Goal: Task Accomplishment & Management: Manage account settings

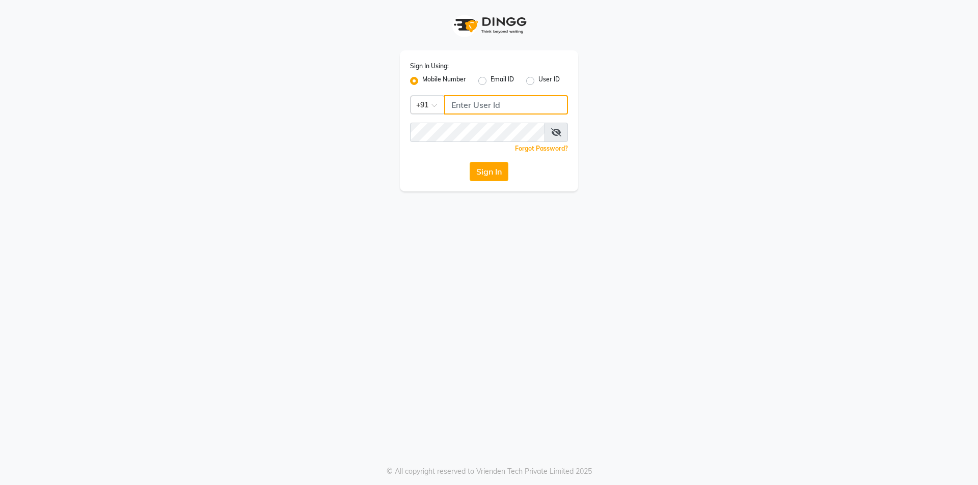
click at [459, 105] on input "Username" at bounding box center [506, 104] width 124 height 19
click at [491, 166] on button "Sign In" at bounding box center [489, 171] width 39 height 19
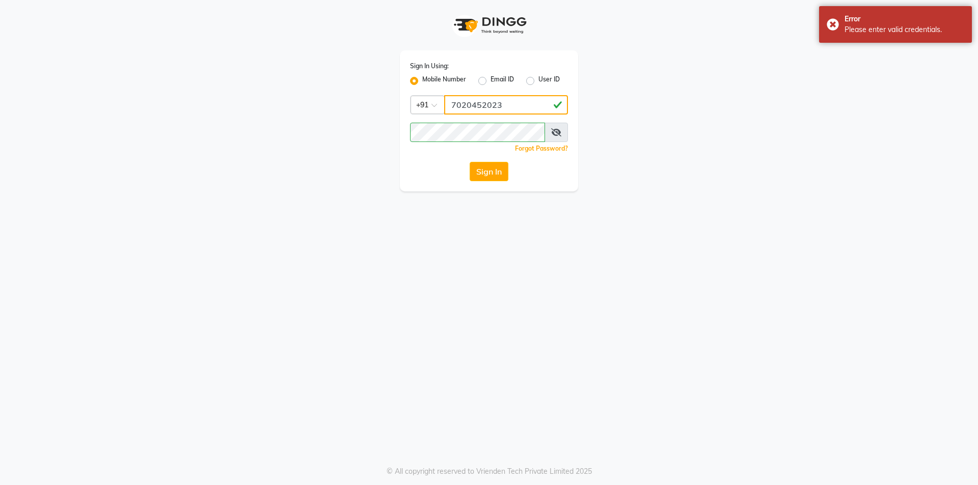
click at [506, 107] on input "7020452023" at bounding box center [506, 104] width 124 height 19
type input "7"
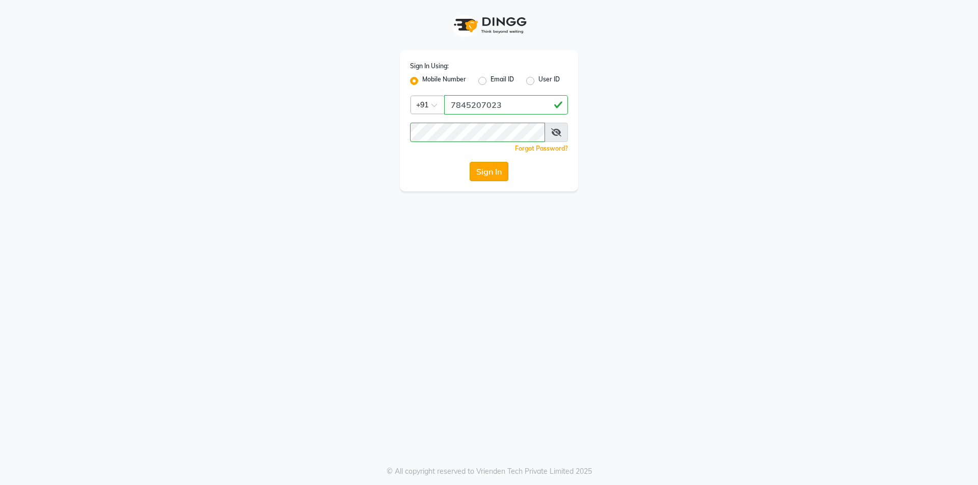
click at [486, 169] on button "Sign In" at bounding box center [489, 171] width 39 height 19
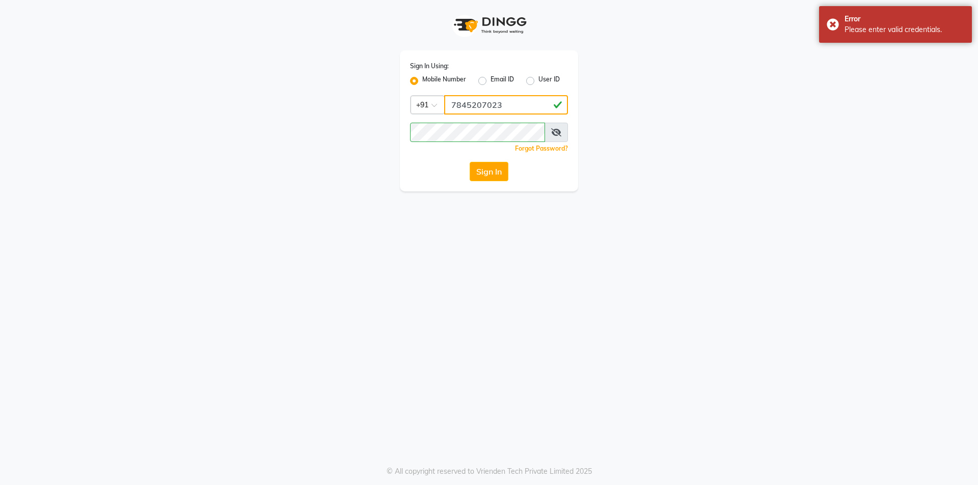
click at [503, 107] on input "7845207023" at bounding box center [506, 104] width 124 height 19
type input "7"
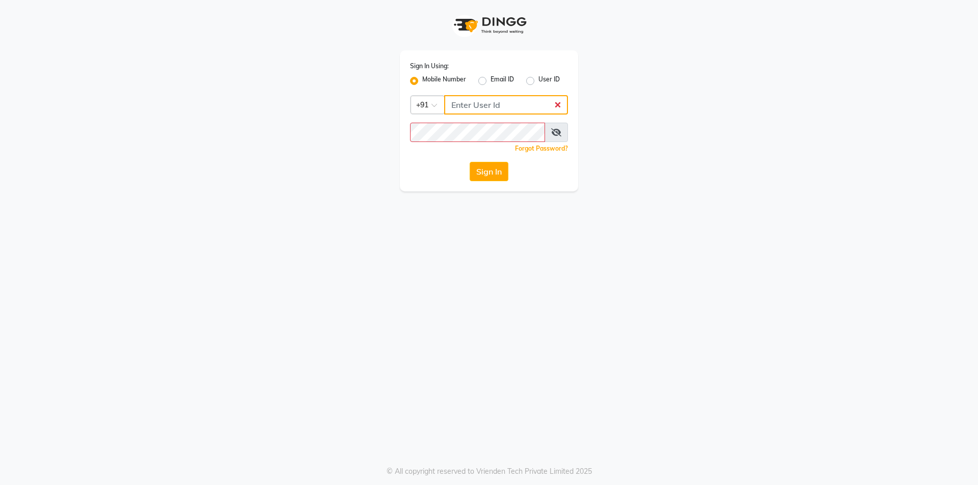
click at [457, 103] on input "Username" at bounding box center [506, 104] width 124 height 19
type input "7045207023"
click at [471, 162] on button "Sign In" at bounding box center [489, 171] width 39 height 19
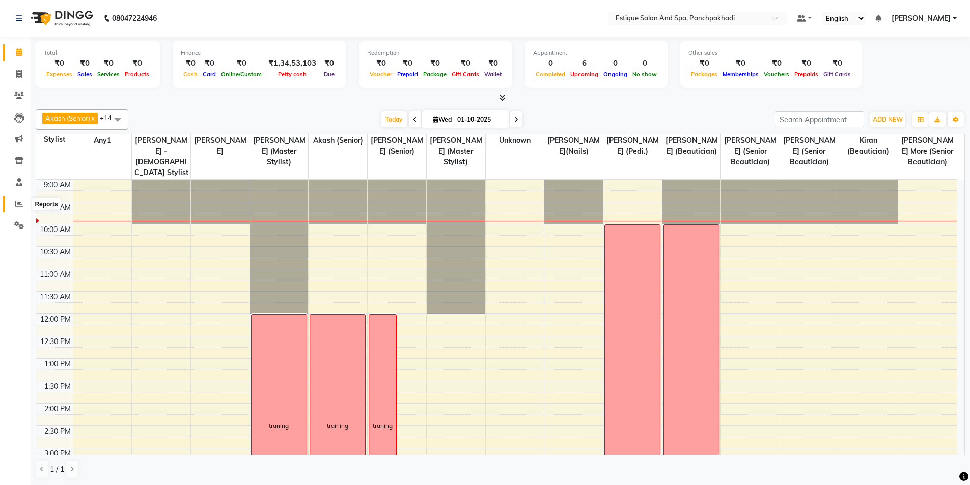
click at [19, 207] on icon at bounding box center [19, 204] width 8 height 8
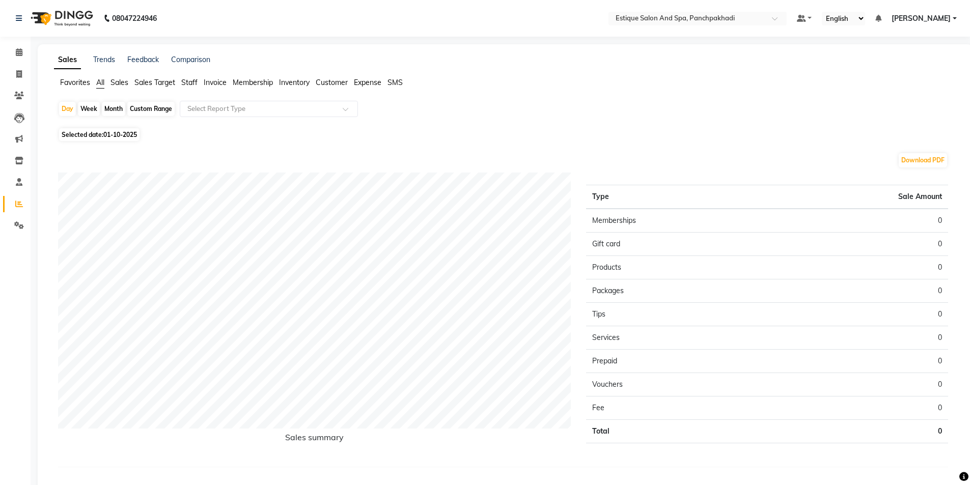
click at [115, 112] on div "Month" at bounding box center [113, 109] width 23 height 14
select select "10"
select select "2025"
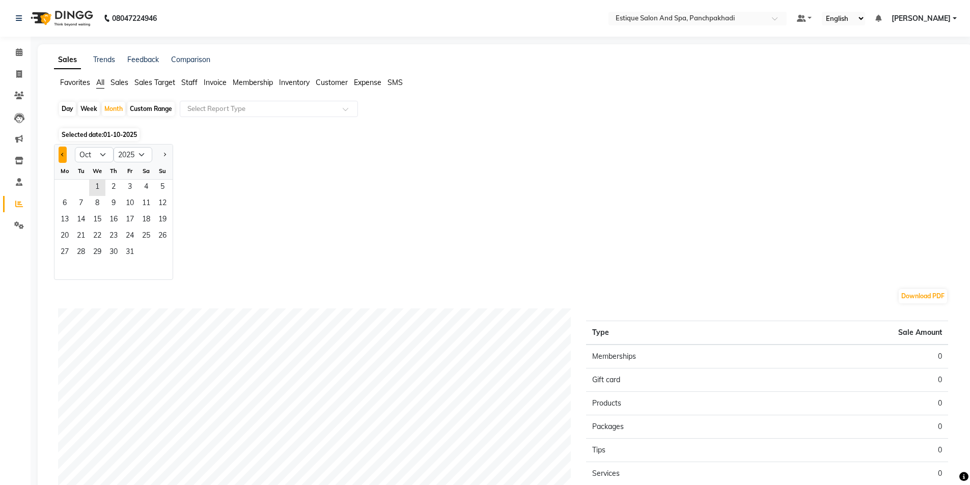
click at [64, 153] on span "Previous month" at bounding box center [63, 154] width 4 height 4
select select "9"
click at [62, 182] on span "1" at bounding box center [65, 188] width 16 height 16
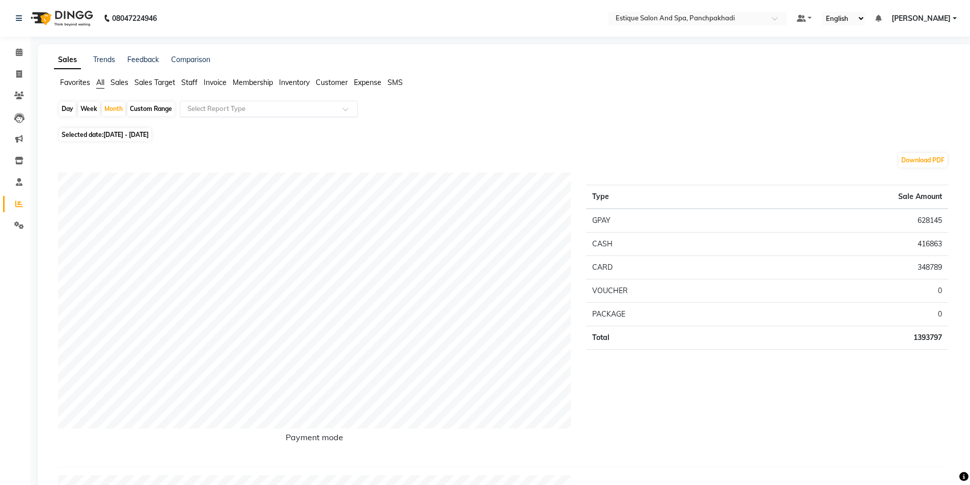
click at [230, 107] on input "text" at bounding box center [258, 109] width 147 height 10
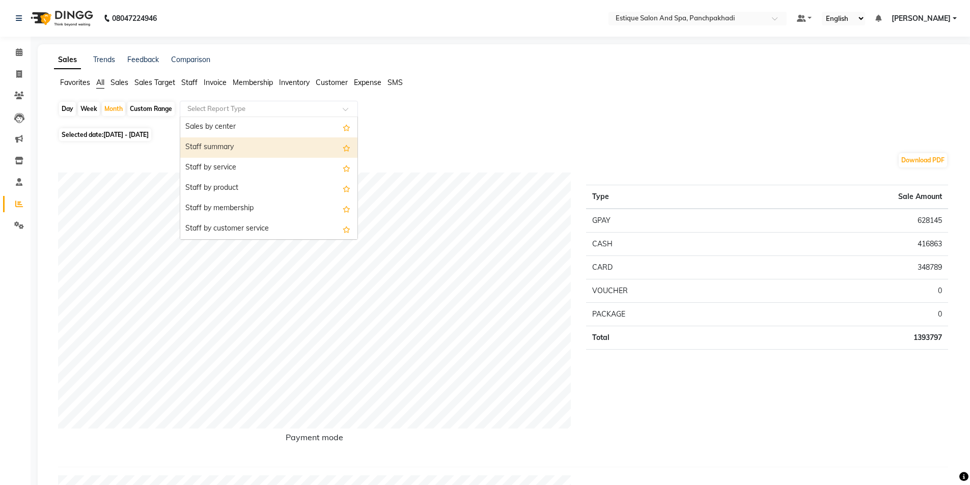
click at [249, 145] on div "Staff summary" at bounding box center [268, 147] width 177 height 20
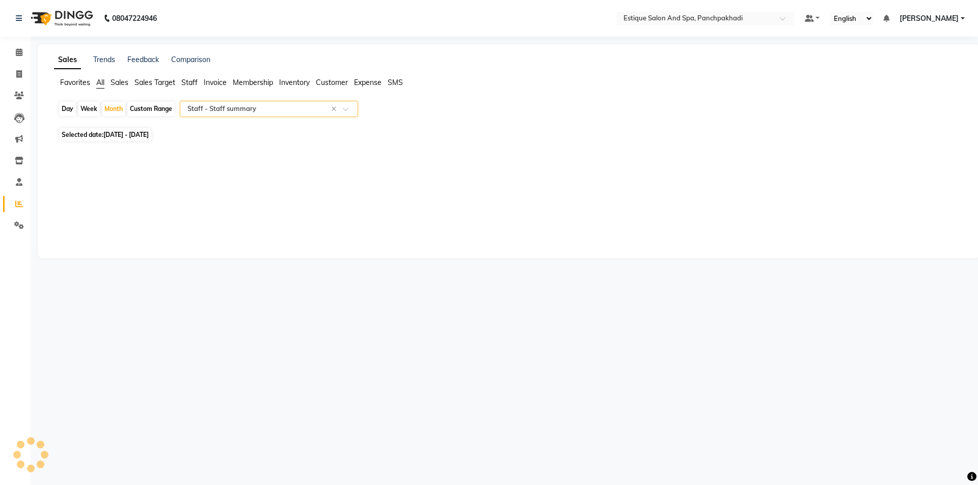
select select "full_report"
select select "csv"
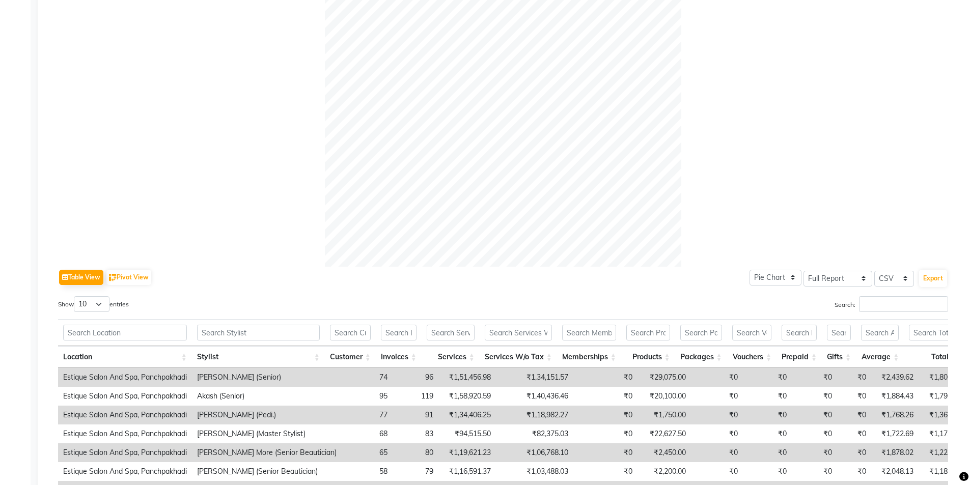
scroll to position [316, 0]
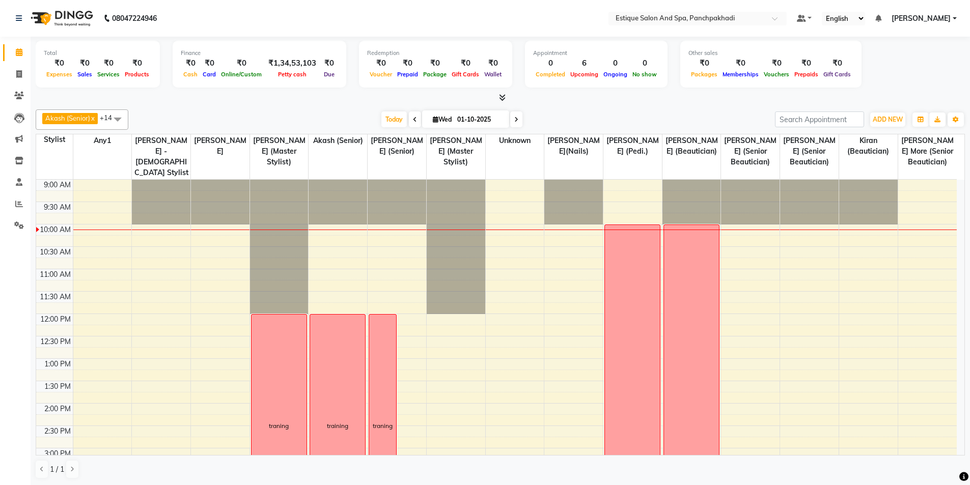
click at [199, 253] on div "9:00 AM 9:30 AM 10:00 AM 10:30 AM 11:00 AM 11:30 AM 12:00 PM 12:30 PM 1:00 PM 1…" at bounding box center [496, 471] width 921 height 582
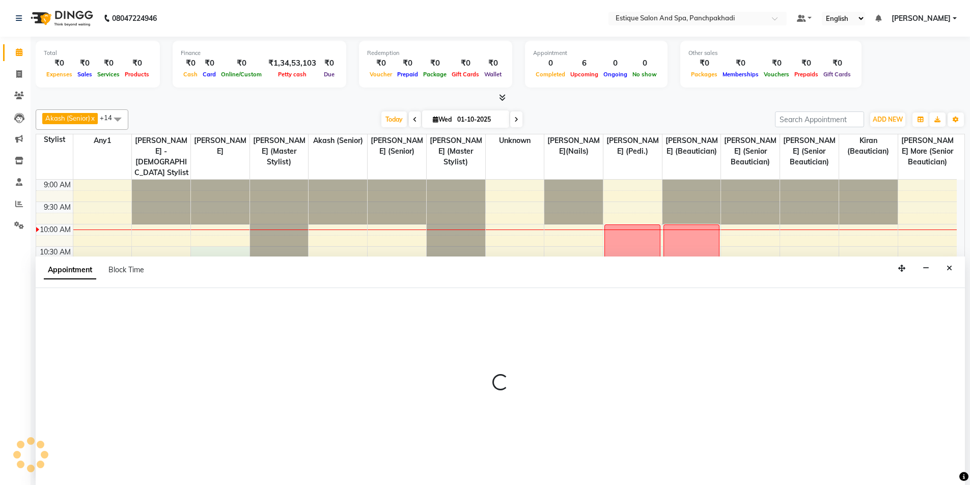
scroll to position [1, 0]
select select "40982"
select select "630"
select select "tentative"
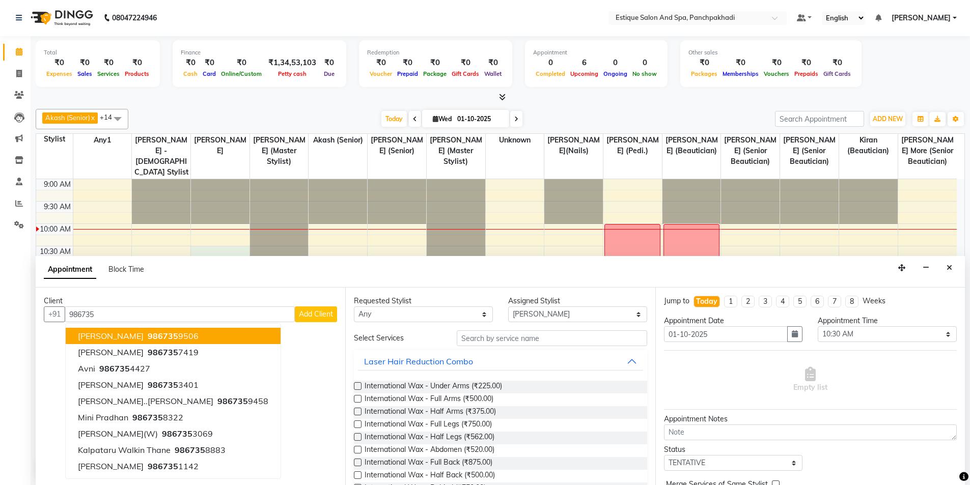
click at [180, 335] on ngb-highlight "986735 9506" at bounding box center [172, 336] width 53 height 10
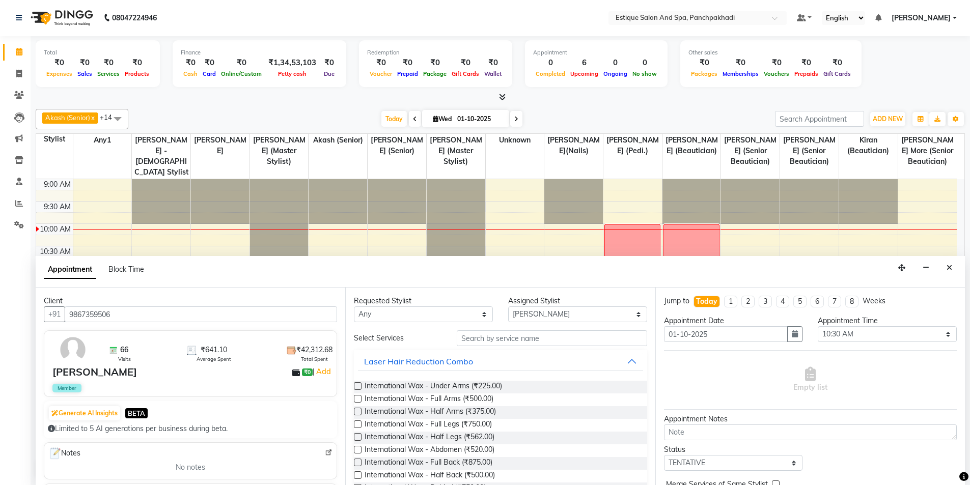
type input "9867359506"
click at [832, 339] on select "Select 10:00 AM 10:15 AM 10:30 AM 10:45 AM 11:00 AM 11:15 AM 11:30 AM 11:45 AM …" at bounding box center [887, 334] width 139 height 16
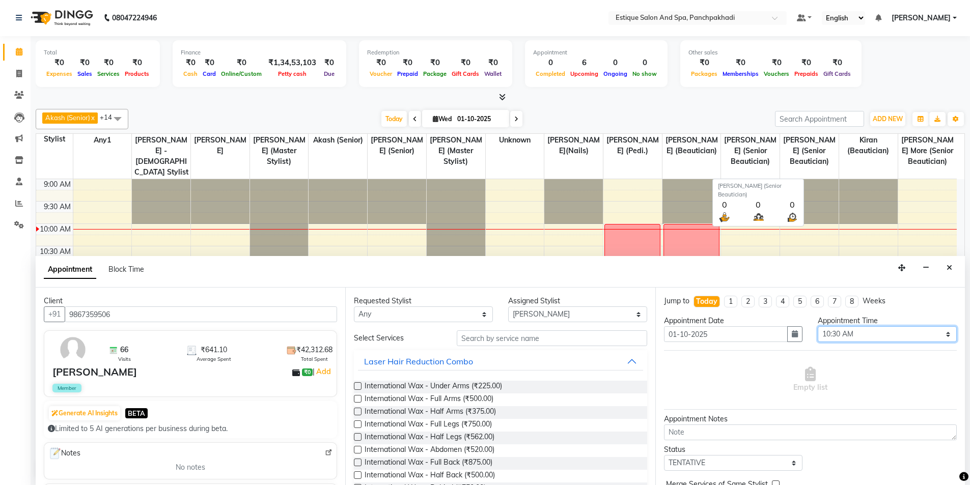
select select "645"
click at [818, 326] on select "Select 10:00 AM 10:15 AM 10:30 AM 10:45 AM 11:00 AM 11:15 AM 11:30 AM 11:45 AM …" at bounding box center [887, 334] width 139 height 16
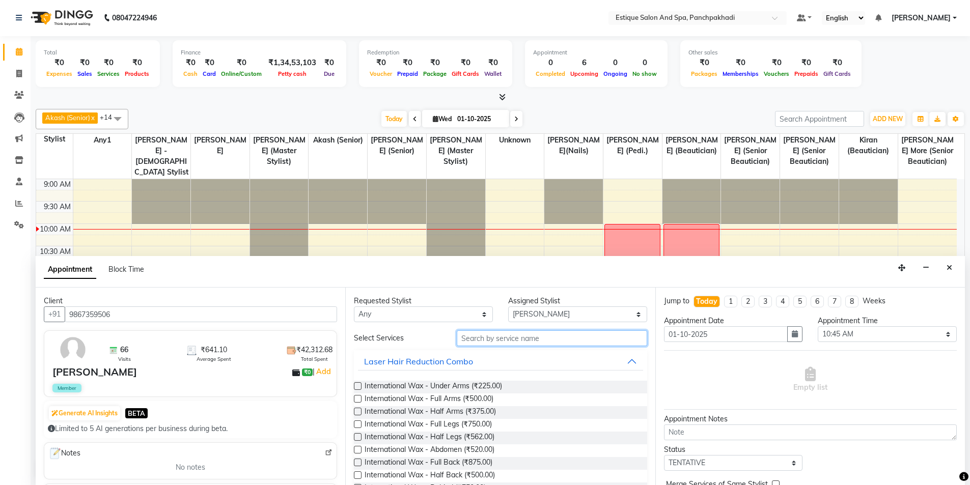
click at [526, 334] on input "text" at bounding box center [552, 339] width 190 height 16
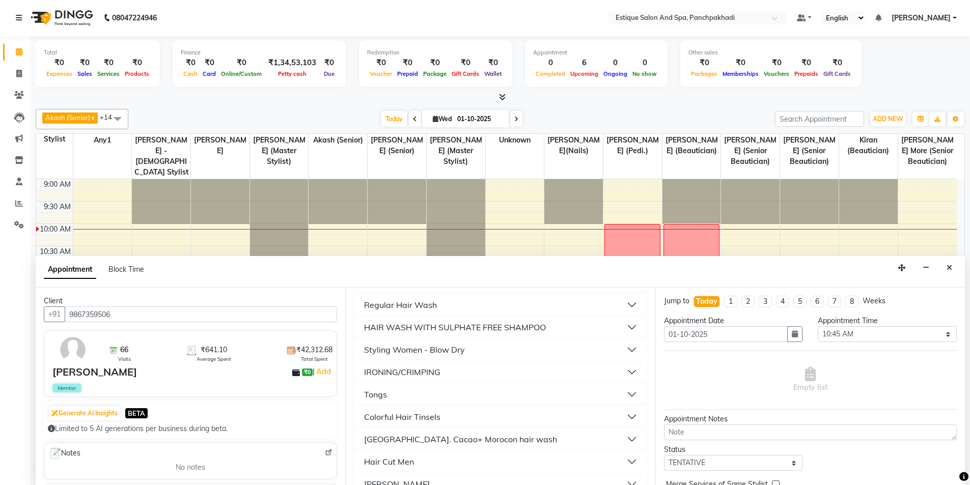
scroll to position [255, 0]
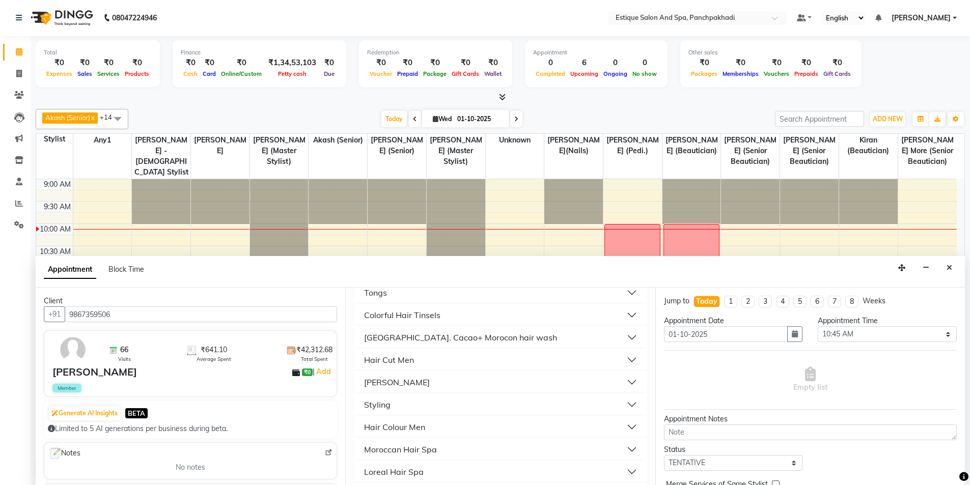
type input "hair"
click at [406, 364] on div "Hair Cut Men" at bounding box center [389, 360] width 50 height 12
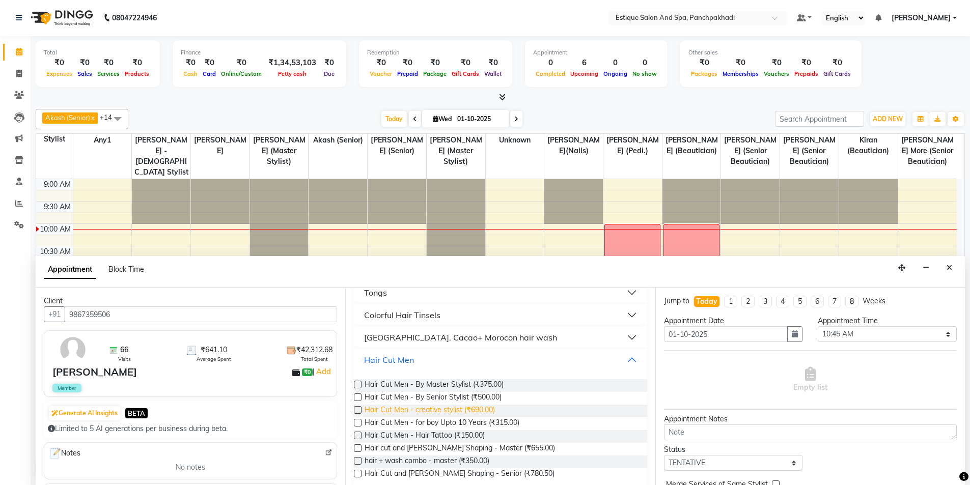
scroll to position [306, 0]
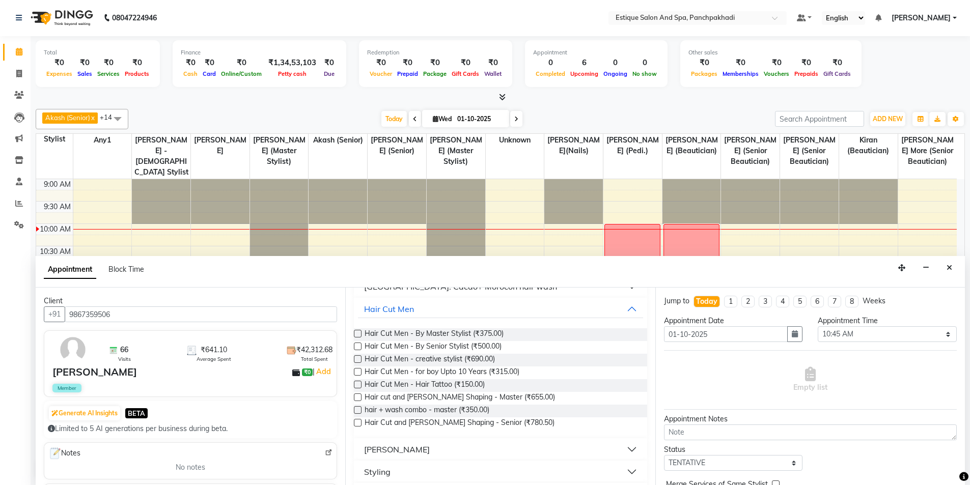
click at [355, 397] on label at bounding box center [358, 398] width 8 height 8
click at [355, 397] on input "checkbox" at bounding box center [357, 398] width 7 height 7
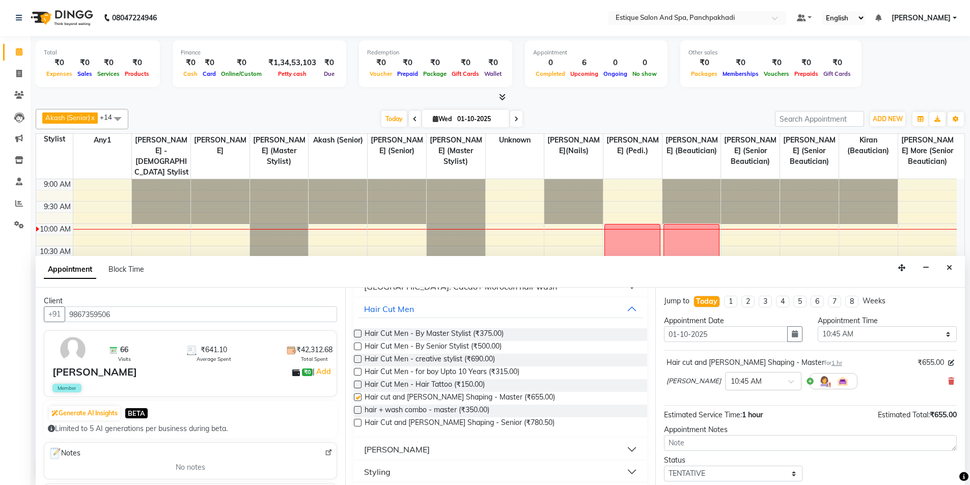
checkbox input "false"
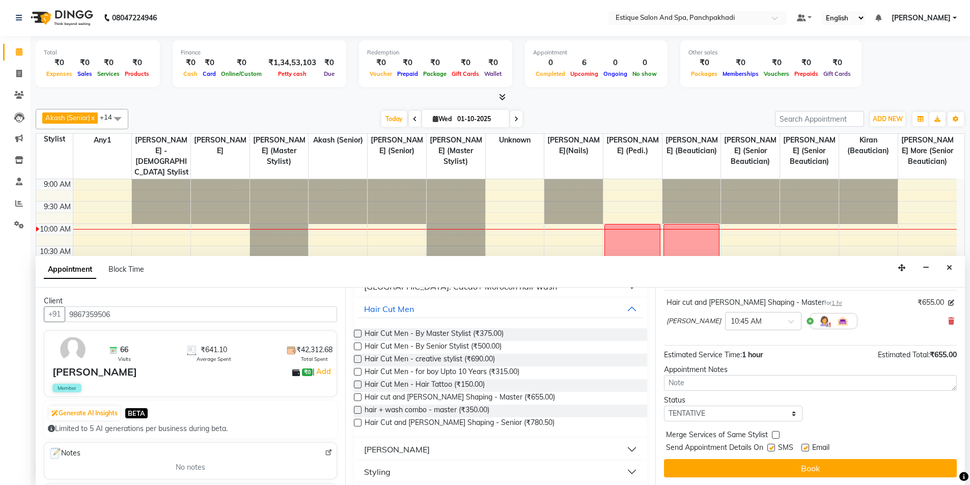
scroll to position [61, 0]
click at [712, 416] on select "Select TENTATIVE CONFIRM CHECK-IN UPCOMING" at bounding box center [733, 413] width 139 height 16
select select "confirm booking"
click at [664, 405] on select "Select TENTATIVE CONFIRM CHECK-IN UPCOMING" at bounding box center [733, 413] width 139 height 16
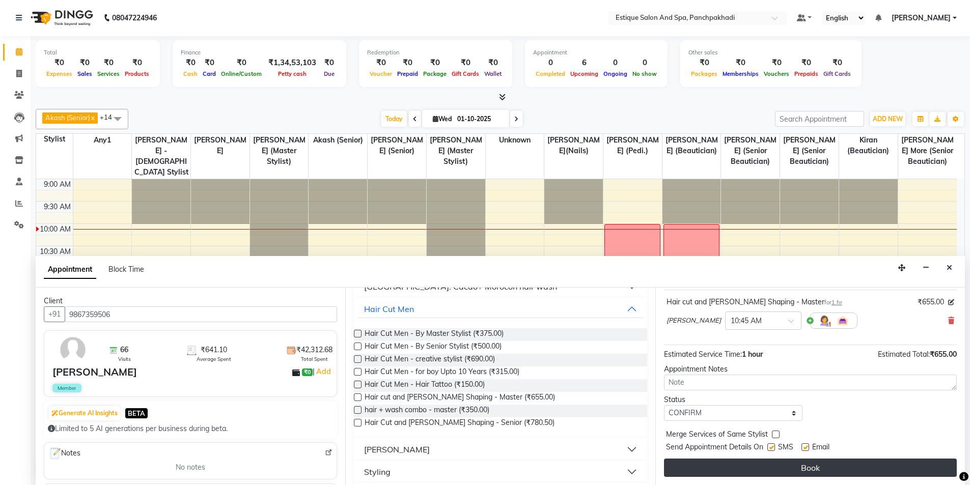
click at [709, 459] on button "Book" at bounding box center [810, 468] width 293 height 18
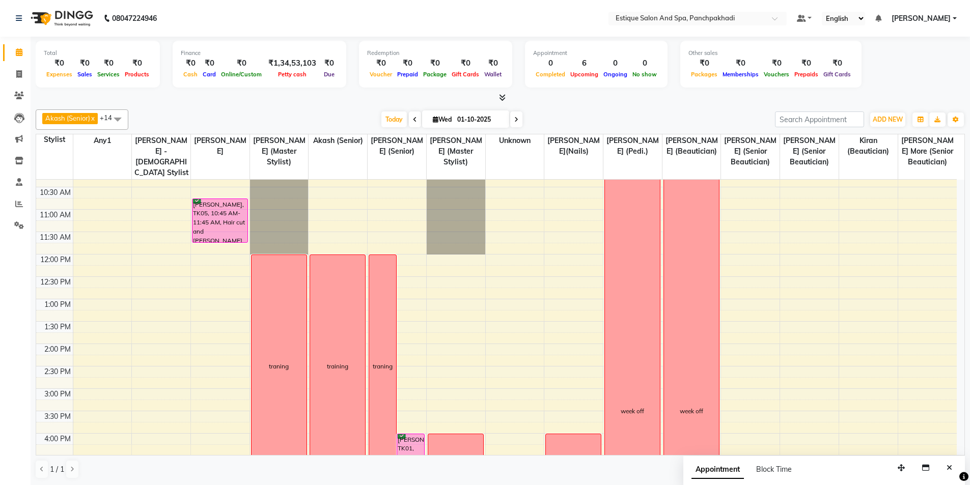
scroll to position [0, 0]
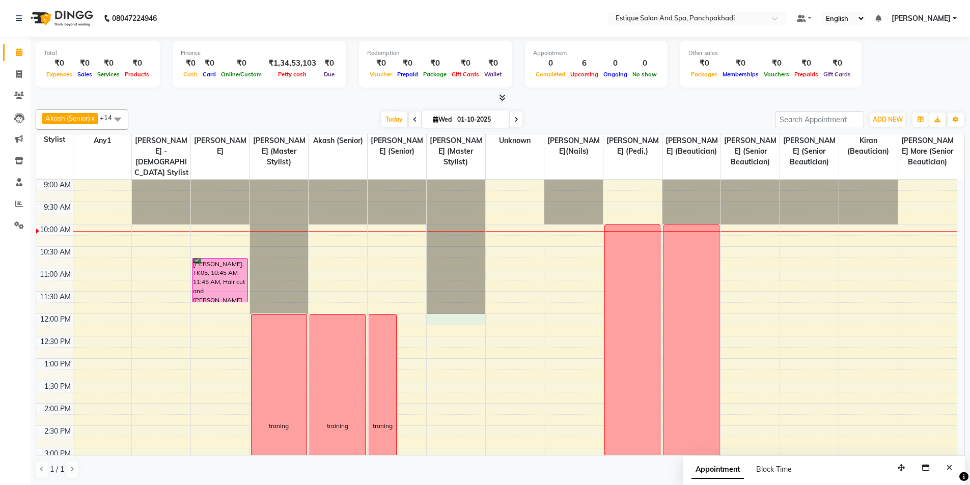
click at [455, 320] on div "9:00 AM 9:30 AM 10:00 AM 10:30 AM 11:00 AM 11:30 AM 12:00 PM 12:30 PM 1:00 PM 1…" at bounding box center [496, 471] width 921 height 582
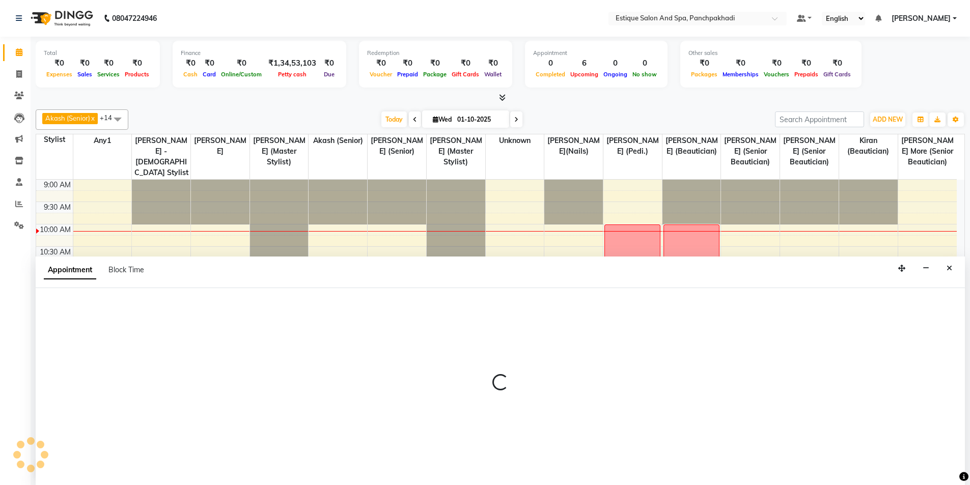
scroll to position [1, 0]
select select "35892"
select select "720"
select select "tentative"
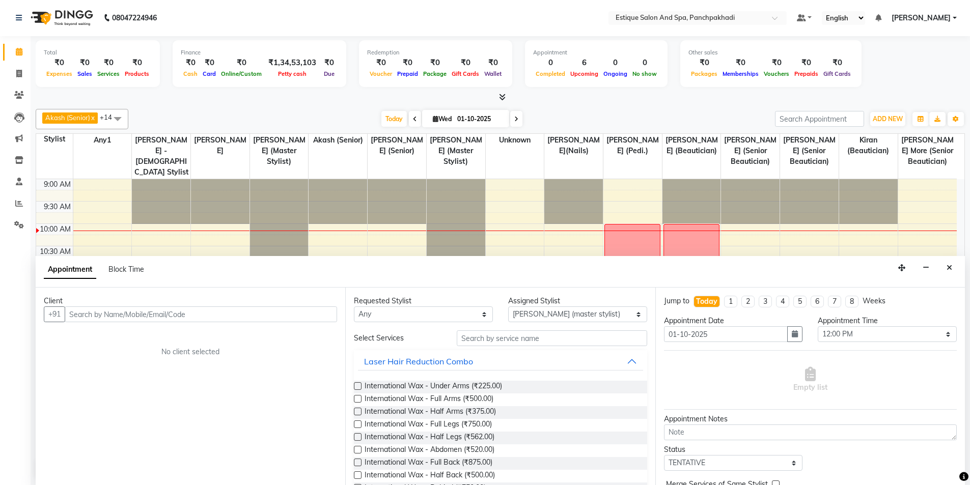
click at [160, 316] on input "text" at bounding box center [201, 315] width 272 height 16
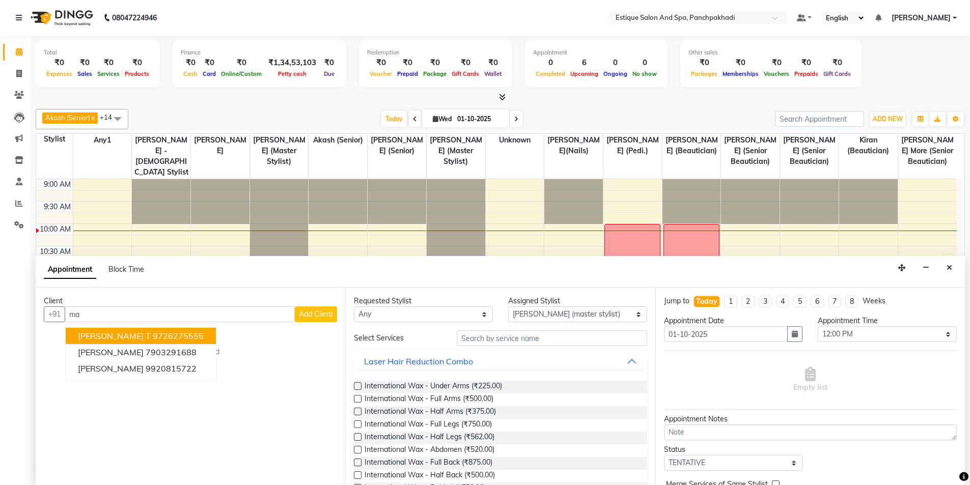
type input "m"
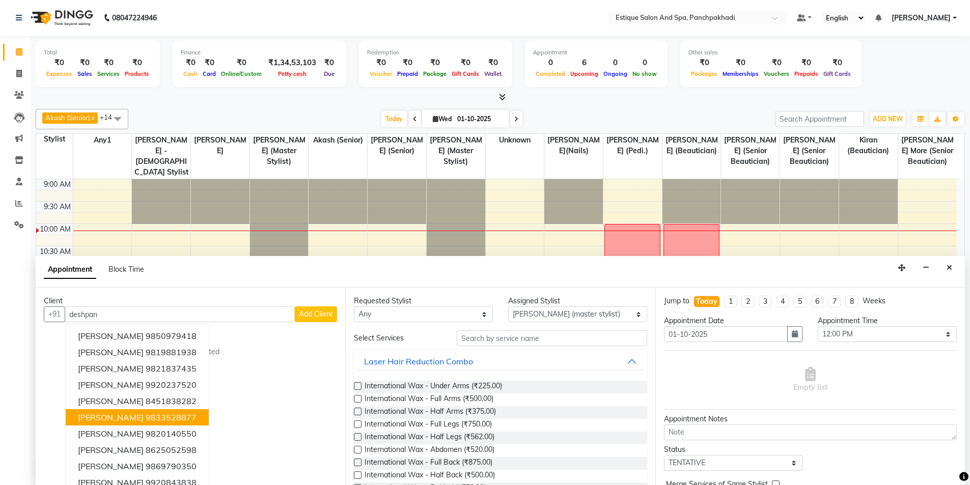
click at [132, 420] on span "Mansi Deshpande" at bounding box center [111, 417] width 66 height 10
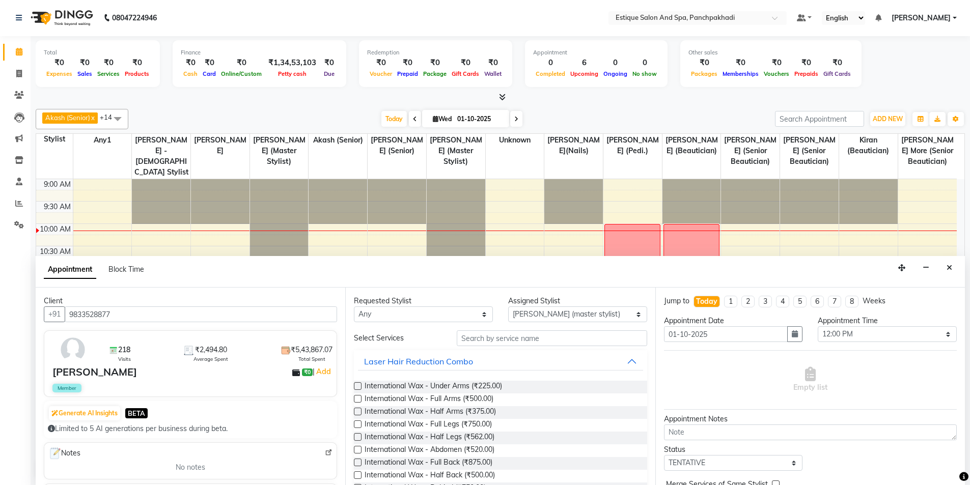
type input "9833528877"
click at [468, 342] on input "text" at bounding box center [552, 339] width 190 height 16
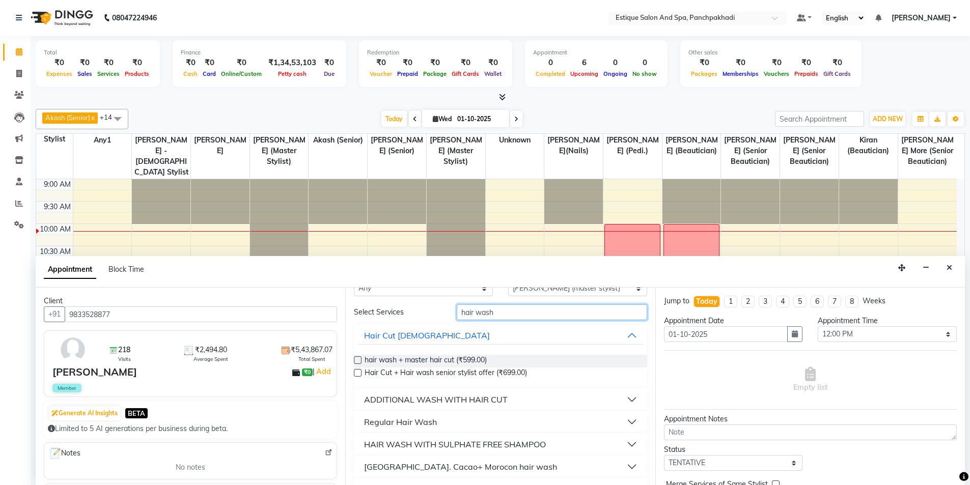
scroll to position [51, 0]
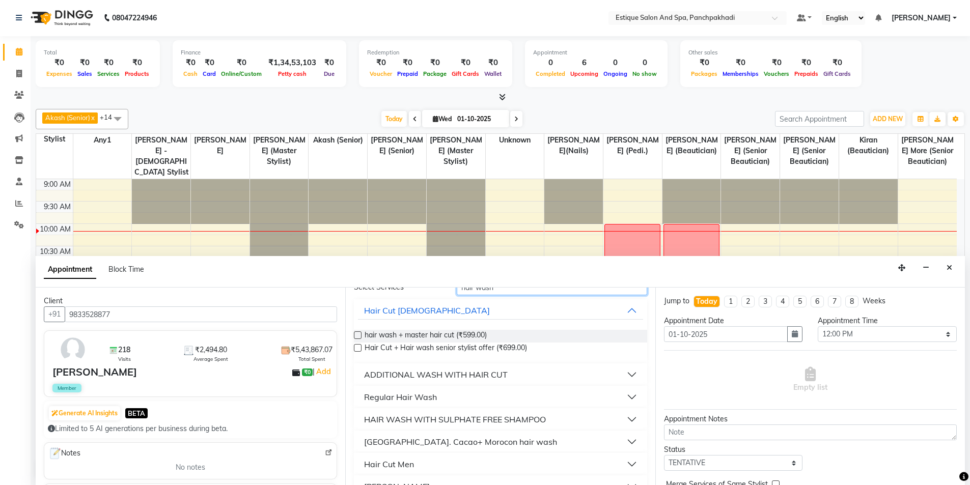
type input "hair wash"
click at [399, 397] on div "Regular Hair Wash" at bounding box center [400, 397] width 73 height 12
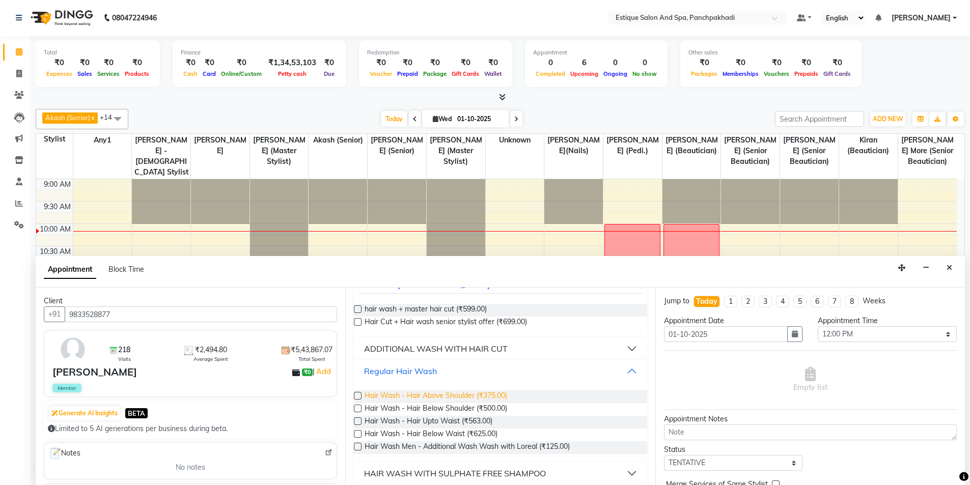
scroll to position [102, 0]
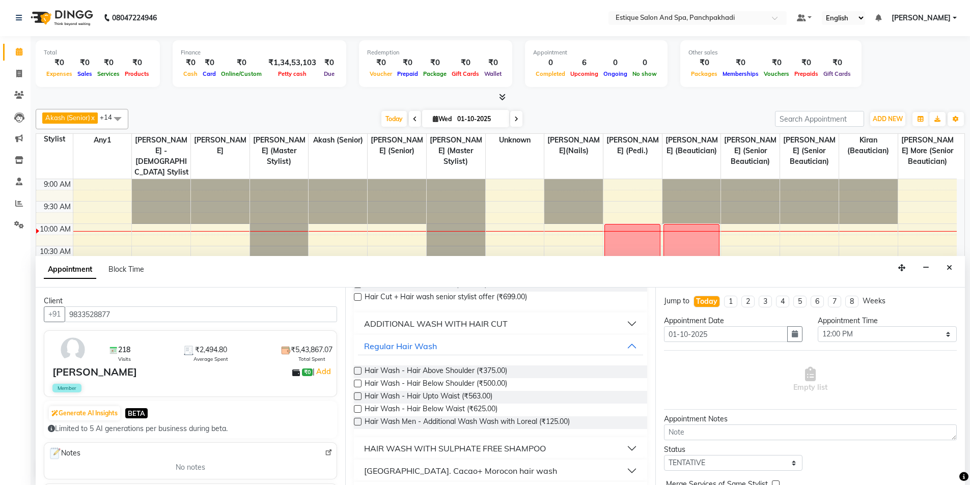
click at [357, 410] on label at bounding box center [358, 409] width 8 height 8
click at [357, 410] on input "checkbox" at bounding box center [357, 410] width 7 height 7
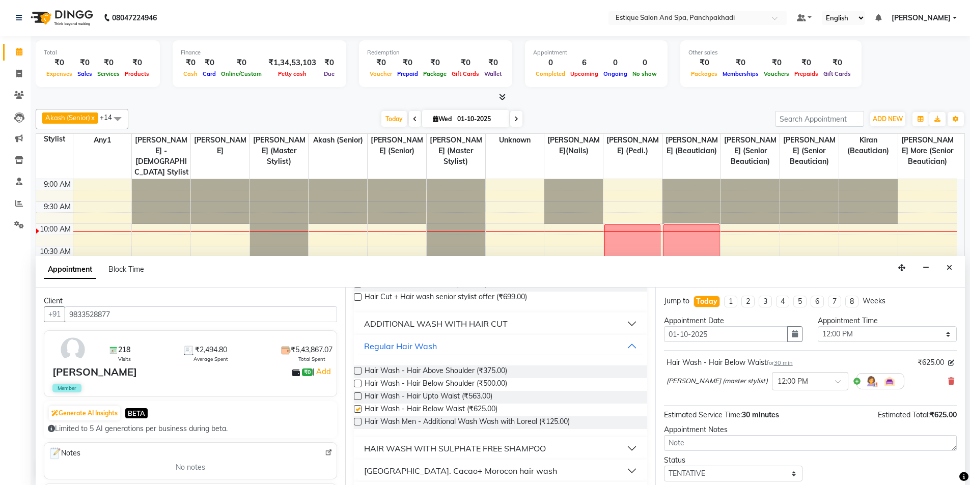
checkbox input "false"
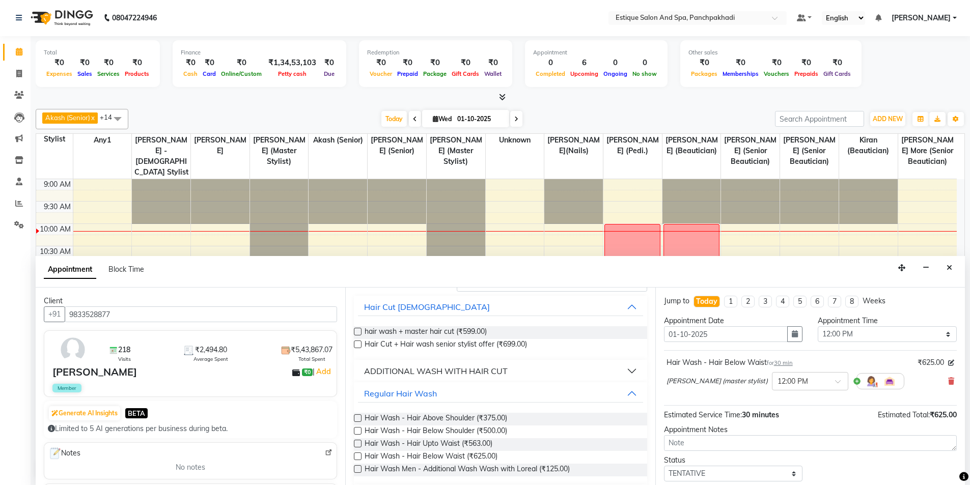
scroll to position [0, 0]
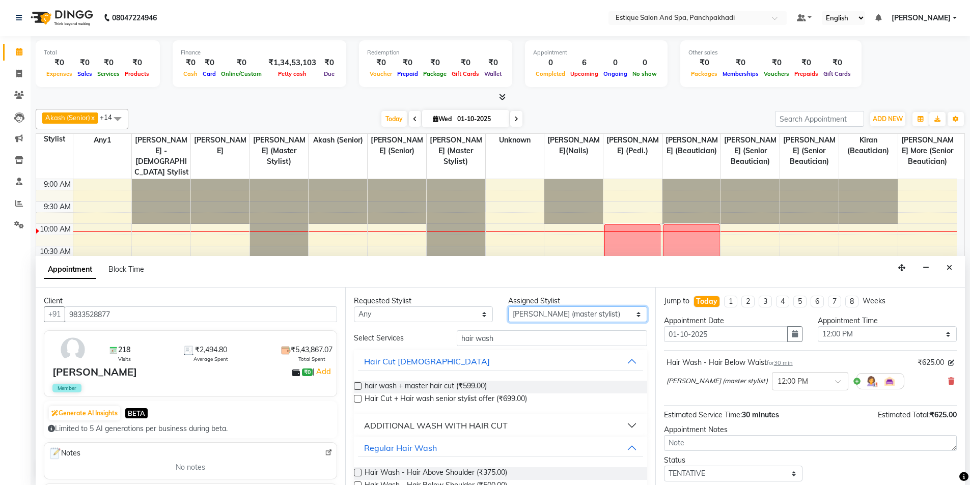
click at [587, 314] on select "Select aarti k Aaves (master stylist) Akash (Senior) Anita salve( Senior Beauti…" at bounding box center [577, 315] width 139 height 16
select select "15907"
click at [508, 307] on select "Select aarti k Aaves (master stylist) Akash (Senior) Anita salve( Senior Beauti…" at bounding box center [577, 315] width 139 height 16
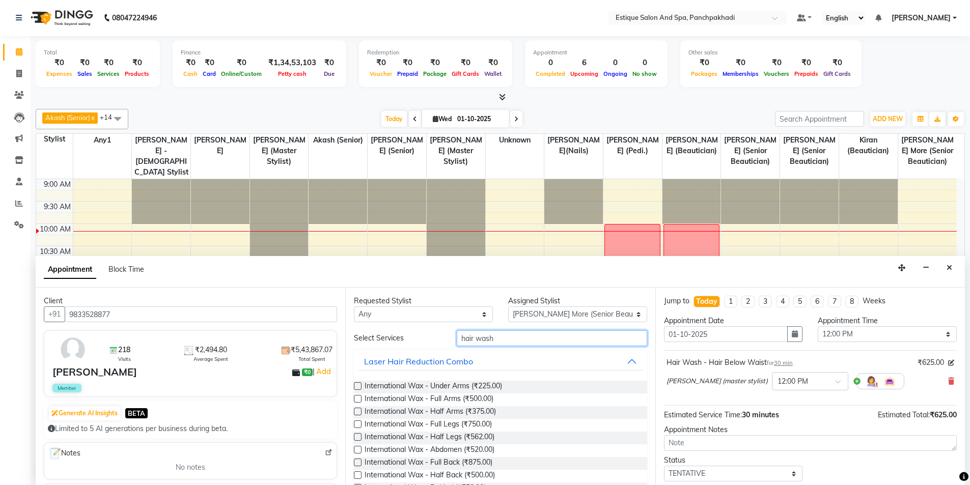
click at [505, 340] on input "hair wash" at bounding box center [552, 339] width 190 height 16
type input "h"
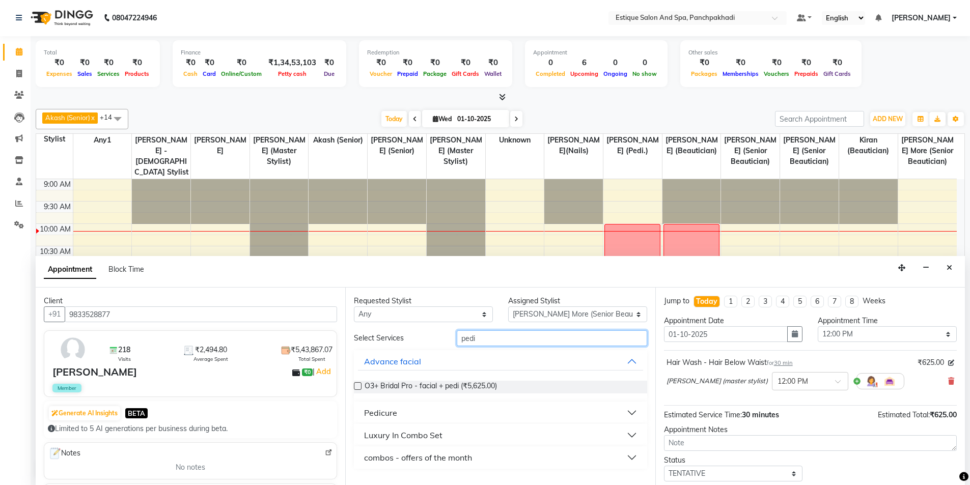
type input "pedi"
click at [388, 415] on div "Pedicure" at bounding box center [380, 413] width 33 height 12
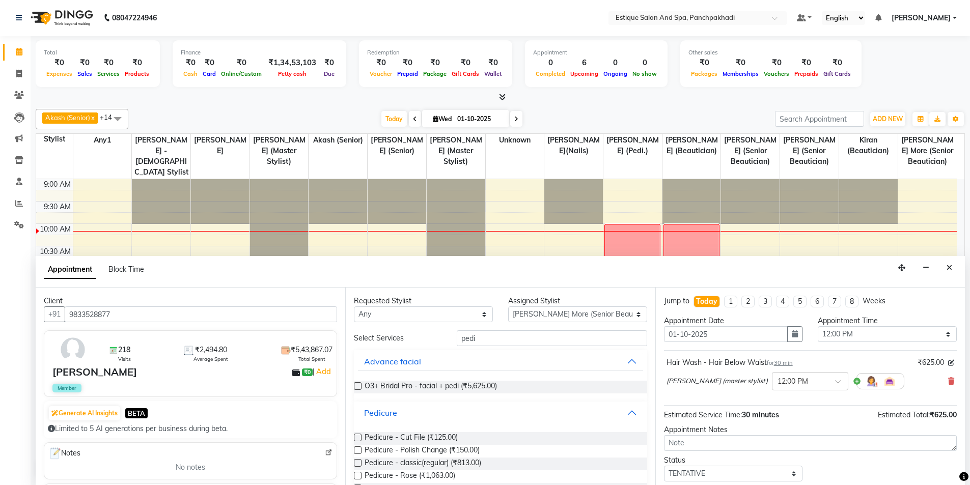
scroll to position [153, 0]
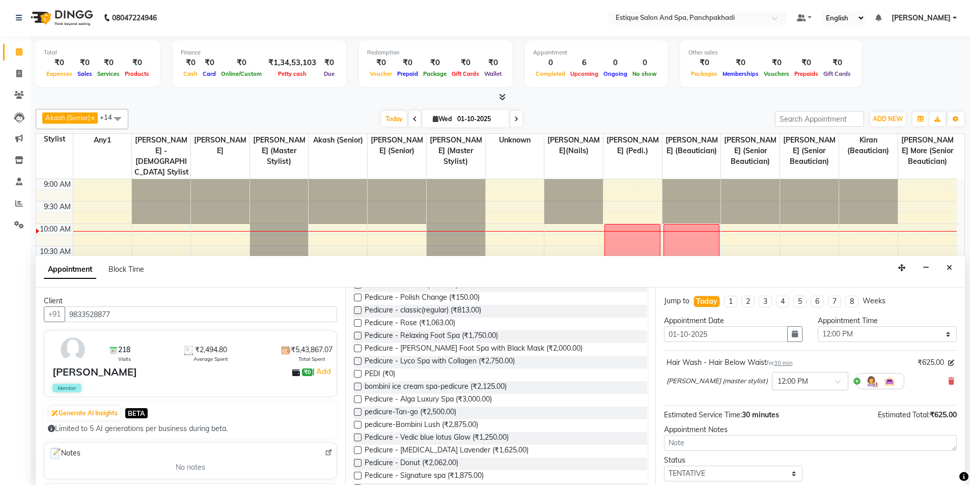
click at [355, 375] on label at bounding box center [358, 374] width 8 height 8
click at [355, 375] on input "checkbox" at bounding box center [357, 375] width 7 height 7
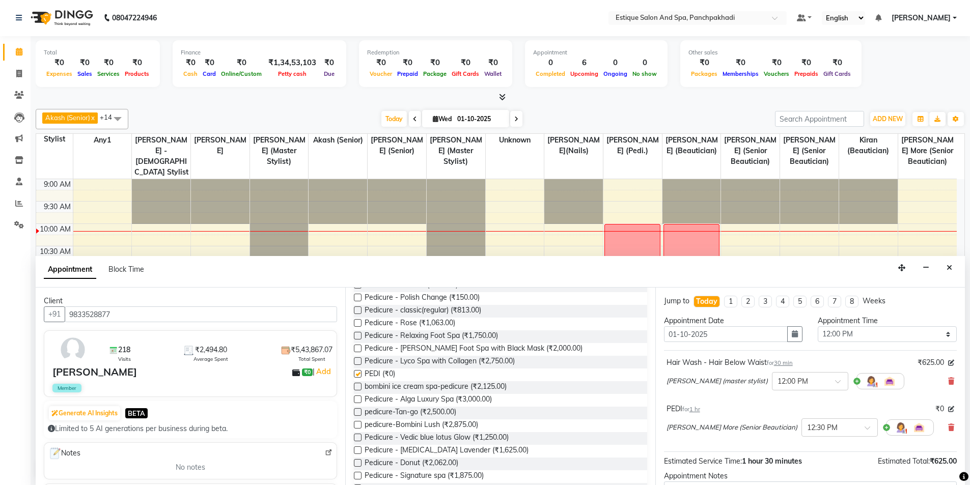
checkbox input "false"
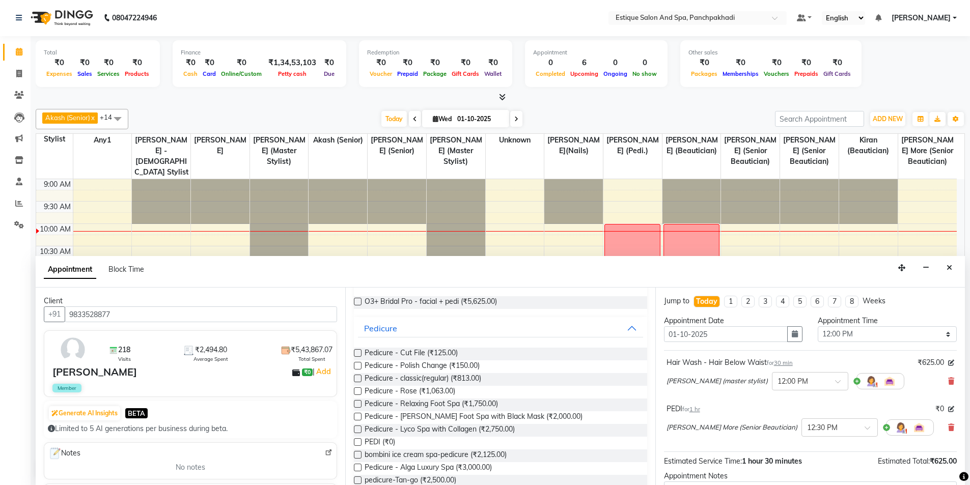
scroll to position [0, 0]
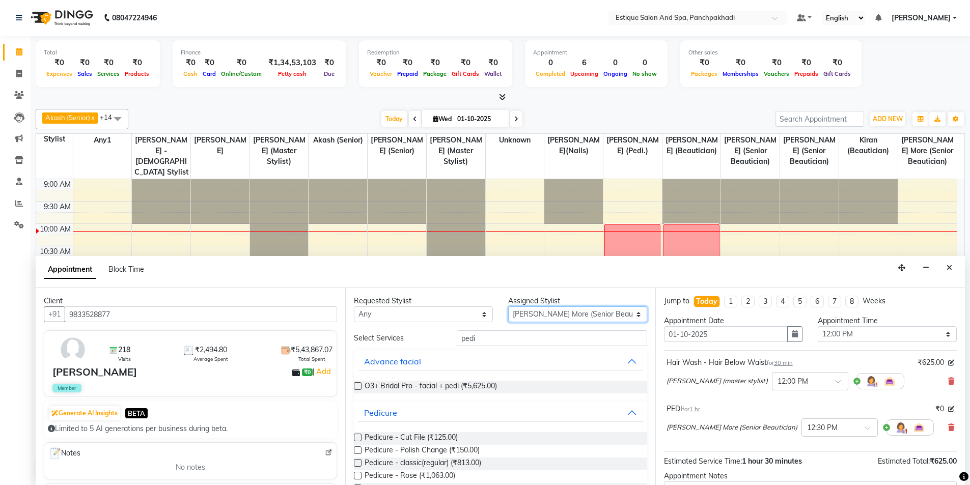
click at [545, 316] on select "Select aarti k Aaves (master stylist) Akash (Senior) Anita salve( Senior Beauti…" at bounding box center [577, 315] width 139 height 16
select select "15912"
click at [508, 307] on select "Select aarti k Aaves (master stylist) Akash (Senior) Anita salve( Senior Beauti…" at bounding box center [577, 315] width 139 height 16
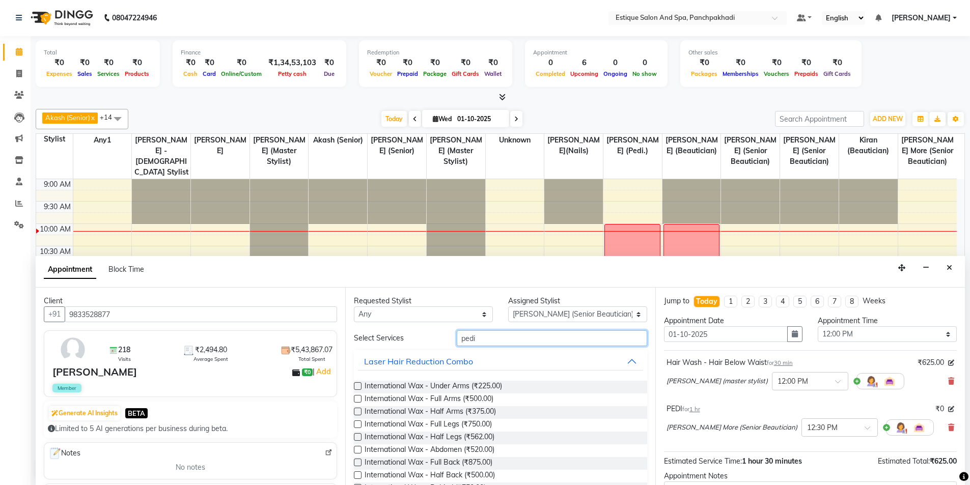
click at [518, 341] on input "pedi" at bounding box center [552, 339] width 190 height 16
type input "p"
type input "wax"
click at [357, 424] on label at bounding box center [358, 425] width 8 height 8
click at [357, 424] on input "checkbox" at bounding box center [357, 425] width 7 height 7
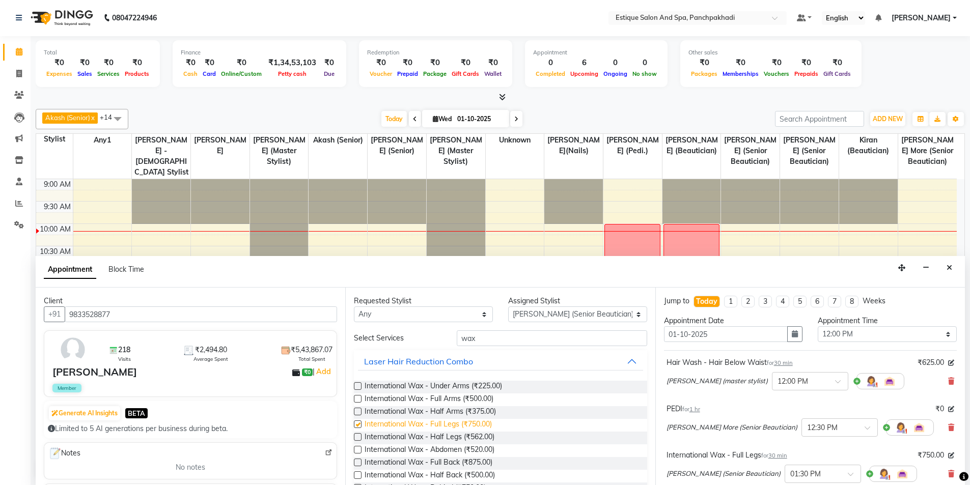
checkbox input "false"
click at [360, 435] on label at bounding box center [358, 437] width 8 height 8
click at [360, 435] on input "checkbox" at bounding box center [357, 438] width 7 height 7
checkbox input "false"
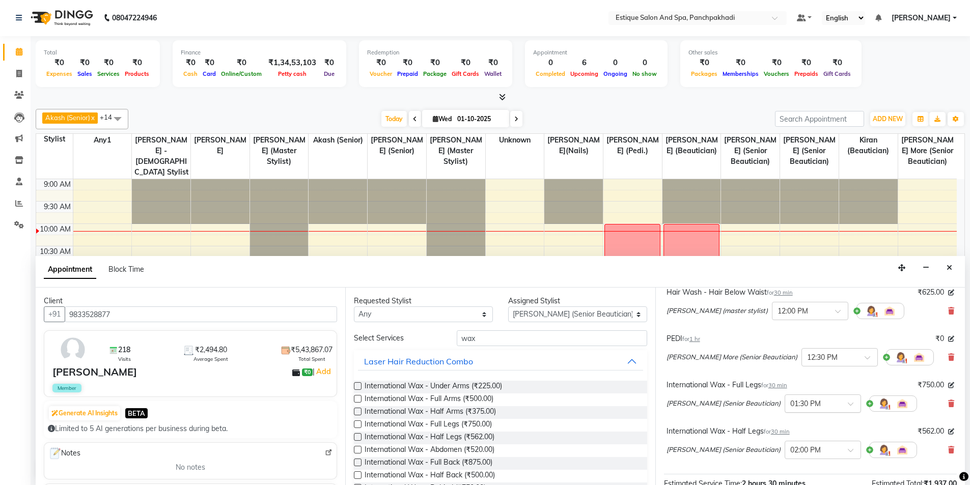
scroll to position [200, 0]
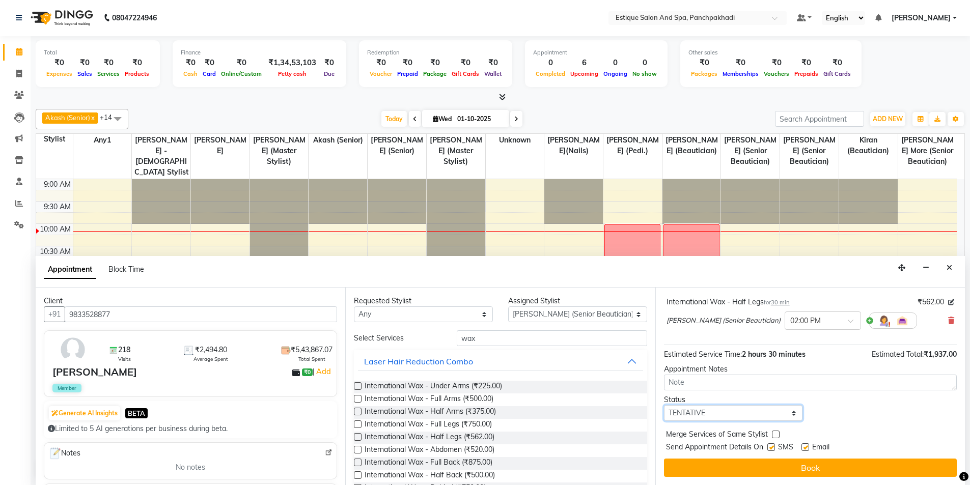
click at [686, 416] on select "Select TENTATIVE CONFIRM CHECK-IN UPCOMING" at bounding box center [733, 413] width 139 height 16
select select "confirm booking"
click at [664, 405] on select "Select TENTATIVE CONFIRM CHECK-IN UPCOMING" at bounding box center [733, 413] width 139 height 16
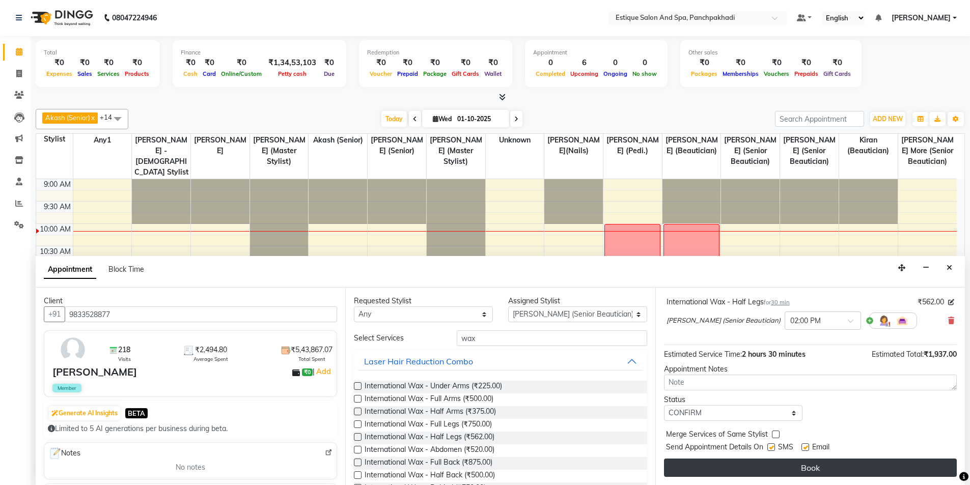
click at [722, 459] on button "Book" at bounding box center [810, 468] width 293 height 18
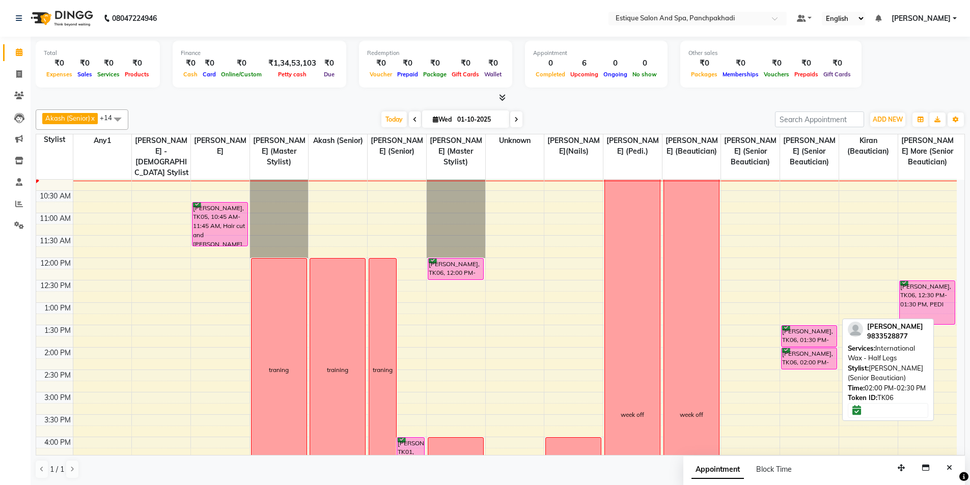
scroll to position [0, 0]
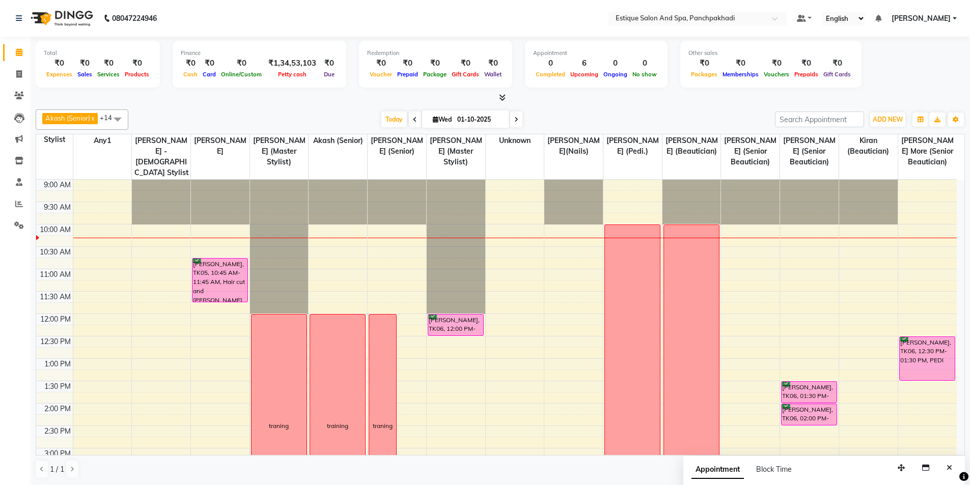
click at [863, 278] on div "9:00 AM 9:30 AM 10:00 AM 10:30 AM 11:00 AM 11:30 AM 12:00 PM 12:30 PM 1:00 PM 1…" at bounding box center [496, 471] width 921 height 582
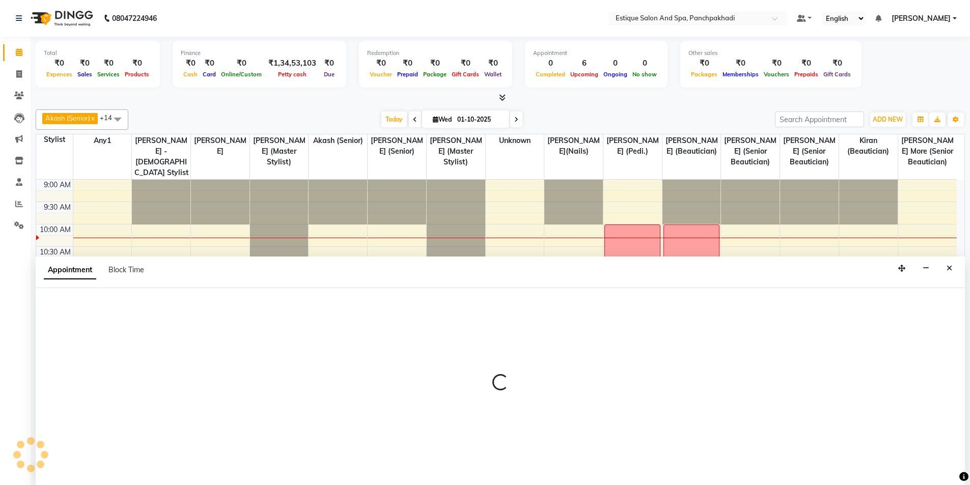
scroll to position [1, 0]
select select "87916"
select select "660"
select select "tentative"
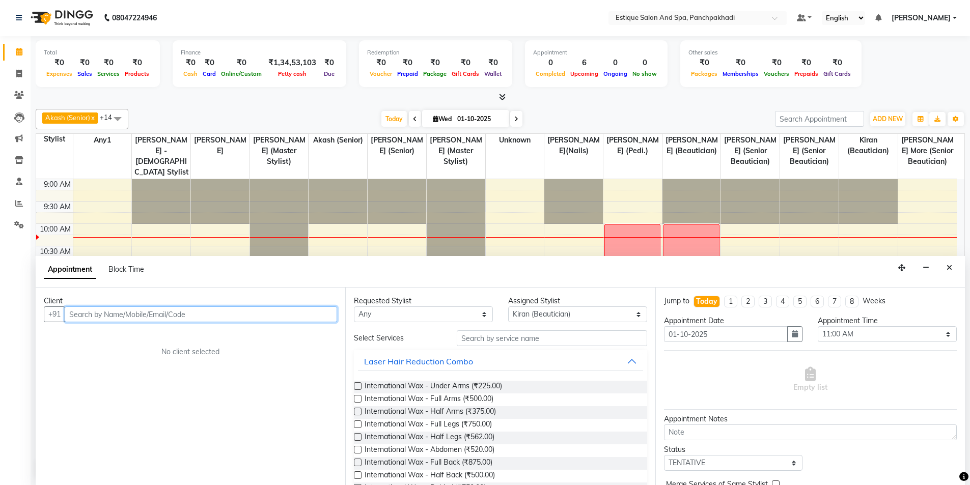
click at [95, 321] on input "text" at bounding box center [201, 315] width 272 height 16
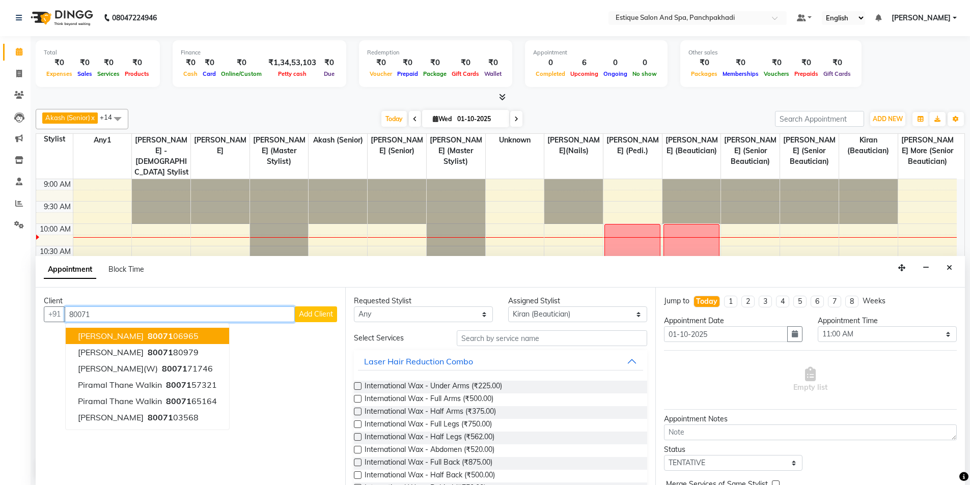
click at [82, 342] on button "Sophia Salians 80071 06965" at bounding box center [147, 336] width 163 height 16
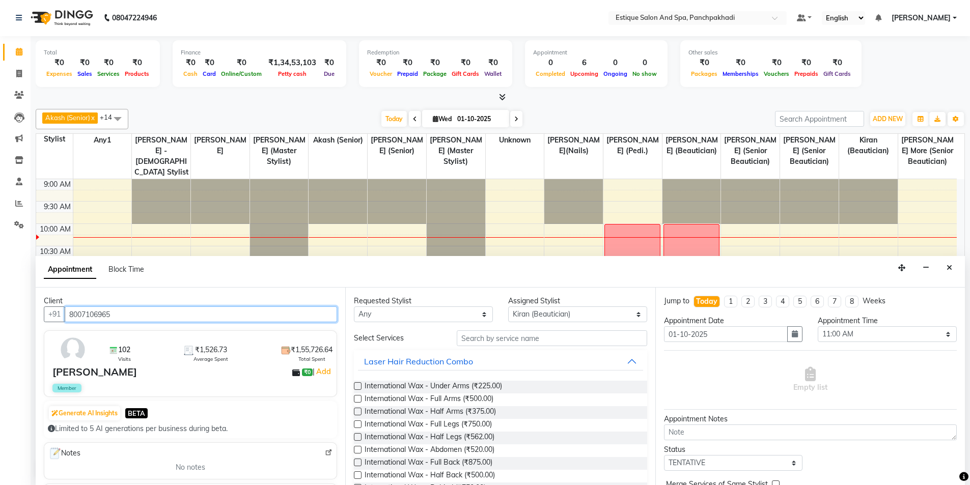
type input "8007106965"
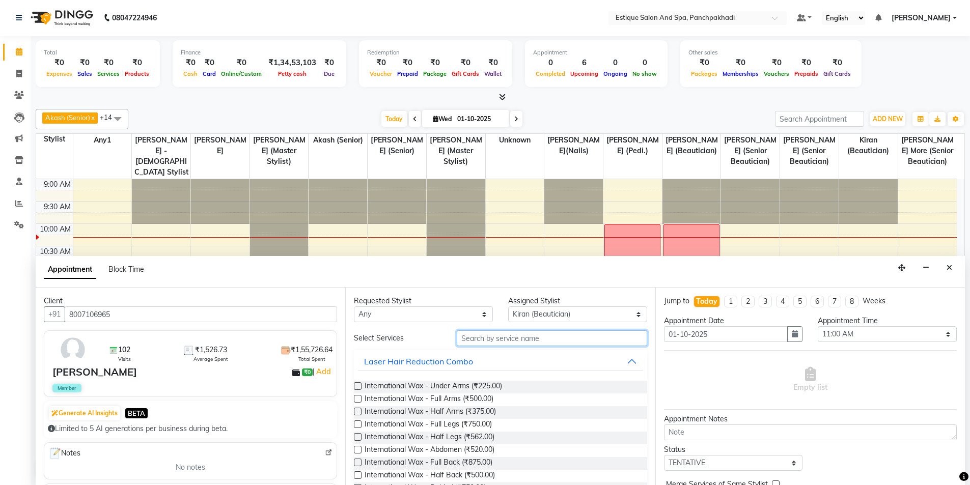
click at [527, 341] on input "text" at bounding box center [552, 339] width 190 height 16
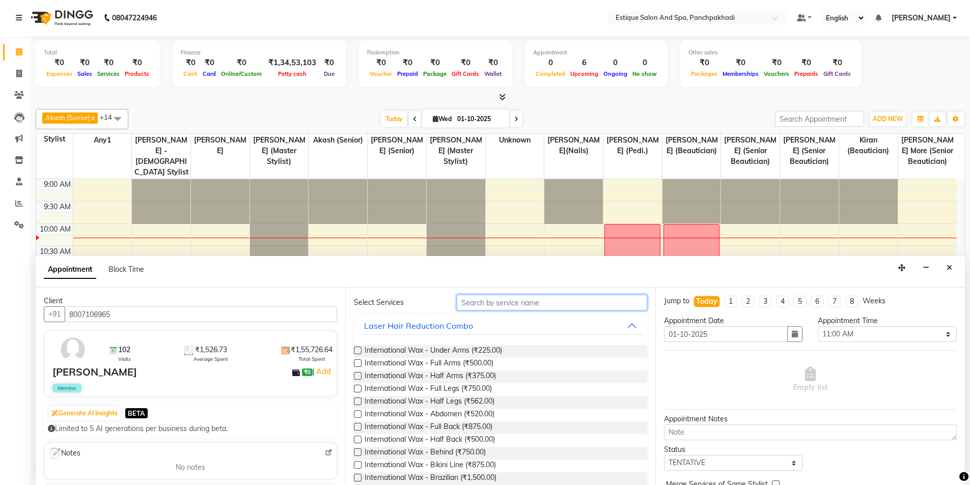
scroll to position [0, 0]
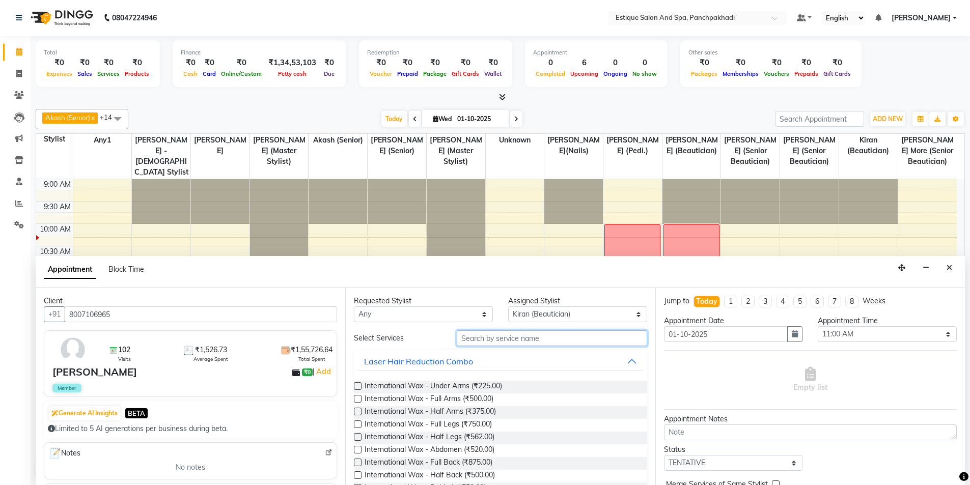
click at [503, 340] on input "text" at bounding box center [552, 339] width 190 height 16
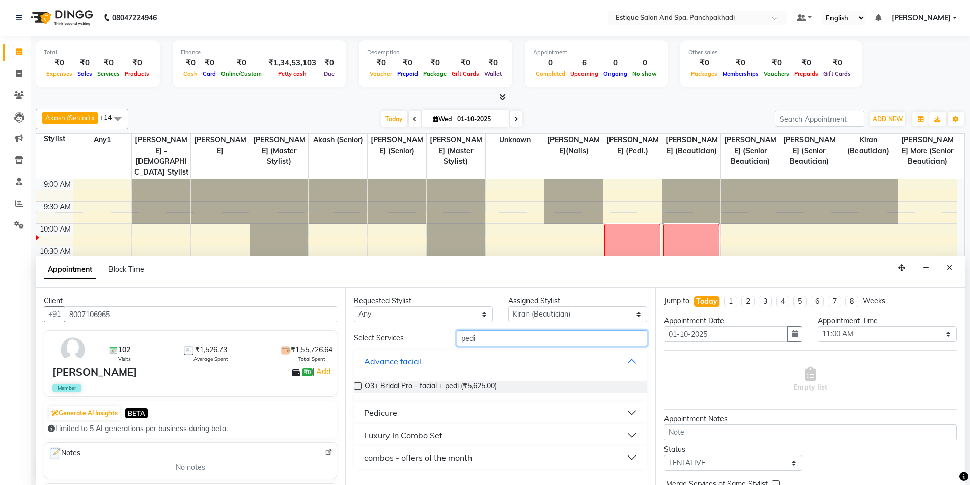
type input "pedi"
click at [388, 412] on div "Pedicure" at bounding box center [380, 413] width 33 height 12
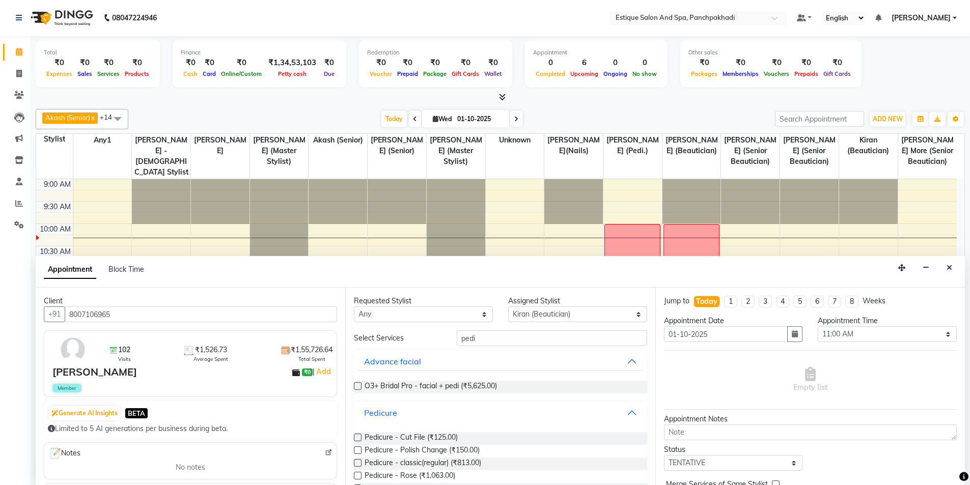
scroll to position [204, 0]
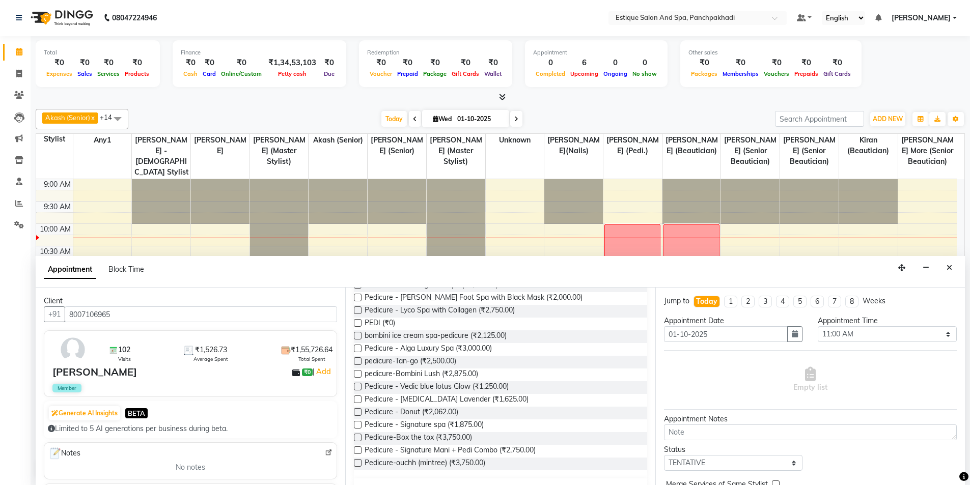
click at [361, 323] on label at bounding box center [358, 323] width 8 height 8
click at [361, 323] on input "checkbox" at bounding box center [357, 324] width 7 height 7
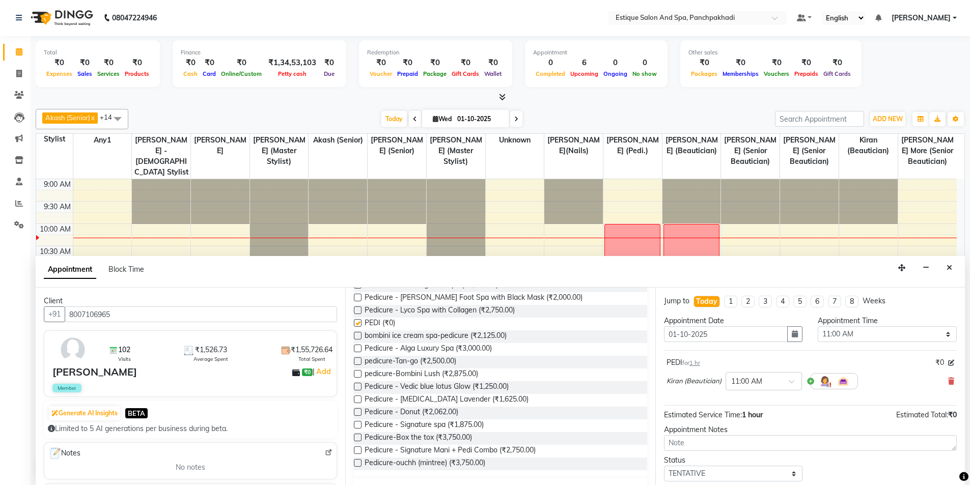
checkbox input "false"
click at [686, 469] on select "Select TENTATIVE CONFIRM CHECK-IN UPCOMING" at bounding box center [733, 474] width 139 height 16
select select "confirm booking"
click at [664, 466] on select "Select TENTATIVE CONFIRM CHECK-IN UPCOMING" at bounding box center [733, 474] width 139 height 16
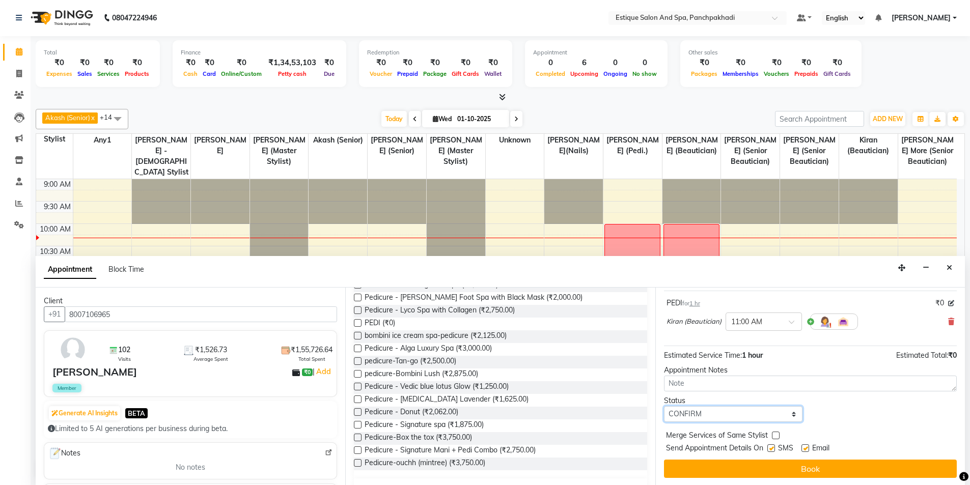
scroll to position [61, 0]
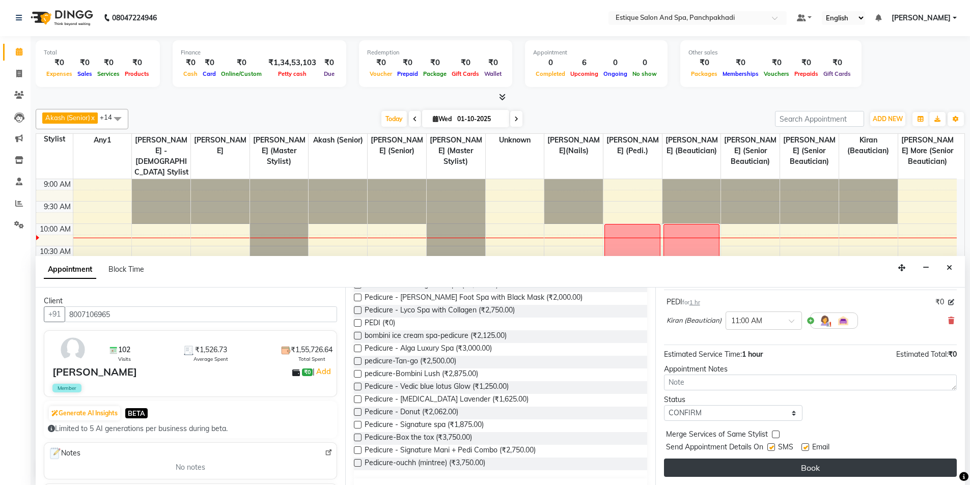
click at [699, 460] on button "Book" at bounding box center [810, 468] width 293 height 18
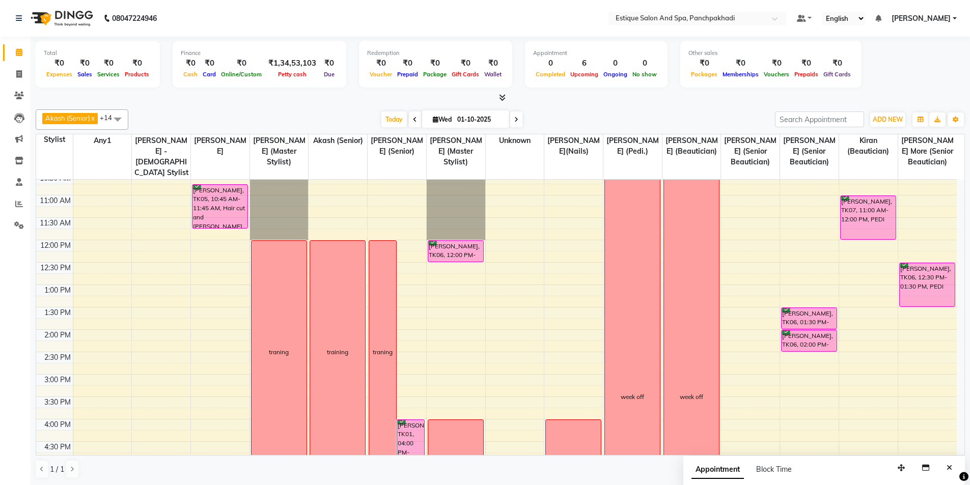
scroll to position [51, 0]
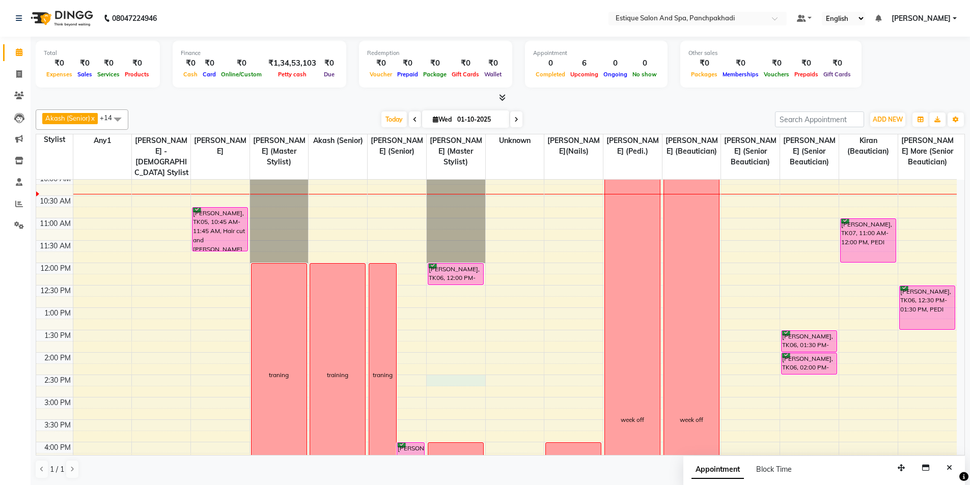
click at [440, 380] on div "9:00 AM 9:30 AM 10:00 AM 10:30 AM 11:00 AM 11:30 AM 12:00 PM 12:30 PM 1:00 PM 1…" at bounding box center [496, 420] width 921 height 582
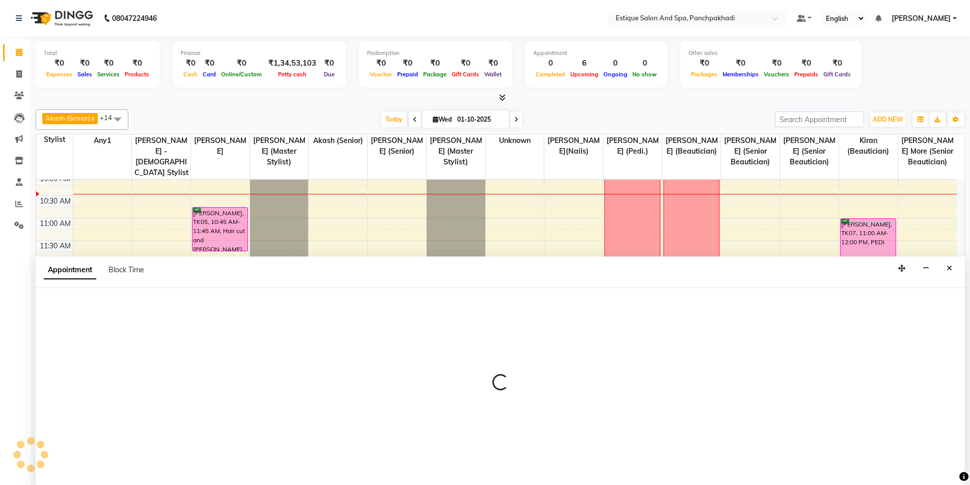
scroll to position [1, 0]
select select "35892"
select select "870"
select select "tentative"
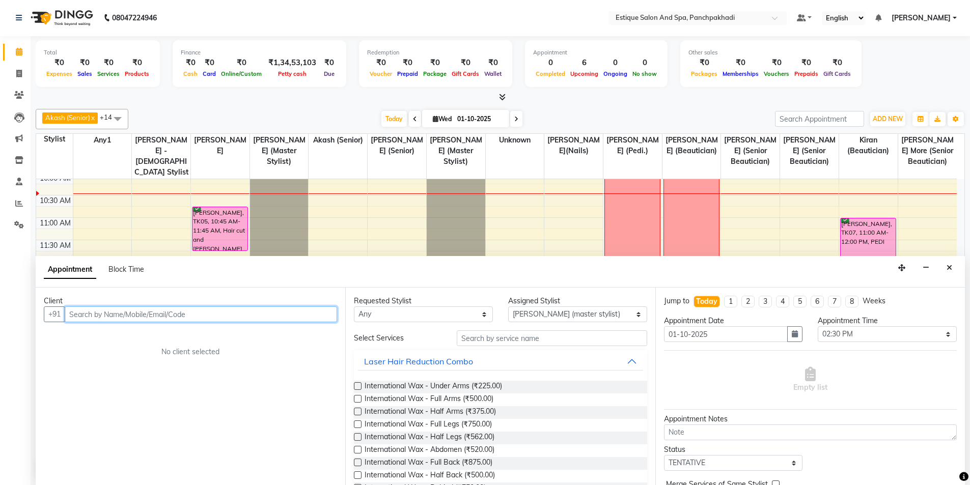
click at [153, 316] on input "text" at bounding box center [201, 315] width 272 height 16
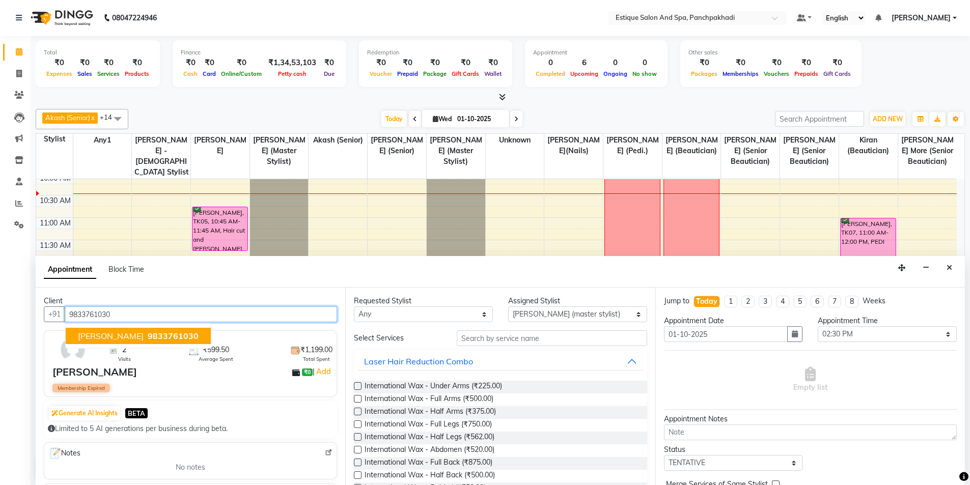
click at [153, 337] on span "9833761030" at bounding box center [173, 336] width 51 height 10
type input "9833761030"
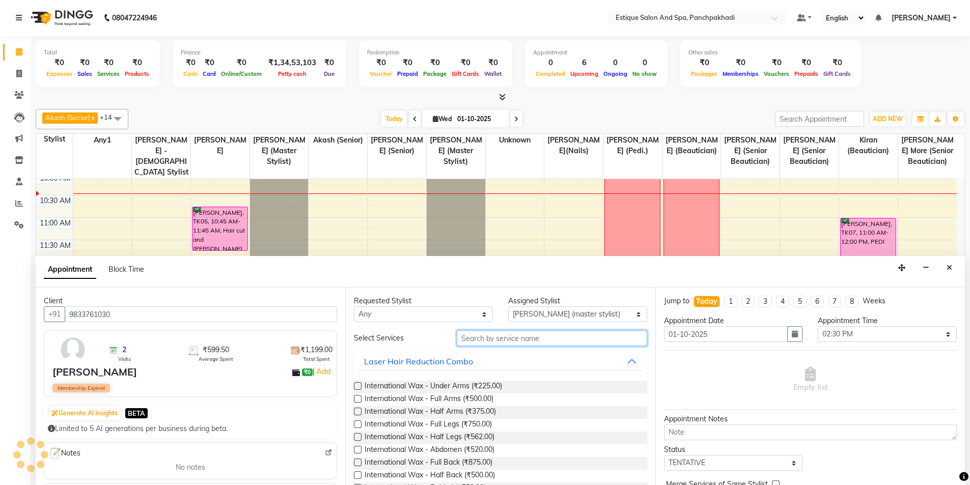
click at [507, 340] on input "text" at bounding box center [552, 339] width 190 height 16
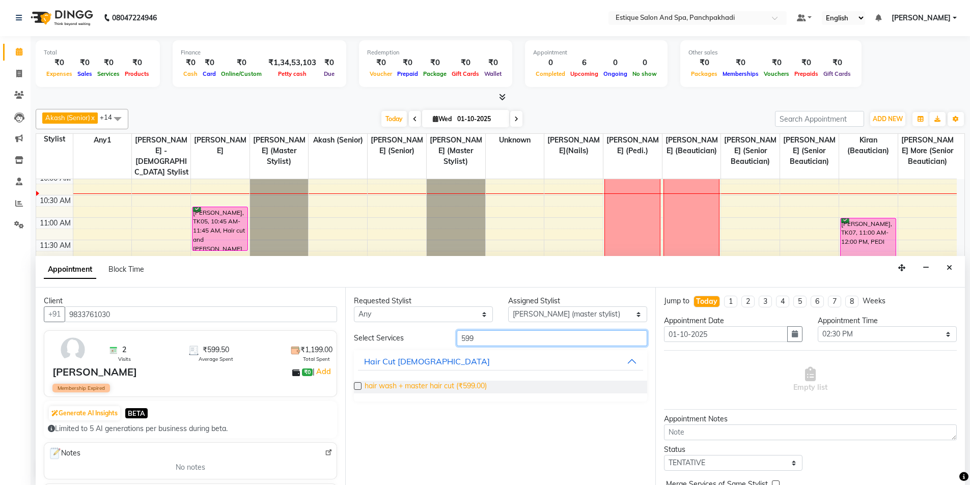
type input "599"
click at [424, 389] on span "hair wash + master hair cut (₹599.00)" at bounding box center [426, 387] width 122 height 13
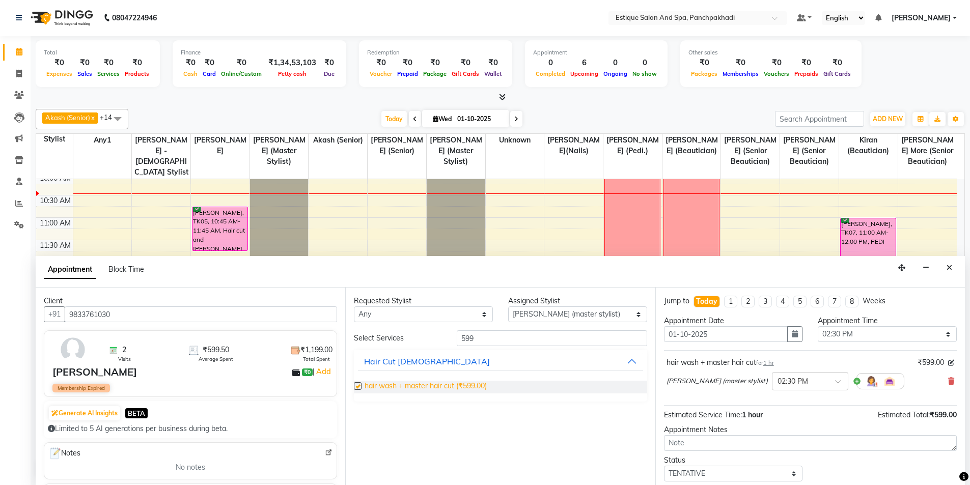
checkbox input "false"
click at [561, 314] on select "Select aarti k Aaves (master stylist) Akash (Senior) Anita salve( Senior Beauti…" at bounding box center [577, 315] width 139 height 16
select select "57922"
click at [508, 307] on select "Select aarti k Aaves (master stylist) Akash (Senior) Anita salve( Senior Beauti…" at bounding box center [577, 315] width 139 height 16
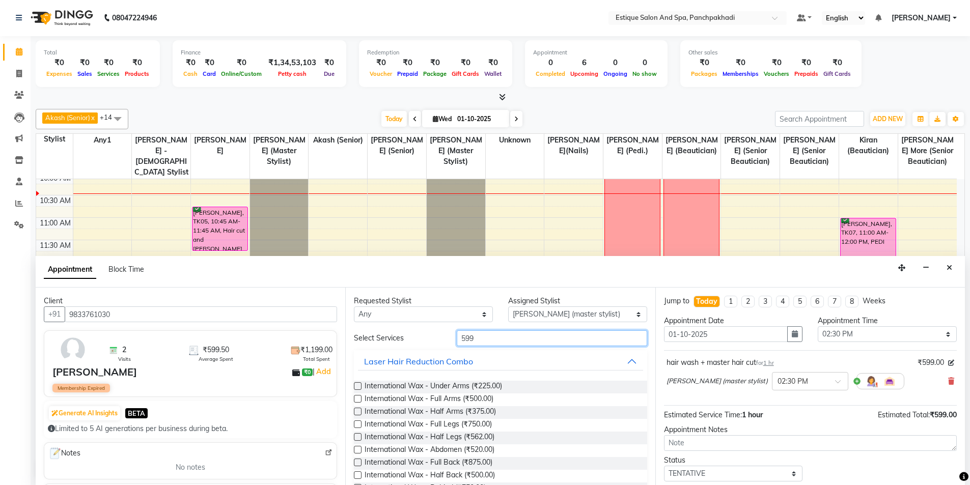
click at [500, 338] on input "599" at bounding box center [552, 339] width 190 height 16
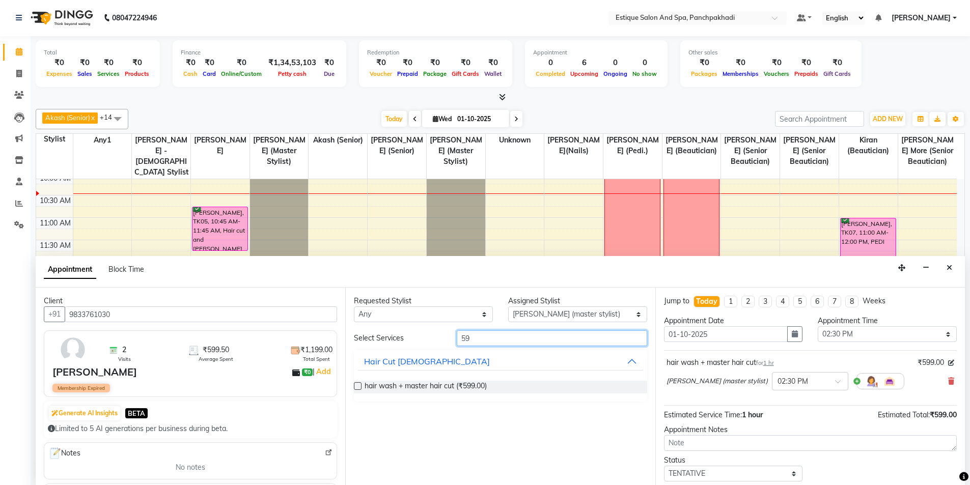
type input "5"
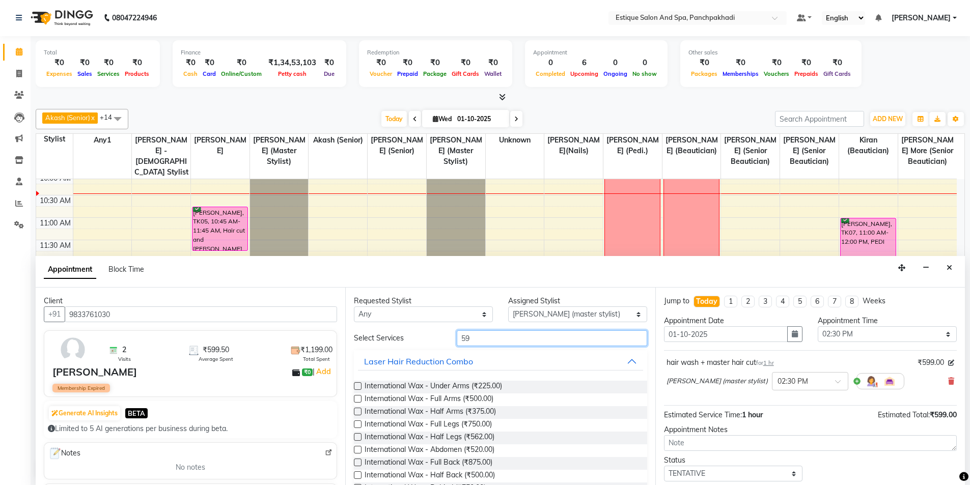
type input "599"
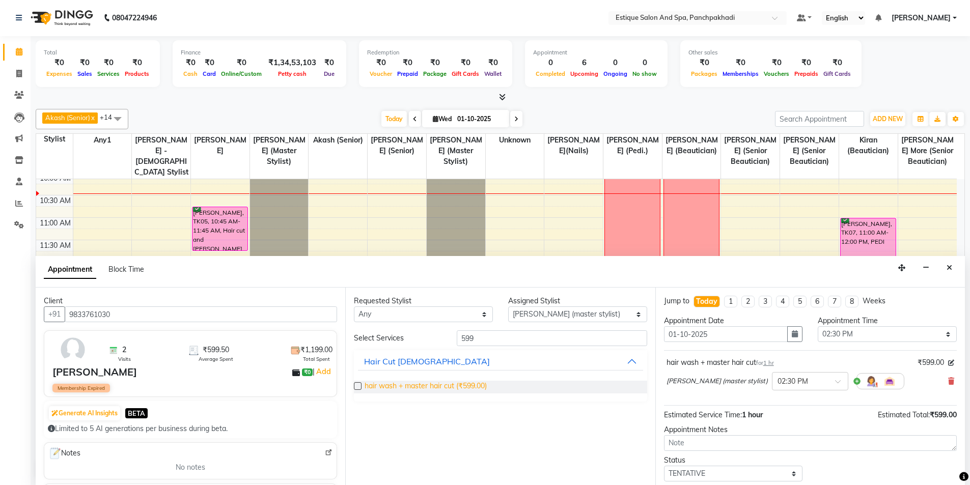
click at [430, 384] on span "hair wash + master hair cut (₹599.00)" at bounding box center [426, 387] width 122 height 13
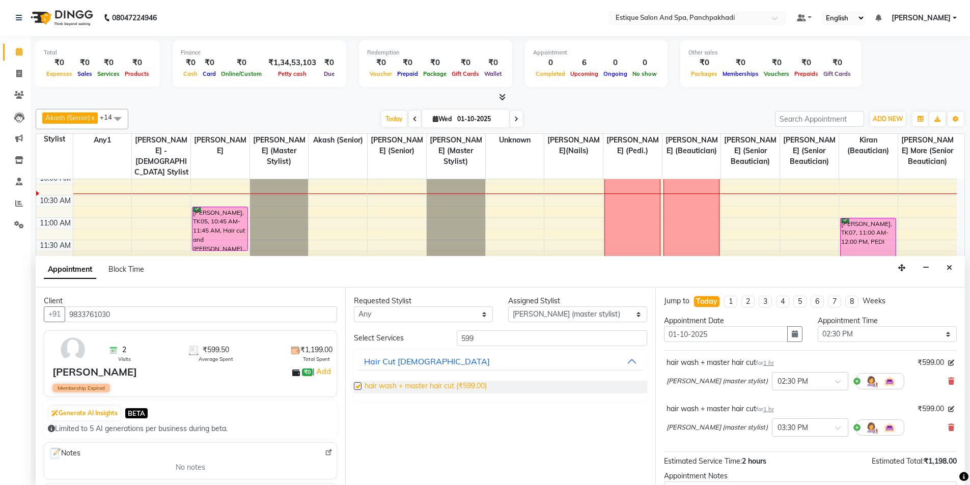
checkbox input "false"
click at [788, 430] on input "text" at bounding box center [800, 427] width 45 height 11
click at [778, 466] on div "02:30 PM (Blocked)" at bounding box center [810, 469] width 75 height 20
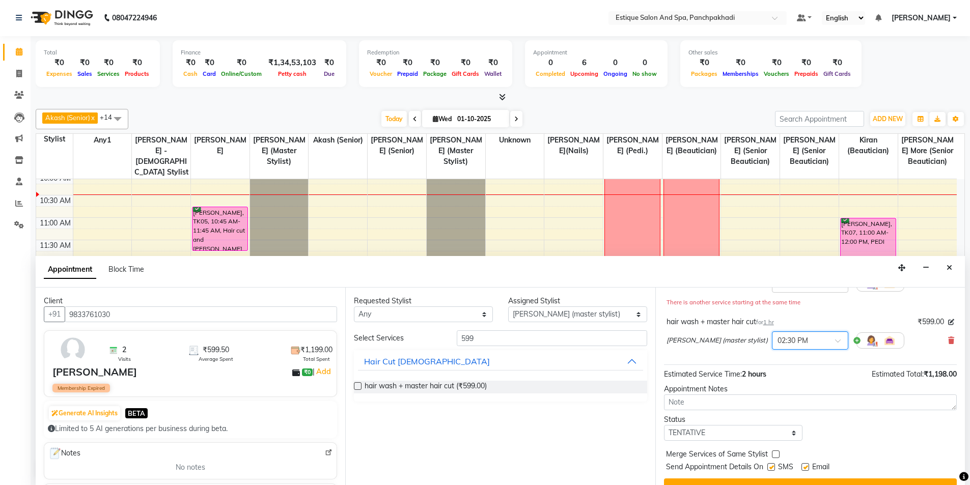
scroll to position [118, 0]
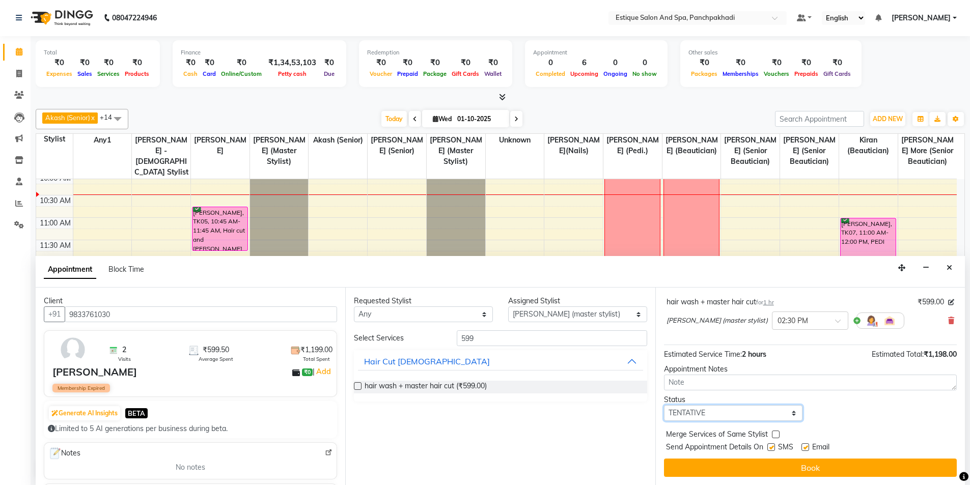
click at [691, 415] on select "Select TENTATIVE CONFIRM CHECK-IN UPCOMING" at bounding box center [733, 413] width 139 height 16
select select "confirm booking"
click at [664, 405] on select "Select TENTATIVE CONFIRM CHECK-IN UPCOMING" at bounding box center [733, 413] width 139 height 16
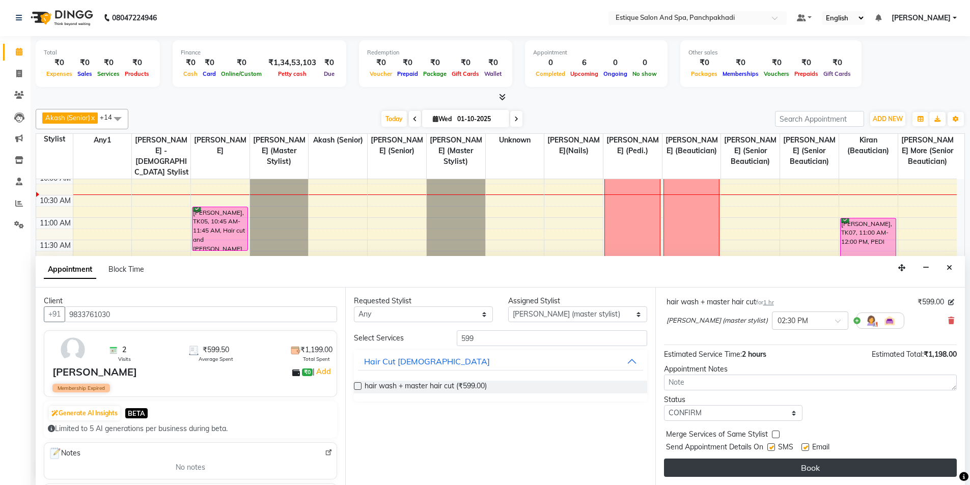
click at [735, 467] on button "Book" at bounding box center [810, 468] width 293 height 18
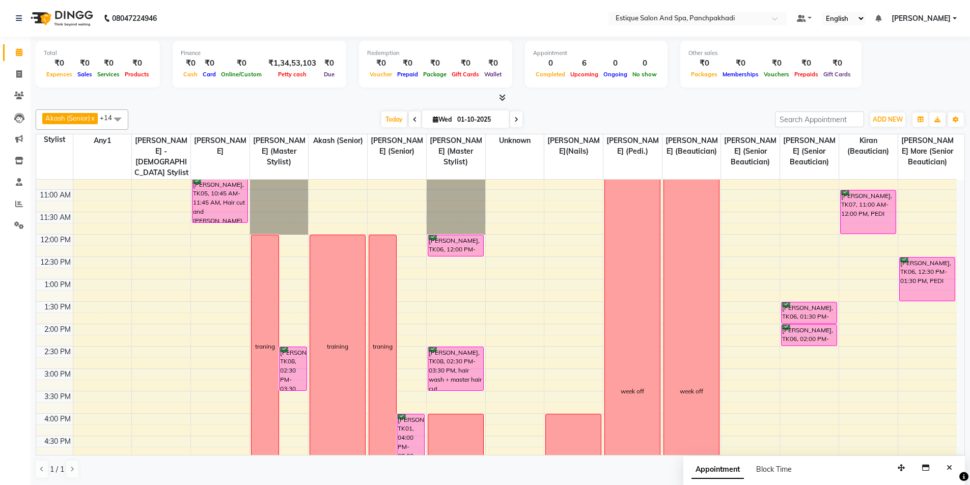
scroll to position [51, 0]
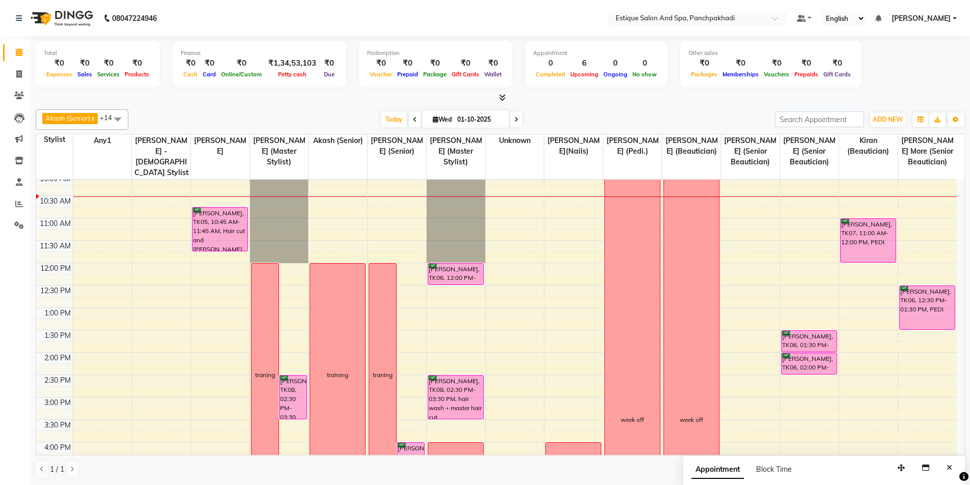
click at [413, 117] on icon at bounding box center [415, 120] width 4 height 6
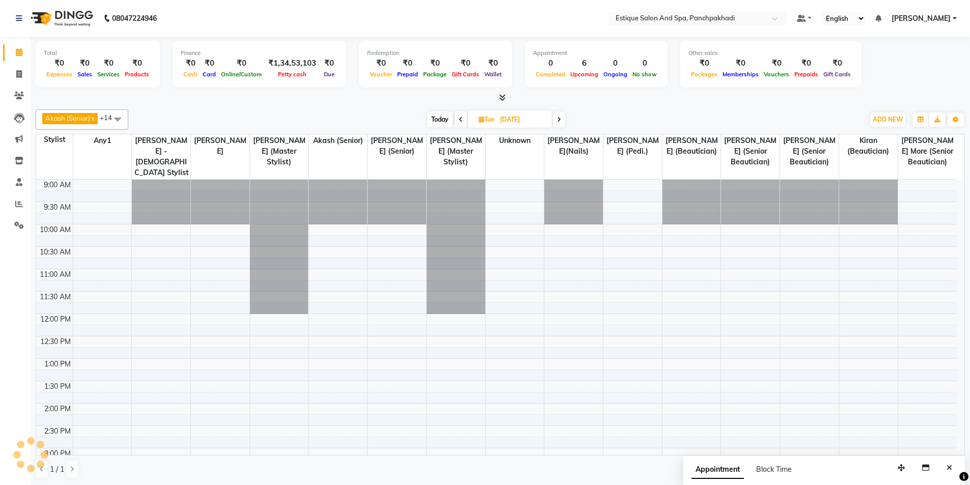
scroll to position [45, 0]
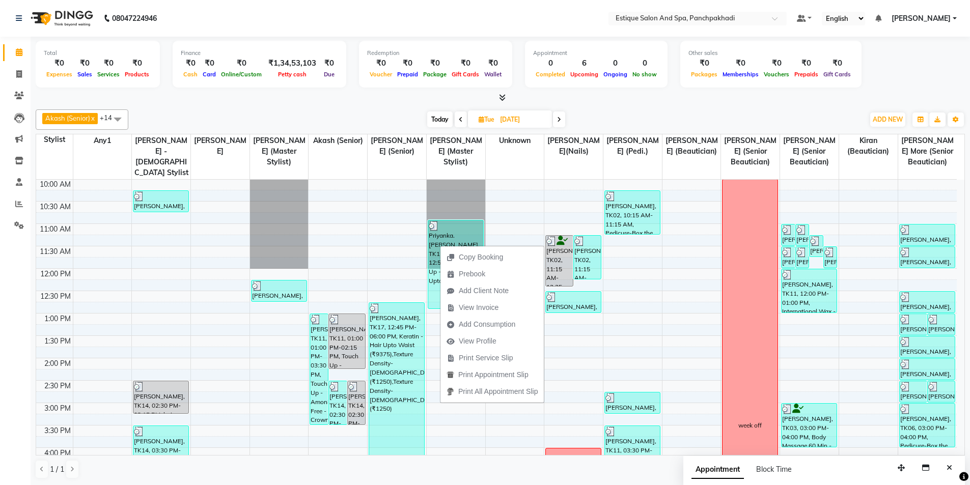
drag, startPoint x: 440, startPoint y: 245, endPoint x: 394, endPoint y: 99, distance: 152.7
click at [394, 99] on div at bounding box center [500, 98] width 929 height 11
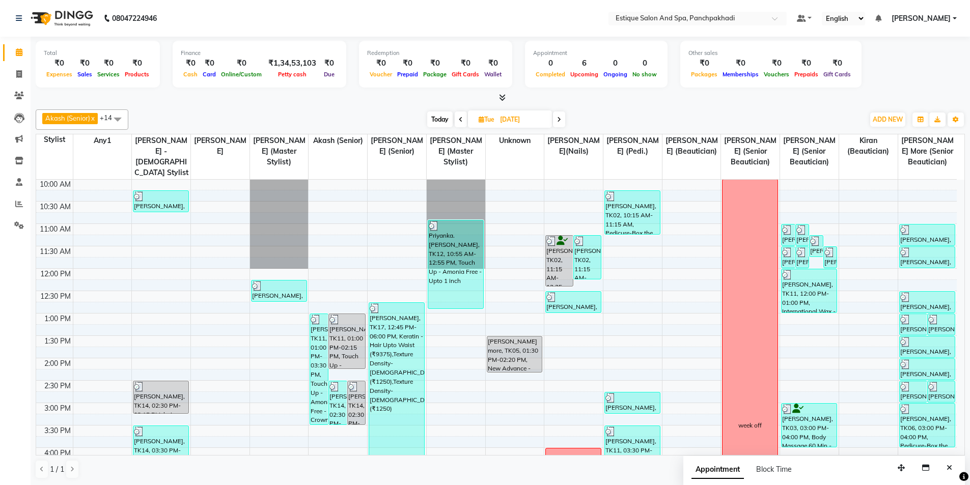
click at [395, 114] on div "Today Tue 30-09-2025" at bounding box center [496, 119] width 726 height 15
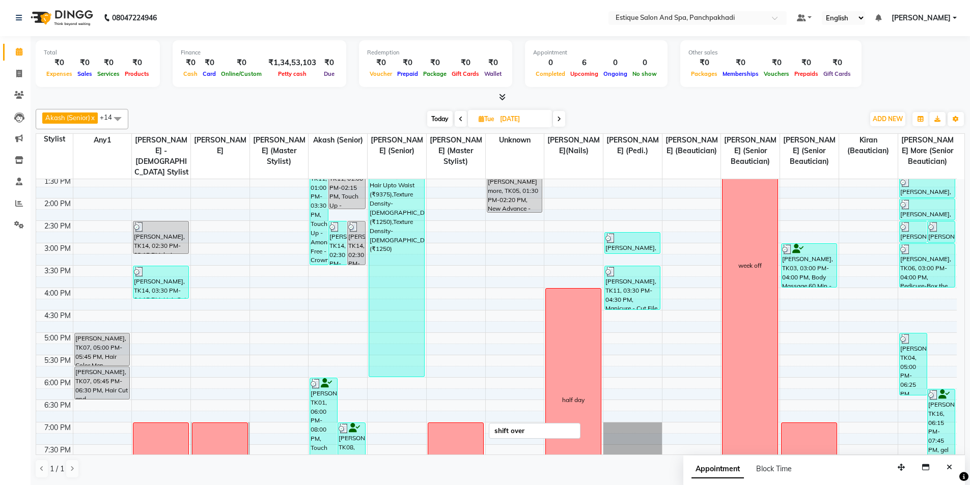
scroll to position [154, 0]
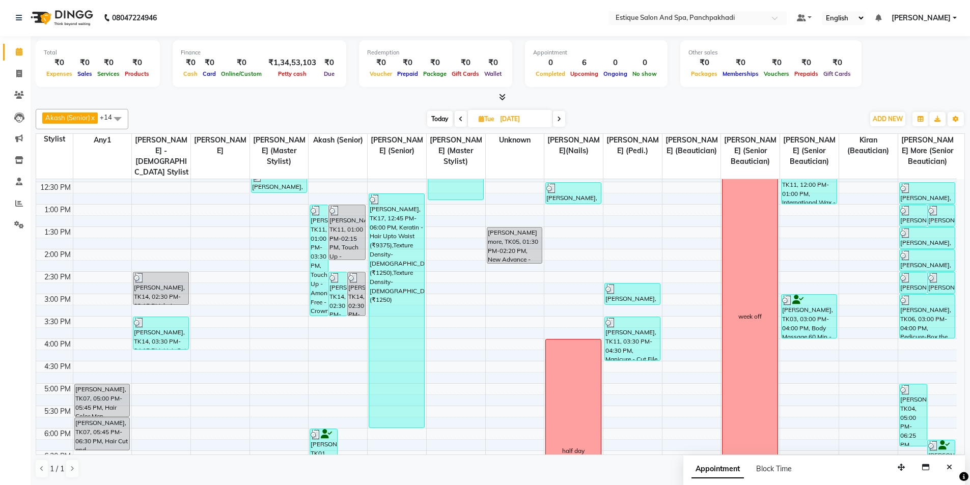
click at [559, 117] on icon at bounding box center [559, 119] width 4 height 6
type input "01-10-2025"
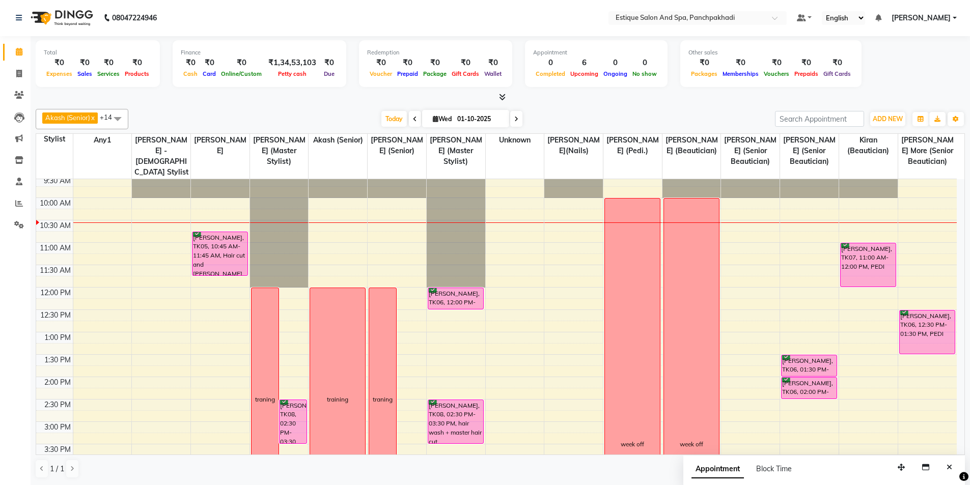
scroll to position [51, 0]
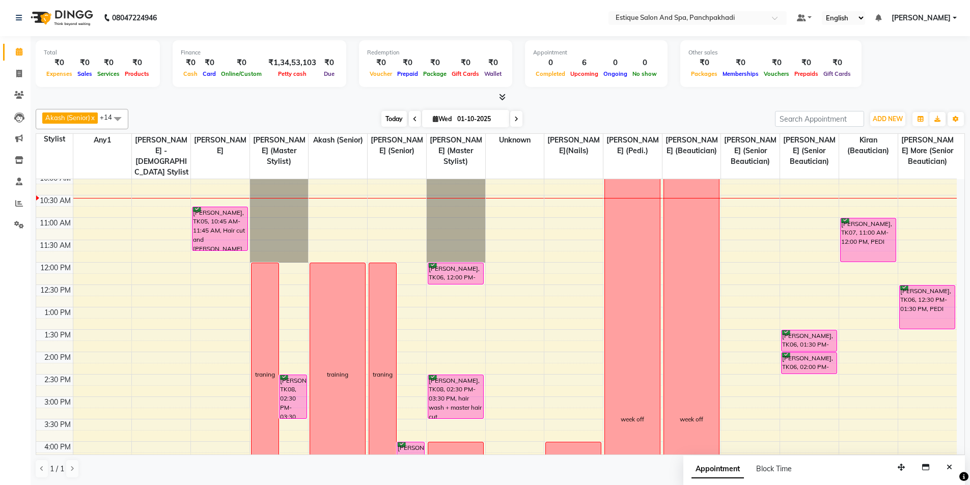
click at [390, 122] on span "Today" at bounding box center [393, 119] width 25 height 16
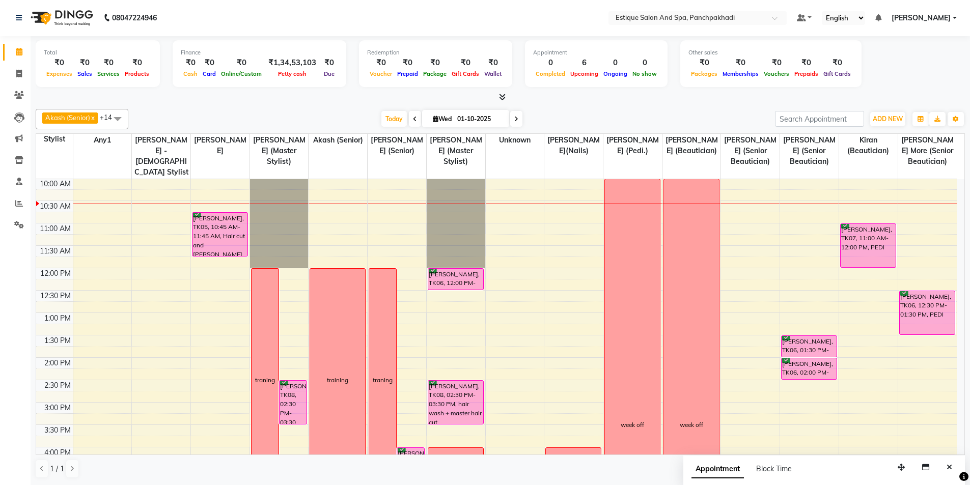
click at [433, 119] on icon at bounding box center [436, 119] width 6 height 7
select select "10"
select select "2025"
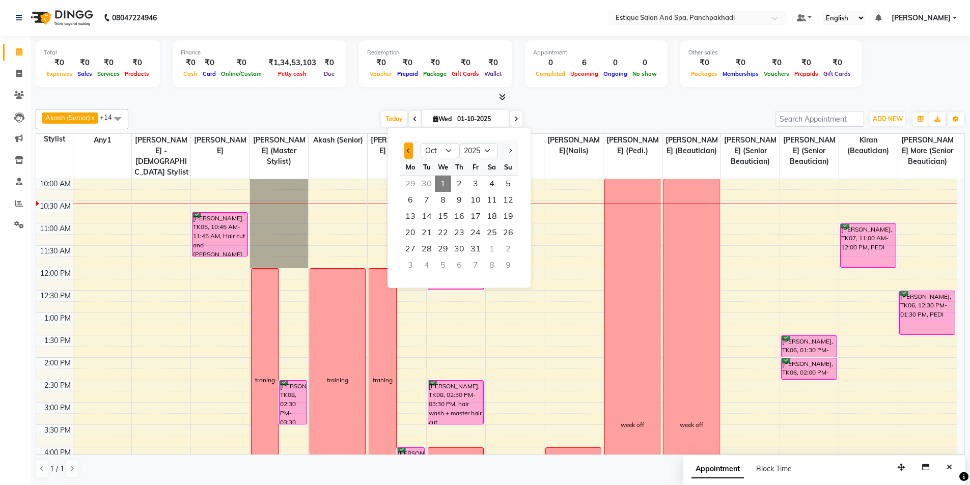
click at [408, 153] on button "Previous month" at bounding box center [408, 151] width 9 height 16
select select "9"
click at [460, 230] on span "25" at bounding box center [459, 233] width 16 height 16
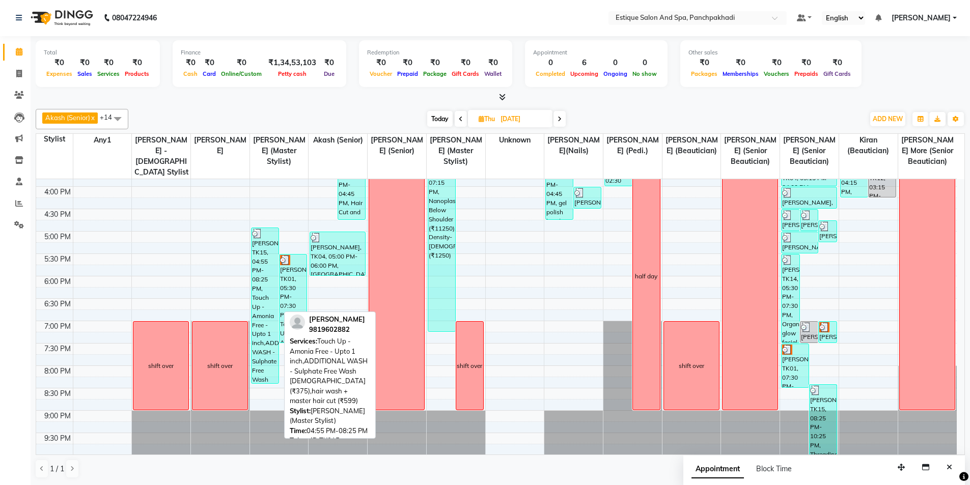
scroll to position [307, 0]
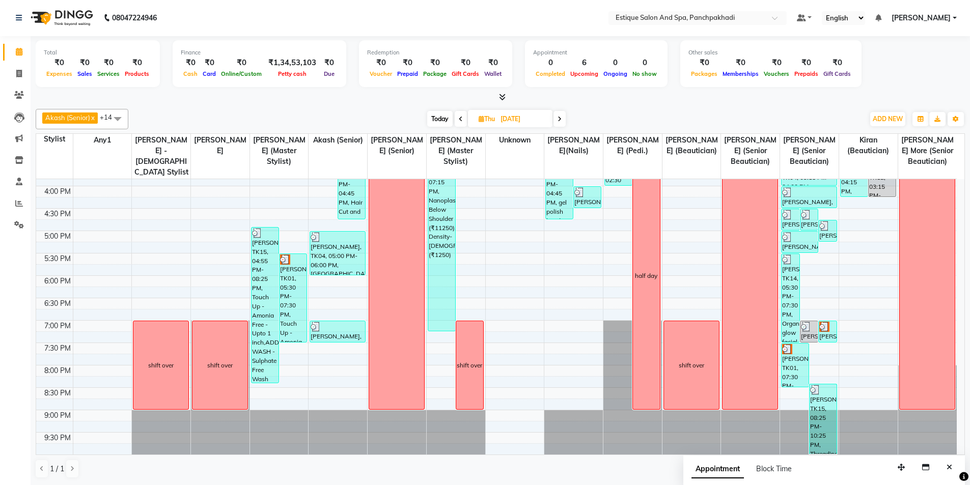
click at [558, 117] on span at bounding box center [560, 119] width 12 height 16
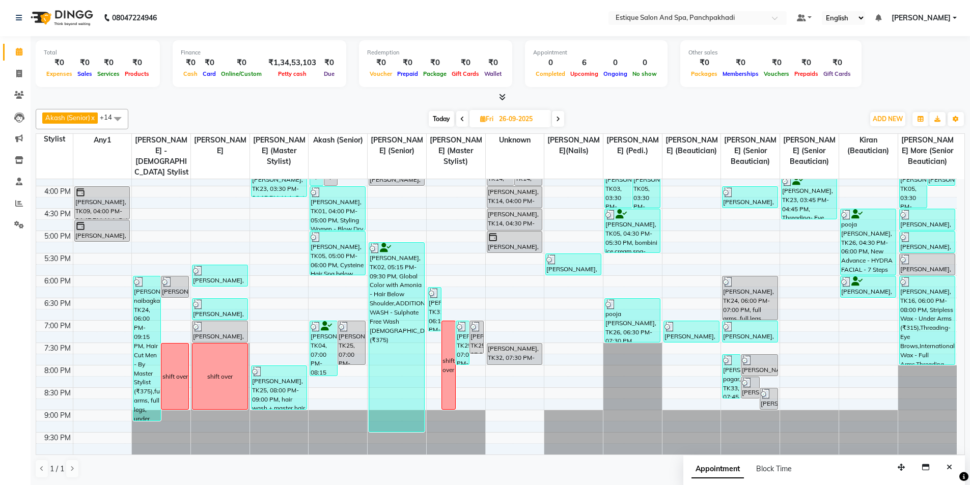
click at [562, 116] on span at bounding box center [558, 119] width 12 height 16
type input "27-09-2025"
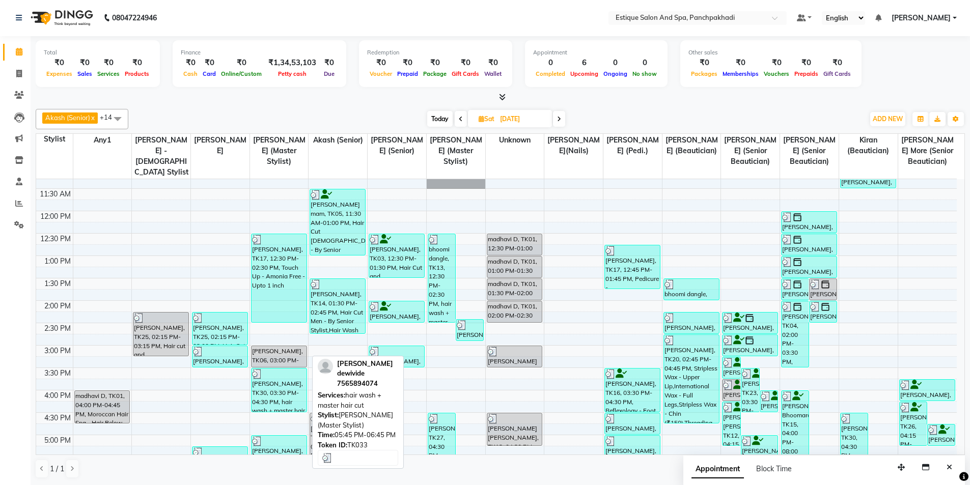
scroll to position [102, 0]
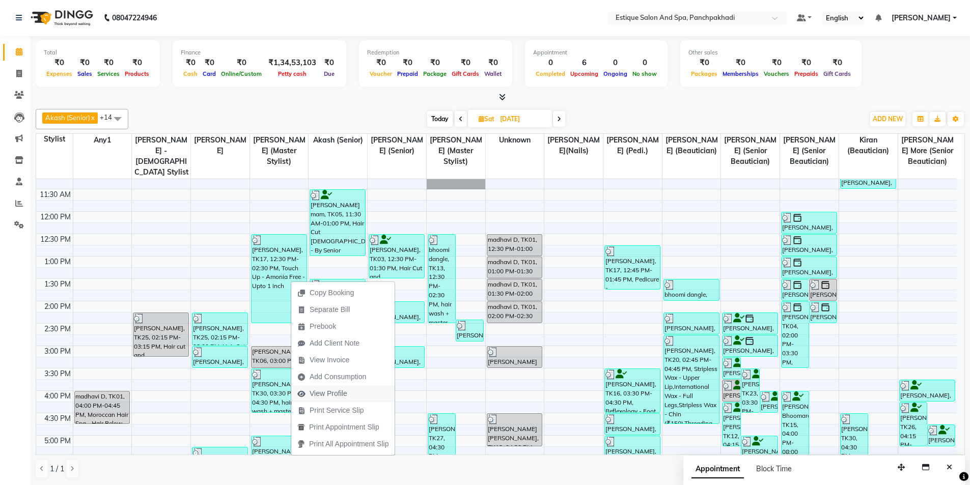
click at [330, 397] on span "View Profile" at bounding box center [329, 394] width 38 height 11
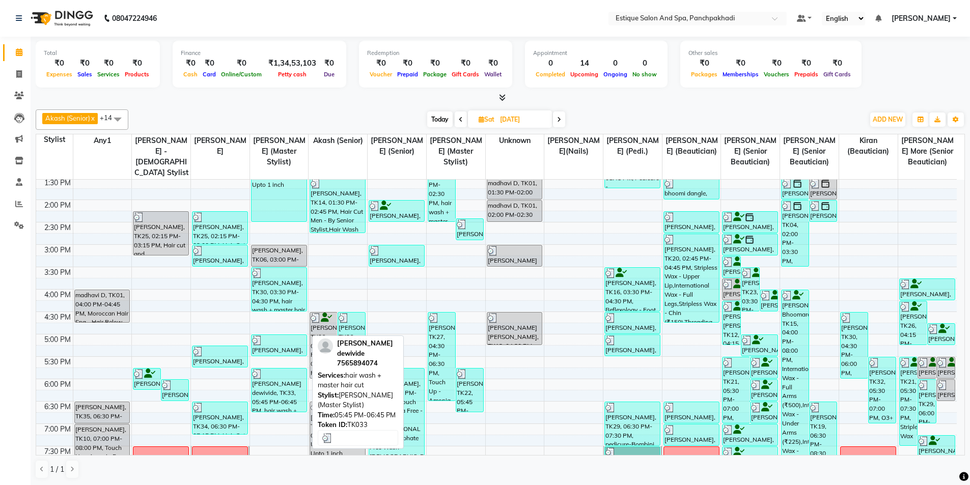
scroll to position [307, 0]
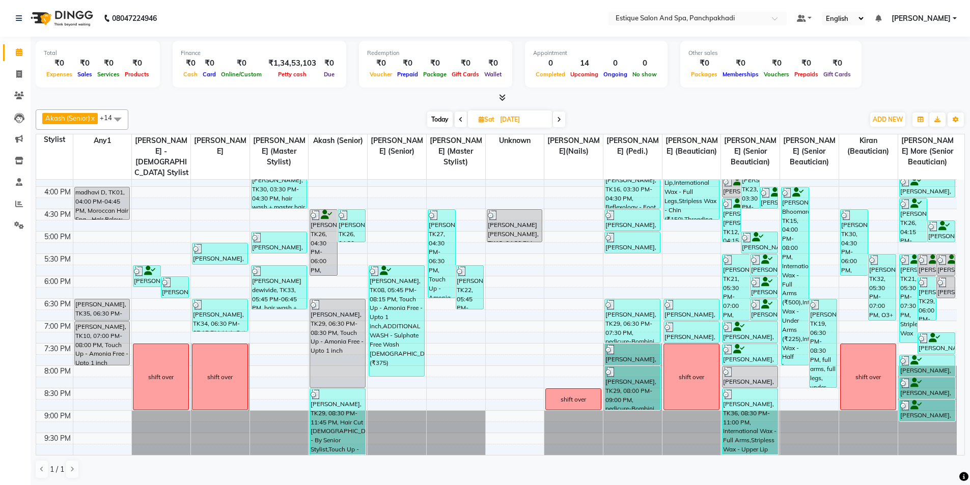
click at [561, 123] on span at bounding box center [559, 120] width 12 height 16
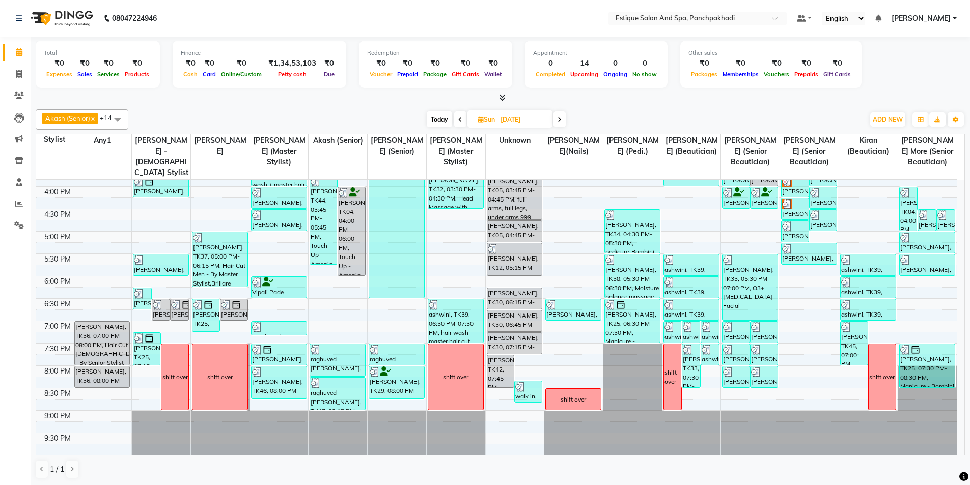
click at [560, 117] on icon at bounding box center [560, 120] width 4 height 6
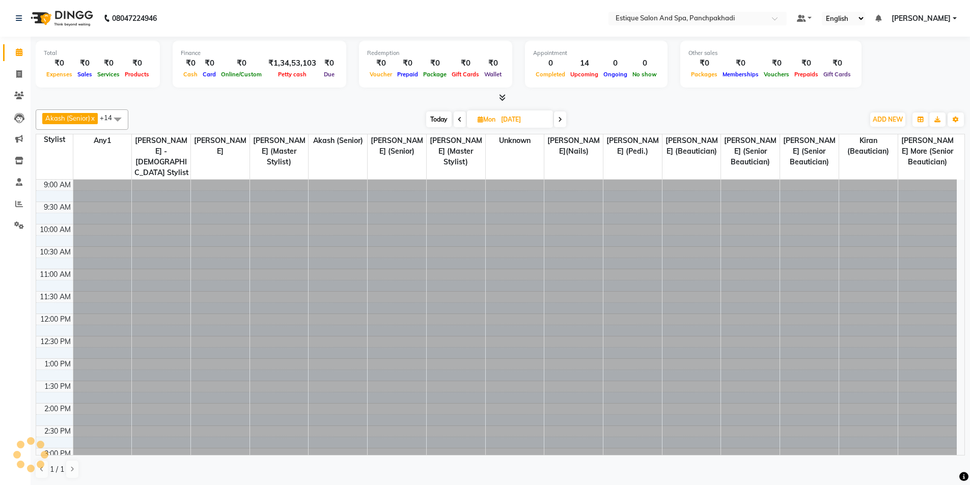
scroll to position [45, 0]
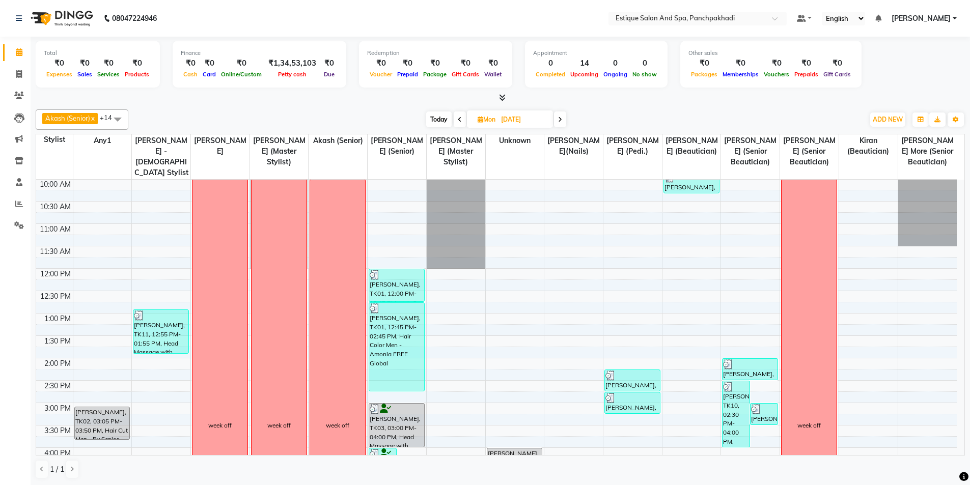
click at [560, 122] on icon at bounding box center [560, 120] width 4 height 6
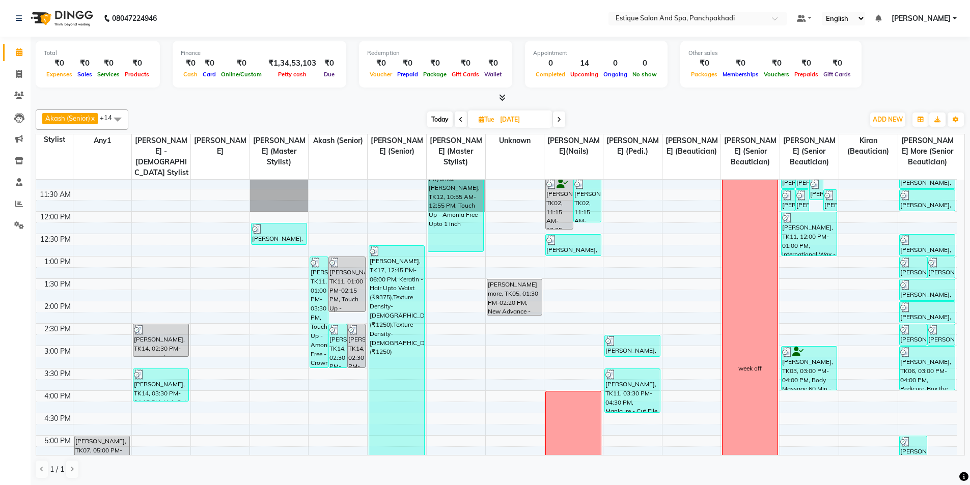
scroll to position [204, 0]
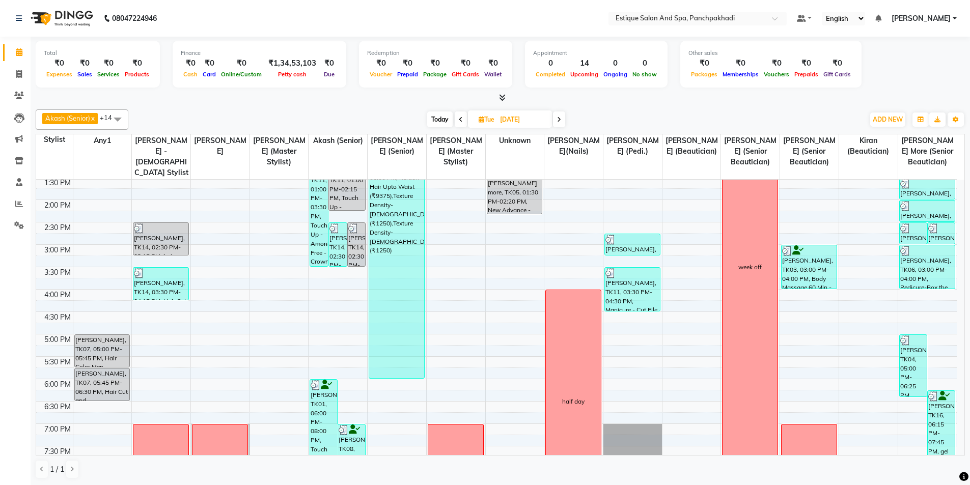
click at [561, 117] on icon at bounding box center [559, 120] width 4 height 6
type input "01-10-2025"
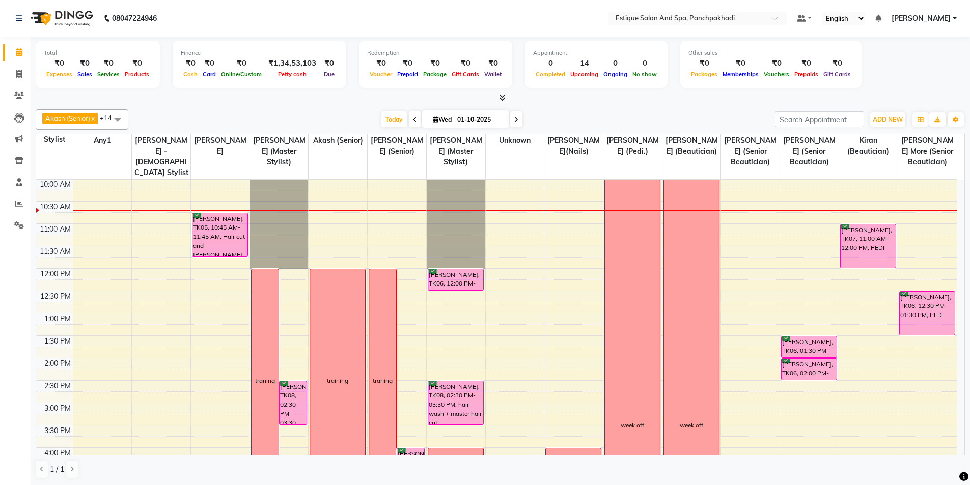
drag, startPoint x: 0, startPoint y: 67, endPoint x: 275, endPoint y: 97, distance: 276.6
click at [275, 97] on div at bounding box center [500, 98] width 929 height 11
click at [460, 319] on div "9:00 AM 9:30 AM 10:00 AM 10:30 AM 11:00 AM 11:30 AM 12:00 PM 12:30 PM 1:00 PM 1…" at bounding box center [496, 425] width 921 height 582
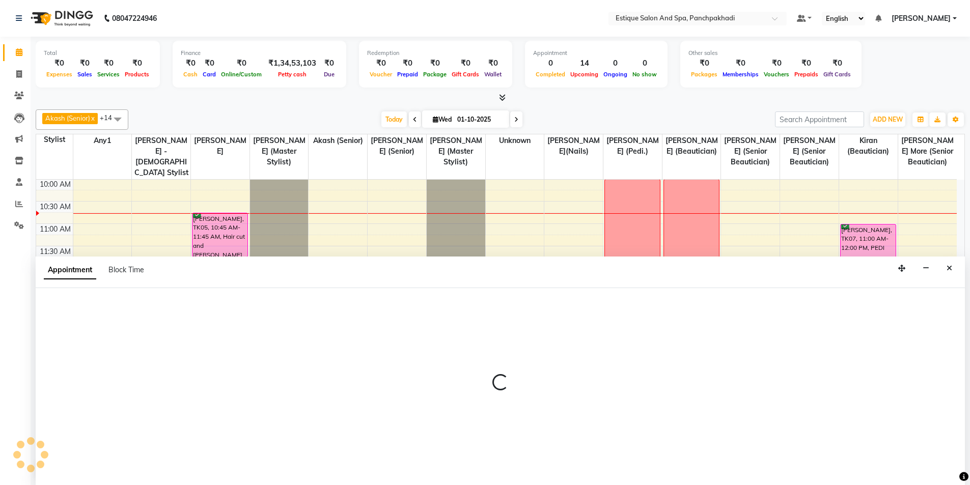
scroll to position [1, 0]
select select "35892"
select select "tentative"
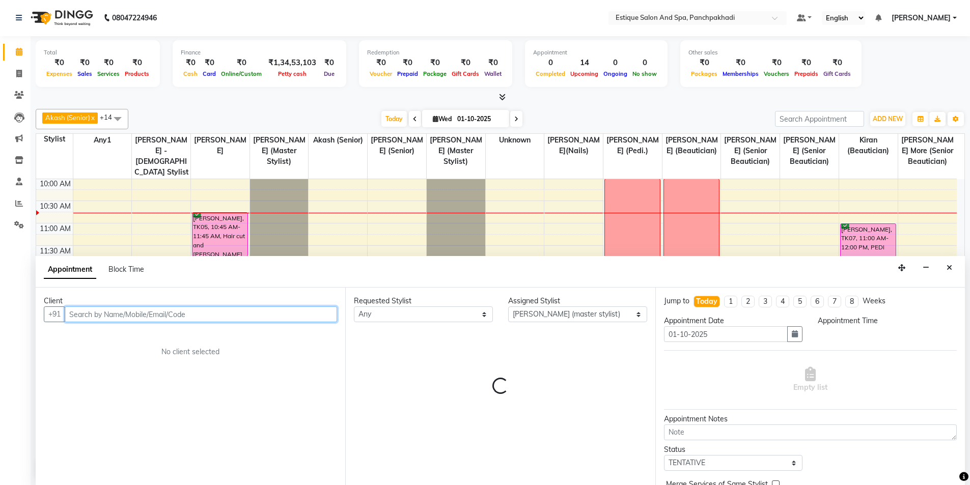
select select "780"
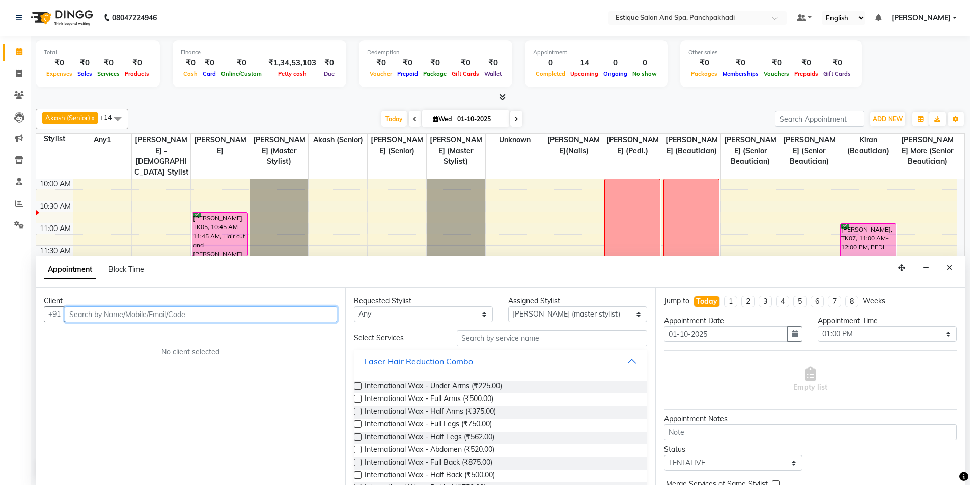
click at [268, 315] on input "text" at bounding box center [201, 315] width 272 height 16
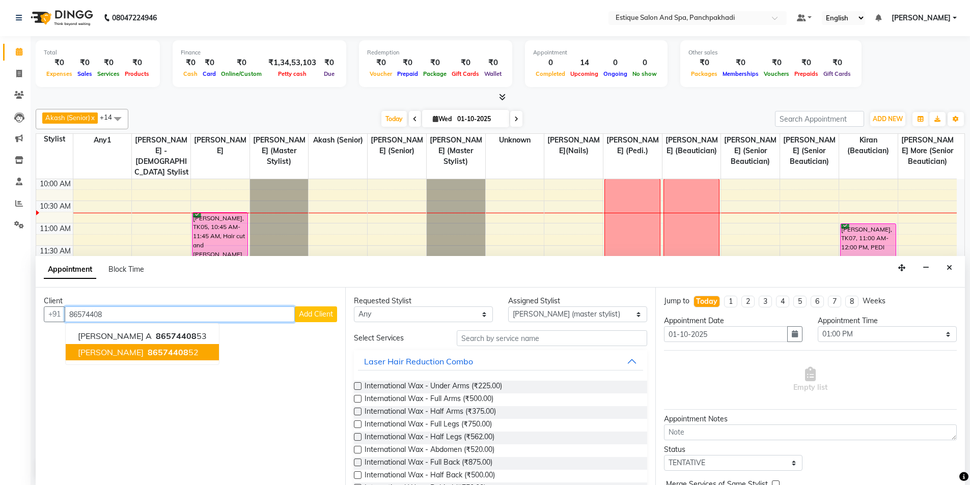
click at [159, 354] on span "86574408" at bounding box center [168, 352] width 41 height 10
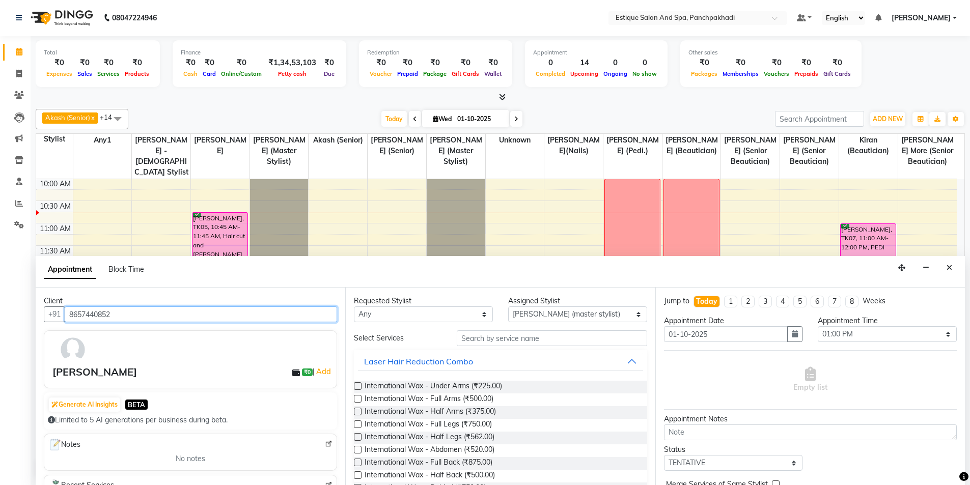
type input "8657440852"
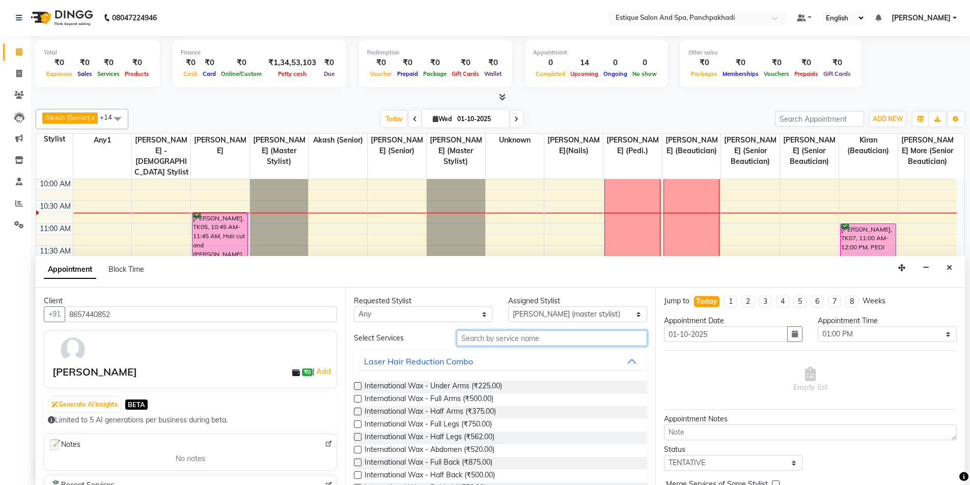
click at [561, 341] on input "text" at bounding box center [552, 339] width 190 height 16
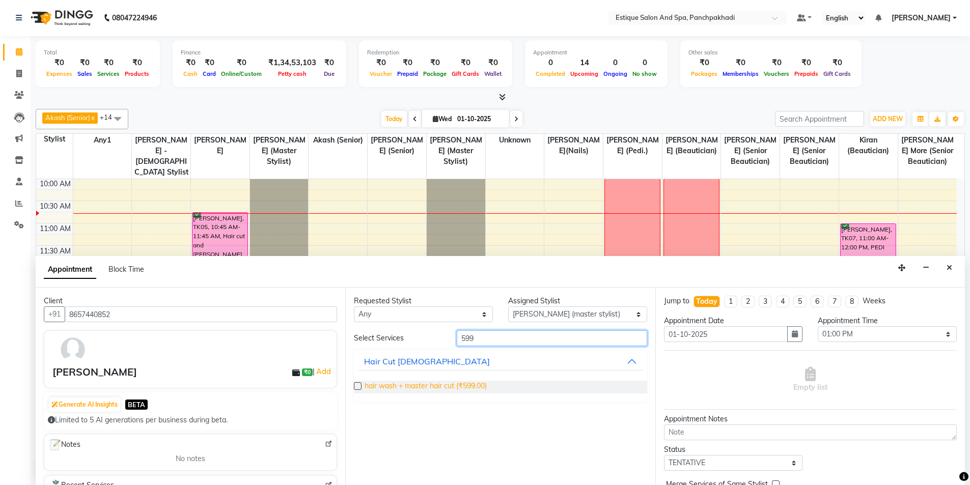
type input "599"
click at [462, 387] on span "hair wash + master hair cut (₹599.00)" at bounding box center [426, 387] width 122 height 13
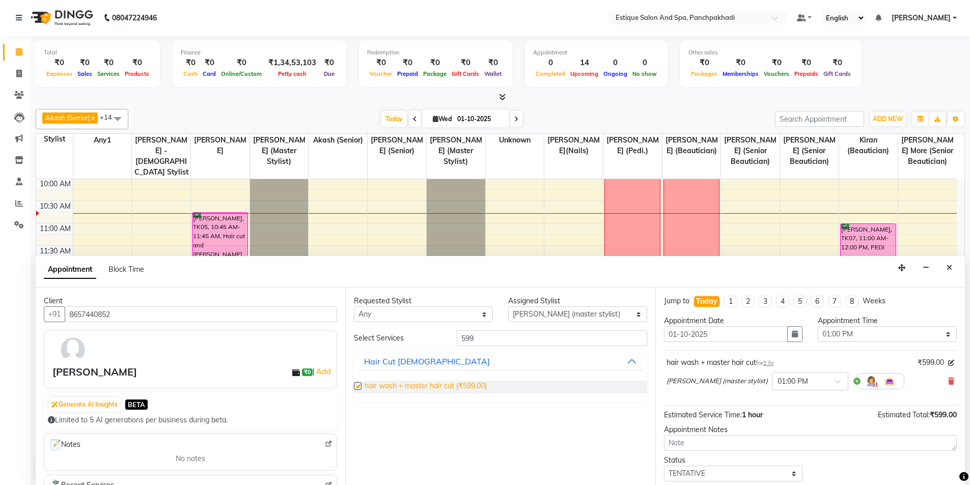
checkbox input "false"
click at [710, 473] on select "Select TENTATIVE CONFIRM CHECK-IN UPCOMING" at bounding box center [733, 474] width 139 height 16
select select "confirm booking"
click at [664, 466] on select "Select TENTATIVE CONFIRM CHECK-IN UPCOMING" at bounding box center [733, 474] width 139 height 16
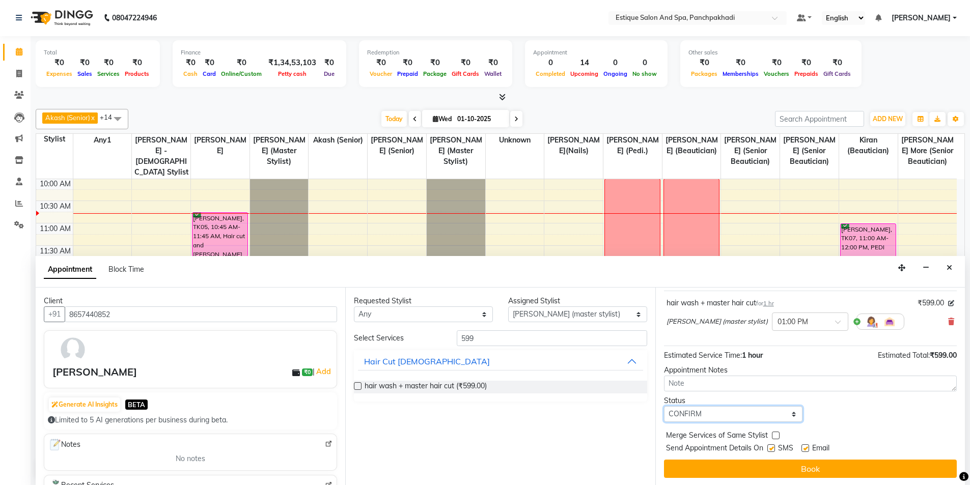
scroll to position [61, 0]
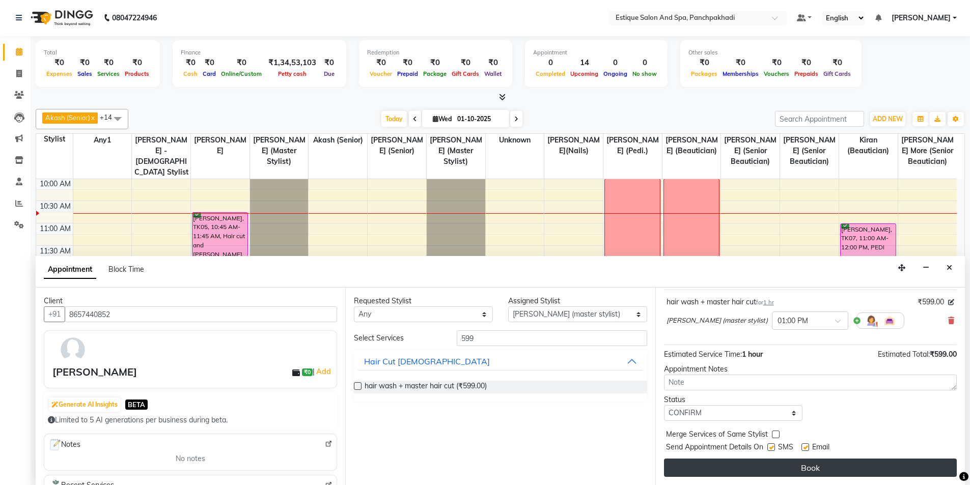
click at [706, 470] on button "Book" at bounding box center [810, 468] width 293 height 18
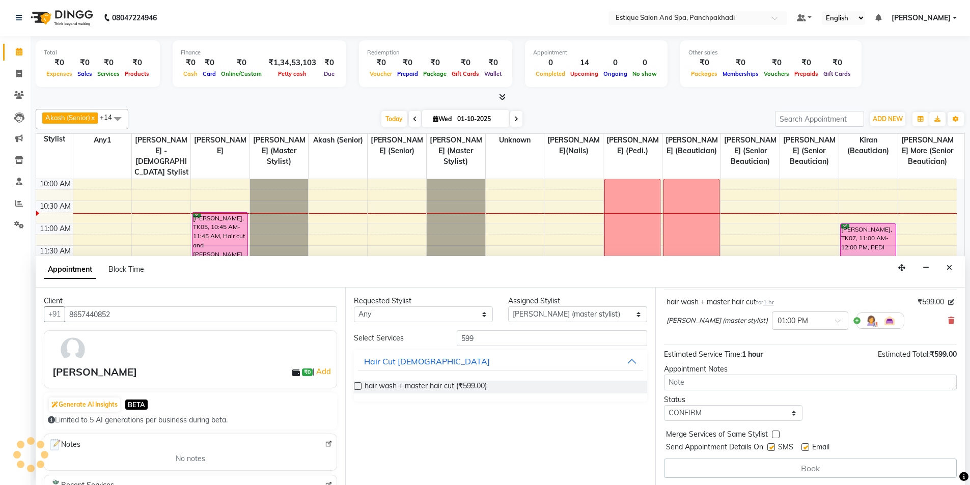
scroll to position [0, 0]
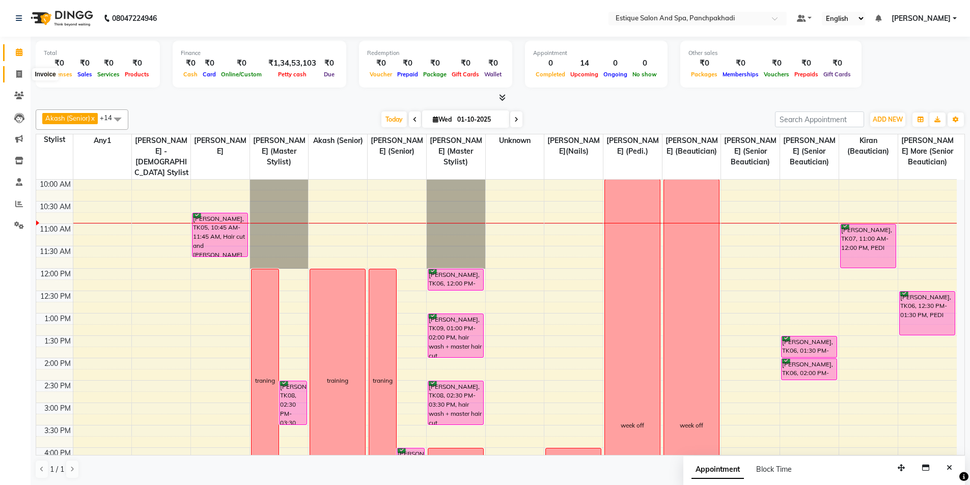
click at [18, 78] on span at bounding box center [19, 75] width 18 height 12
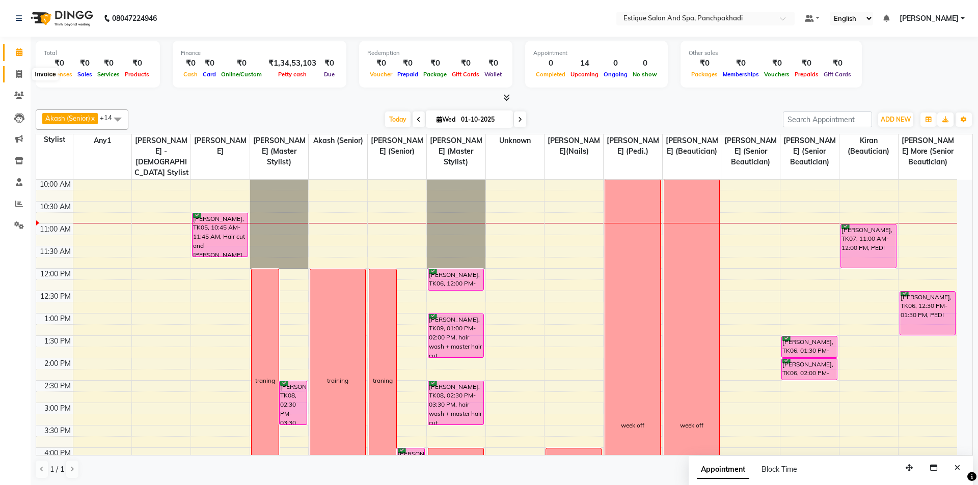
select select "925"
select select "service"
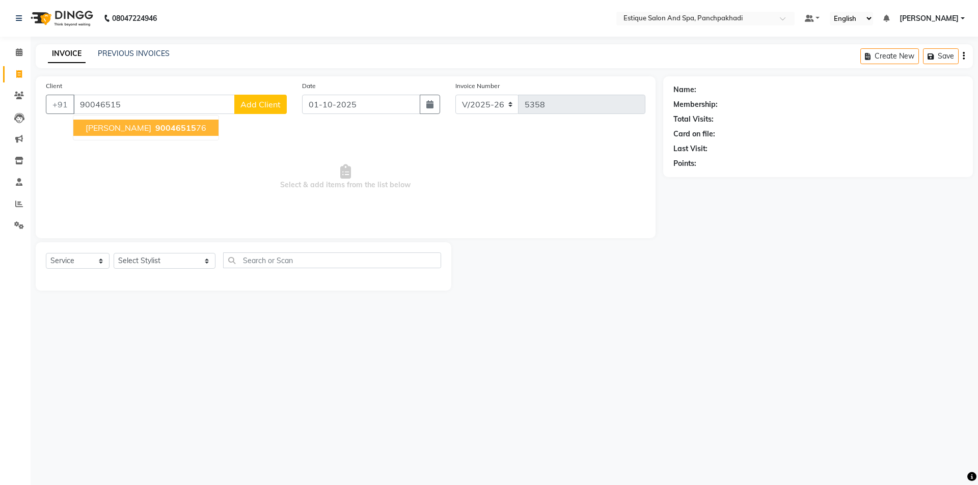
click at [141, 122] on button "hemant sonawane 90046515 76" at bounding box center [145, 128] width 145 height 16
type input "9004651576"
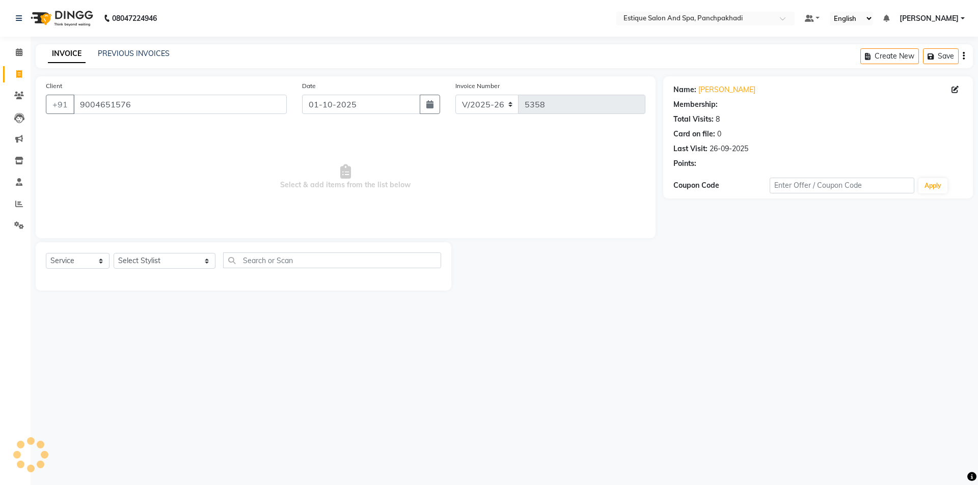
select select "1: Object"
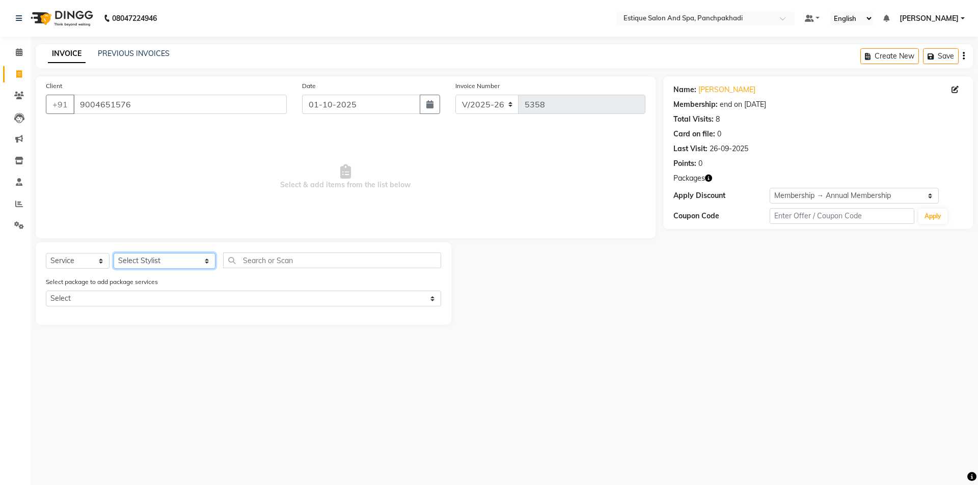
click at [152, 265] on select "Select Stylist aarti k Aaves (master stylist) Akash (Senior) Anita salve( Senio…" at bounding box center [165, 261] width 102 height 16
select select "40982"
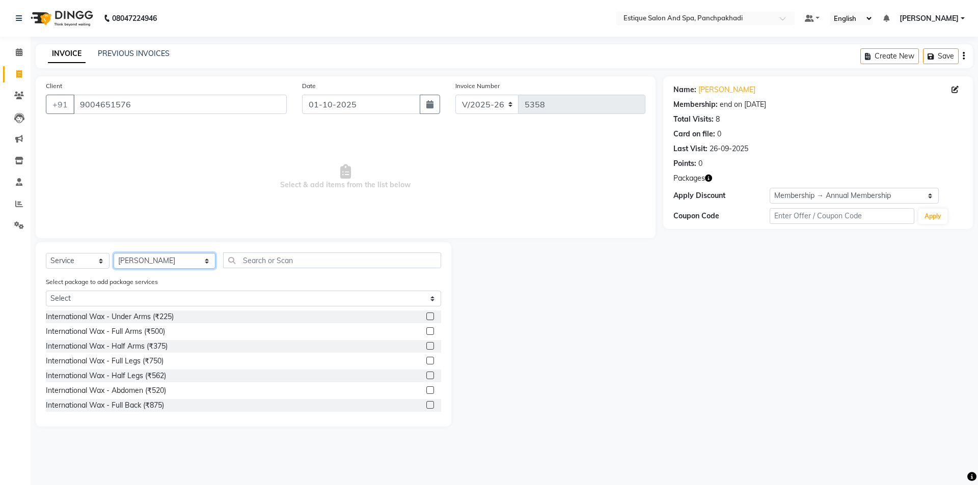
drag, startPoint x: 153, startPoint y: 265, endPoint x: 239, endPoint y: 275, distance: 86.7
click at [155, 265] on select "Select Stylist aarti k Aaves (master stylist) Akash (Senior) Anita salve( Senio…" at bounding box center [165, 261] width 102 height 16
click at [257, 263] on input "text" at bounding box center [332, 261] width 218 height 16
type input "5"
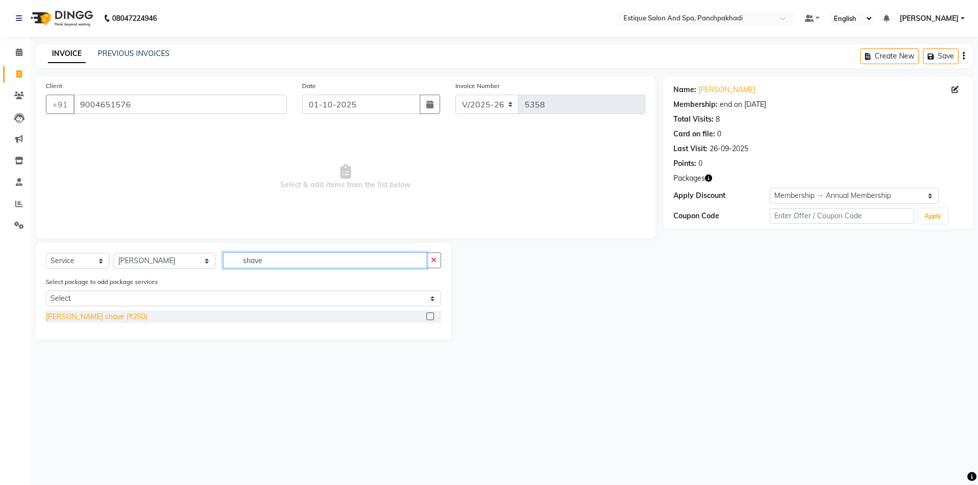
type input "shave"
click at [86, 317] on div "beard shave (₹250)" at bounding box center [96, 317] width 101 height 11
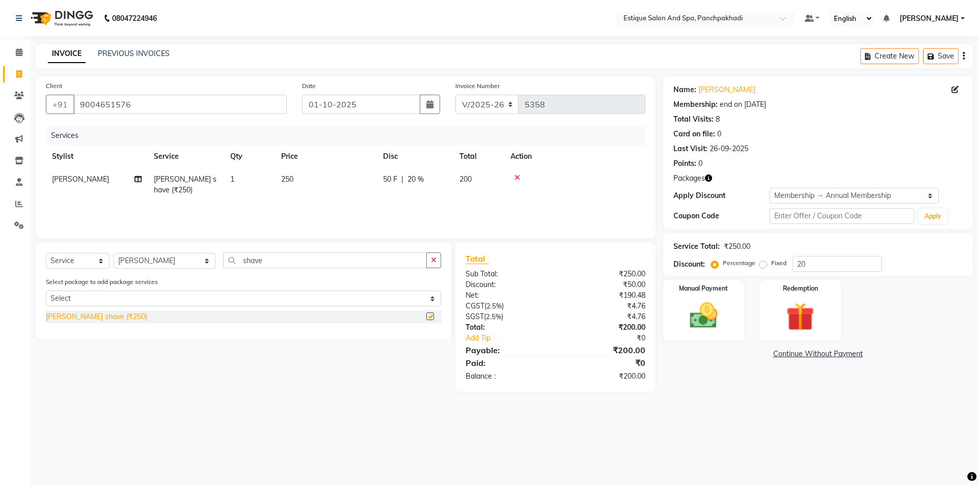
checkbox input "false"
click at [703, 309] on img at bounding box center [703, 316] width 47 height 34
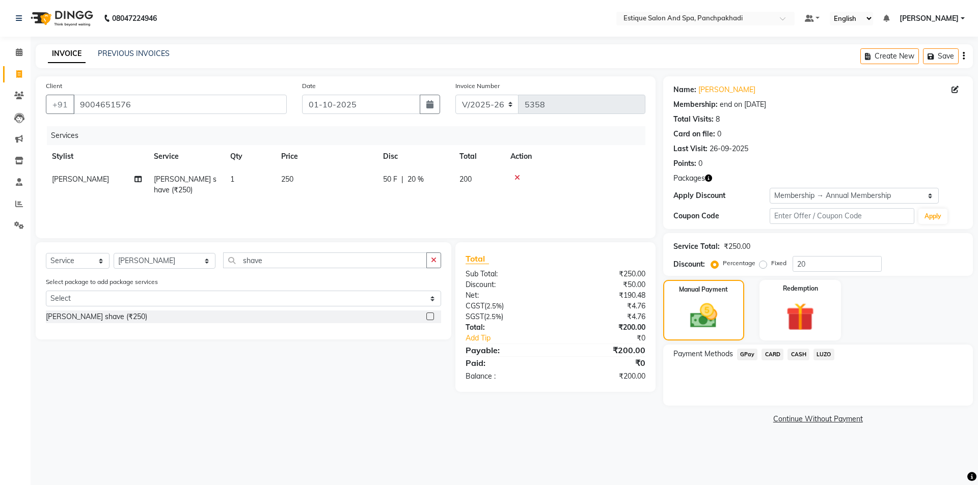
click at [747, 354] on span "GPay" at bounding box center [747, 355] width 21 height 12
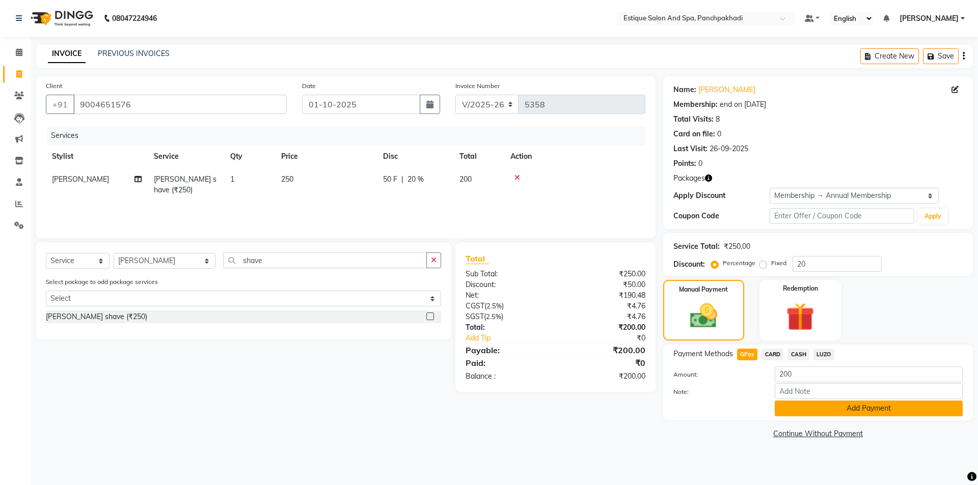
click at [807, 412] on button "Add Payment" at bounding box center [869, 409] width 188 height 16
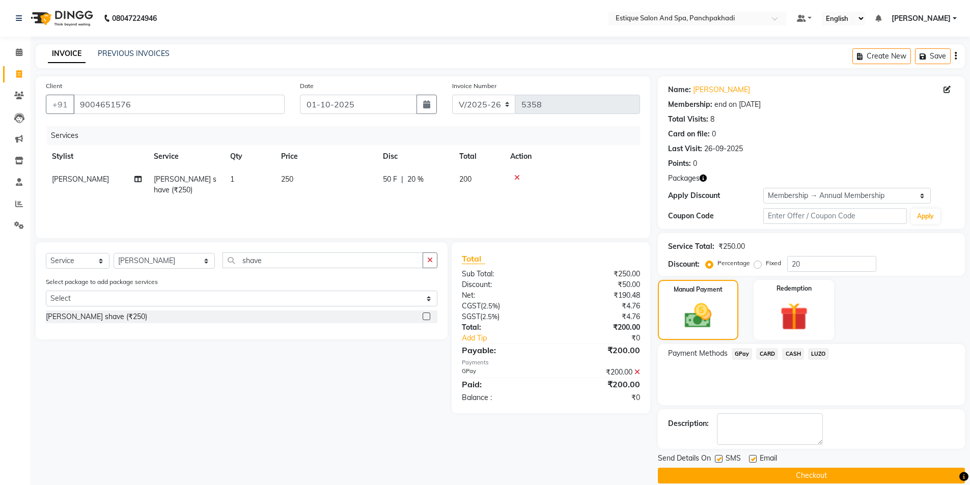
click at [782, 475] on button "Checkout" at bounding box center [811, 476] width 307 height 16
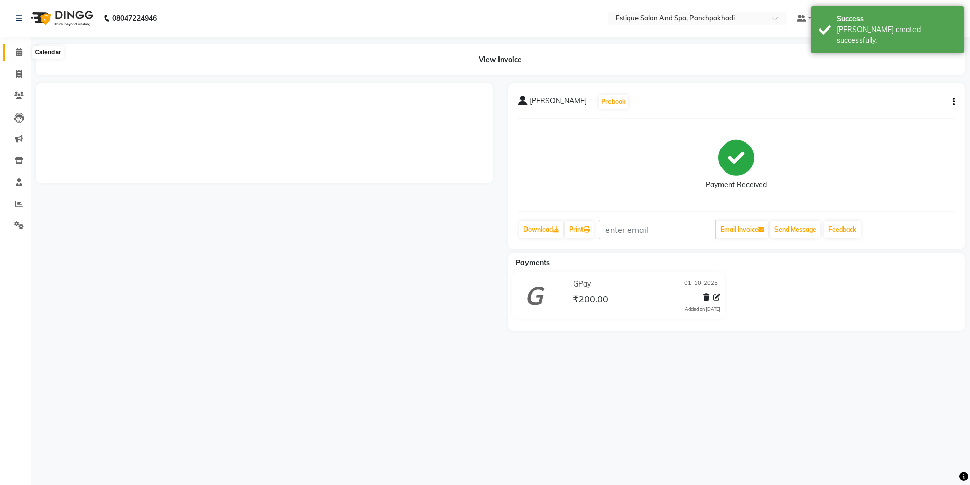
click at [18, 50] on icon at bounding box center [19, 52] width 7 height 8
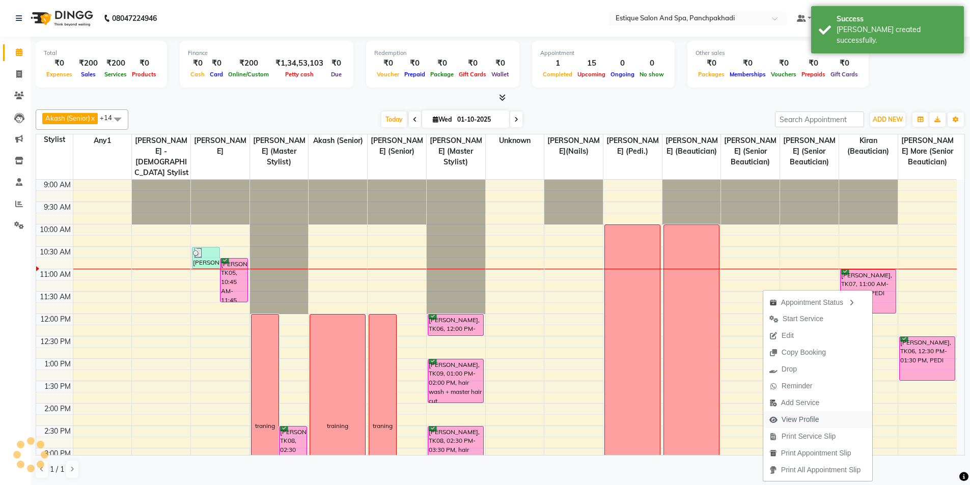
click at [802, 420] on span "View Profile" at bounding box center [801, 420] width 38 height 11
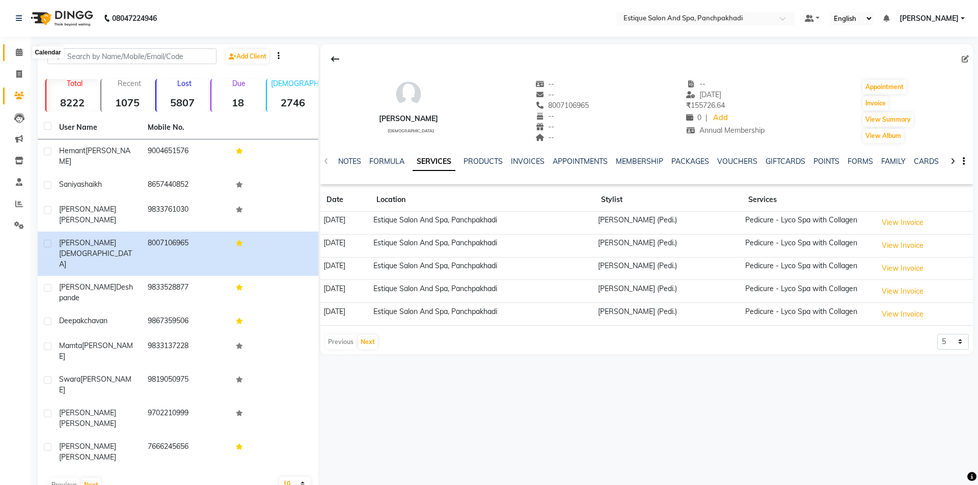
click at [25, 53] on span at bounding box center [19, 53] width 18 height 12
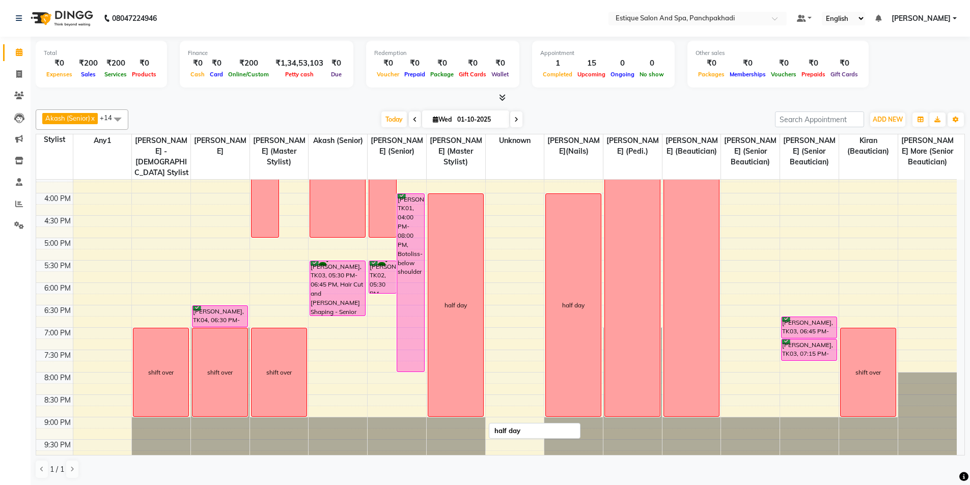
scroll to position [306, 0]
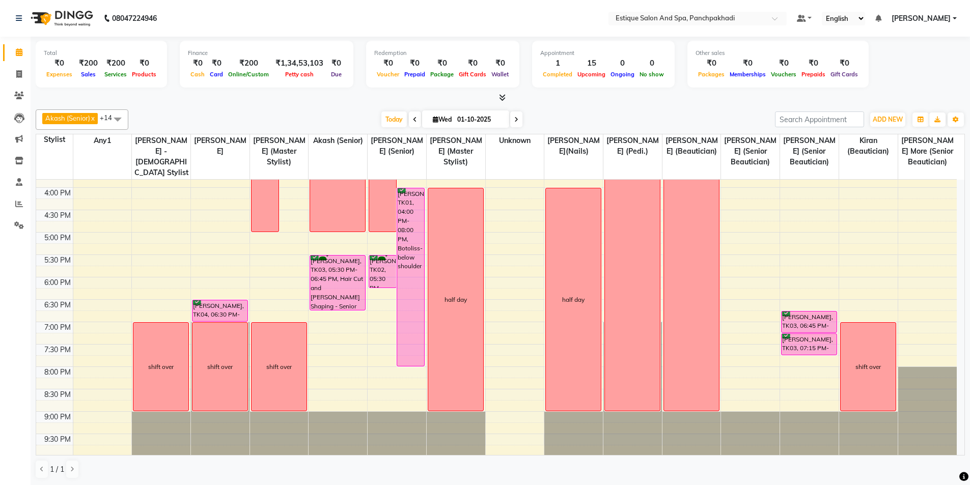
click at [183, 243] on div "9:00 AM 9:30 AM 10:00 AM 10:30 AM 11:00 AM 11:30 AM 12:00 PM 12:30 PM 1:00 PM 1…" at bounding box center [496, 165] width 921 height 582
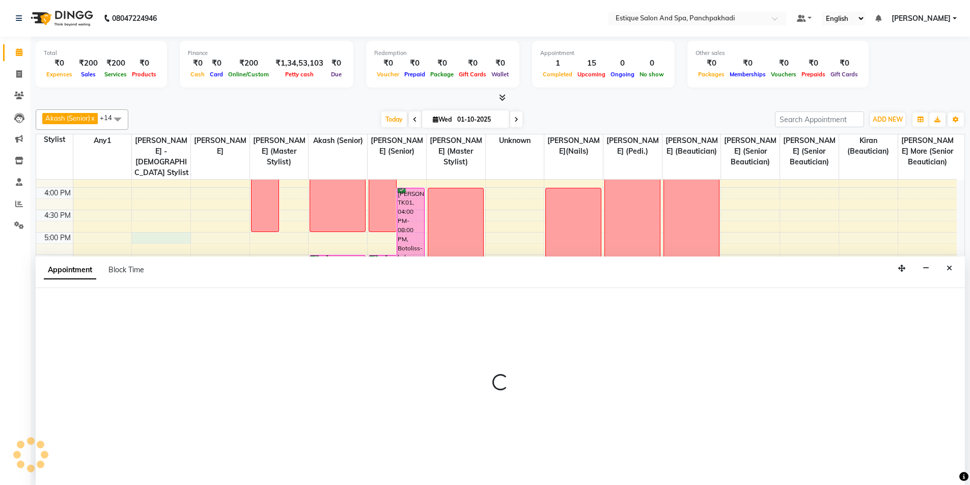
scroll to position [1, 0]
select select "60509"
select select "1020"
select select "tentative"
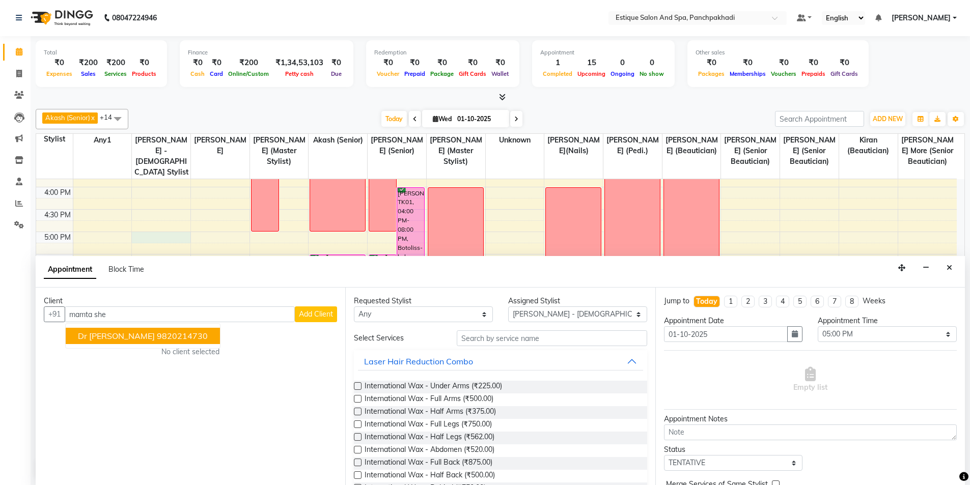
click at [155, 337] on span "Dr Mamta Shenoy Nadkarni" at bounding box center [116, 336] width 77 height 10
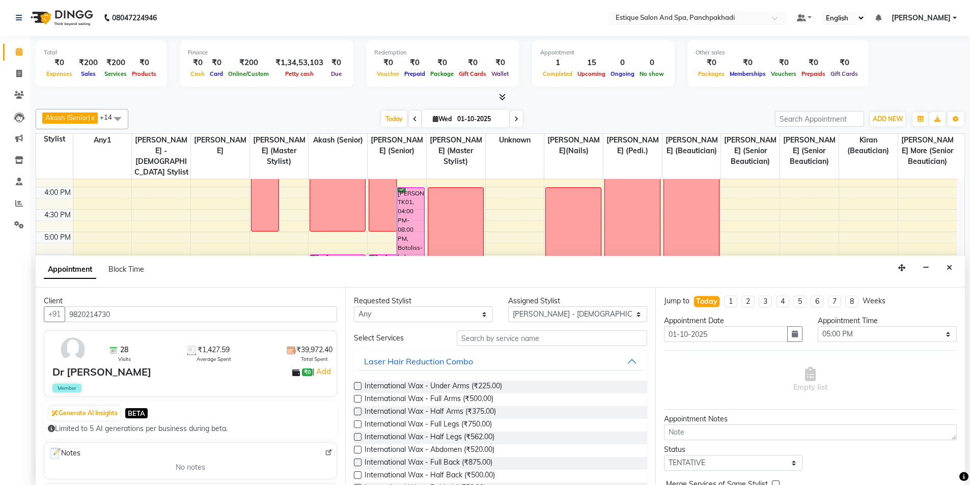
type input "9820214730"
click at [506, 336] on input "text" at bounding box center [552, 339] width 190 height 16
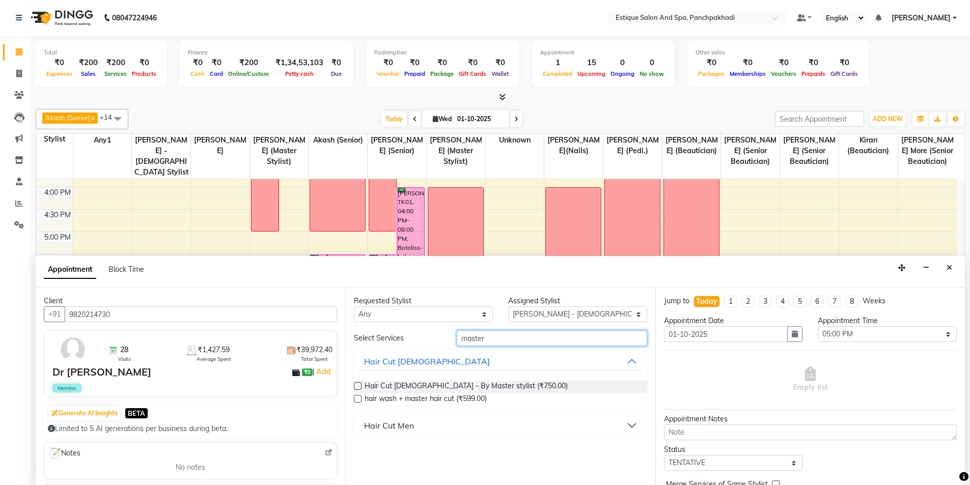
type input "master"
click at [392, 422] on div "Hair Cut Men" at bounding box center [389, 426] width 50 height 12
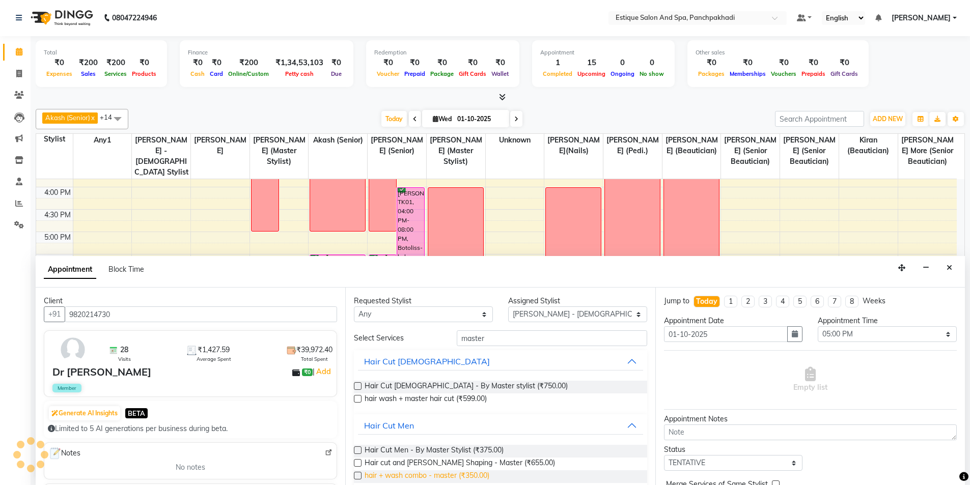
click at [462, 474] on span "hair + wash combo - master (₹350.00)" at bounding box center [427, 477] width 125 height 13
checkbox input "false"
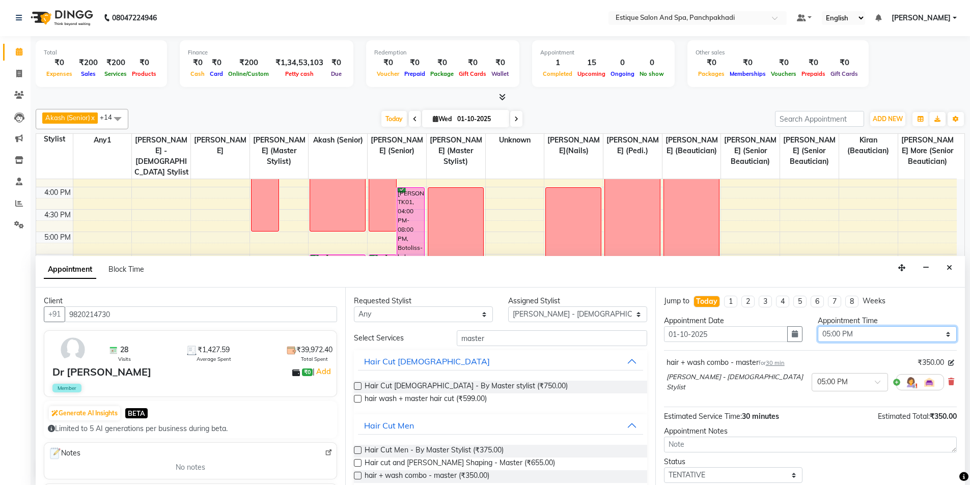
click at [851, 335] on select "Select 10:00 AM 10:15 AM 10:30 AM 10:45 AM 11:00 AM 11:15 AM 11:30 AM 11:45 AM …" at bounding box center [887, 334] width 139 height 16
select select "960"
click at [818, 326] on select "Select 10:00 AM 10:15 AM 10:30 AM 10:45 AM 11:00 AM 11:15 AM 11:30 AM 11:45 AM …" at bounding box center [887, 334] width 139 height 16
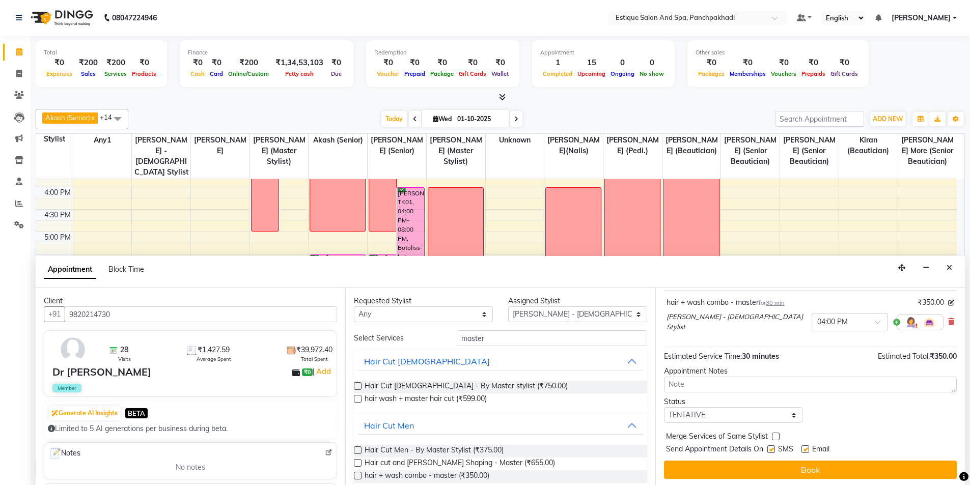
scroll to position [61, 0]
click at [728, 415] on select "Select TENTATIVE CONFIRM CHECK-IN UPCOMING" at bounding box center [733, 415] width 139 height 16
select select "confirm booking"
click at [664, 407] on select "Select TENTATIVE CONFIRM CHECK-IN UPCOMING" at bounding box center [733, 415] width 139 height 16
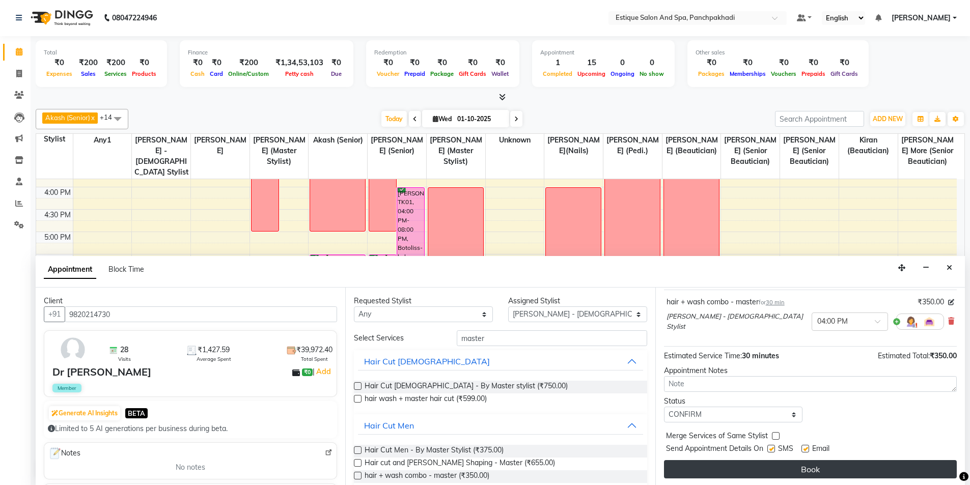
click at [733, 465] on button "Book" at bounding box center [810, 469] width 293 height 18
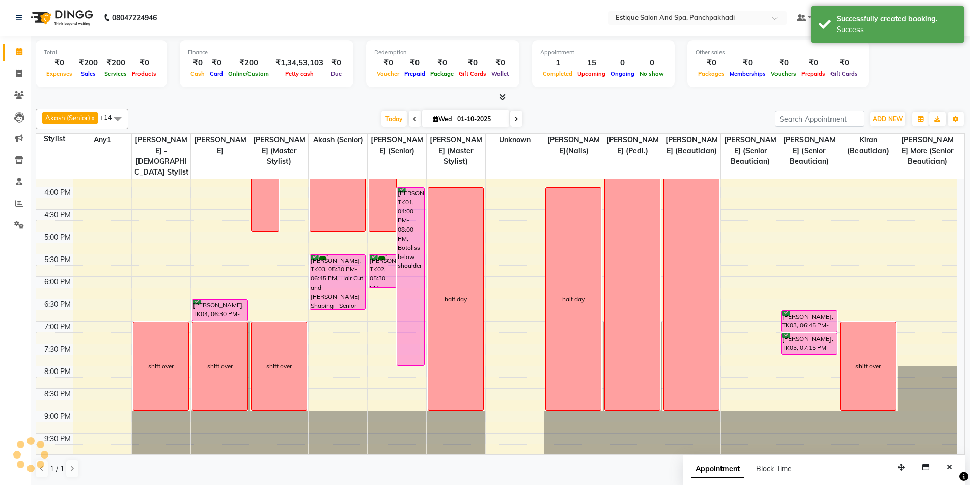
scroll to position [0, 0]
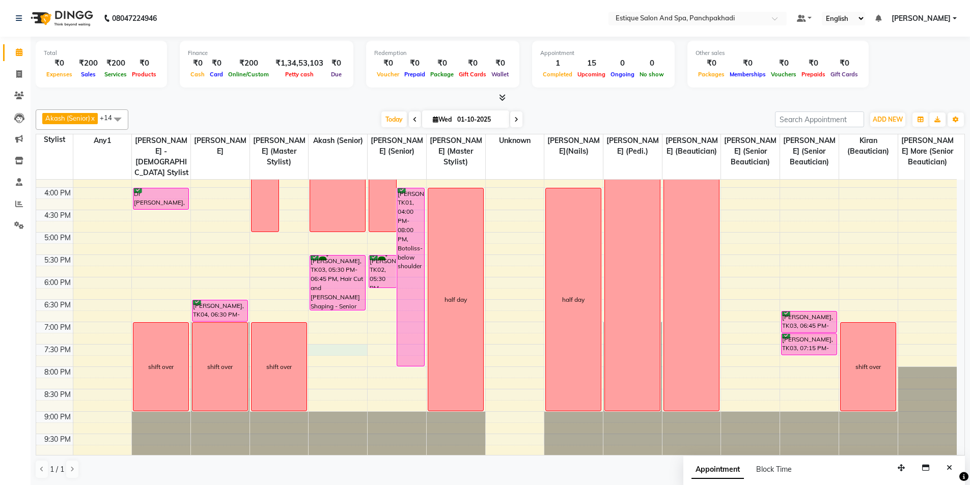
click at [351, 346] on div "9:00 AM 9:30 AM 10:00 AM 10:30 AM 11:00 AM 11:30 AM 12:00 PM 12:30 PM 1:00 PM 1…" at bounding box center [496, 165] width 921 height 582
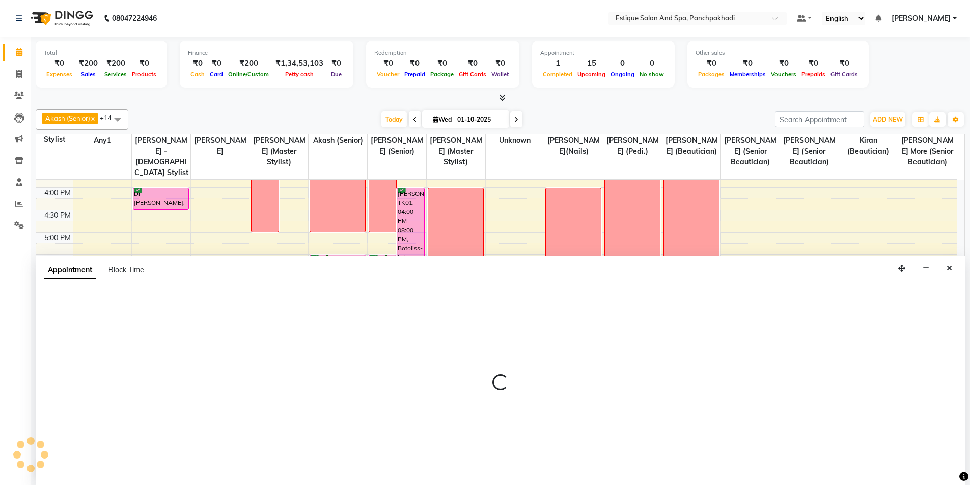
scroll to position [1, 0]
select select "15901"
select select "1170"
select select "tentative"
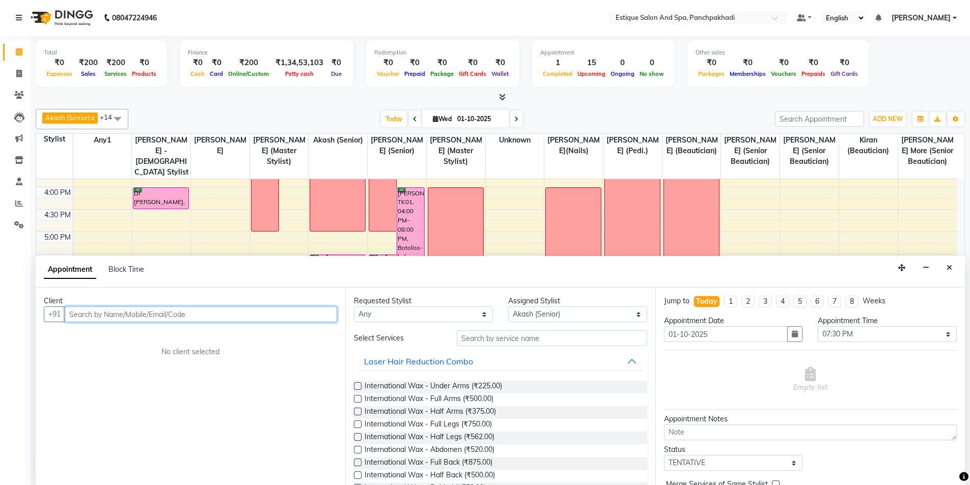
click at [108, 322] on input "text" at bounding box center [201, 315] width 272 height 16
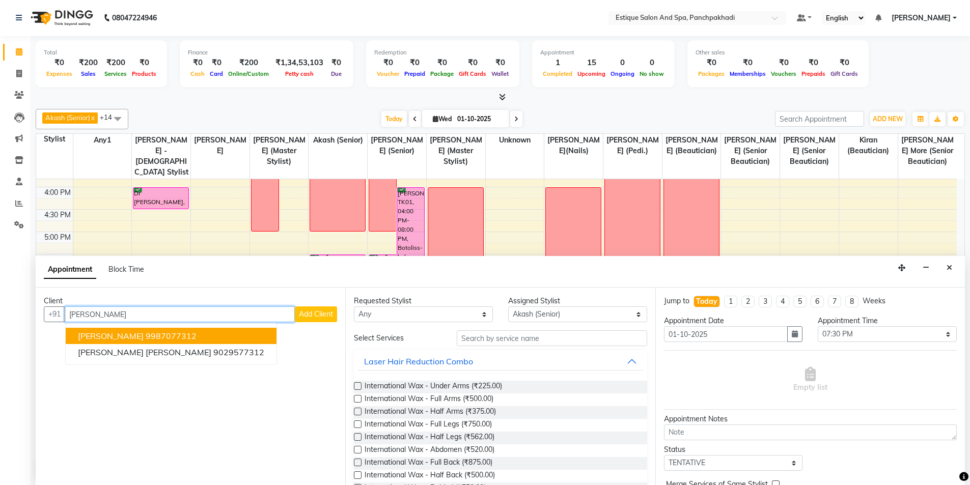
click at [84, 332] on span "pankaj patil" at bounding box center [111, 336] width 66 height 10
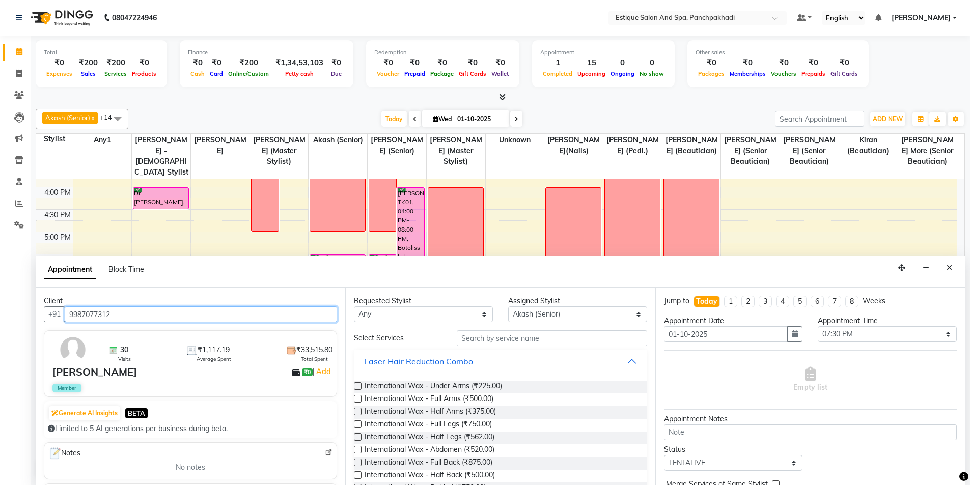
type input "9987077312"
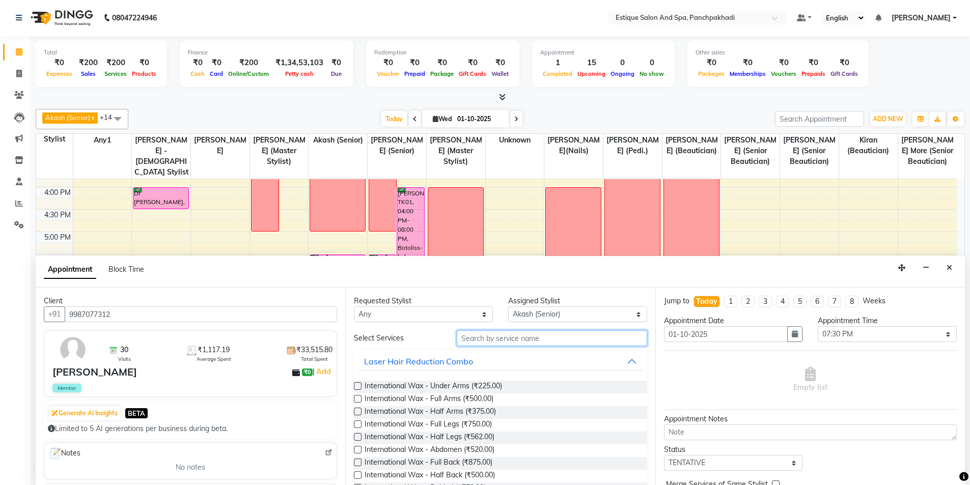
click at [541, 342] on input "text" at bounding box center [552, 339] width 190 height 16
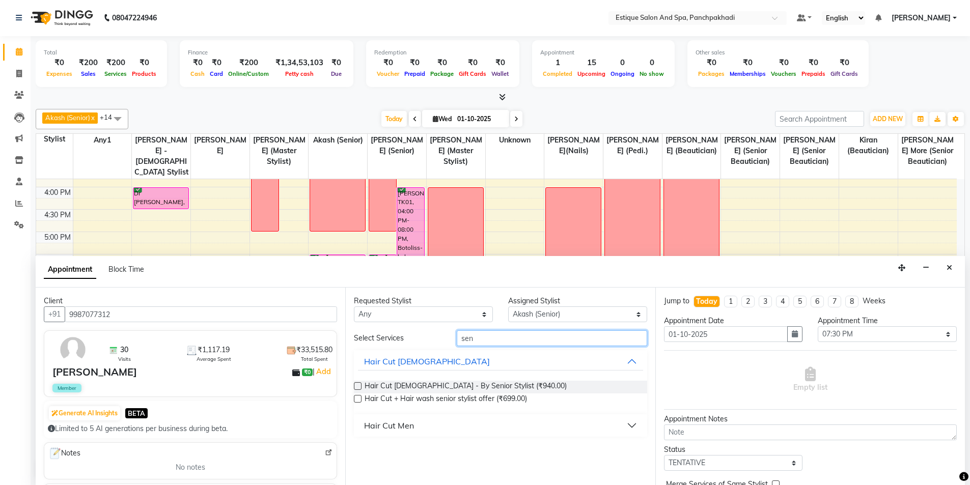
type input "sen"
click at [388, 424] on div "Hair Cut Men" at bounding box center [389, 426] width 50 height 12
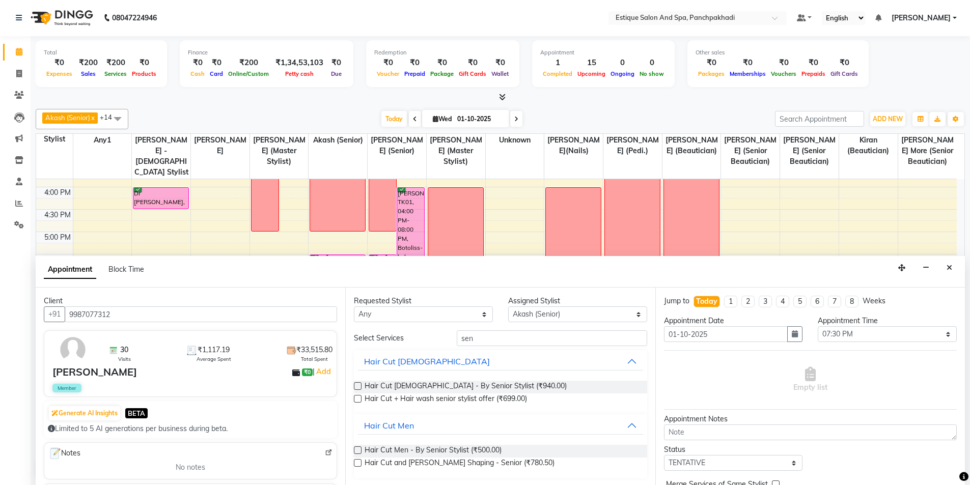
click at [354, 448] on label at bounding box center [358, 451] width 8 height 8
click at [354, 448] on input "checkbox" at bounding box center [357, 451] width 7 height 7
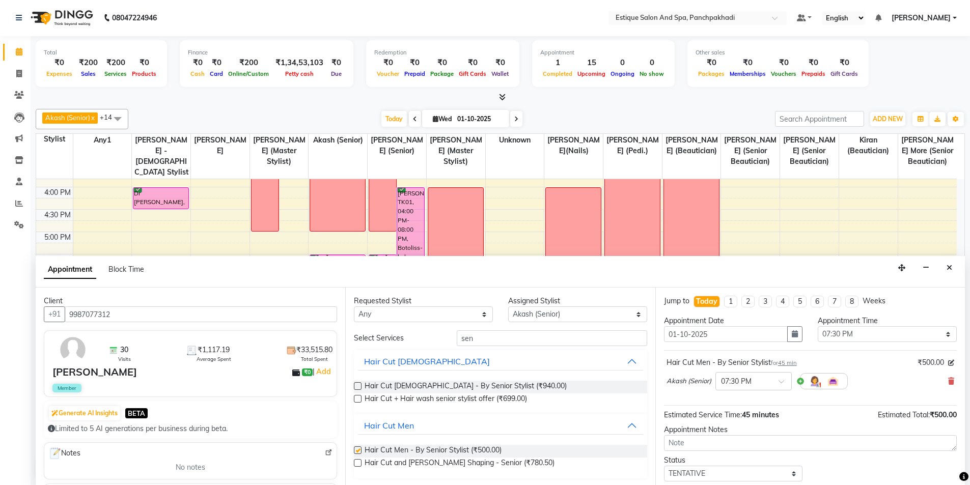
checkbox input "false"
click at [408, 318] on select "Any aarti k Aaves (master stylist) Akash (Senior) Anita salve( Senior Beauticia…" at bounding box center [423, 315] width 139 height 16
select select "15912"
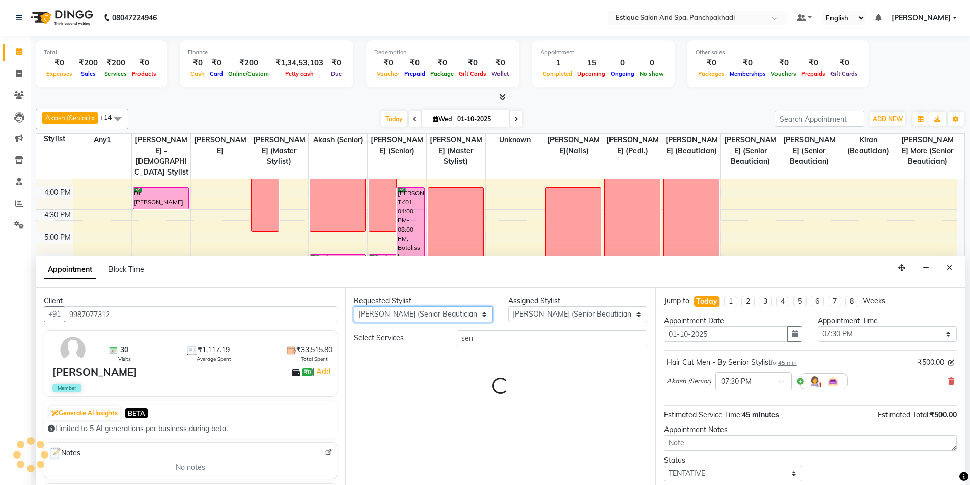
click at [408, 318] on select "Any aarti k Aaves (master stylist) Akash (Senior) Anita salve( Senior Beauticia…" at bounding box center [423, 315] width 139 height 16
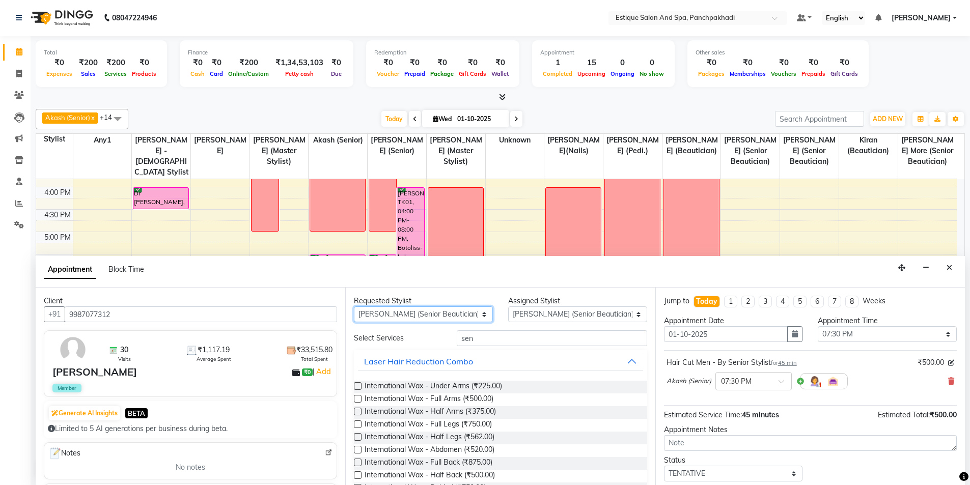
click at [408, 318] on select "Any aarti k Aaves (master stylist) Akash (Senior) Anita salve( Senior Beauticia…" at bounding box center [423, 315] width 139 height 16
select select "15901"
click at [408, 318] on select "Any aarti k Aaves (master stylist) Akash (Senior) Anita salve( Senior Beauticia…" at bounding box center [423, 315] width 139 height 16
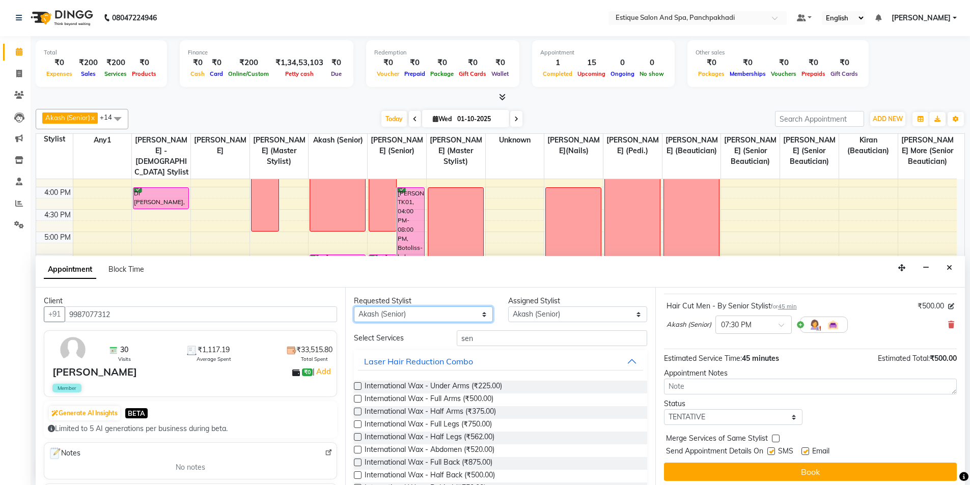
scroll to position [61, 0]
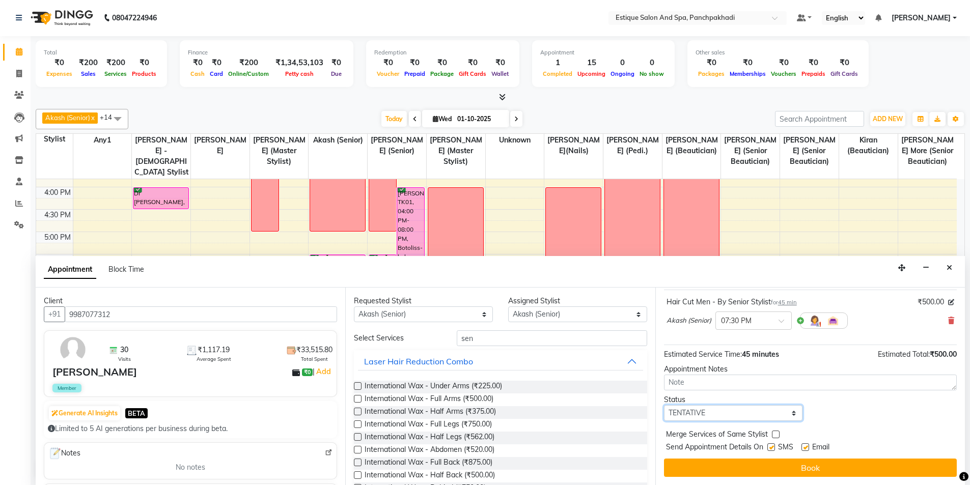
click at [719, 413] on select "Select TENTATIVE CONFIRM CHECK-IN UPCOMING" at bounding box center [733, 413] width 139 height 16
select select "confirm booking"
click at [664, 405] on select "Select TENTATIVE CONFIRM CHECK-IN UPCOMING" at bounding box center [733, 413] width 139 height 16
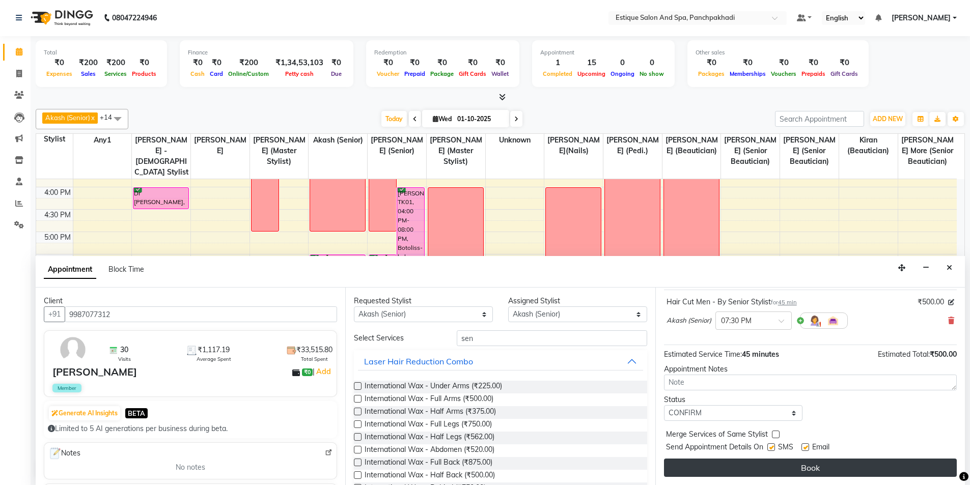
click at [739, 469] on button "Book" at bounding box center [810, 468] width 293 height 18
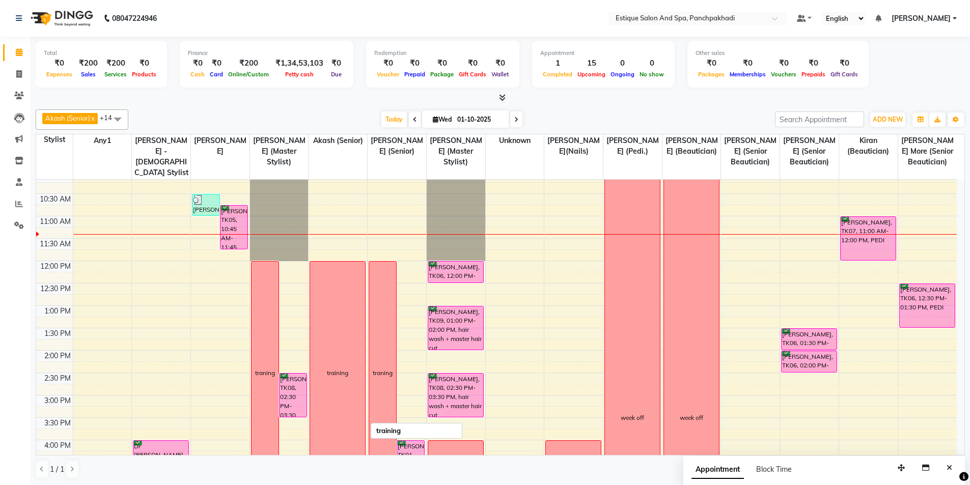
scroll to position [52, 0]
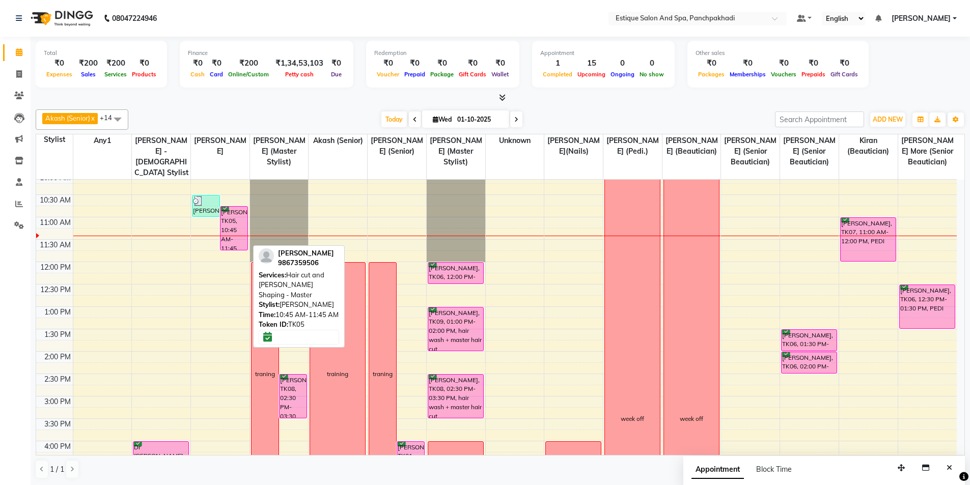
click at [240, 221] on div "[PERSON_NAME], TK05, 10:45 AM-11:45 AM, Hair cut and [PERSON_NAME] Shaping - Ma…" at bounding box center [234, 228] width 27 height 43
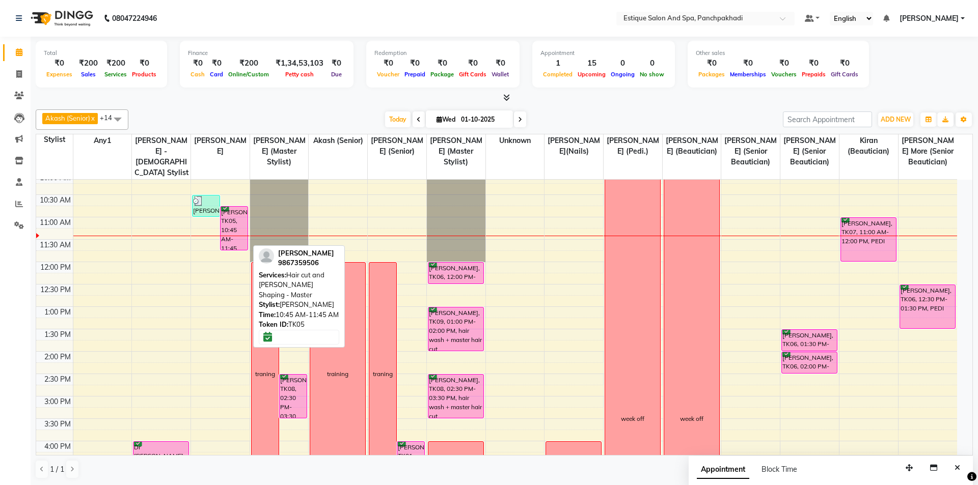
select select "6"
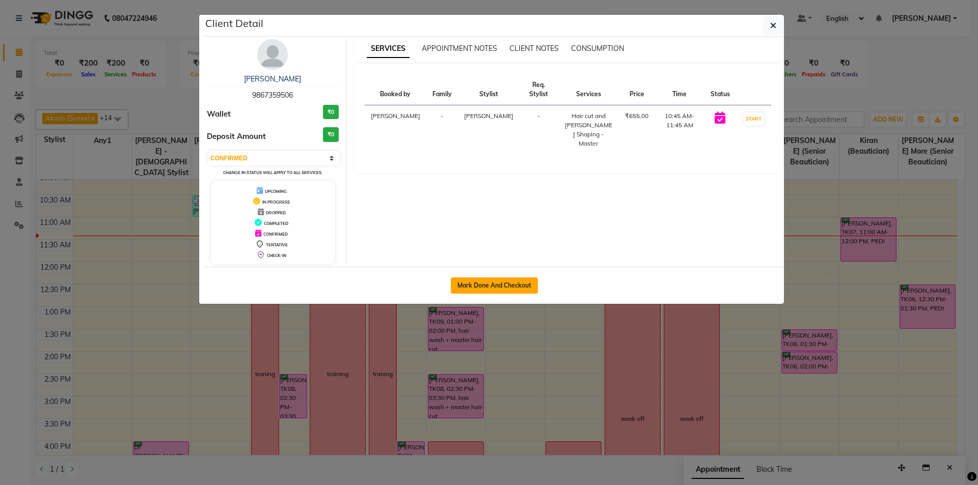
click at [505, 292] on button "Mark Done And Checkout" at bounding box center [494, 286] width 87 height 16
select select "service"
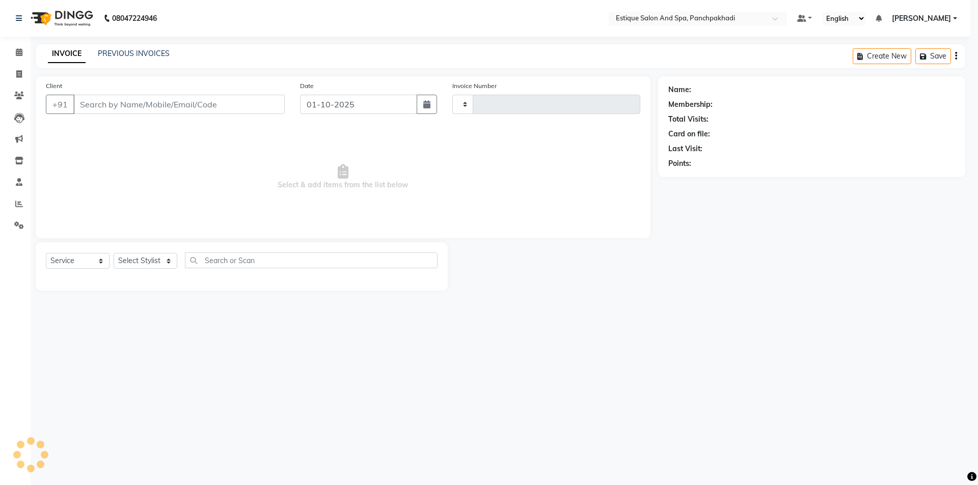
type input "5359"
select select "925"
type input "9867359506"
select select "40982"
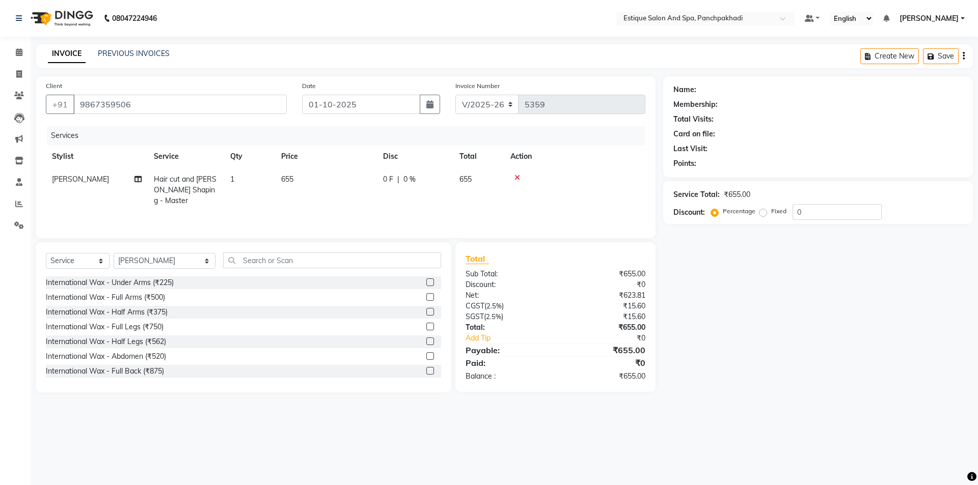
select select "1: Object"
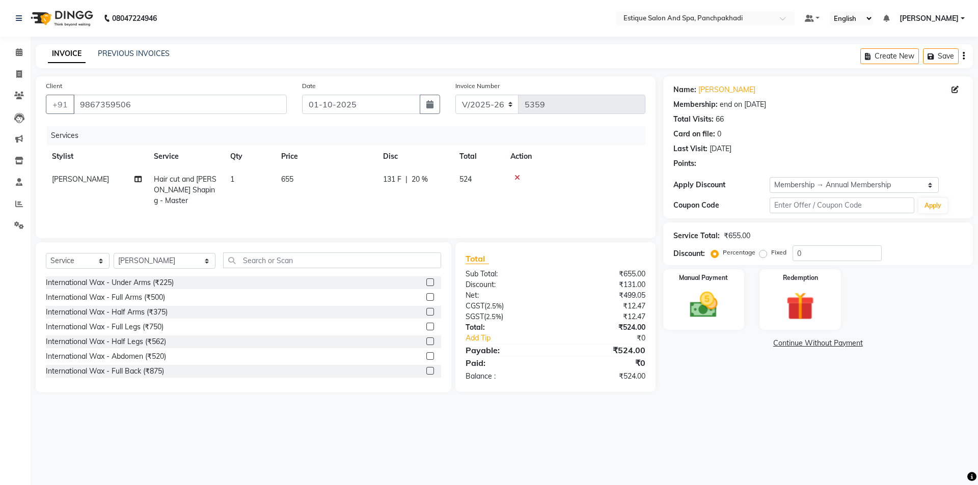
type input "20"
click at [315, 185] on td "655" at bounding box center [326, 190] width 102 height 44
select select "40982"
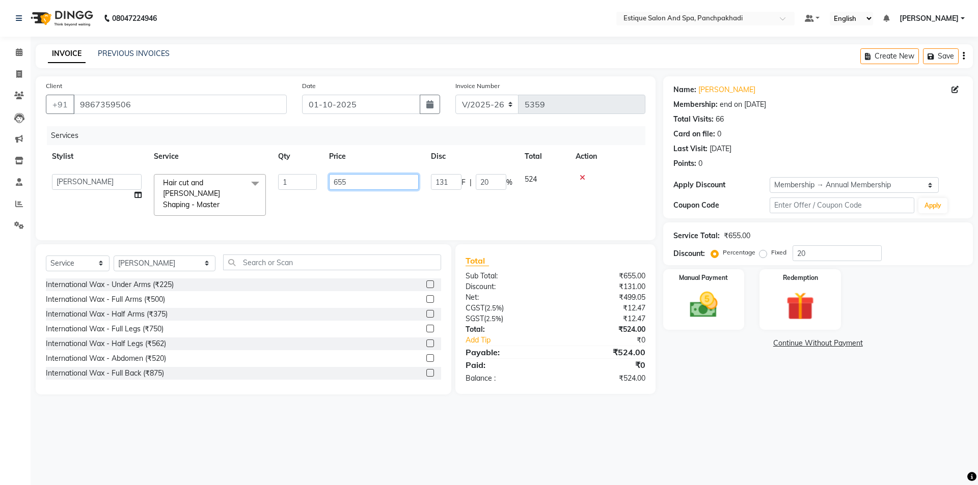
click at [364, 179] on input "655" at bounding box center [374, 182] width 90 height 16
type input "656"
click at [353, 195] on td "656" at bounding box center [374, 195] width 102 height 54
select select "40982"
click at [700, 308] on img at bounding box center [703, 305] width 47 height 34
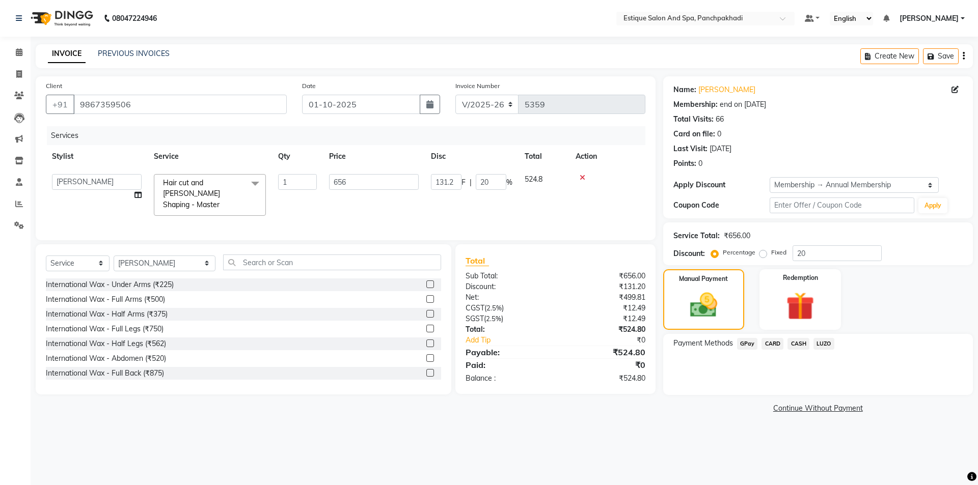
click at [741, 343] on span "GPay" at bounding box center [747, 344] width 21 height 12
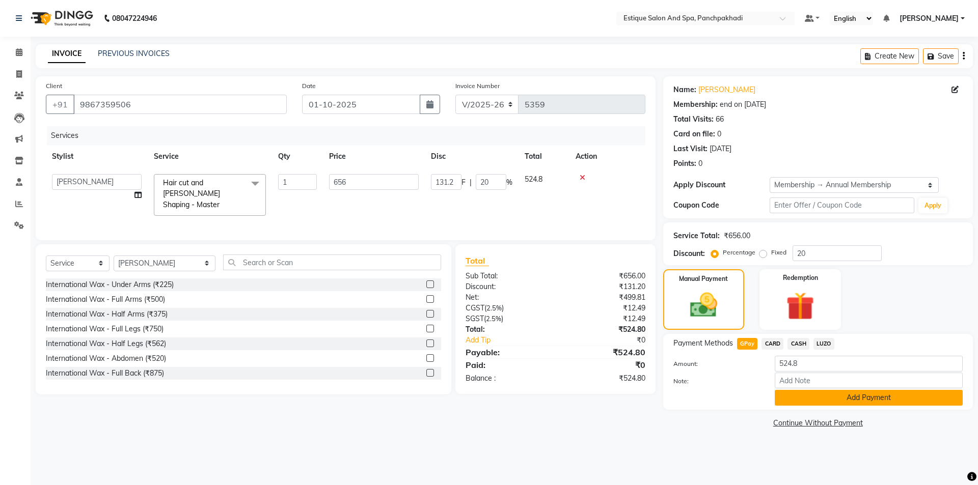
click at [808, 399] on button "Add Payment" at bounding box center [869, 398] width 188 height 16
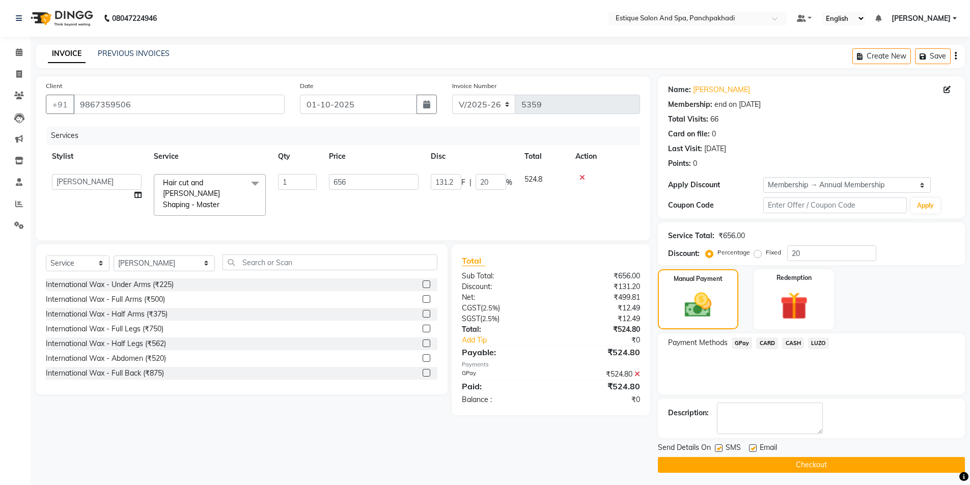
click at [804, 466] on button "Checkout" at bounding box center [811, 465] width 307 height 16
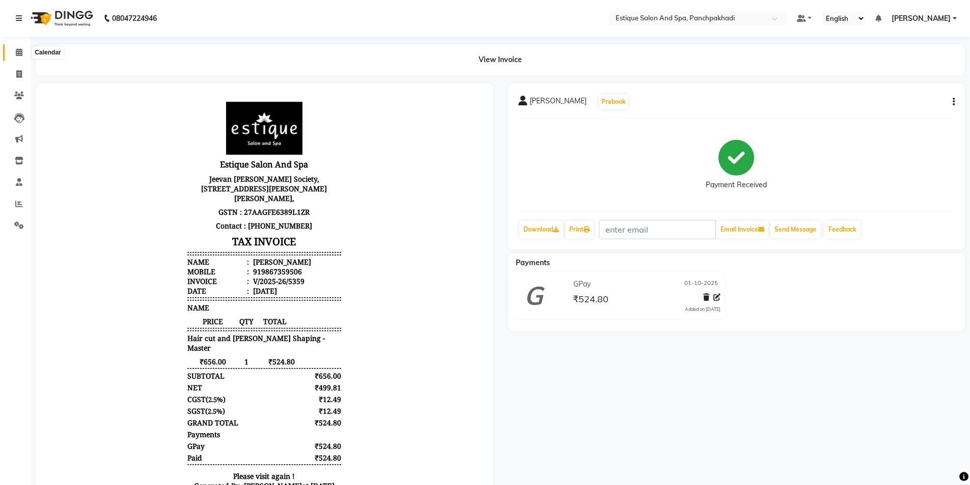
click at [22, 52] on icon at bounding box center [19, 52] width 7 height 8
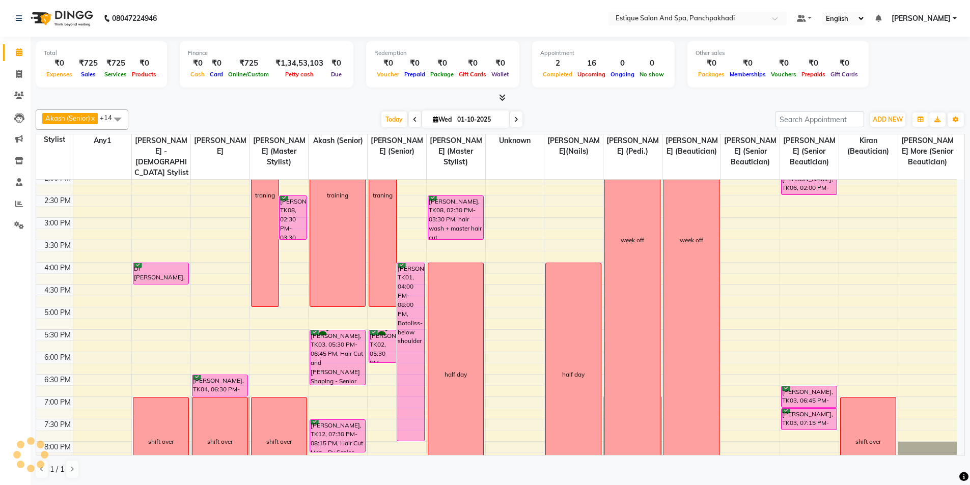
scroll to position [255, 0]
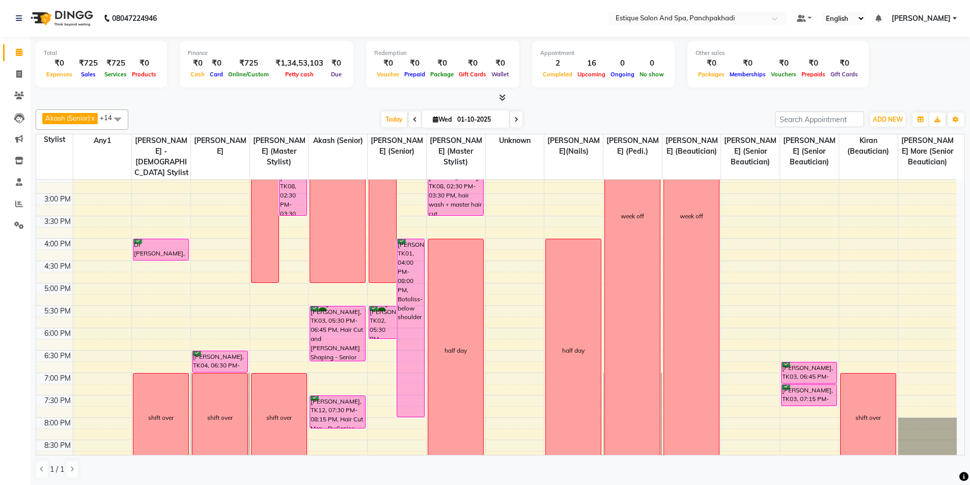
click at [434, 123] on span "Wed 01-10-2025" at bounding box center [465, 119] width 87 height 17
click at [435, 122] on icon at bounding box center [436, 119] width 6 height 7
select select "10"
select select "2025"
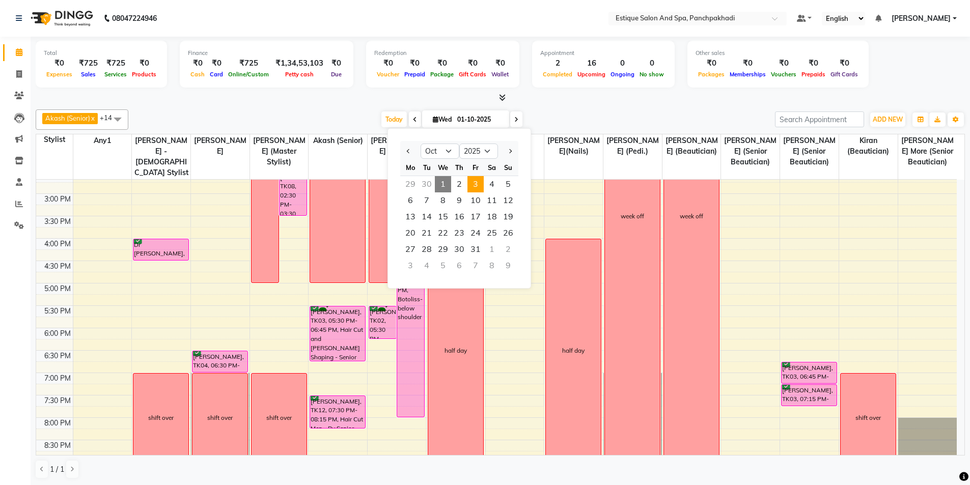
click at [474, 184] on span "3" at bounding box center [475, 184] width 16 height 16
type input "03-10-2025"
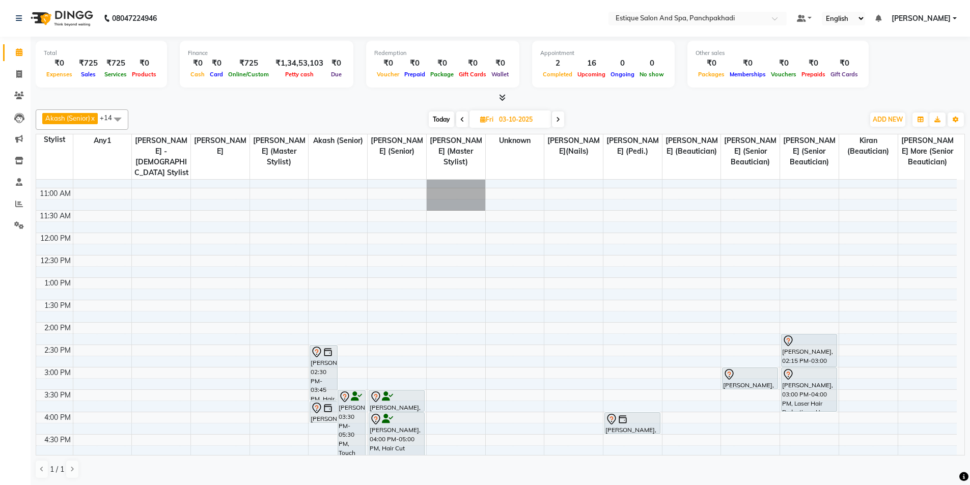
scroll to position [51, 0]
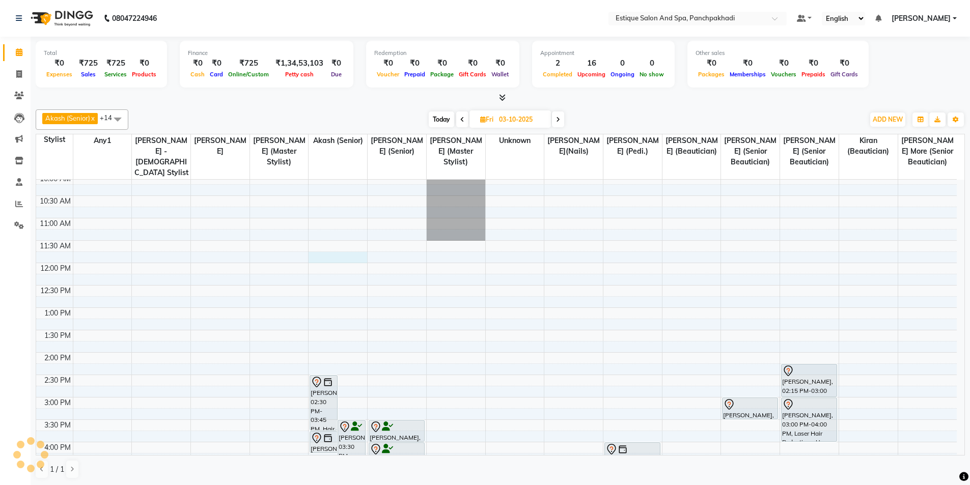
click at [336, 256] on div "9:00 AM 9:30 AM 10:00 AM 10:30 AM 11:00 AM 11:30 AM 12:00 PM 12:30 PM 1:00 PM 1…" at bounding box center [496, 420] width 921 height 582
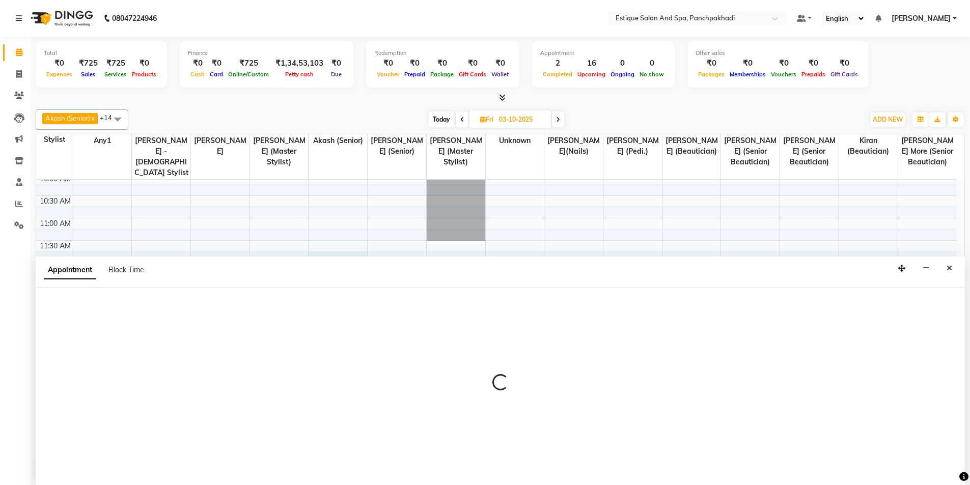
scroll to position [1, 0]
select select "15901"
select select "705"
select select "tentative"
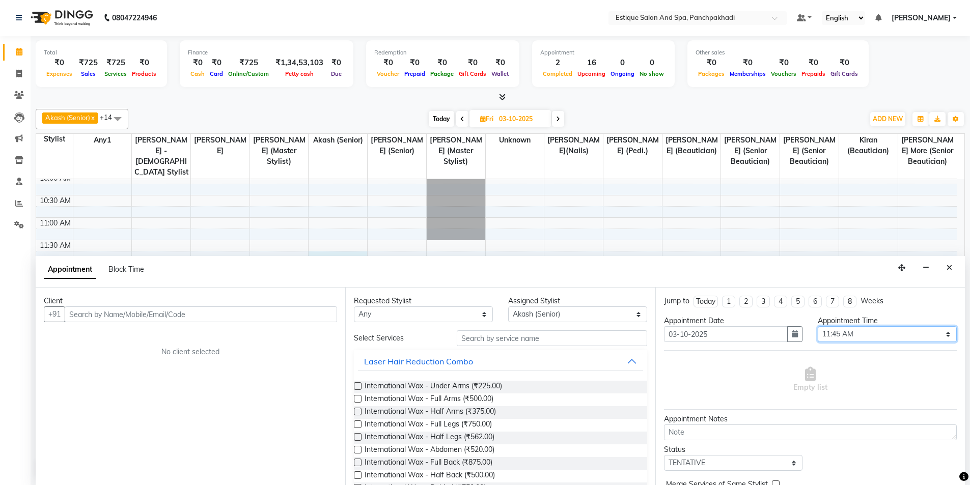
click at [887, 336] on select "Select 10:00 AM 10:15 AM 10:30 AM 10:45 AM 11:00 AM 11:15 AM 11:30 AM 11:45 AM …" at bounding box center [887, 334] width 139 height 16
click at [854, 356] on div "Empty list" at bounding box center [810, 380] width 293 height 50
click at [389, 315] on select "Any aarti k Aaves (master stylist) Akash (Senior) Anita salve( Senior Beauticia…" at bounding box center [423, 315] width 139 height 16
select select "15901"
click at [389, 315] on select "Any aarti k Aaves (master stylist) Akash (Senior) Anita salve( Senior Beauticia…" at bounding box center [423, 315] width 139 height 16
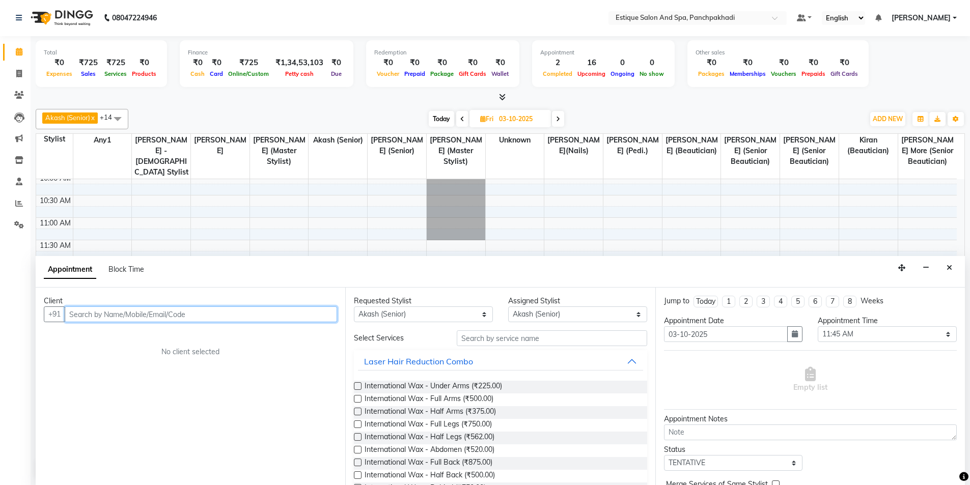
click at [173, 315] on input "text" at bounding box center [201, 315] width 272 height 16
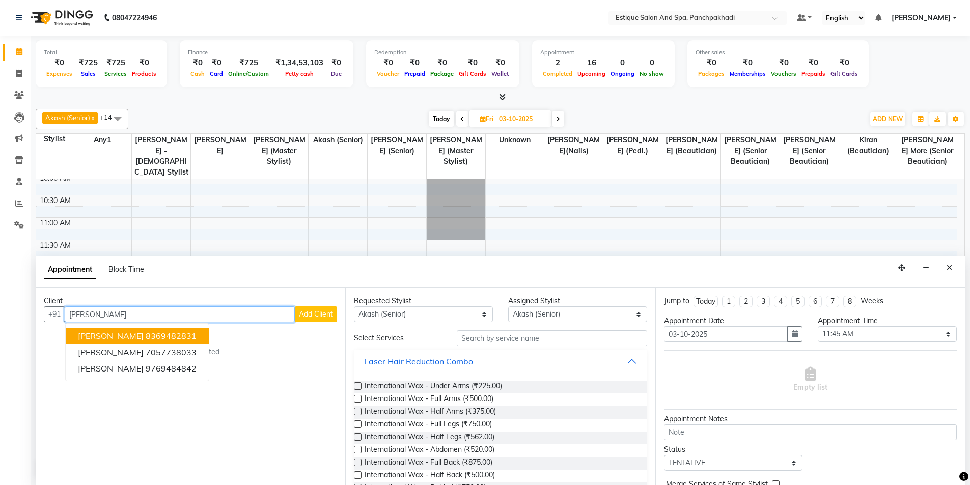
click at [133, 340] on span "Ruturaj Phanse" at bounding box center [111, 336] width 66 height 10
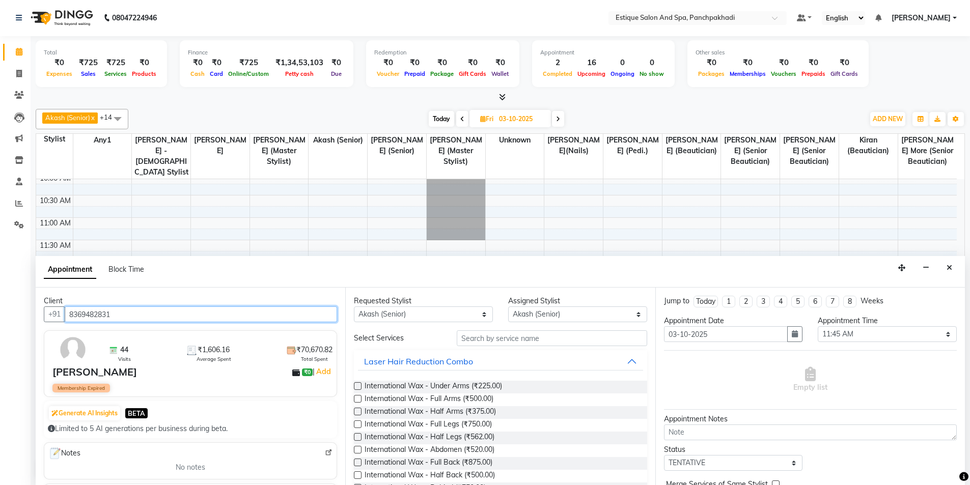
type input "8369482831"
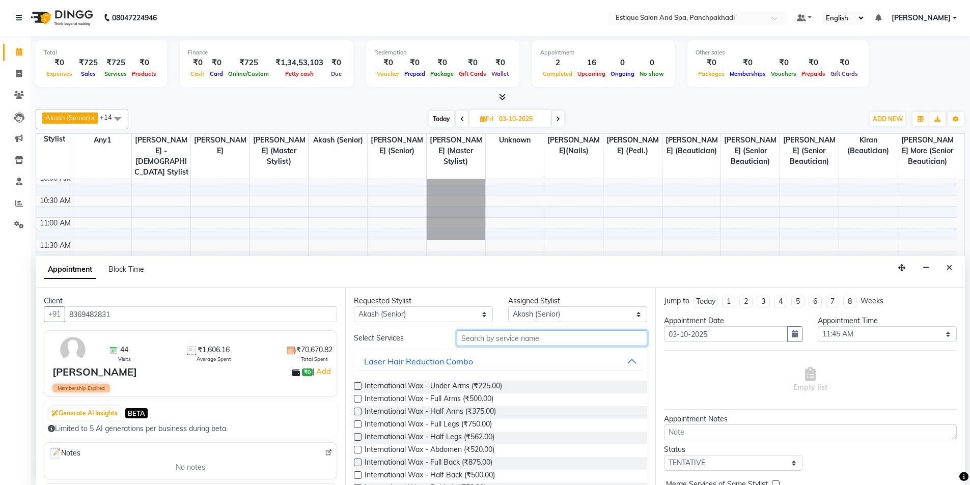
click at [516, 341] on input "text" at bounding box center [552, 339] width 190 height 16
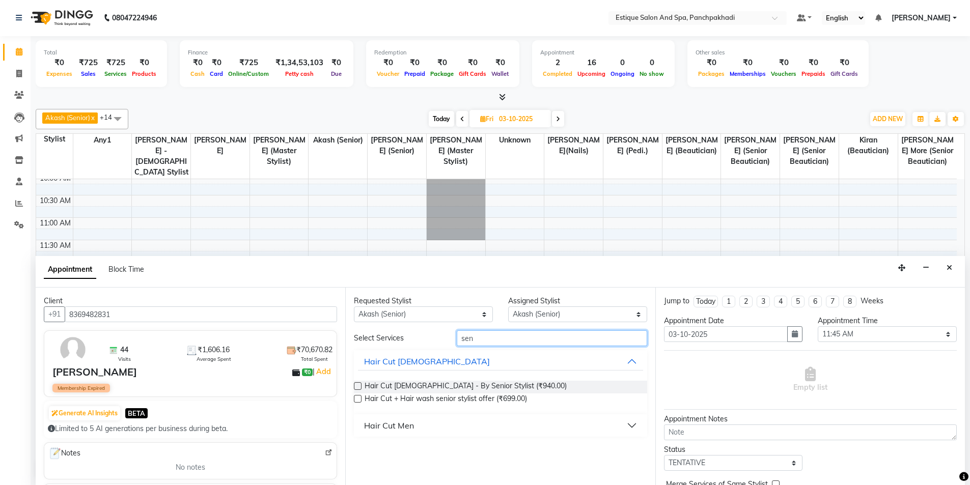
type input "sen"
click at [374, 424] on div "Hair Cut Men" at bounding box center [389, 426] width 50 height 12
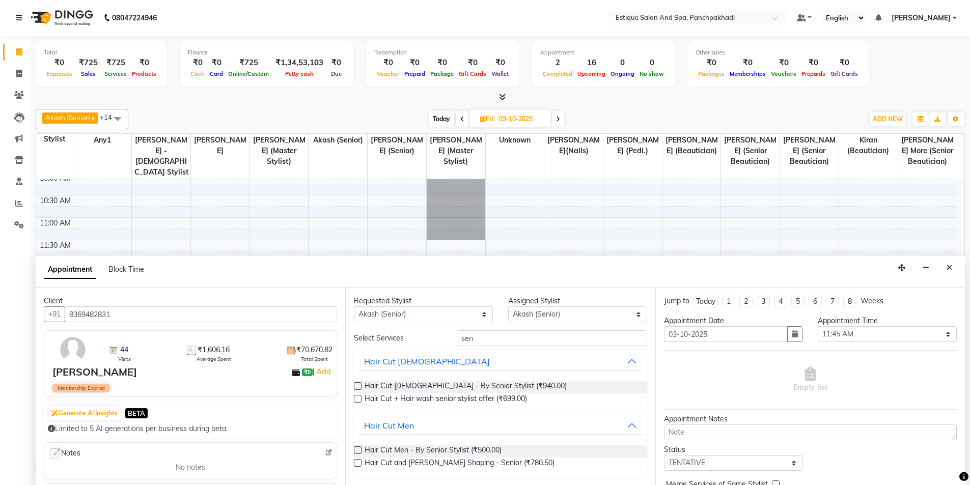
click at [355, 448] on label at bounding box center [358, 451] width 8 height 8
click at [355, 448] on input "checkbox" at bounding box center [357, 451] width 7 height 7
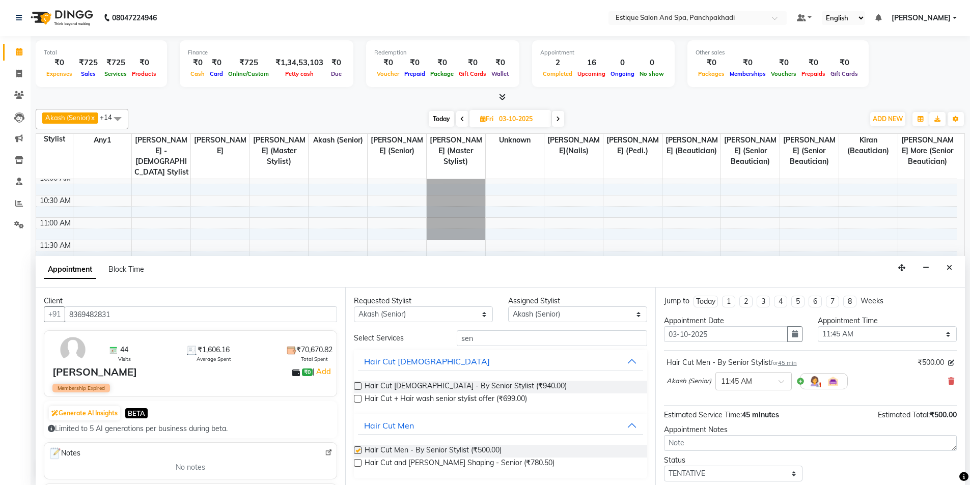
checkbox input "false"
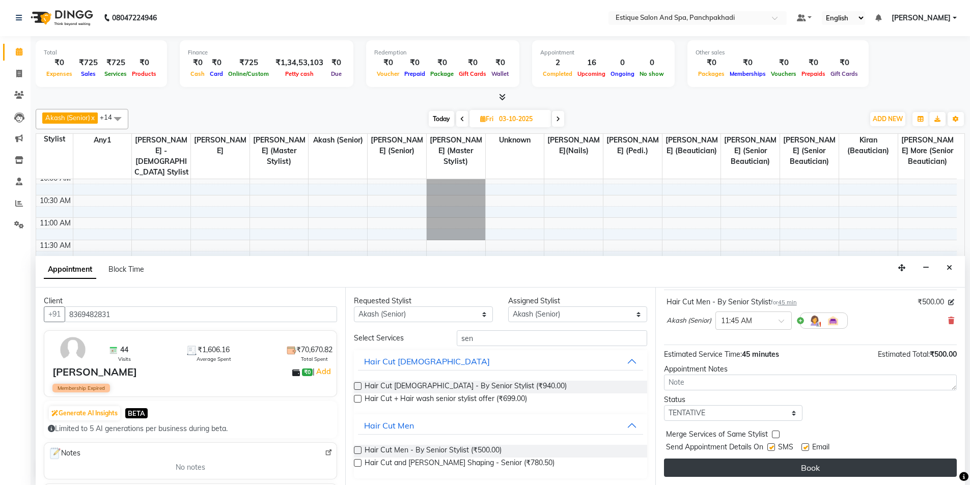
click at [729, 471] on button "Book" at bounding box center [810, 468] width 293 height 18
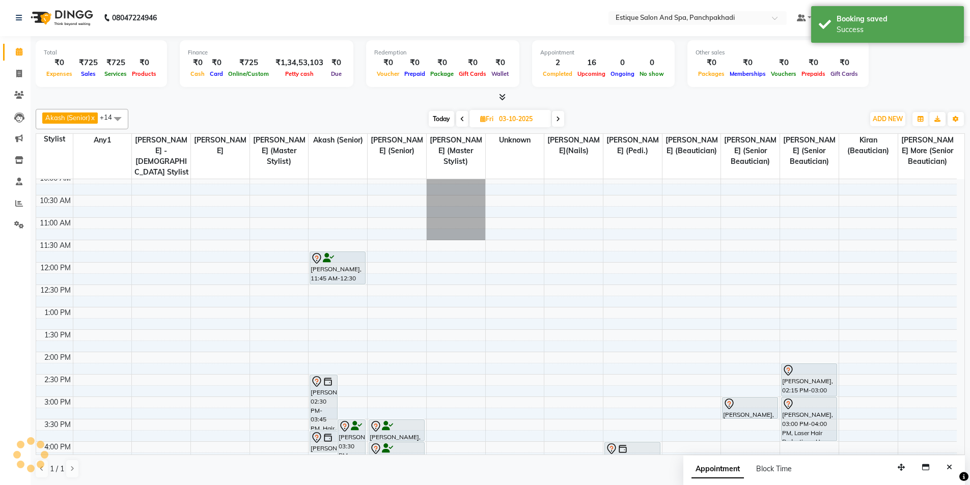
scroll to position [0, 0]
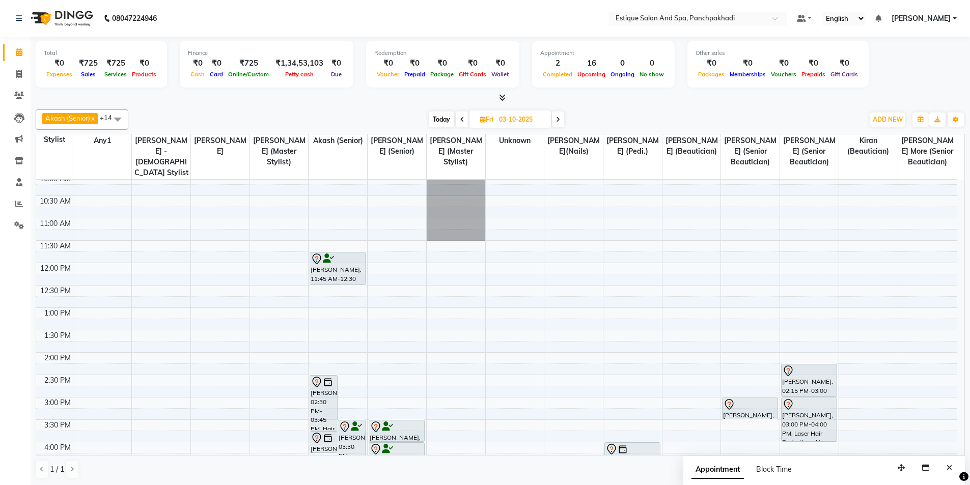
click at [443, 116] on span "Today" at bounding box center [441, 120] width 25 height 16
type input "01-10-2025"
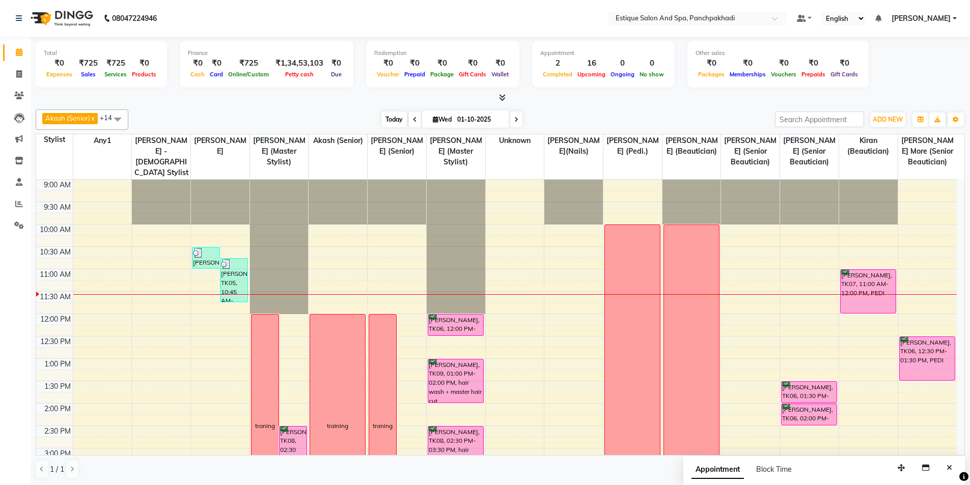
click at [388, 120] on span "Today" at bounding box center [393, 120] width 25 height 16
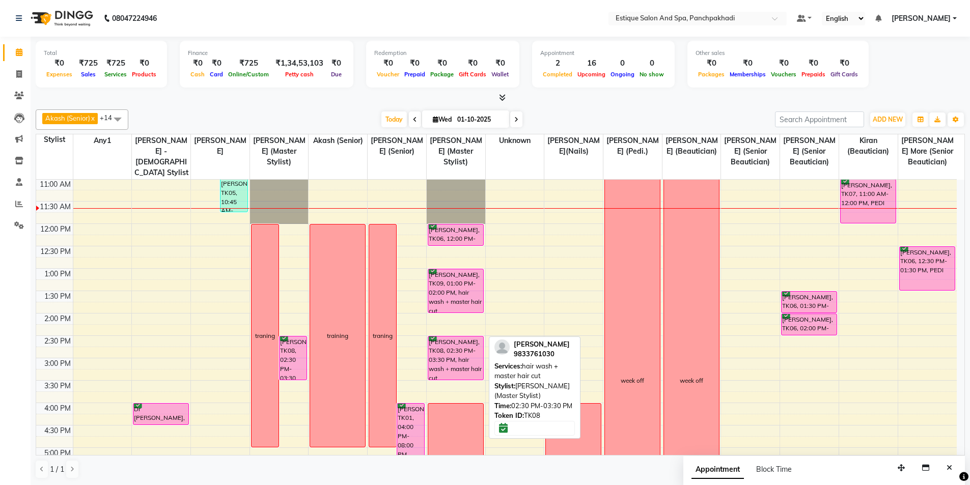
scroll to position [39, 0]
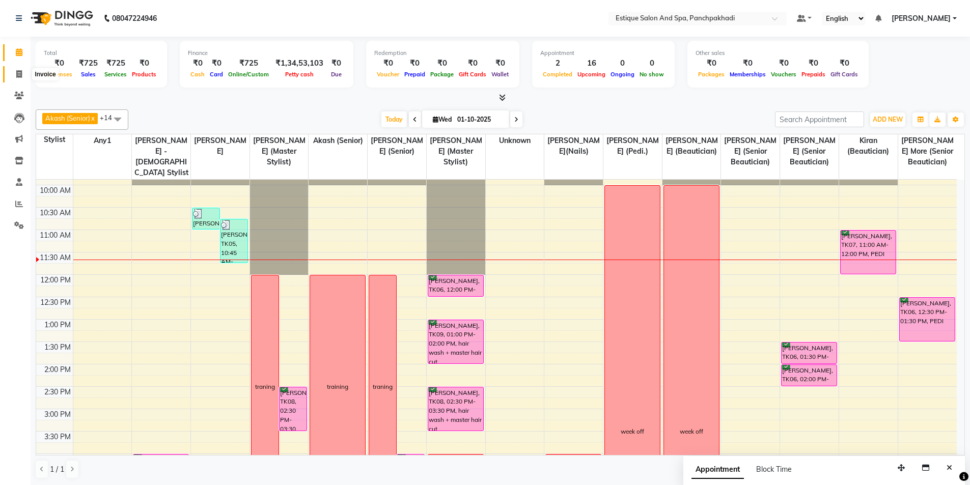
click at [21, 78] on span at bounding box center [19, 75] width 18 height 12
select select "service"
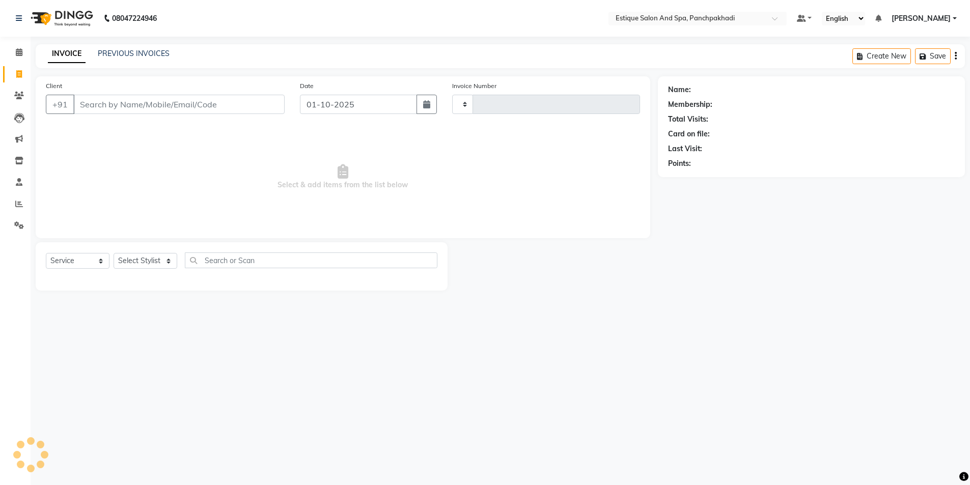
type input "5360"
select select "925"
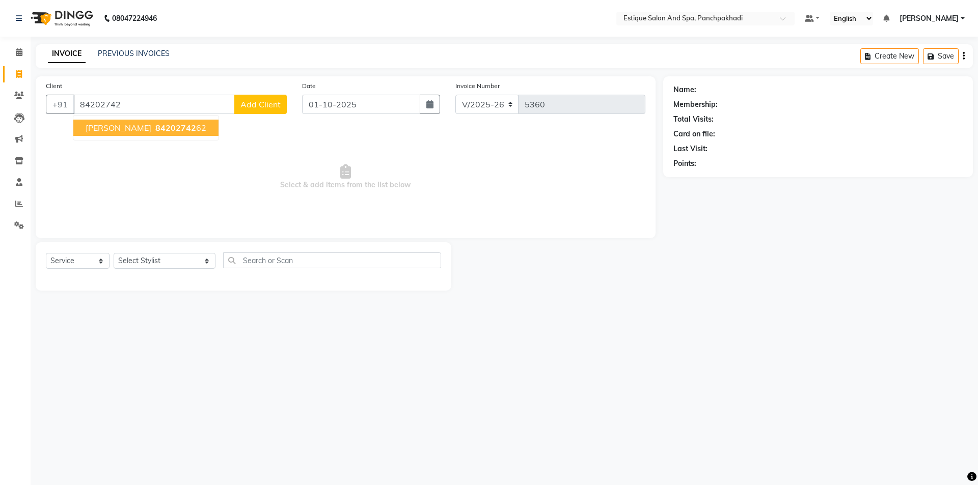
click at [121, 130] on span "[PERSON_NAME]" at bounding box center [119, 128] width 66 height 10
type input "8420274262"
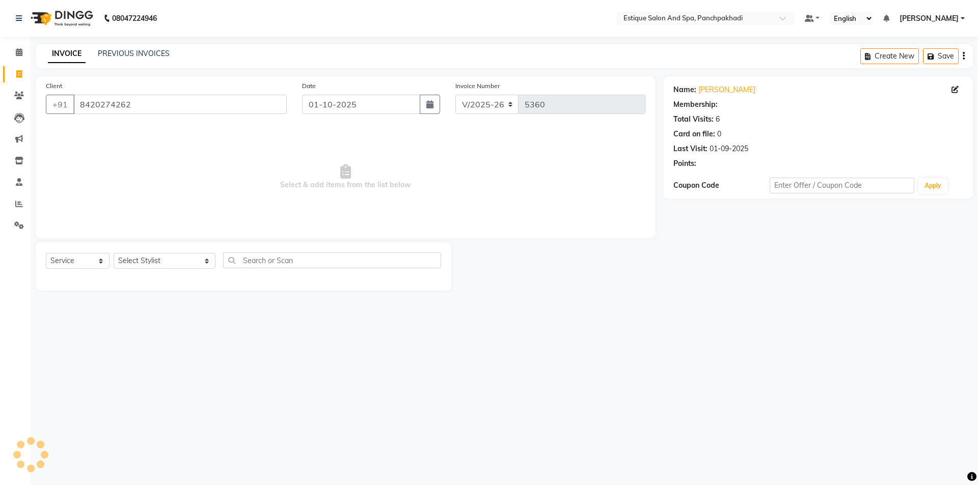
select select "1: Object"
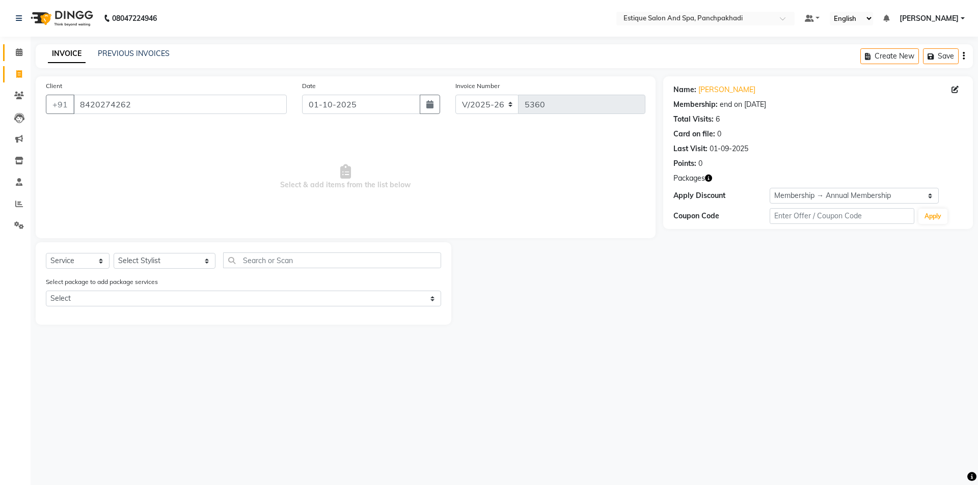
click at [15, 45] on link "Calendar" at bounding box center [15, 52] width 24 height 17
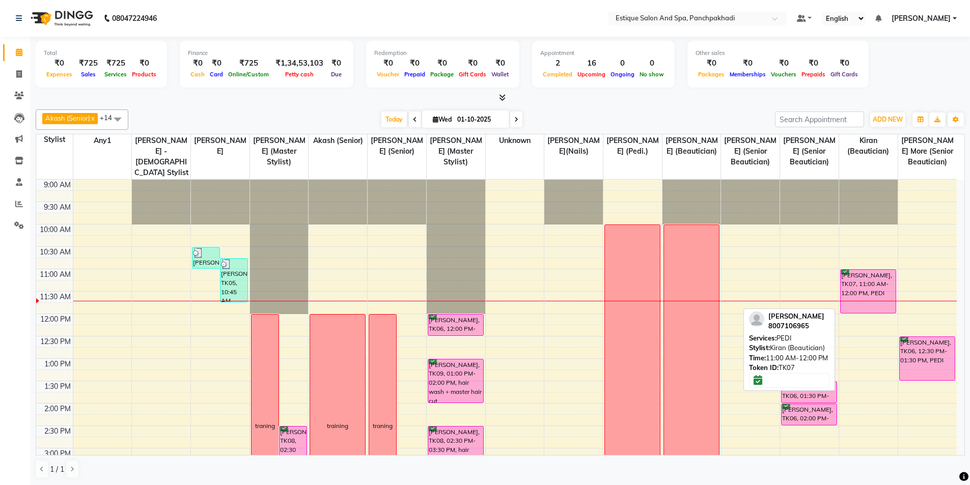
click at [865, 279] on div "Sophia Salians, TK07, 11:00 AM-12:00 PM, PEDI" at bounding box center [868, 291] width 55 height 43
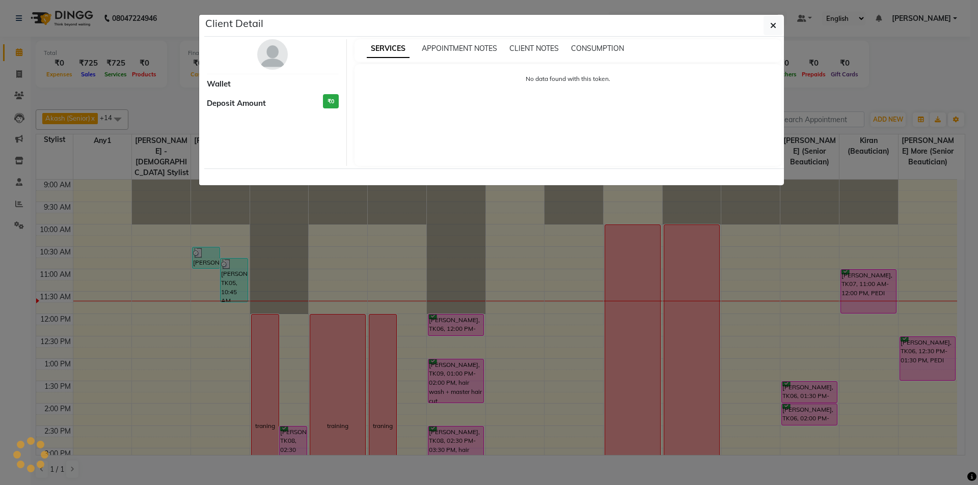
select select "6"
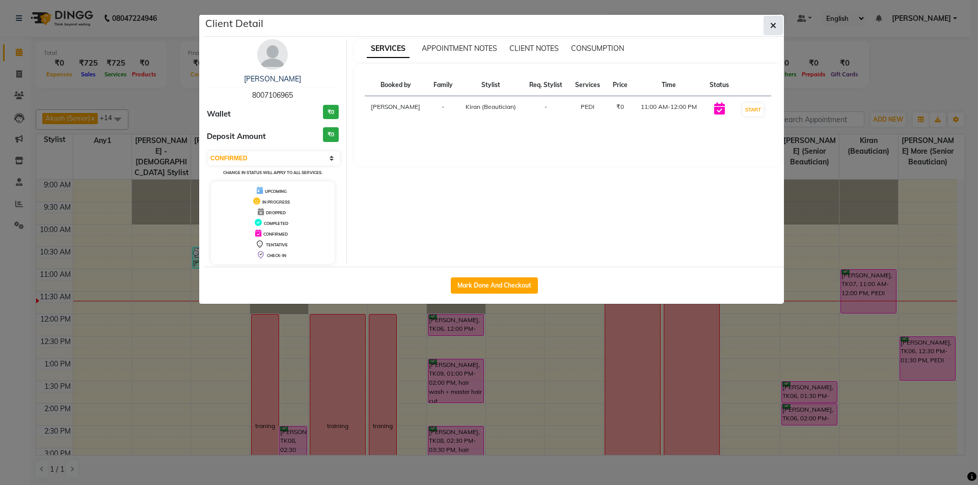
click at [766, 23] on button "button" at bounding box center [772, 25] width 19 height 19
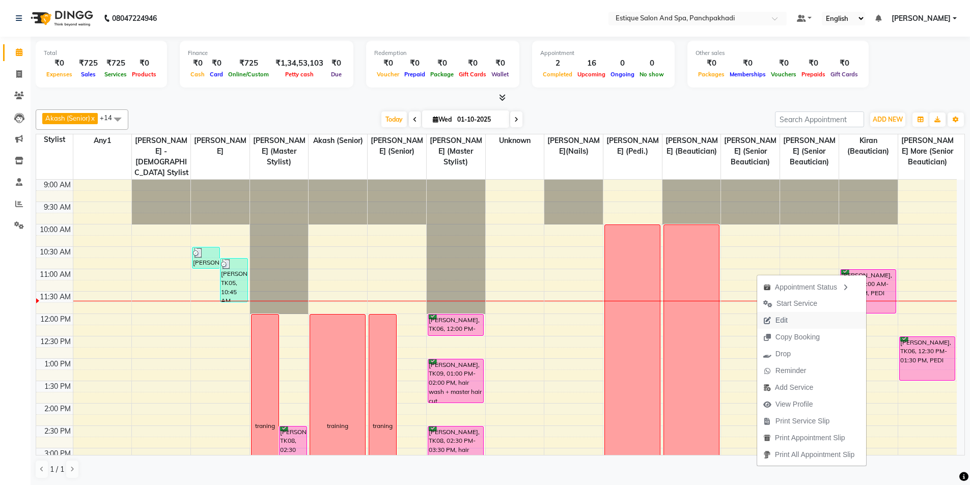
click at [777, 318] on span "Edit" at bounding box center [782, 320] width 12 height 11
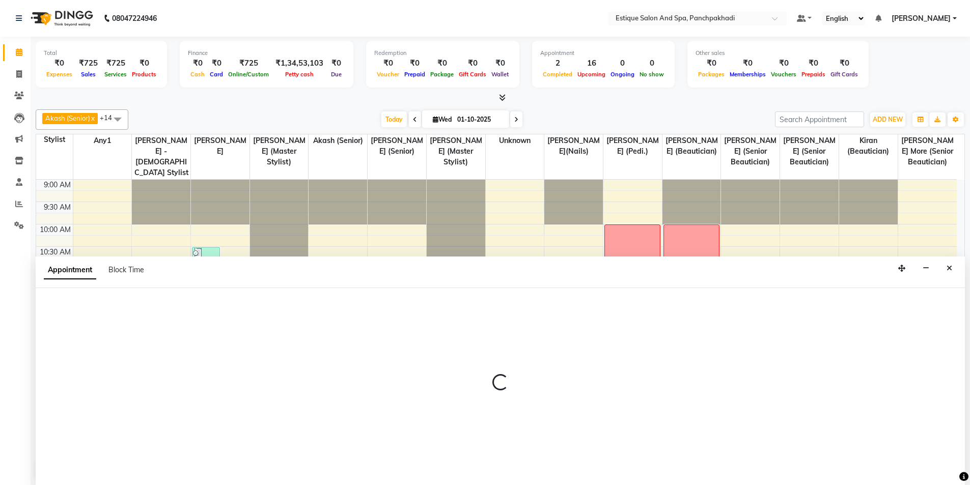
scroll to position [1, 0]
select select "confirm booking"
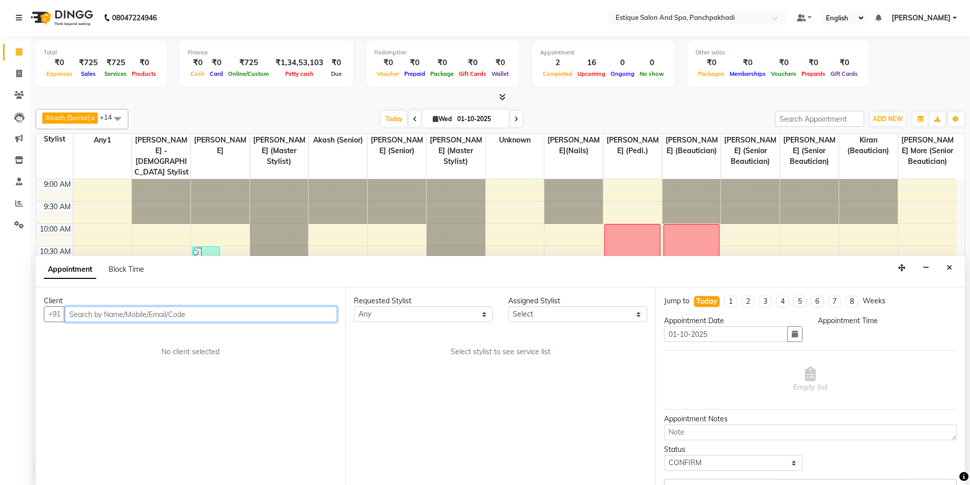
select select "87916"
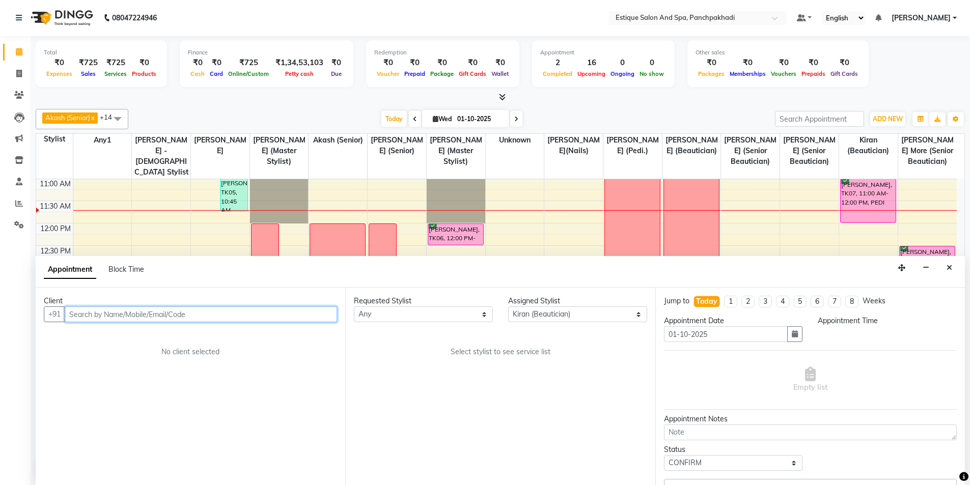
select select "660"
select select "1374"
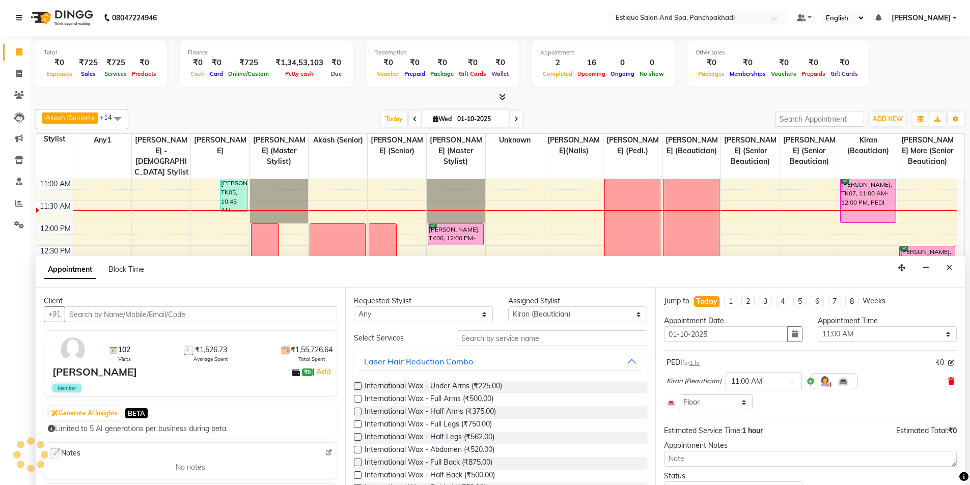
click at [948, 377] on span at bounding box center [951, 381] width 6 height 11
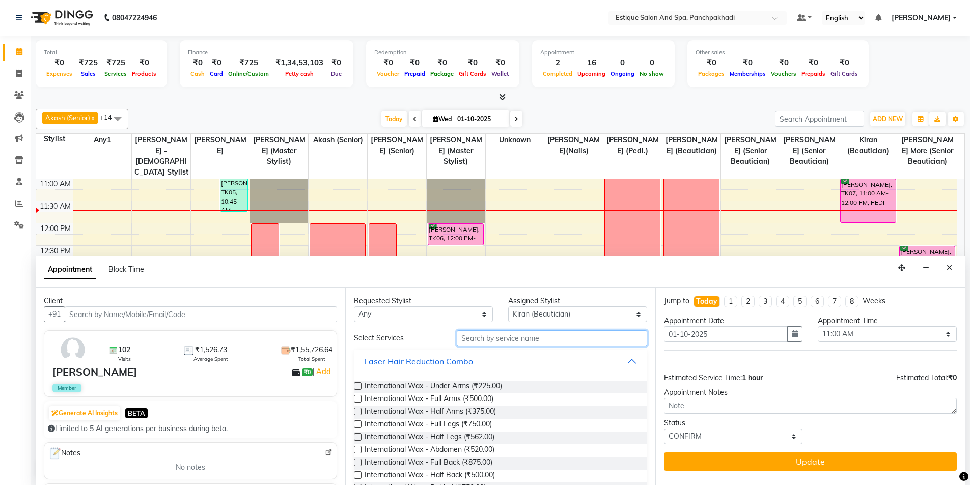
click at [511, 338] on input "text" at bounding box center [552, 339] width 190 height 16
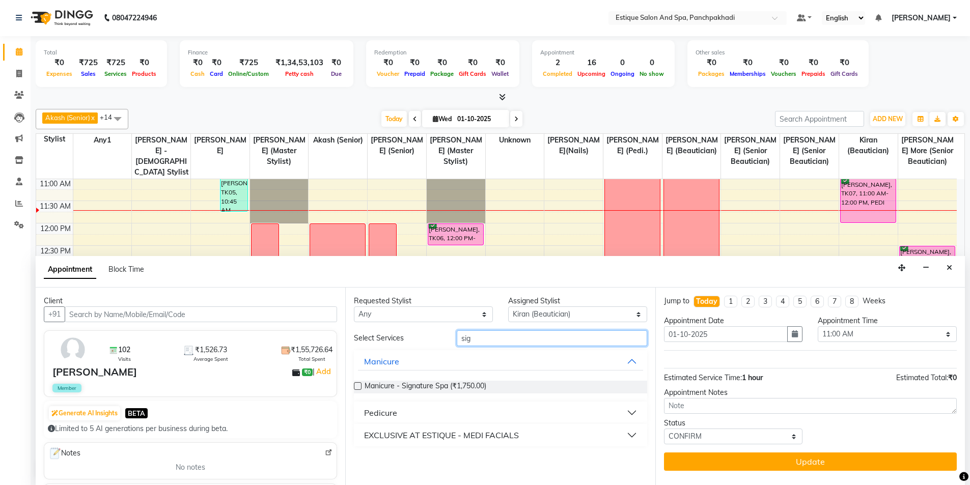
type input "sig"
click at [384, 412] on div "Pedicure" at bounding box center [380, 413] width 33 height 12
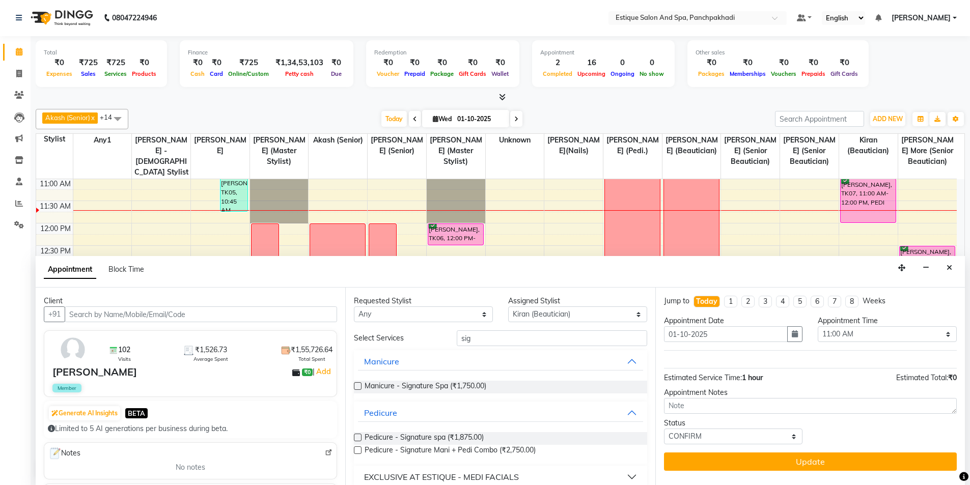
click at [358, 437] on label at bounding box center [358, 438] width 8 height 8
click at [358, 437] on input "checkbox" at bounding box center [357, 438] width 7 height 7
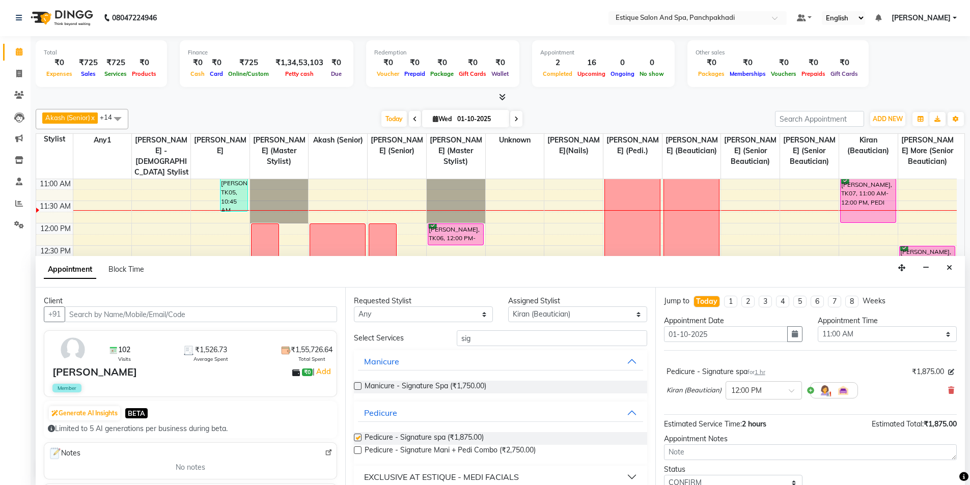
checkbox input "false"
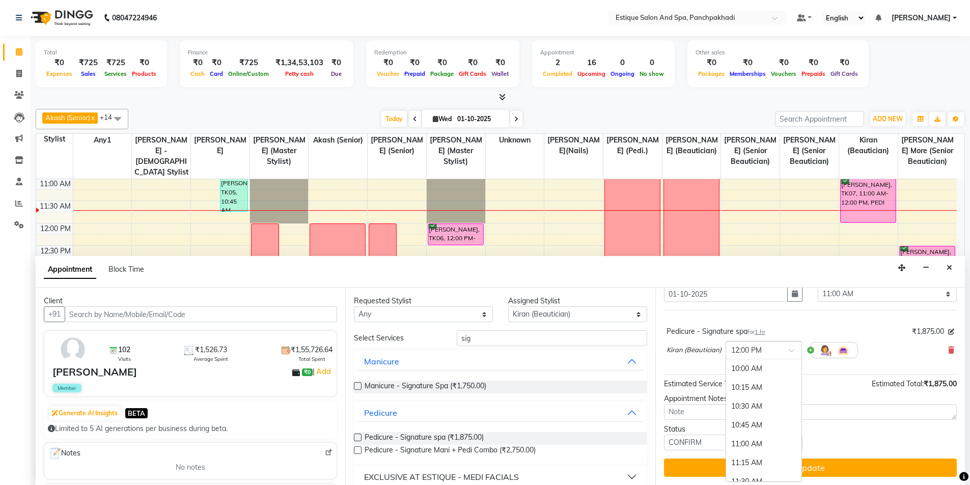
click at [762, 351] on input "text" at bounding box center [753, 349] width 45 height 11
click at [742, 391] on div "11:00 AM" at bounding box center [763, 395] width 75 height 19
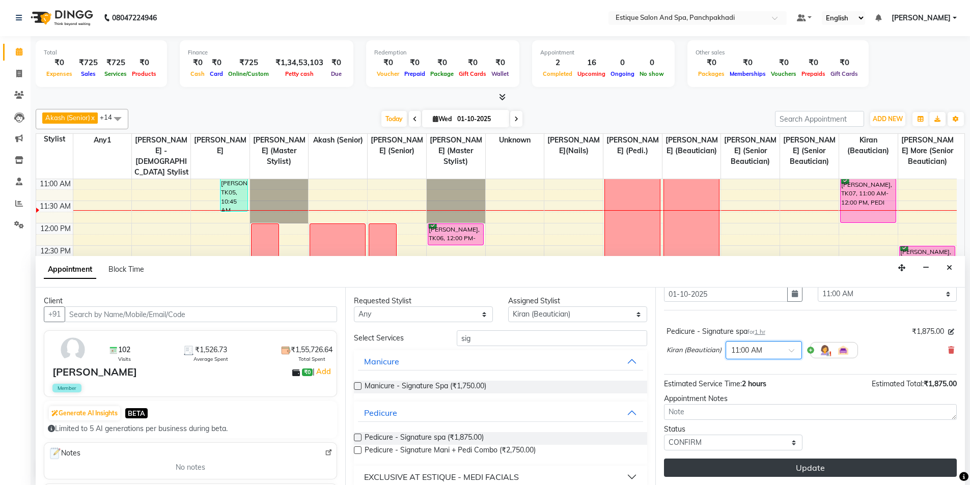
click at [722, 463] on button "Update" at bounding box center [810, 468] width 293 height 18
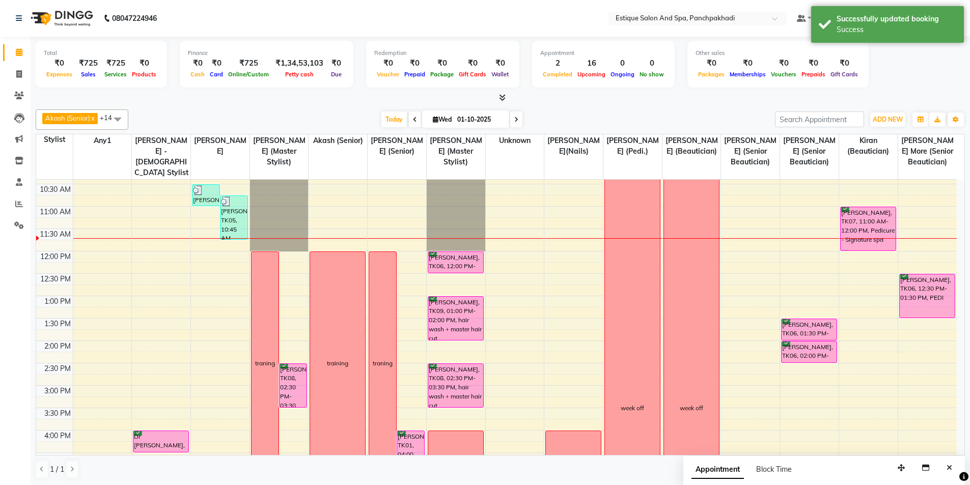
scroll to position [39, 0]
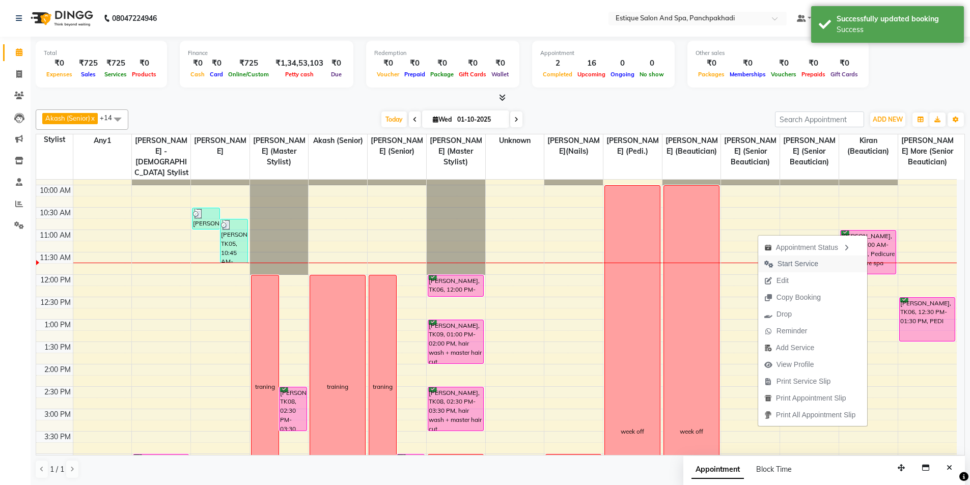
click at [782, 264] on span "Start Service" at bounding box center [798, 264] width 41 height 11
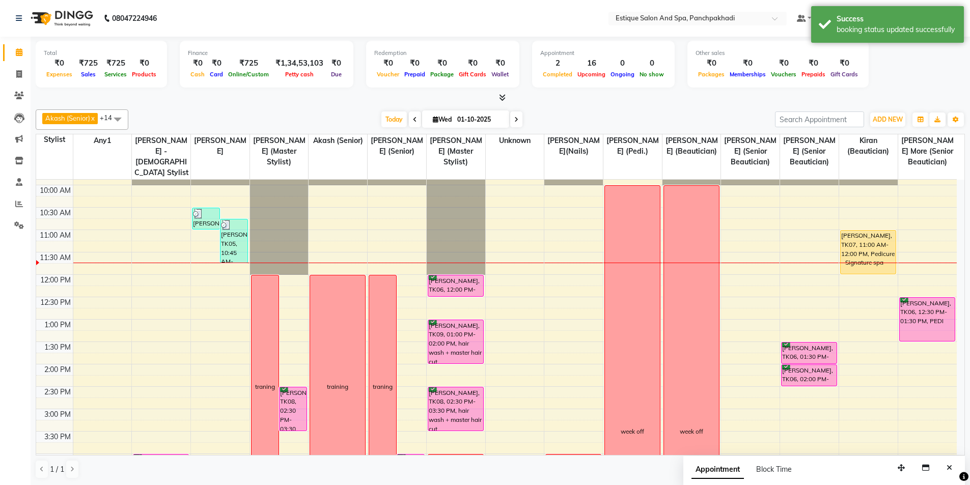
click at [296, 141] on div at bounding box center [279, 141] width 59 height 0
select select "57922"
select select "tentative"
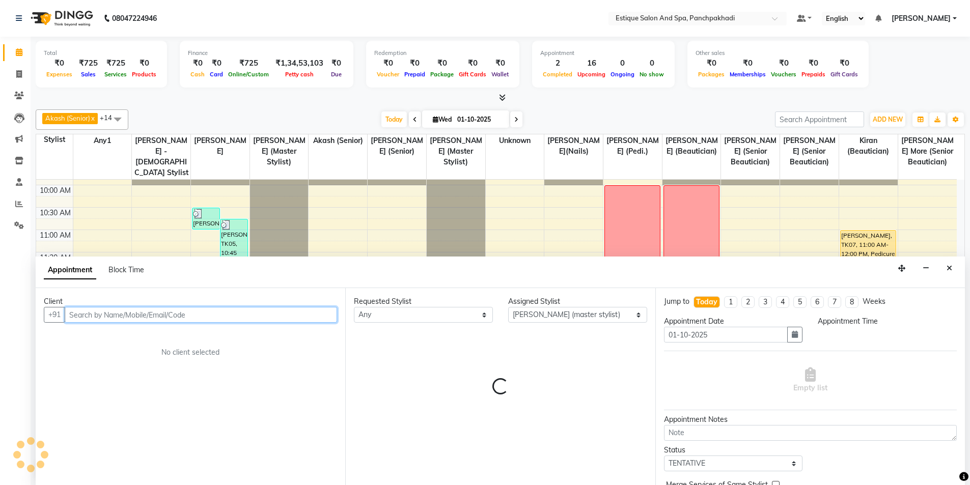
select select "705"
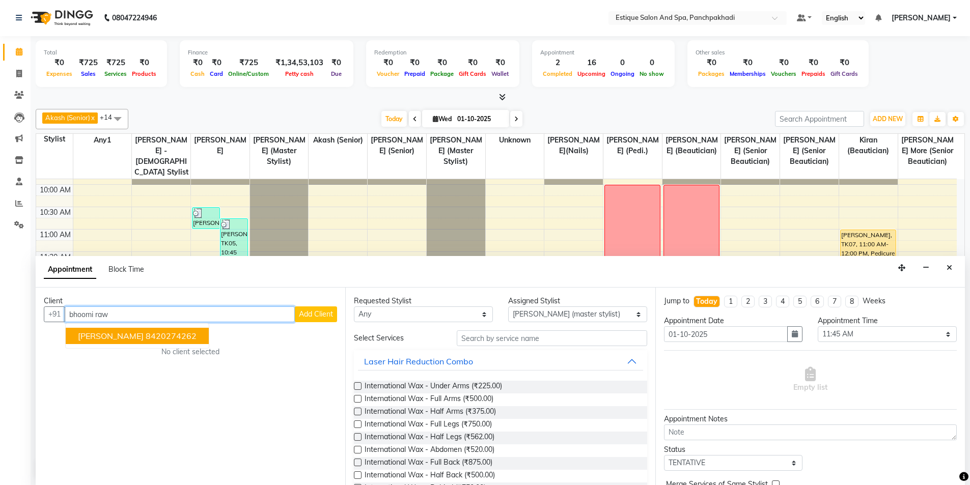
click at [146, 334] on ngb-highlight "8420274262" at bounding box center [171, 336] width 51 height 10
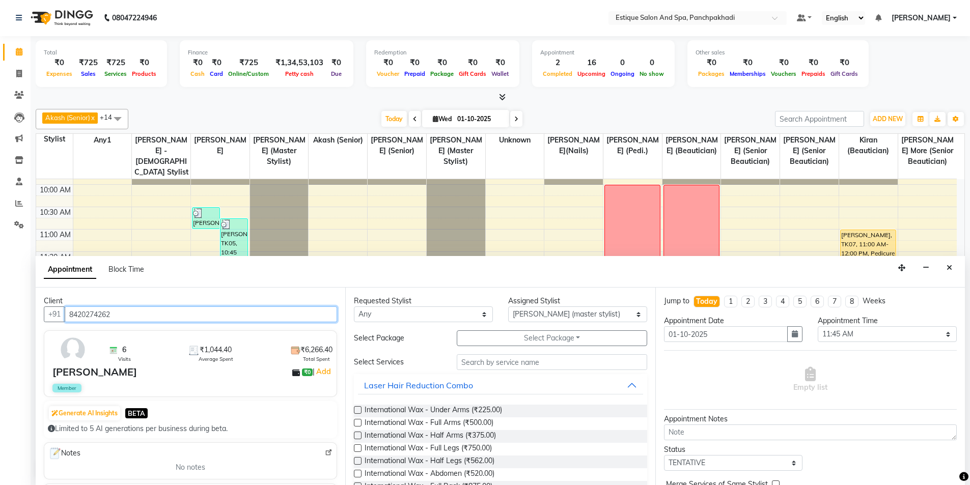
type input "8420274262"
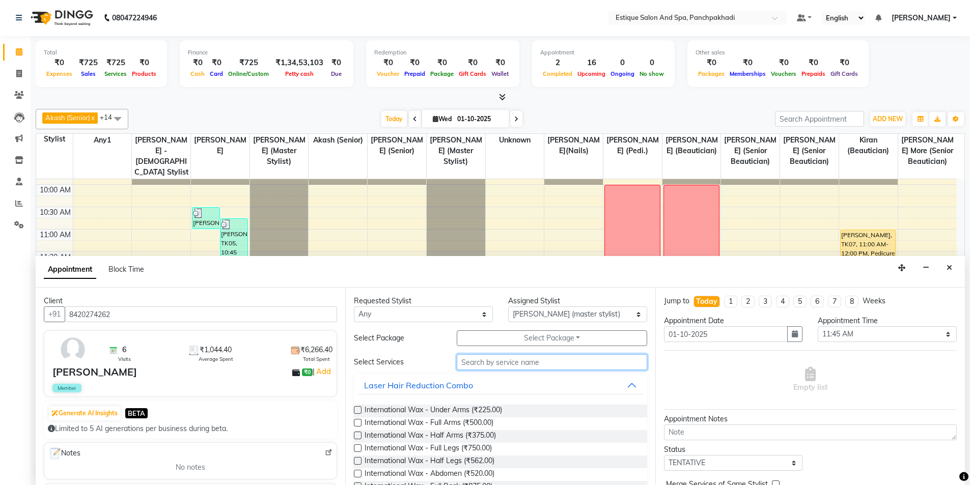
click at [510, 364] on input "text" at bounding box center [552, 362] width 190 height 16
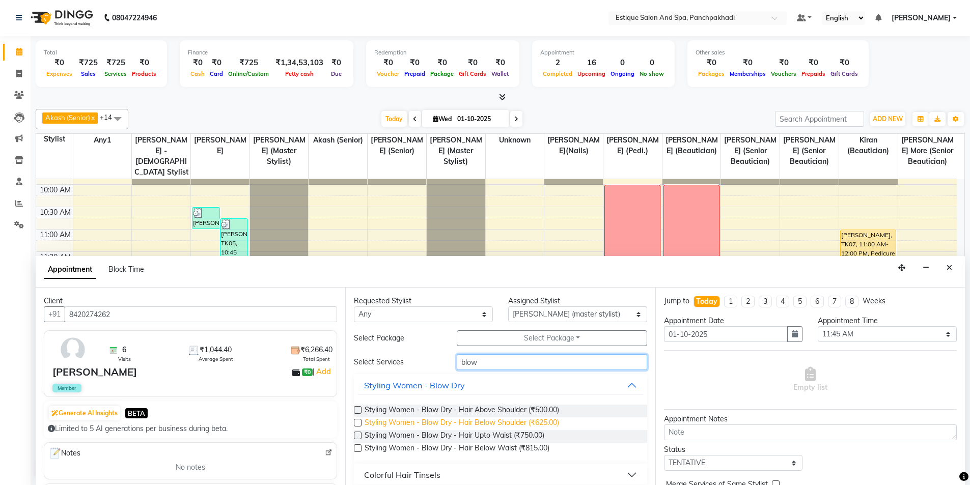
type input "blow"
click at [500, 421] on span "Styling Women - Blow Dry - Hair Below Shoulder (₹625.00)" at bounding box center [462, 424] width 195 height 13
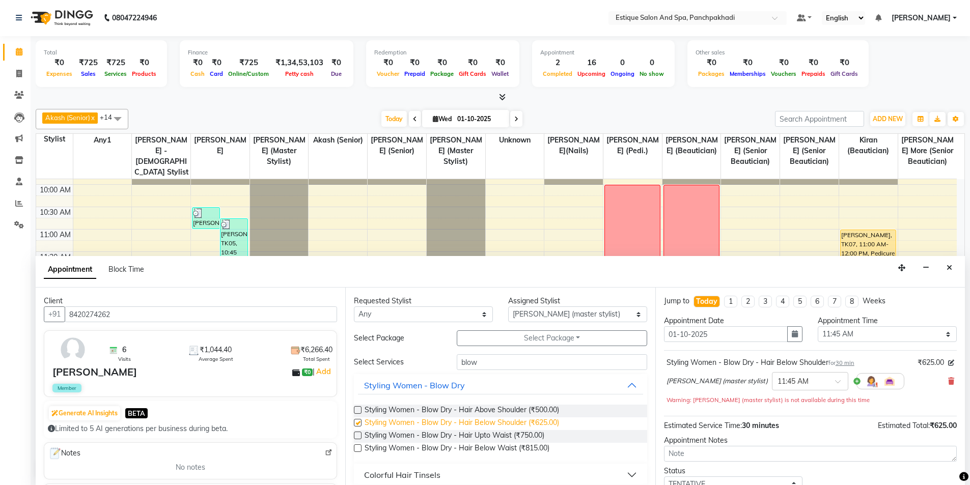
checkbox input "false"
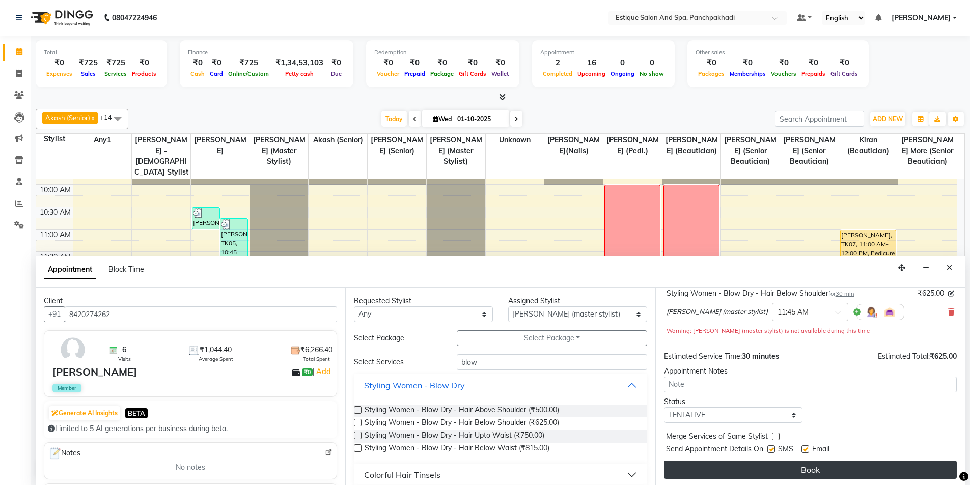
scroll to position [71, 0]
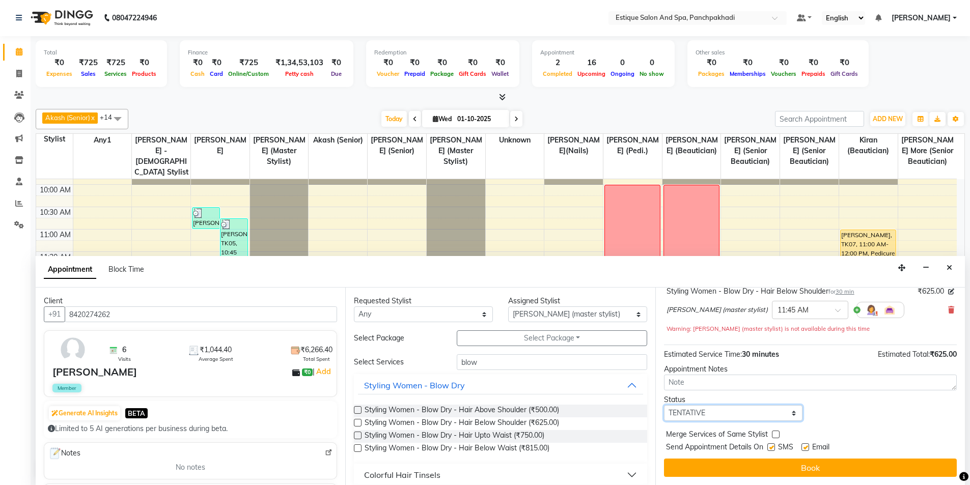
click at [699, 413] on select "Select TENTATIVE CONFIRM CHECK-IN UPCOMING" at bounding box center [733, 413] width 139 height 16
select select "confirm booking"
click at [664, 405] on select "Select TENTATIVE CONFIRM CHECK-IN UPCOMING" at bounding box center [733, 413] width 139 height 16
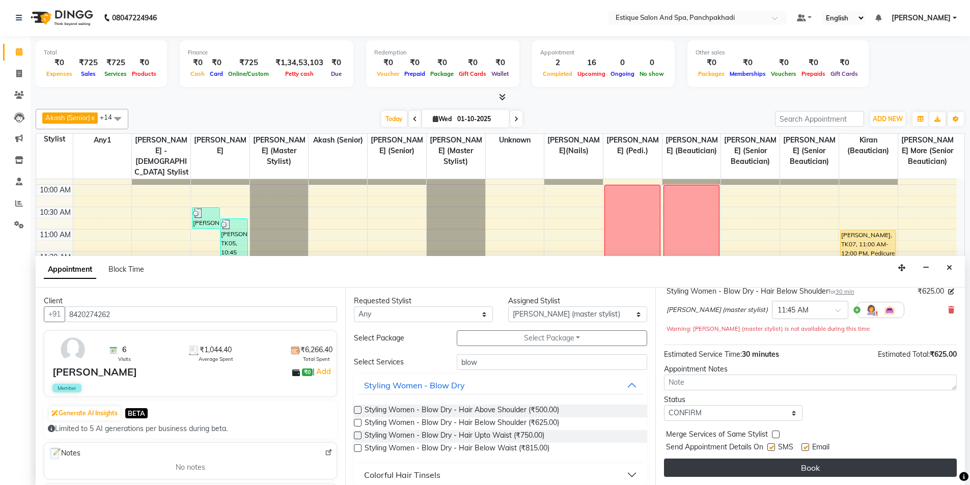
click at [709, 469] on button "Book" at bounding box center [810, 468] width 293 height 18
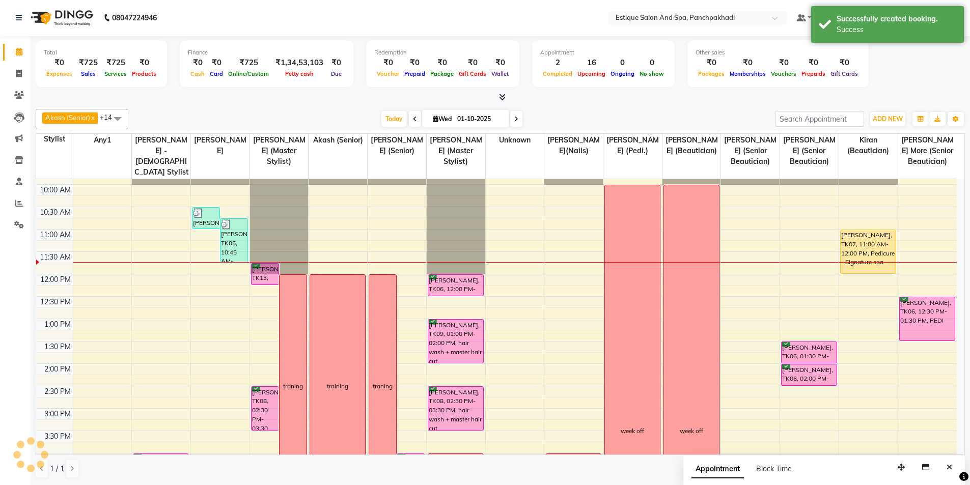
scroll to position [0, 0]
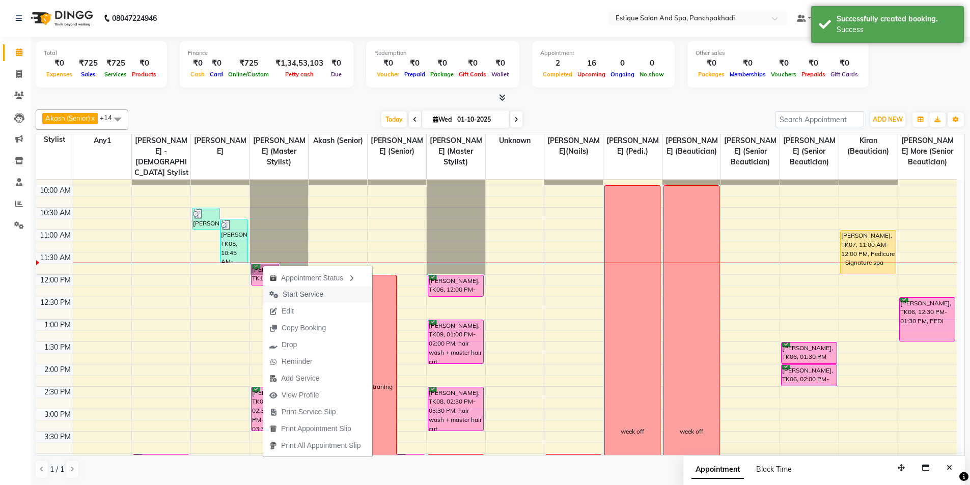
click at [290, 293] on span "Start Service" at bounding box center [303, 294] width 41 height 11
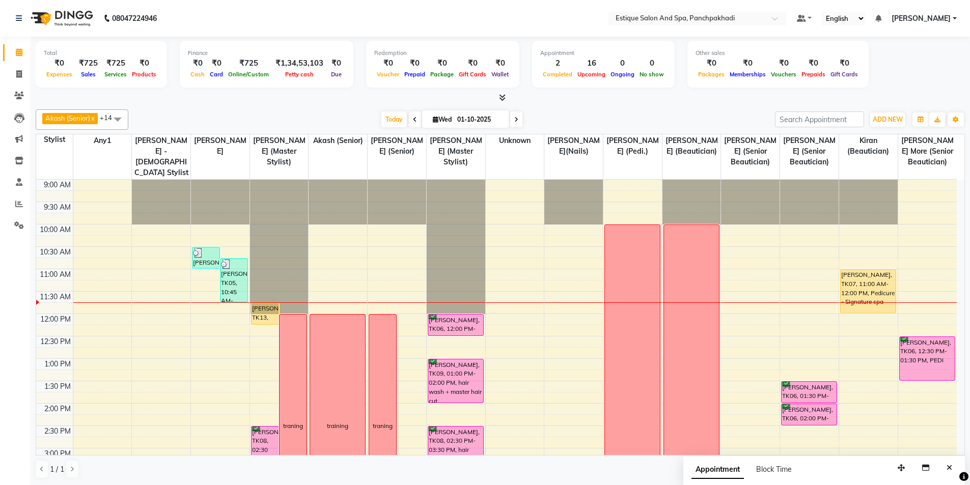
click at [790, 338] on div "9:00 AM 9:30 AM 10:00 AM 10:30 AM 11:00 AM 11:30 AM 12:00 PM 12:30 PM 1:00 PM 1…" at bounding box center [496, 471] width 921 height 582
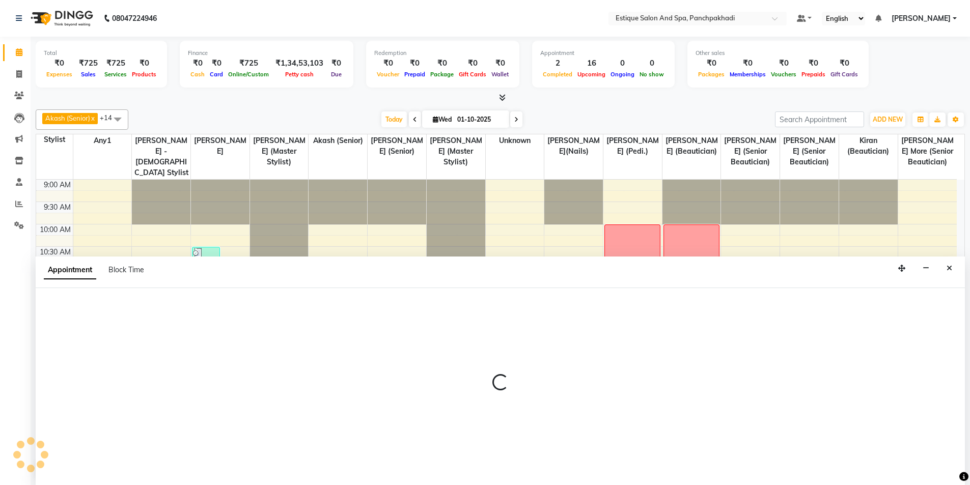
scroll to position [1, 0]
select select "15912"
select select "tentative"
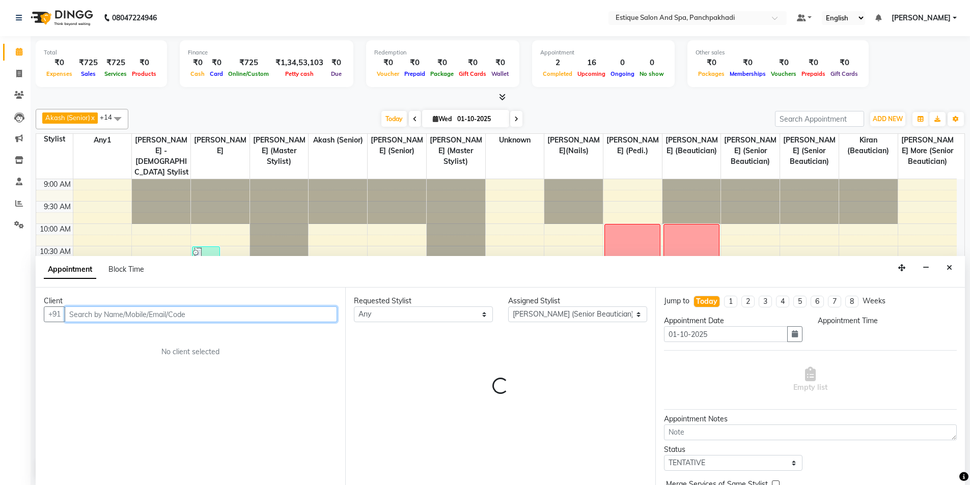
select select "750"
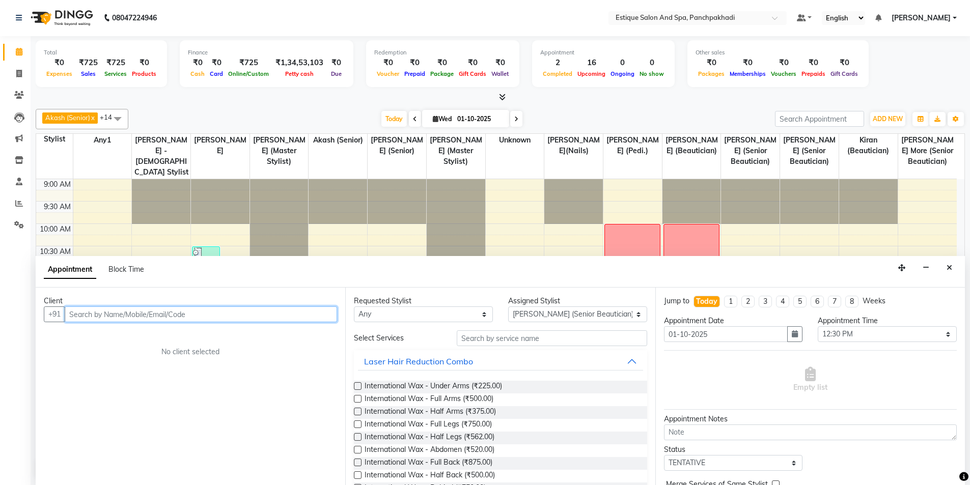
click at [150, 319] on input "text" at bounding box center [201, 315] width 272 height 16
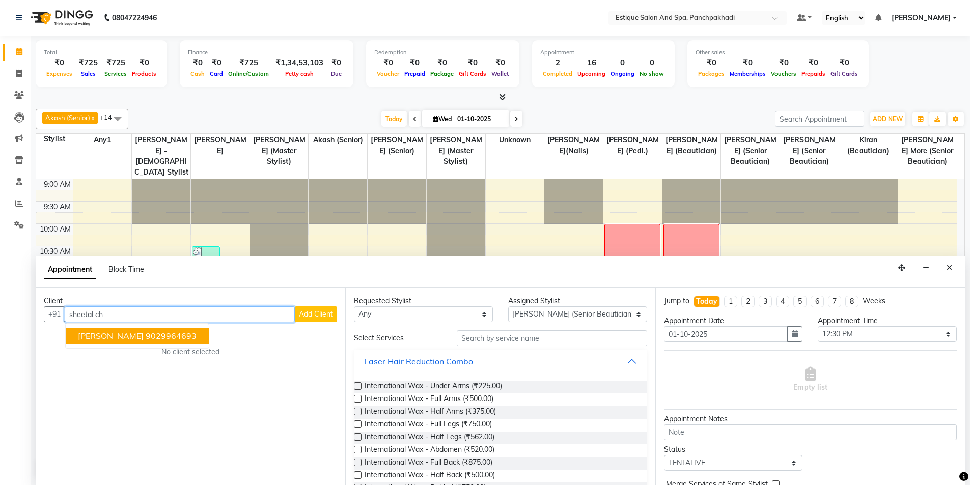
click at [135, 339] on span "[PERSON_NAME]" at bounding box center [111, 336] width 66 height 10
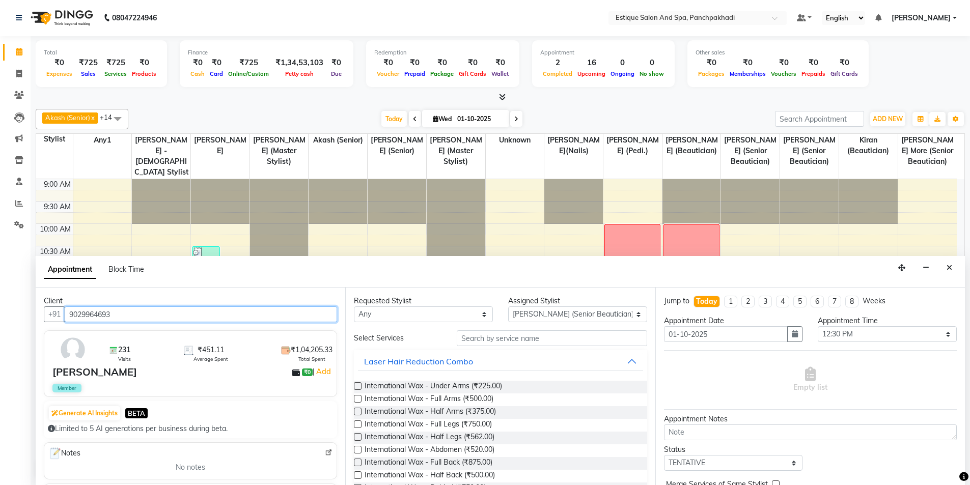
type input "9029964693"
click at [431, 312] on select "Any aarti k Aaves (master stylist) Akash (Senior) Anita salve( Senior Beauticia…" at bounding box center [423, 315] width 139 height 16
select select "15917"
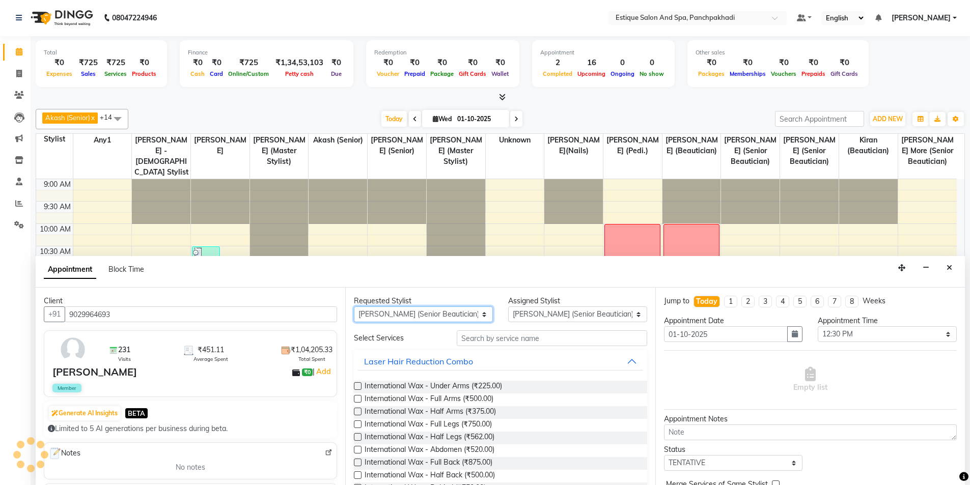
select select "15917"
click at [431, 312] on select "Any aarti k Aaves (master stylist) Akash (Senior) Anita salve( Senior Beauticia…" at bounding box center [423, 315] width 139 height 16
click at [529, 341] on input "text" at bounding box center [552, 339] width 190 height 16
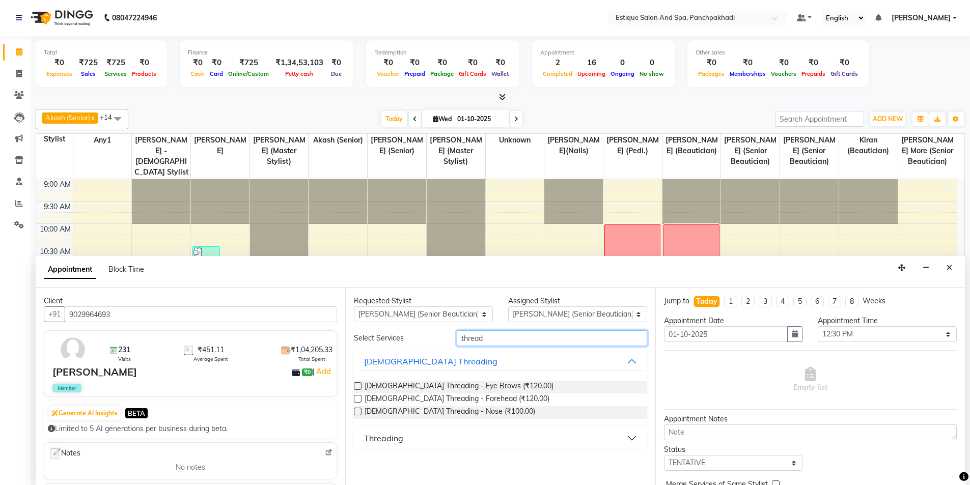
type input "thread"
click at [396, 433] on div "Threading" at bounding box center [383, 438] width 39 height 12
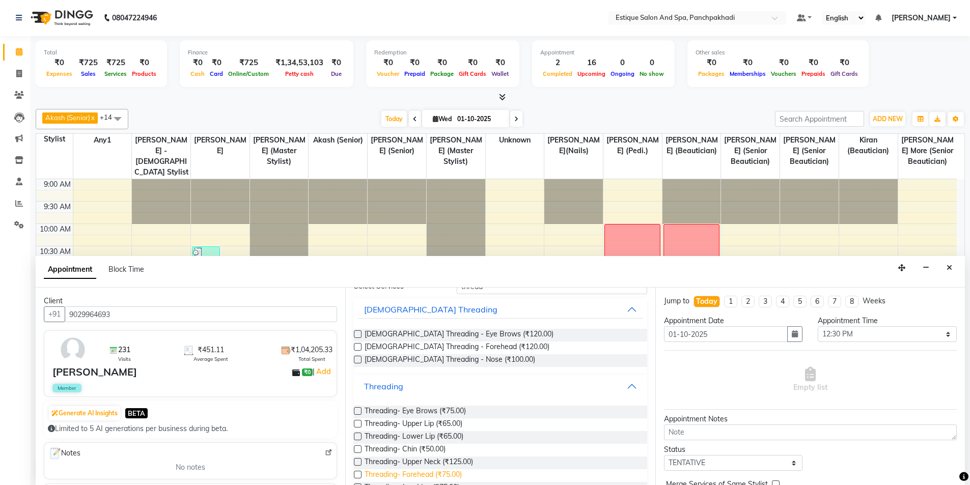
scroll to position [102, 0]
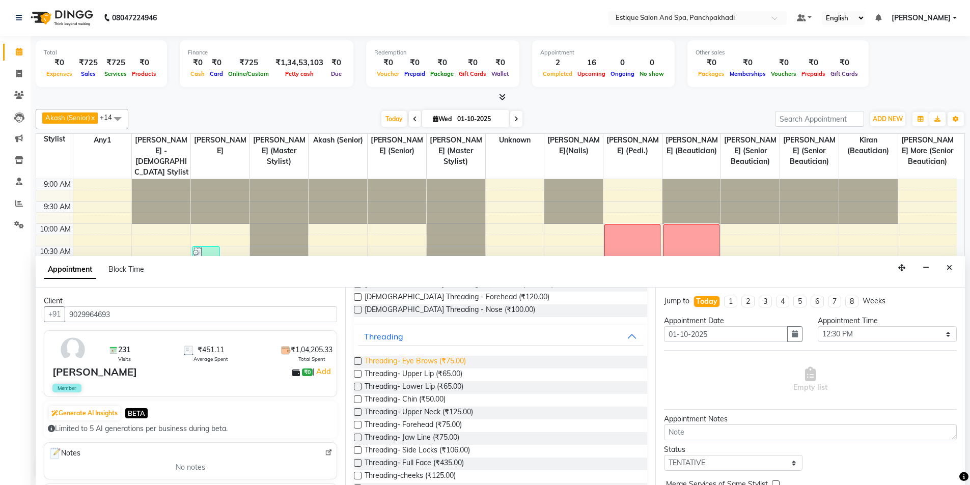
click at [432, 360] on span "Threading- Eye Brows (₹75.00)" at bounding box center [415, 362] width 101 height 13
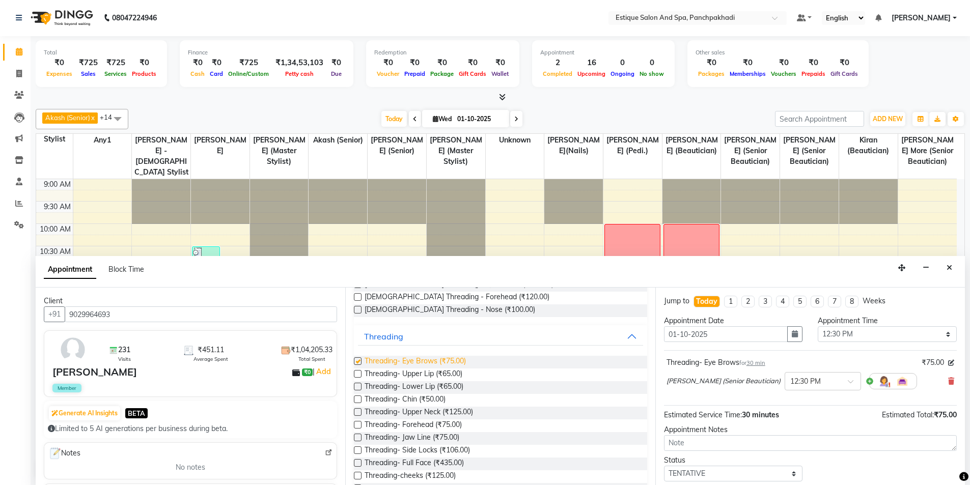
checkbox input "false"
click at [432, 372] on span "Threading- Upper Lip (₹65.00)" at bounding box center [414, 375] width 98 height 13
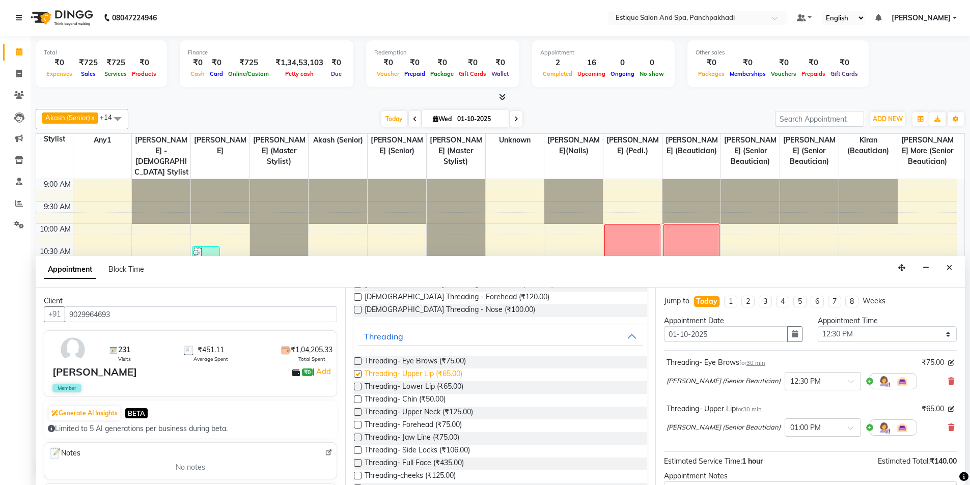
checkbox input "false"
click at [861, 330] on select "Select 10:00 AM 10:15 AM 10:30 AM 10:45 AM 11:00 AM 11:15 AM 11:30 AM 11:45 AM …" at bounding box center [887, 334] width 139 height 16
select select "720"
click at [818, 326] on select "Select 10:00 AM 10:15 AM 10:30 AM 10:45 AM 11:00 AM 11:15 AM 11:30 AM 11:45 AM …" at bounding box center [887, 334] width 139 height 16
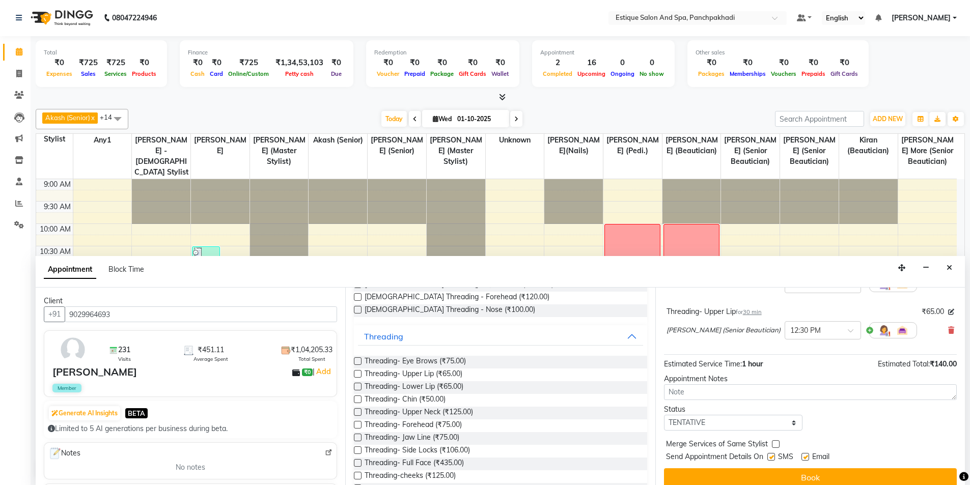
scroll to position [107, 0]
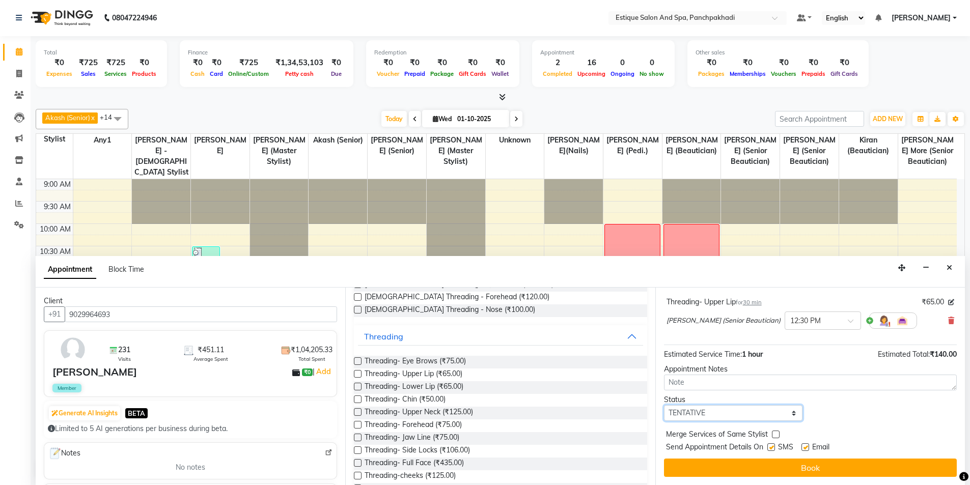
click at [707, 415] on select "Select TENTATIVE CONFIRM CHECK-IN UPCOMING" at bounding box center [733, 413] width 139 height 16
select select "confirm booking"
click at [664, 405] on select "Select TENTATIVE CONFIRM CHECK-IN UPCOMING" at bounding box center [733, 413] width 139 height 16
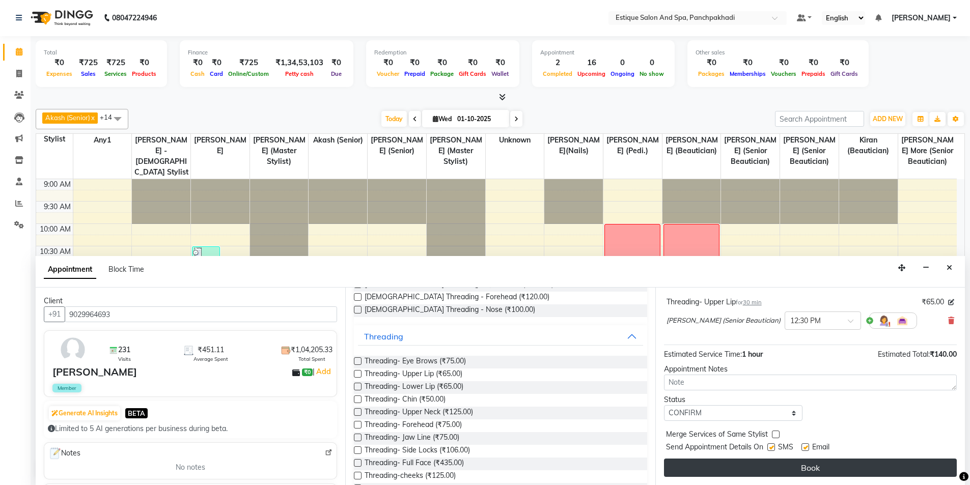
click at [729, 467] on button "Book" at bounding box center [810, 468] width 293 height 18
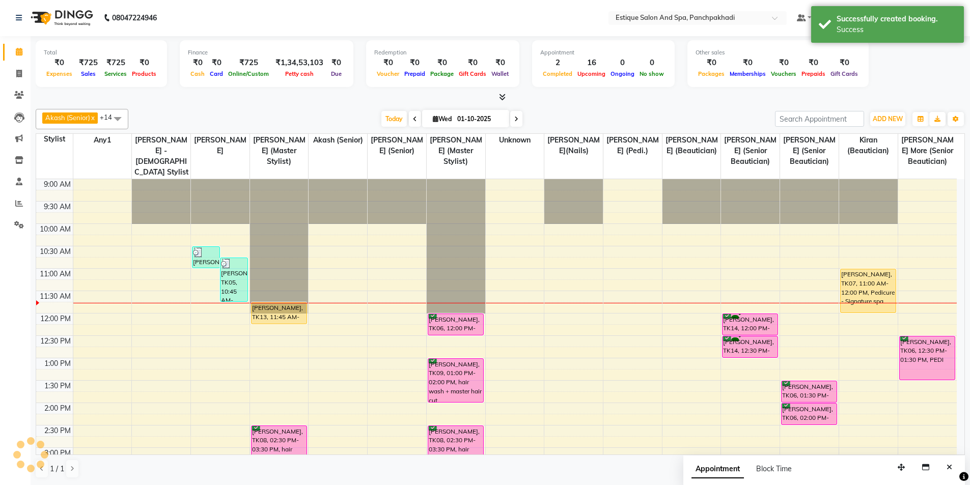
scroll to position [0, 0]
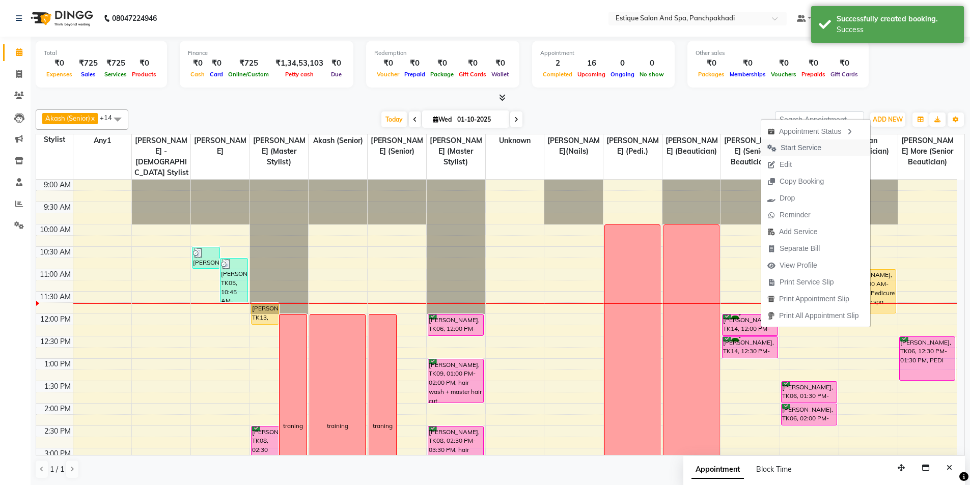
click at [806, 148] on span "Start Service" at bounding box center [801, 148] width 41 height 11
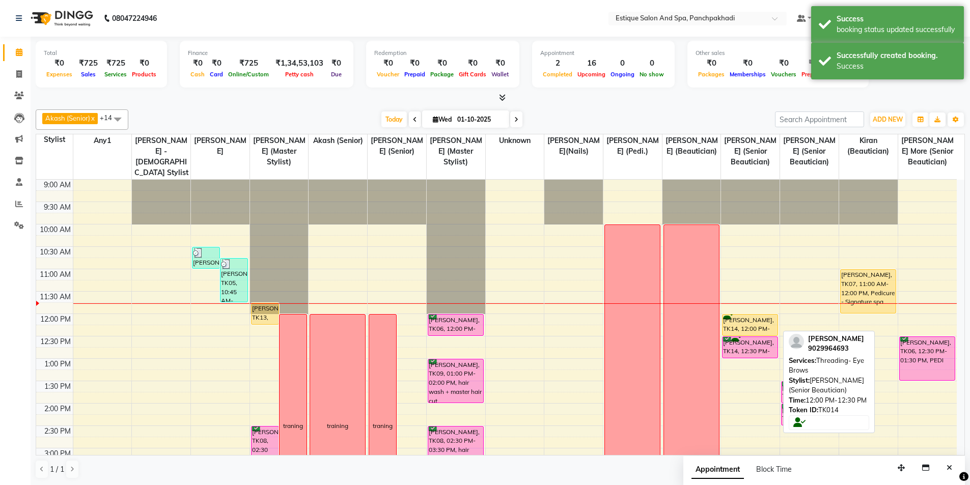
click at [739, 325] on div "[PERSON_NAME], TK14, 12:00 PM-12:30 PM, Threading- Eye Brows" at bounding box center [750, 325] width 55 height 21
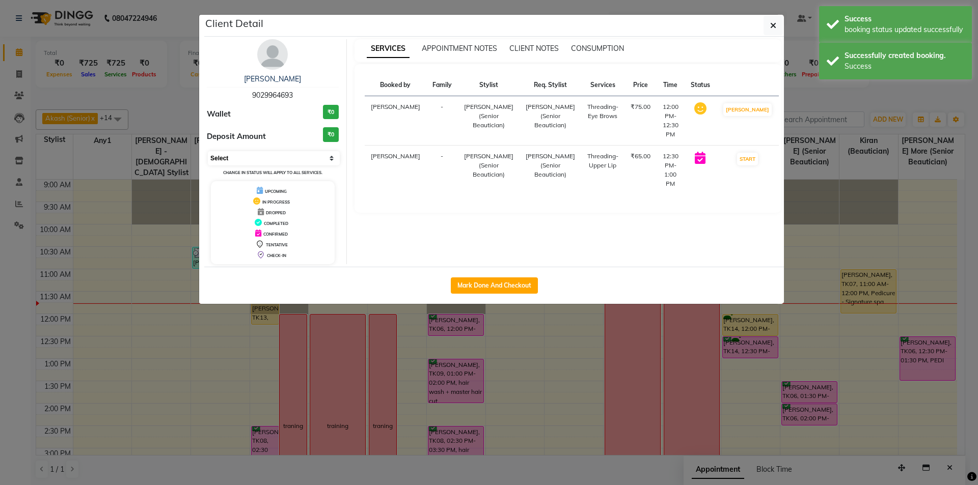
click at [237, 158] on select "Select IN SERVICE CONFIRMED TENTATIVE CHECK IN MARK DONE DROPPED UPCOMING" at bounding box center [274, 158] width 132 height 14
select select "6"
click at [208, 151] on select "Select IN SERVICE CONFIRMED TENTATIVE CHECK IN MARK DONE DROPPED UPCOMING" at bounding box center [274, 158] width 132 height 14
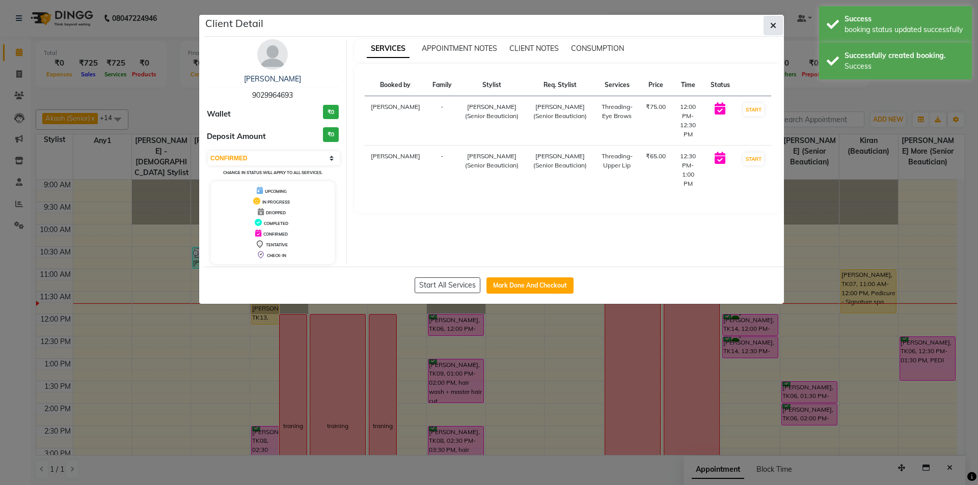
click at [774, 25] on icon "button" at bounding box center [773, 25] width 6 height 8
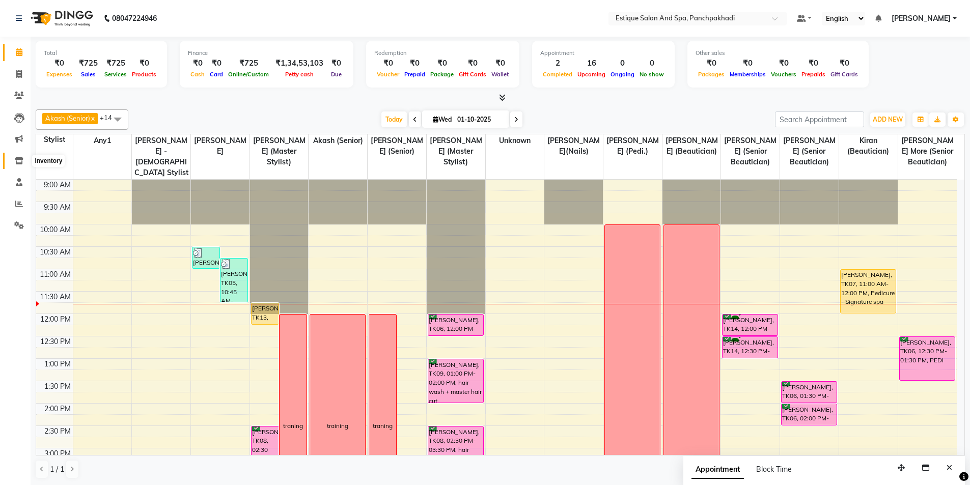
click at [18, 157] on icon at bounding box center [19, 161] width 9 height 8
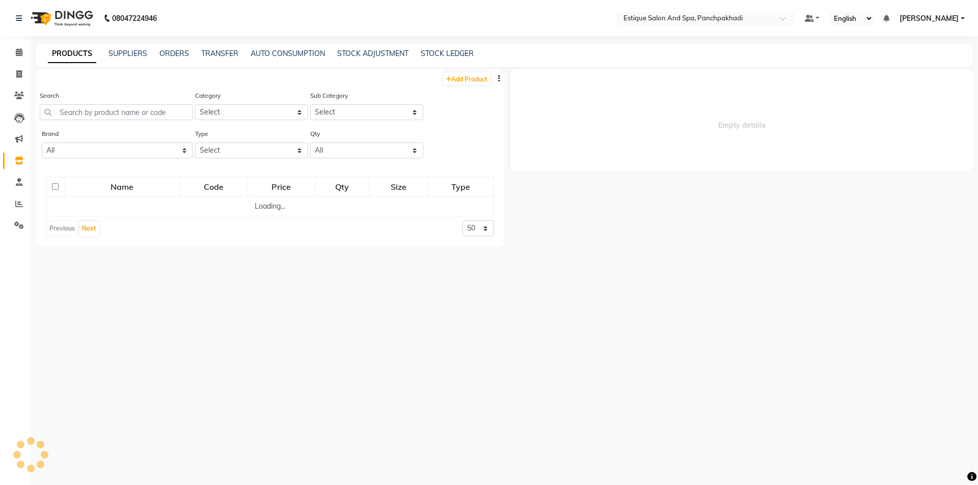
select select
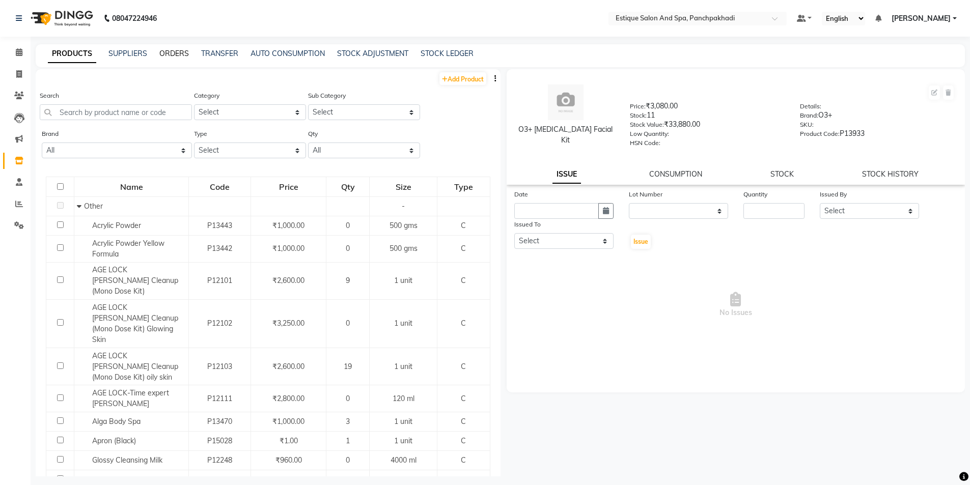
click at [171, 55] on link "ORDERS" at bounding box center [174, 53] width 30 height 9
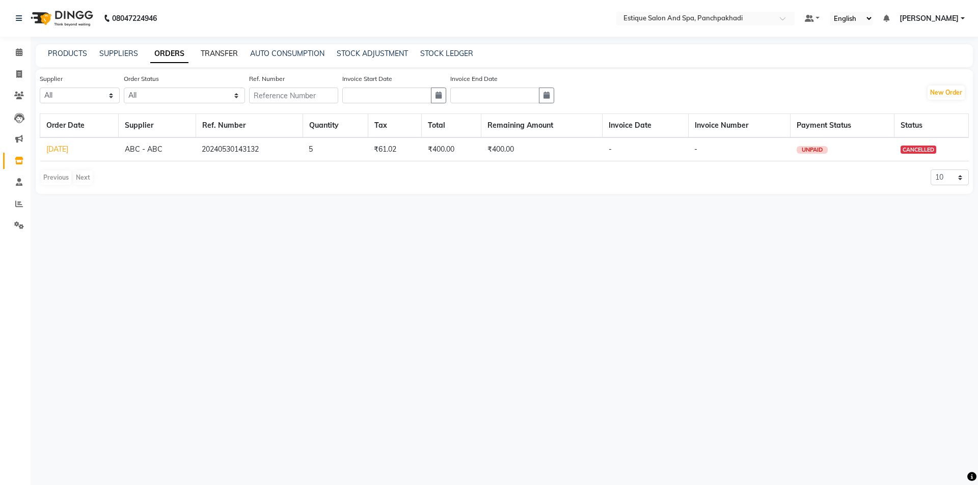
click at [219, 51] on link "TRANSFER" at bounding box center [219, 53] width 37 height 9
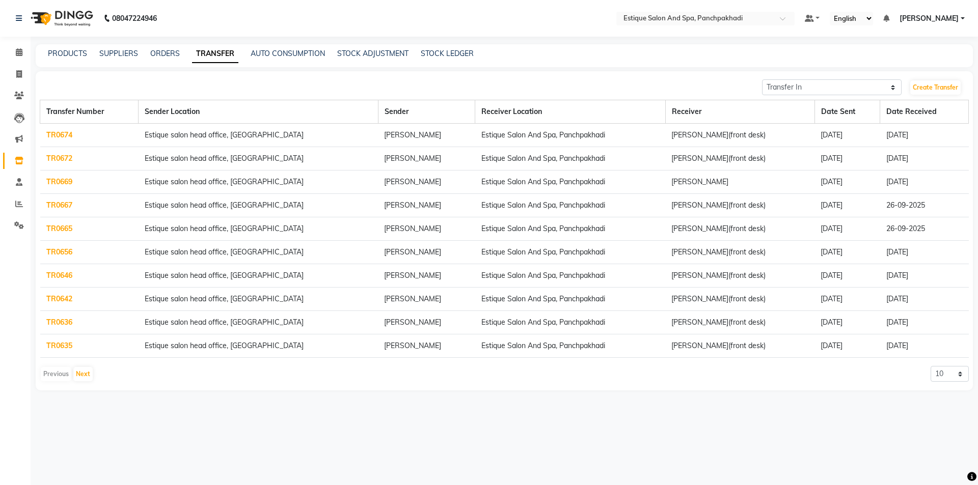
click at [64, 181] on link "TR0669" at bounding box center [59, 181] width 26 height 9
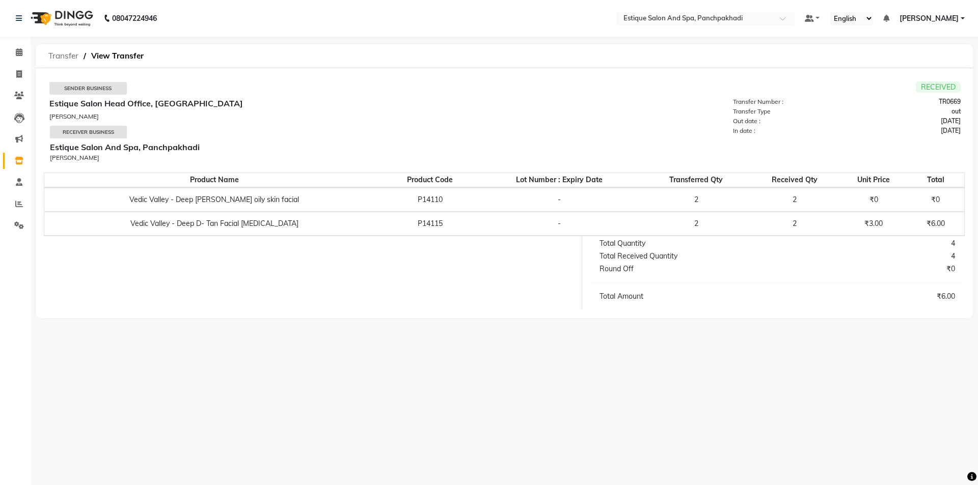
click at [68, 54] on span "Transfer" at bounding box center [63, 56] width 40 height 18
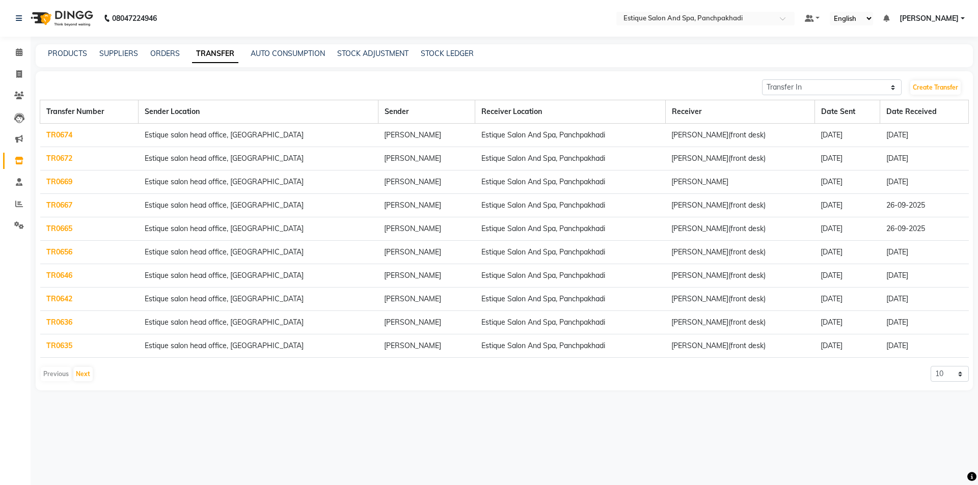
click at [67, 157] on link "TR0672" at bounding box center [59, 158] width 26 height 9
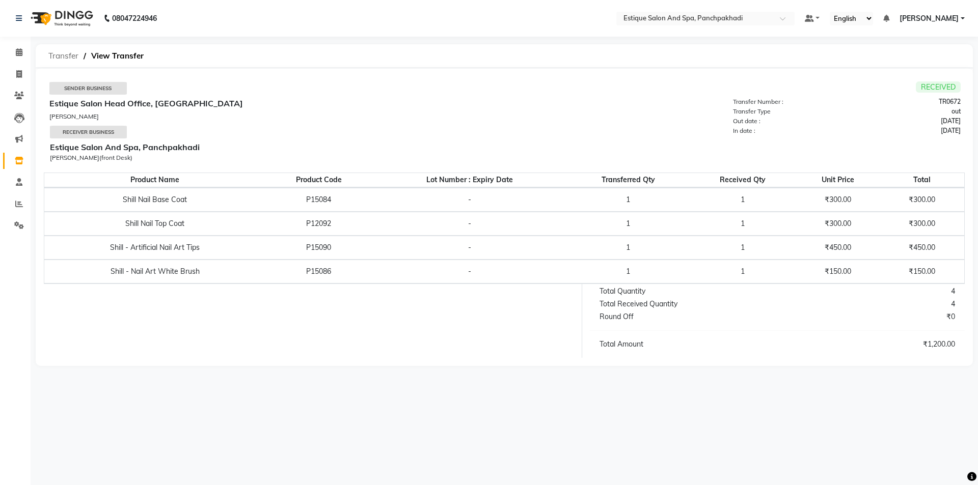
click at [58, 56] on span "Transfer" at bounding box center [63, 56] width 40 height 18
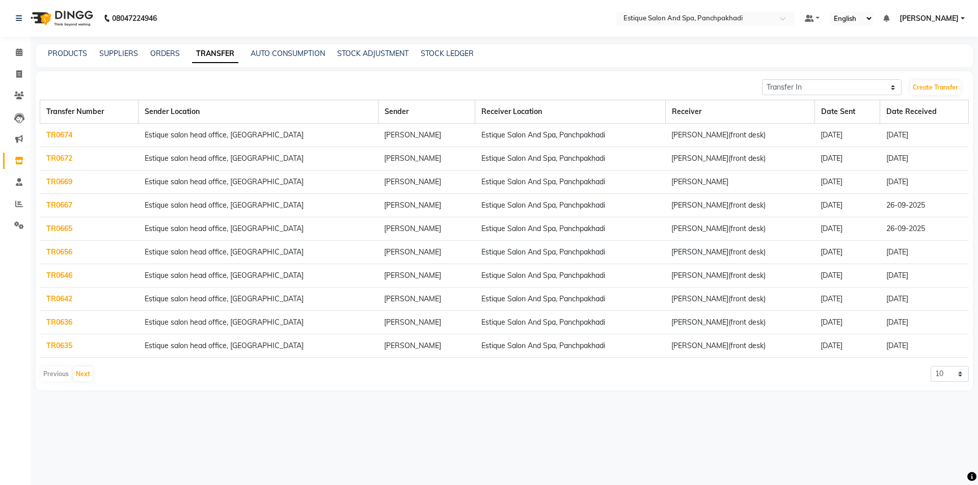
click at [63, 134] on link "TR0674" at bounding box center [59, 134] width 26 height 9
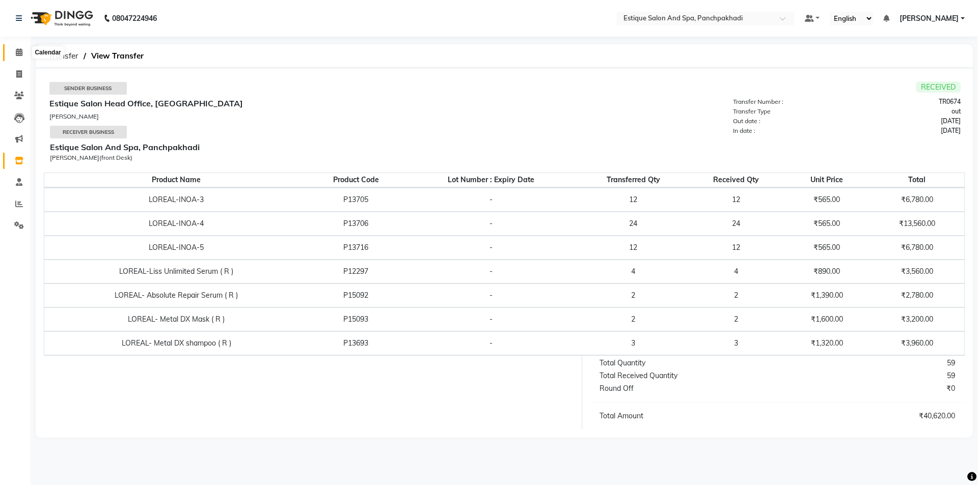
click at [21, 47] on span at bounding box center [19, 53] width 18 height 12
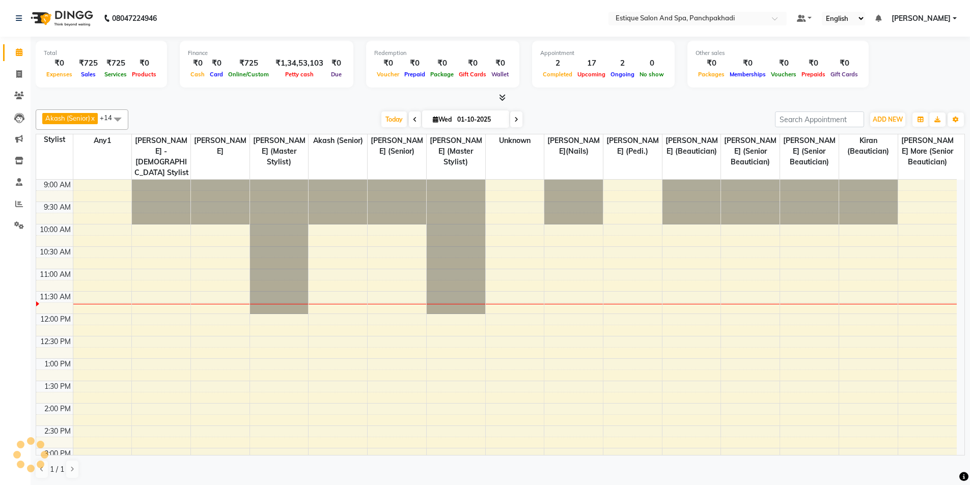
scroll to position [90, 0]
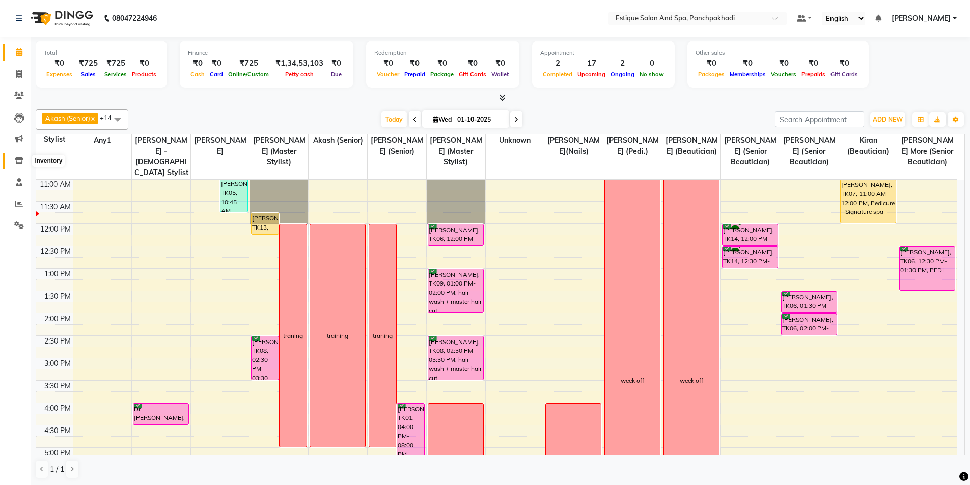
click at [20, 161] on icon at bounding box center [19, 161] width 9 height 8
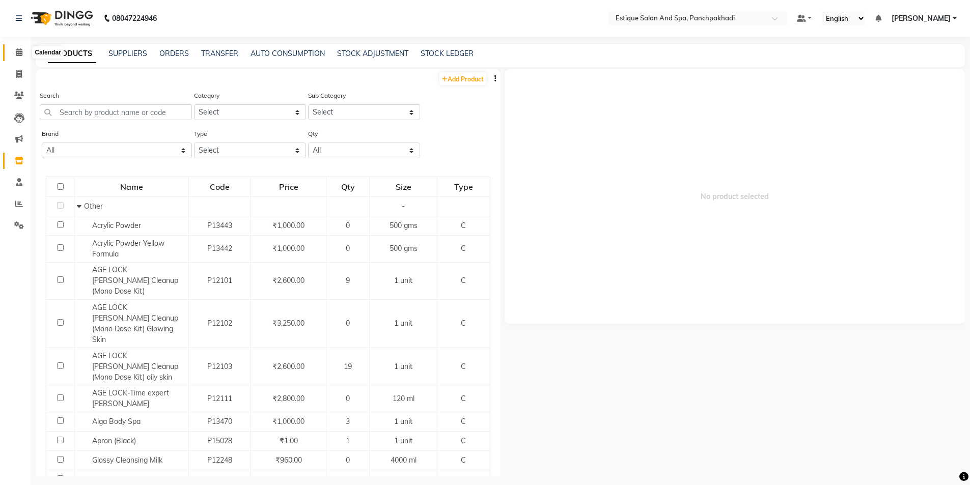
click at [20, 54] on icon at bounding box center [19, 52] width 7 height 8
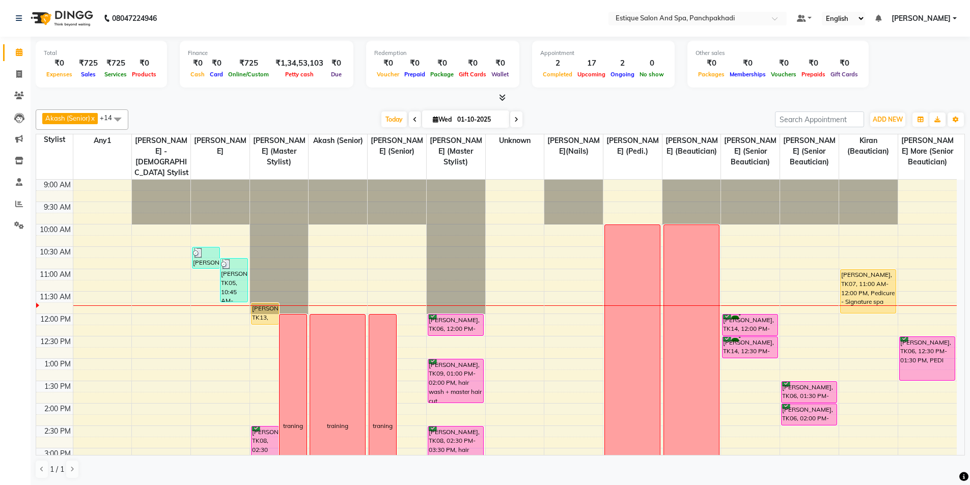
click at [515, 117] on icon at bounding box center [516, 120] width 4 height 6
type input "02-10-2025"
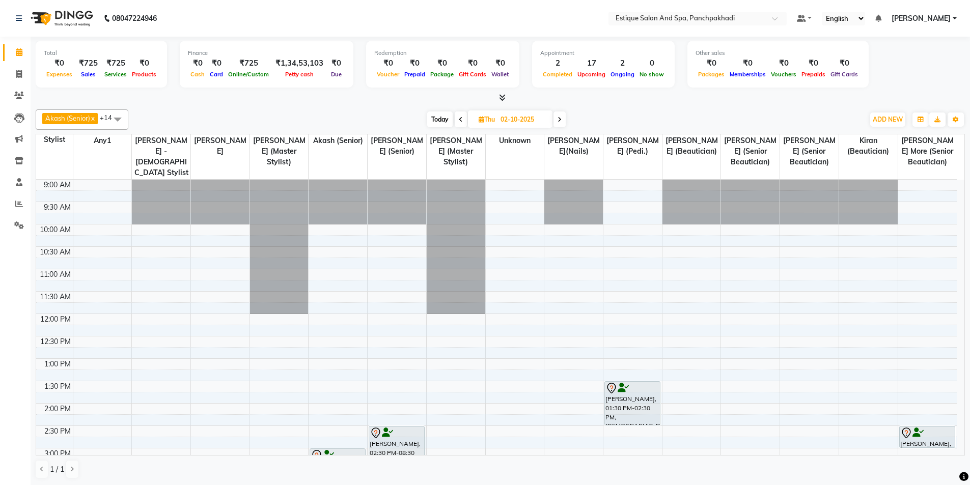
click at [178, 276] on div "9:00 AM 9:30 AM 10:00 AM 10:30 AM 11:00 AM 11:30 AM 12:00 PM 12:30 PM 1:00 PM 1…" at bounding box center [496, 471] width 921 height 582
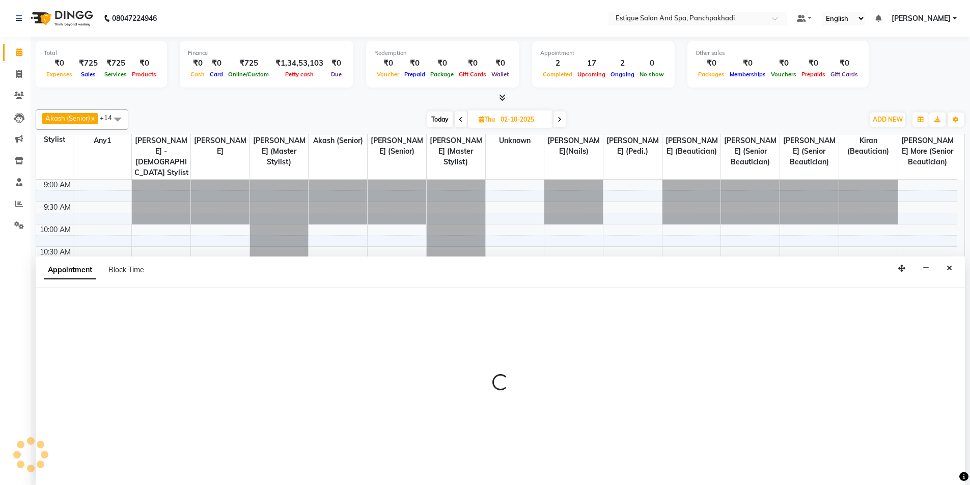
scroll to position [1, 0]
click at [121, 272] on span "Block Time" at bounding box center [126, 269] width 36 height 9
select select "60509"
select select "660"
select select "675"
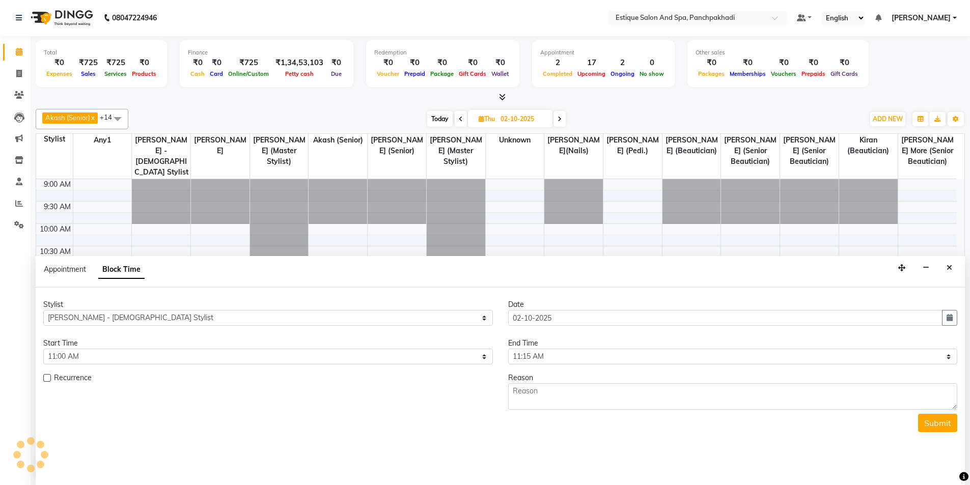
scroll to position [90, 0]
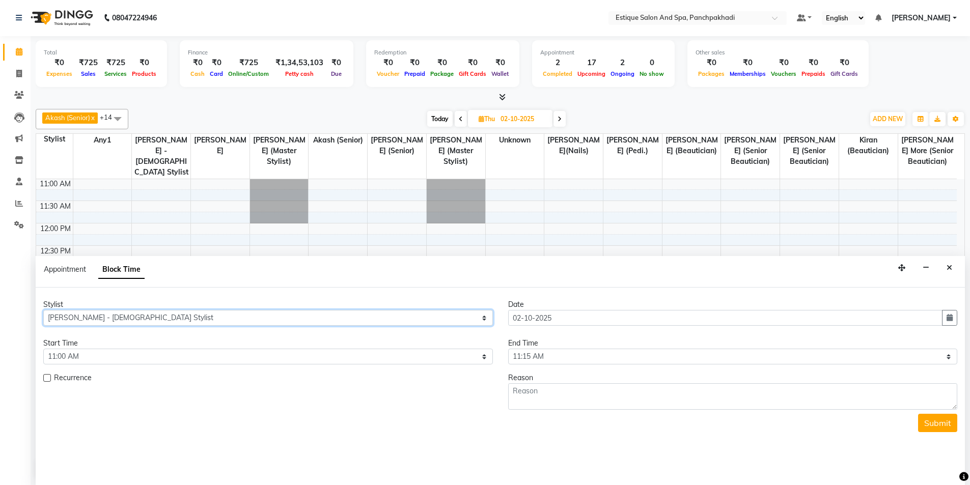
click at [118, 318] on select "Select [PERSON_NAME] (master stylist) [PERSON_NAME] (Senior) [PERSON_NAME]( Sen…" at bounding box center [268, 318] width 450 height 16
select select "17219"
click at [43, 310] on select "Select [PERSON_NAME] (master stylist) [PERSON_NAME] (Senior) [PERSON_NAME]( Sen…" at bounding box center [268, 318] width 450 height 16
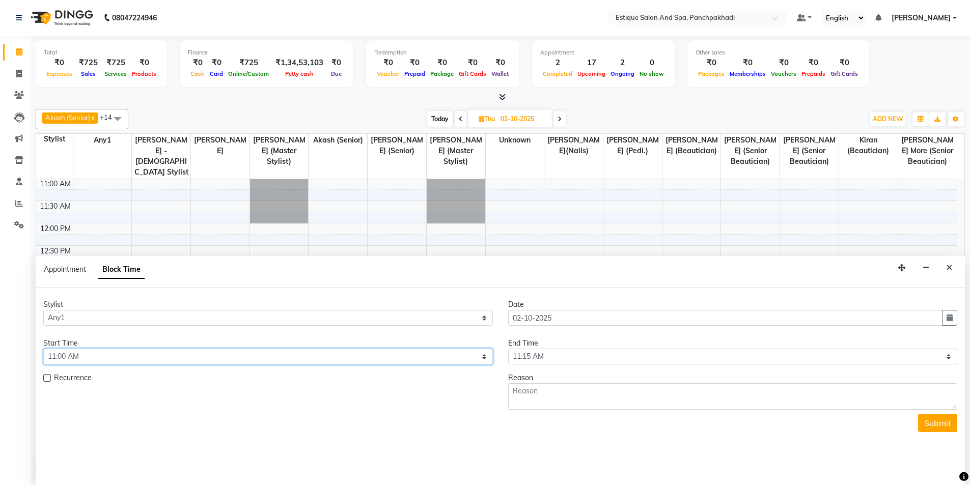
click at [108, 351] on select "Select 10:00 AM 10:15 AM 10:30 AM 10:45 AM 11:00 AM 11:15 AM 11:30 AM 11:45 AM …" at bounding box center [268, 357] width 450 height 16
select select "600"
click at [43, 349] on select "Select 10:00 AM 10:15 AM 10:30 AM 10:45 AM 11:00 AM 11:15 AM 11:30 AM 11:45 AM …" at bounding box center [268, 357] width 450 height 16
click at [666, 352] on select "Select 10:00 AM 10:15 AM 10:30 AM 10:45 AM 11:00 AM 11:15 AM 11:30 AM 11:45 AM …" at bounding box center [733, 357] width 450 height 16
select select "660"
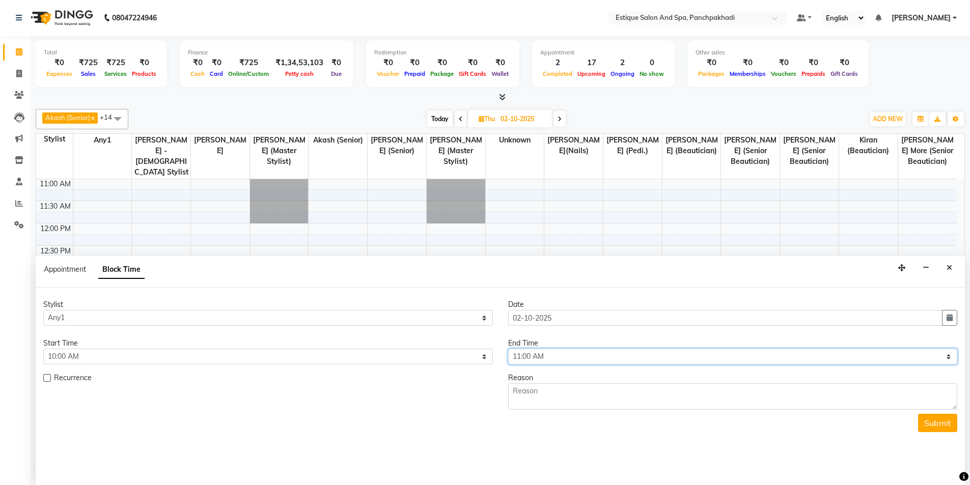
click at [508, 349] on select "Select 10:00 AM 10:15 AM 10:30 AM 10:45 AM 11:00 AM 11:15 AM 11:30 AM 11:45 AM …" at bounding box center [733, 357] width 450 height 16
click at [565, 392] on textarea at bounding box center [733, 396] width 450 height 26
type textarea "puja"
click at [938, 424] on button "Submit" at bounding box center [937, 423] width 39 height 18
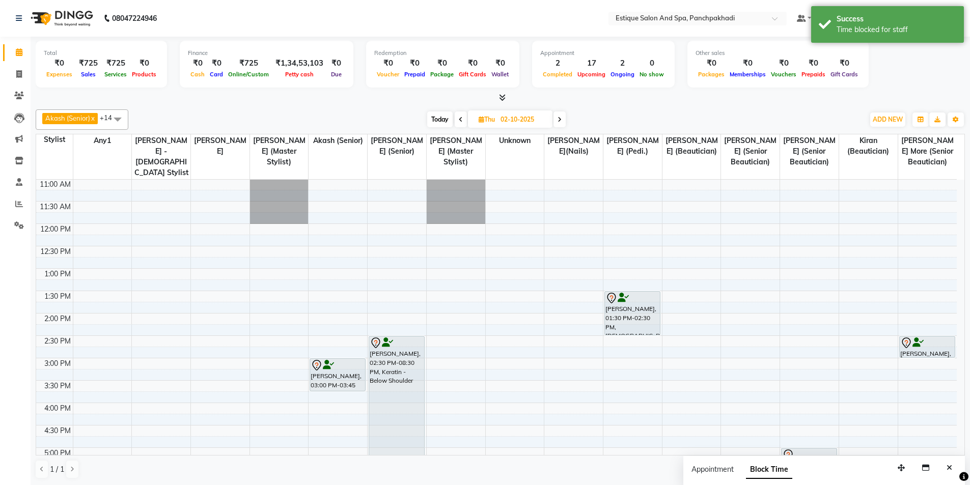
scroll to position [0, 0]
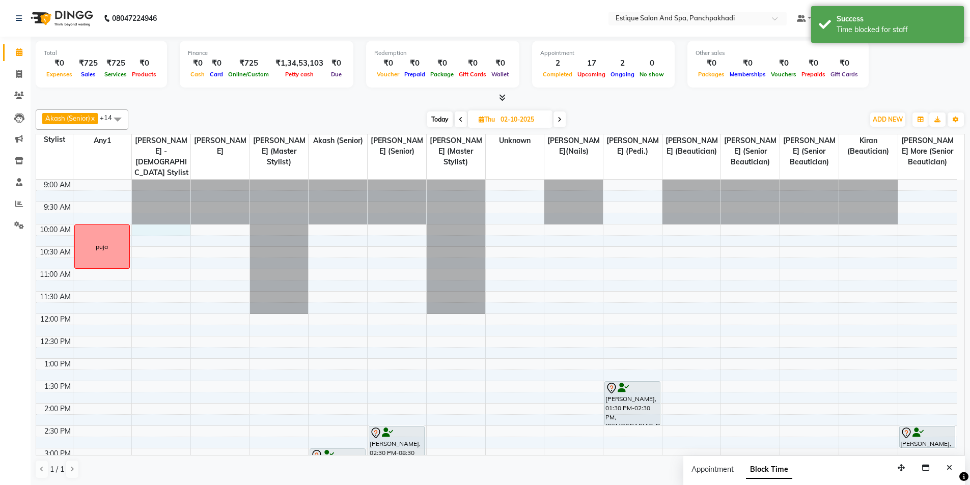
click at [160, 230] on div "9:00 AM 9:30 AM 10:00 AM 10:30 AM 11:00 AM 11:30 AM 12:00 PM 12:30 PM 1:00 PM 1…" at bounding box center [496, 471] width 921 height 582
select select "60509"
select select "600"
select select "tentative"
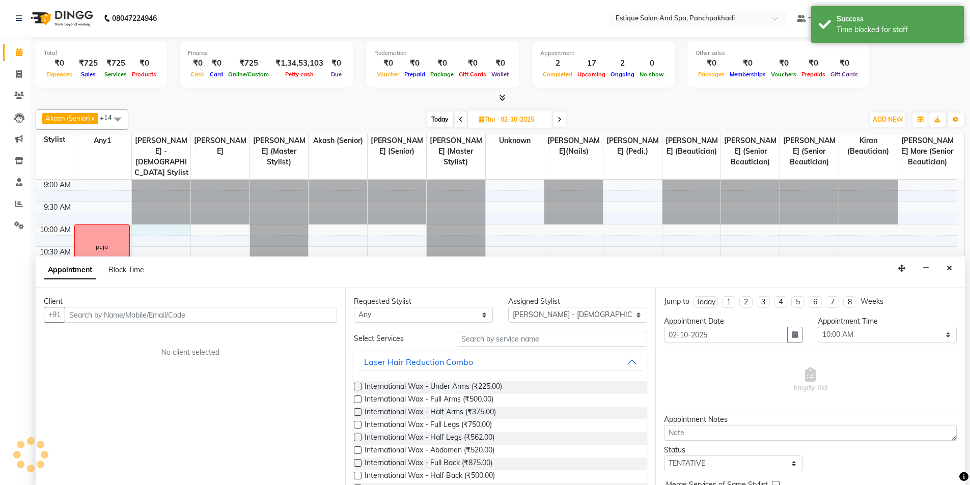
scroll to position [1, 0]
click at [126, 271] on span "Block Time" at bounding box center [126, 269] width 36 height 9
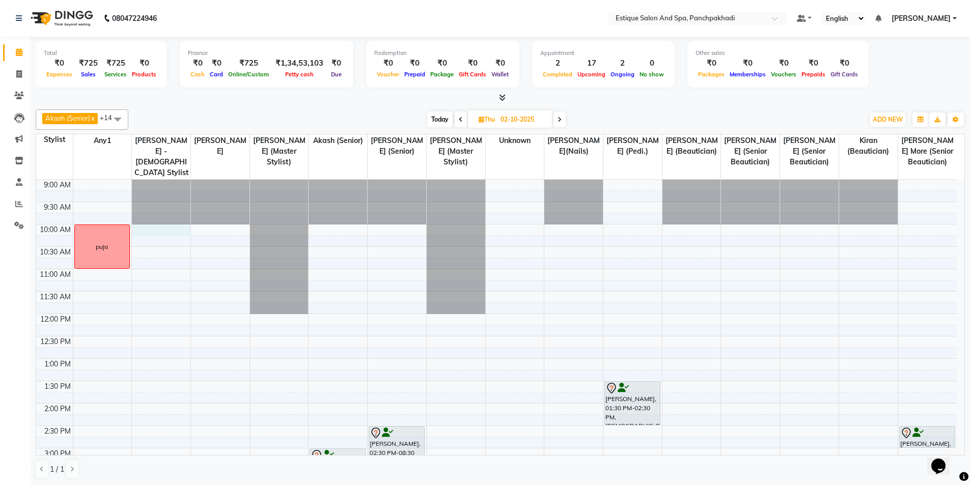
click at [151, 233] on div "9:00 AM 9:30 AM 10:00 AM 10:30 AM 11:00 AM 11:30 AM 12:00 PM 12:30 PM 1:00 PM 1…" at bounding box center [496, 471] width 921 height 582
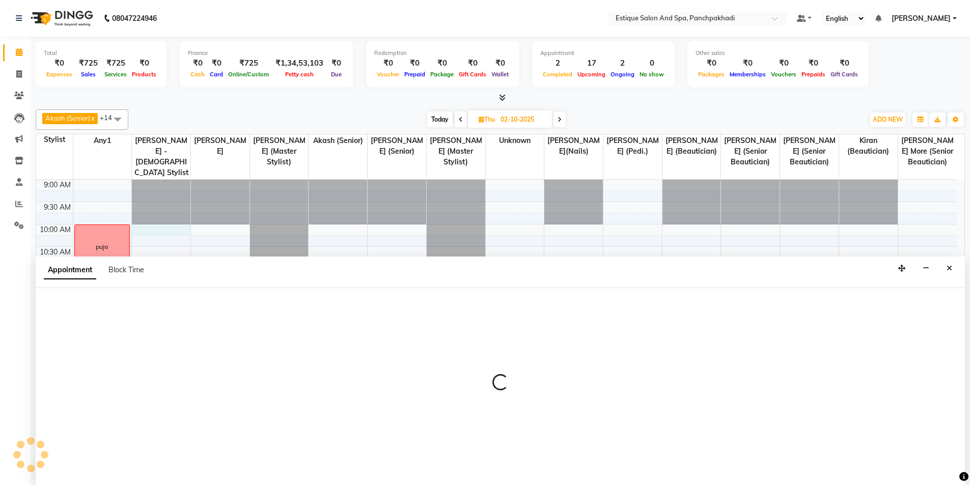
scroll to position [1, 0]
select select "60509"
select select "600"
select select "tentative"
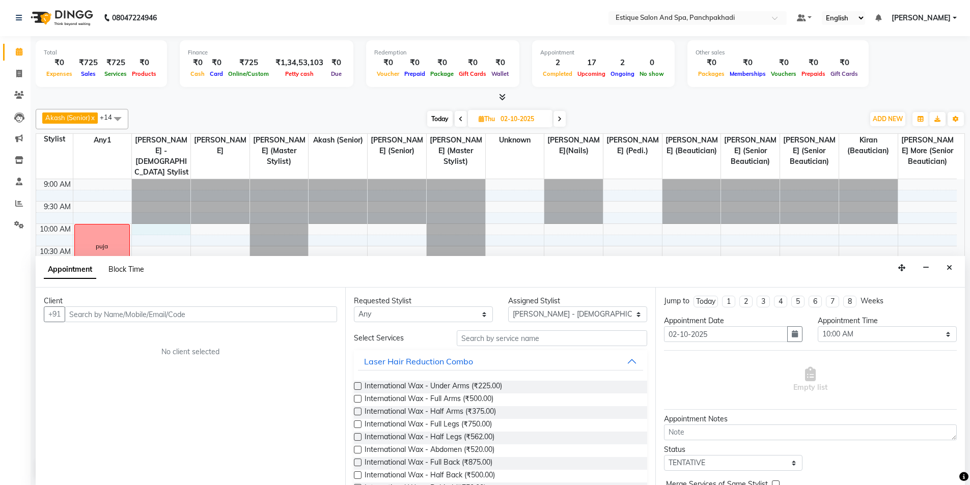
click at [136, 273] on span "Block Time" at bounding box center [126, 269] width 36 height 9
select select "60509"
select select "600"
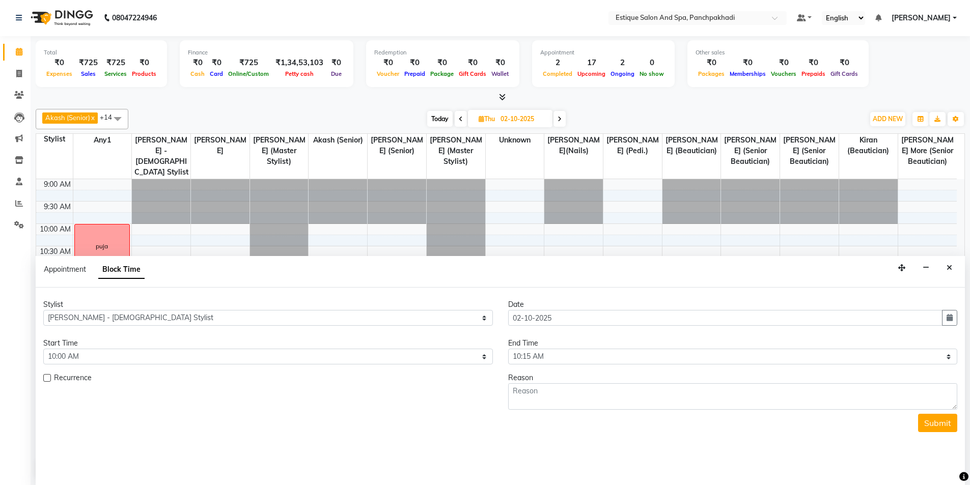
scroll to position [90, 0]
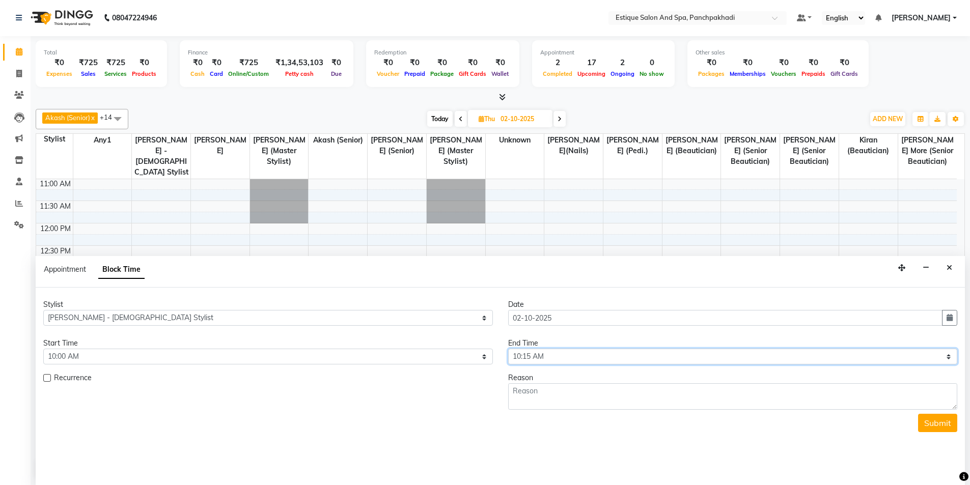
click at [570, 352] on select "Select 10:00 AM 10:15 AM 10:30 AM 10:45 AM 11:00 AM 11:15 AM 11:30 AM 11:45 AM …" at bounding box center [733, 357] width 450 height 16
select select "660"
click at [508, 349] on select "Select 10:00 AM 10:15 AM 10:30 AM 10:45 AM 11:00 AM 11:15 AM 11:30 AM 11:45 AM …" at bounding box center [733, 357] width 450 height 16
click at [556, 401] on textarea at bounding box center [733, 396] width 450 height 26
click at [550, 395] on textarea "puja" at bounding box center [733, 396] width 450 height 26
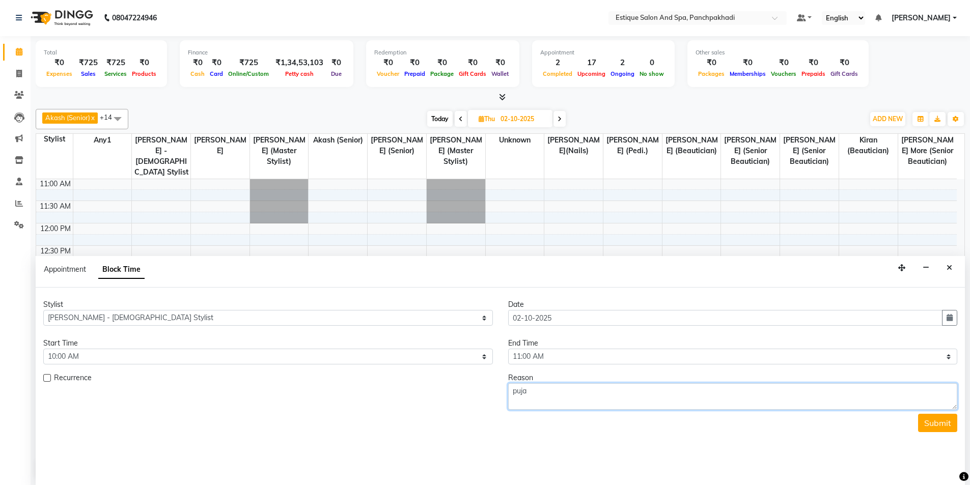
click at [550, 395] on textarea "puja" at bounding box center [733, 396] width 450 height 26
type textarea "puja"
click at [944, 425] on button "Submit" at bounding box center [937, 423] width 39 height 18
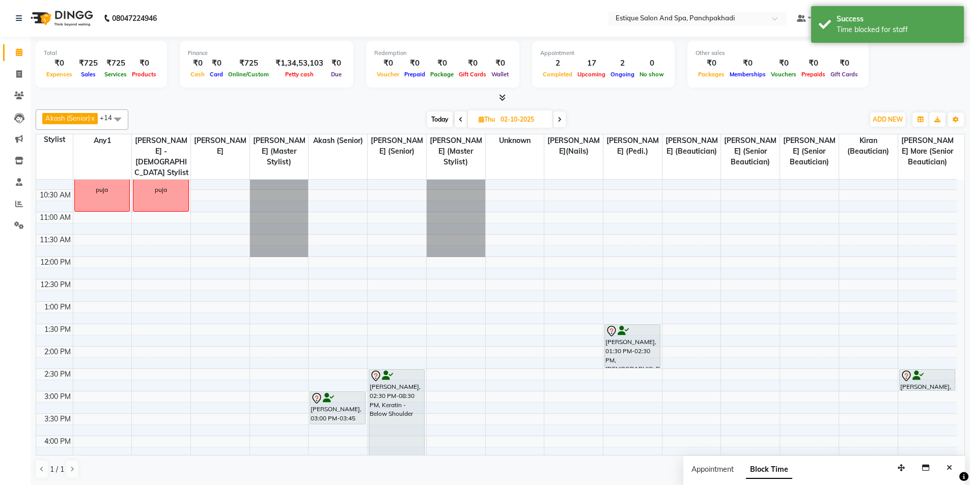
scroll to position [39, 0]
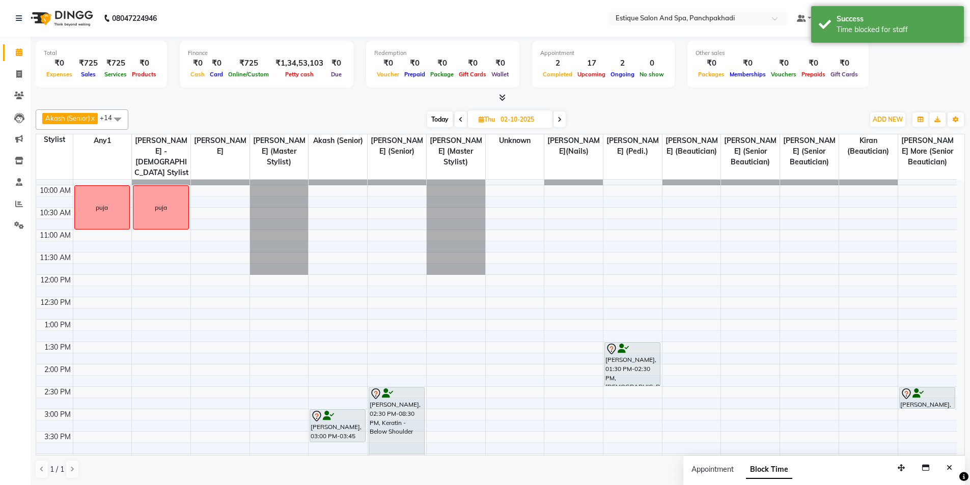
click at [204, 196] on div "9:00 AM 9:30 AM 10:00 AM 10:30 AM 11:00 AM 11:30 AM 12:00 PM 12:30 PM 1:00 PM 1…" at bounding box center [496, 432] width 921 height 582
select select "40982"
select select "tentative"
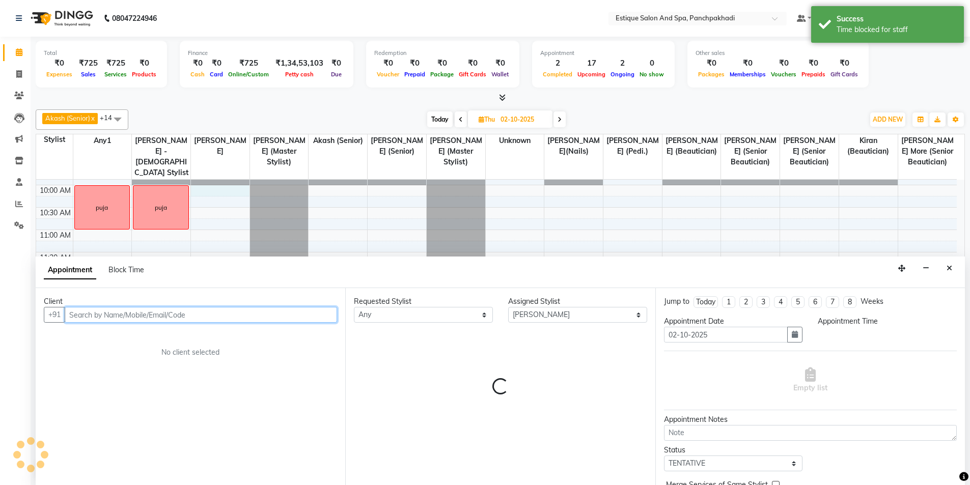
scroll to position [1, 0]
select select "600"
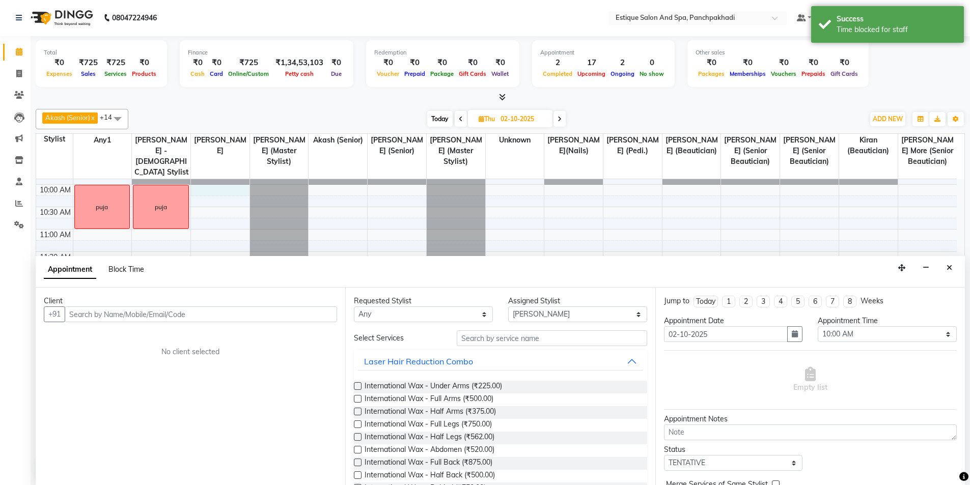
click at [129, 268] on span "Block Time" at bounding box center [126, 269] width 36 height 9
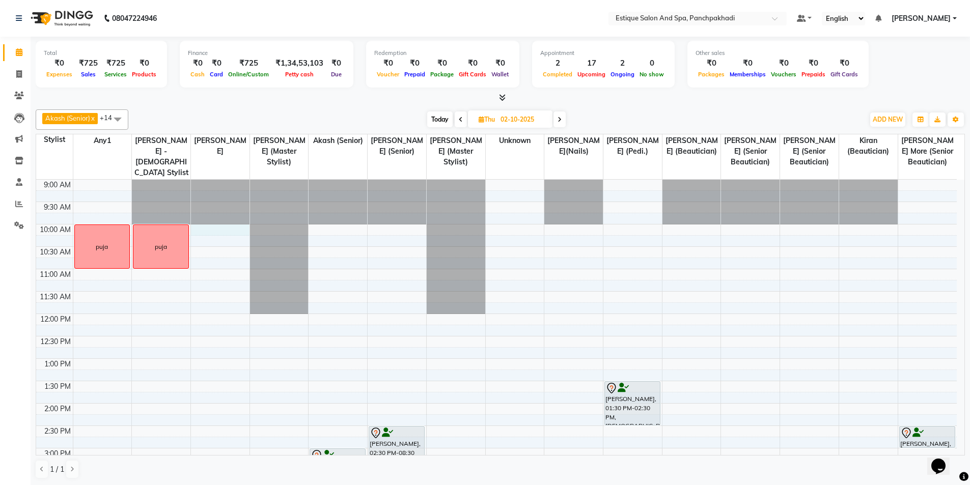
click at [212, 230] on div "9:00 AM 9:30 AM 10:00 AM 10:30 AM 11:00 AM 11:30 AM 12:00 PM 12:30 PM 1:00 PM 1…" at bounding box center [496, 471] width 921 height 582
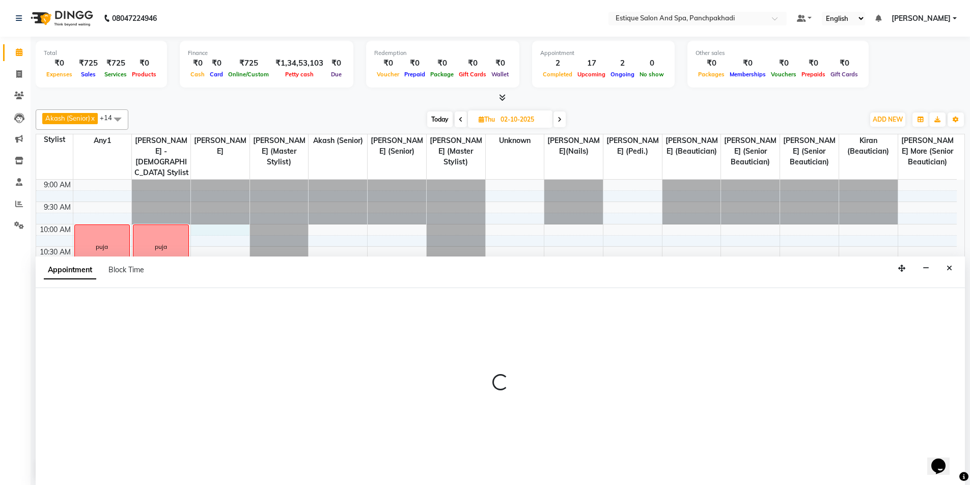
scroll to position [1, 0]
select select "40982"
select select "600"
select select "tentative"
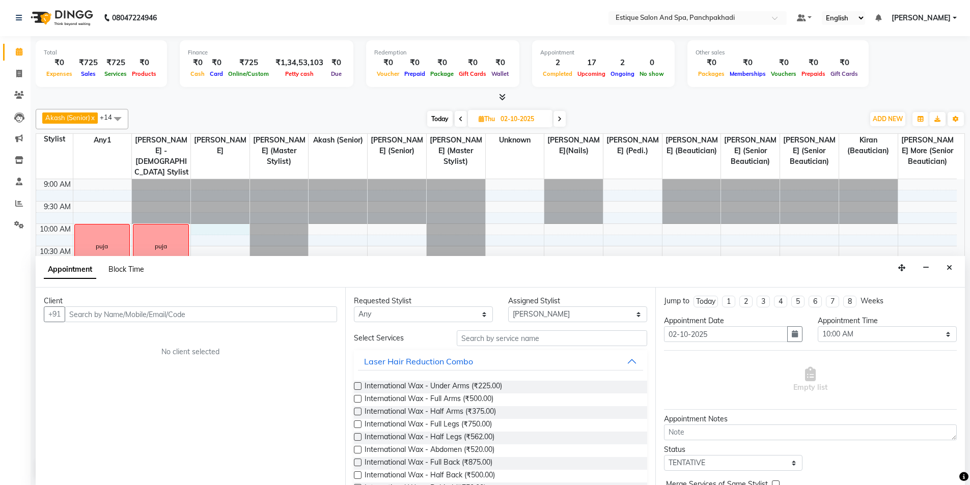
click at [122, 269] on span "Block Time" at bounding box center [126, 269] width 36 height 9
select select "40982"
select select "600"
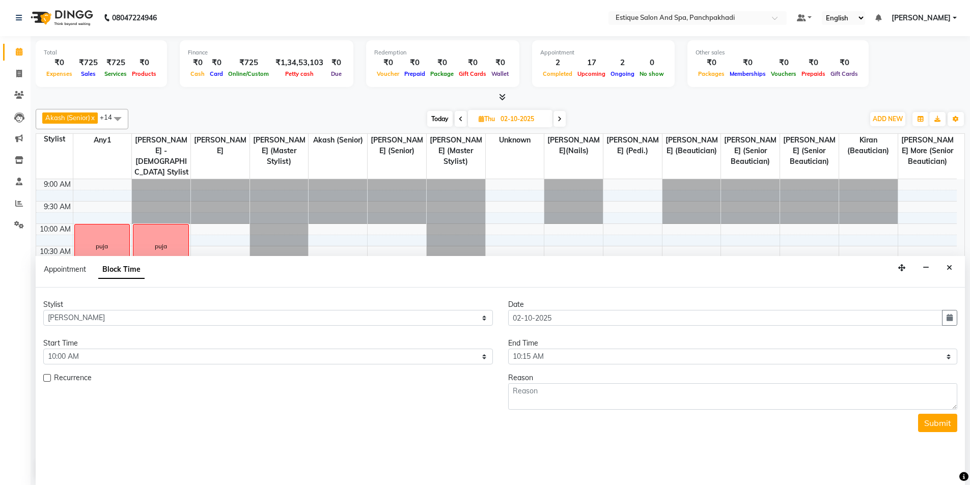
scroll to position [90, 0]
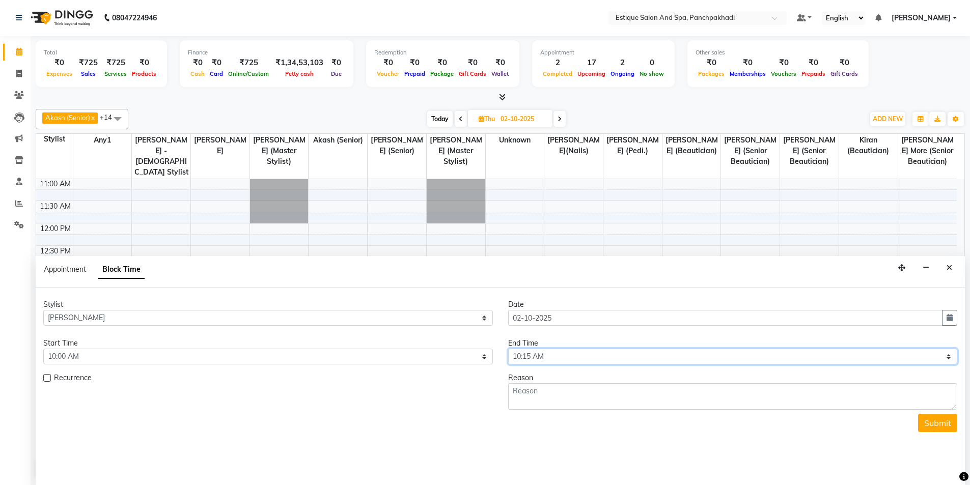
click at [596, 360] on select "Select 10:00 AM 10:15 AM 10:30 AM 10:45 AM 11:00 AM 11:15 AM 11:30 AM 11:45 AM …" at bounding box center [733, 357] width 450 height 16
select select "660"
click at [508, 349] on select "Select 10:00 AM 10:15 AM 10:30 AM 10:45 AM 11:00 AM 11:15 AM 11:30 AM 11:45 AM …" at bounding box center [733, 357] width 450 height 16
click at [559, 390] on textarea at bounding box center [733, 396] width 450 height 26
paste textarea "puja"
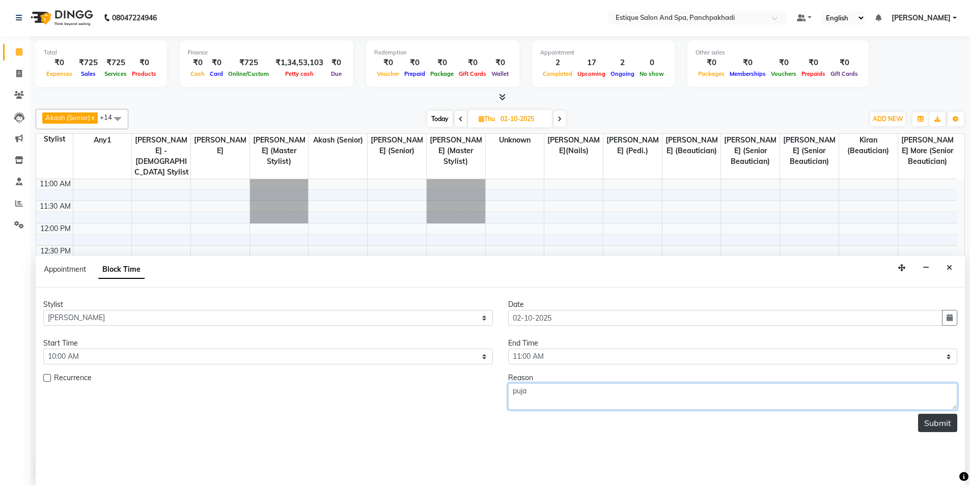
type textarea "puja"
click at [943, 425] on button "Submit" at bounding box center [937, 423] width 39 height 18
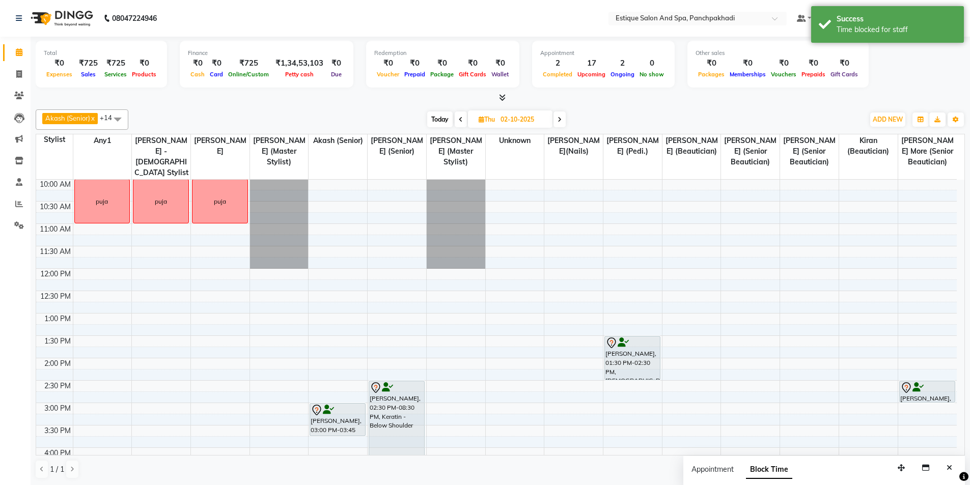
scroll to position [0, 0]
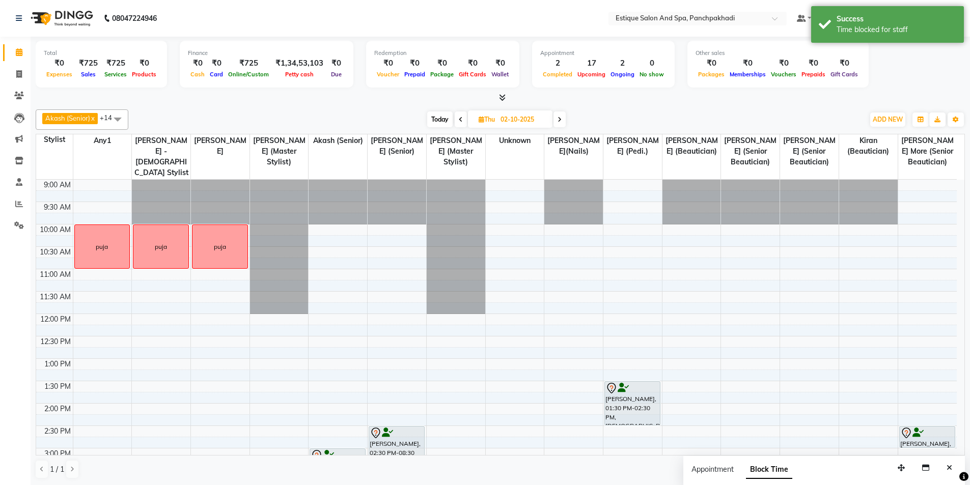
click at [288, 180] on div at bounding box center [279, 180] width 59 height 0
select select "57922"
select select "600"
select select "tentative"
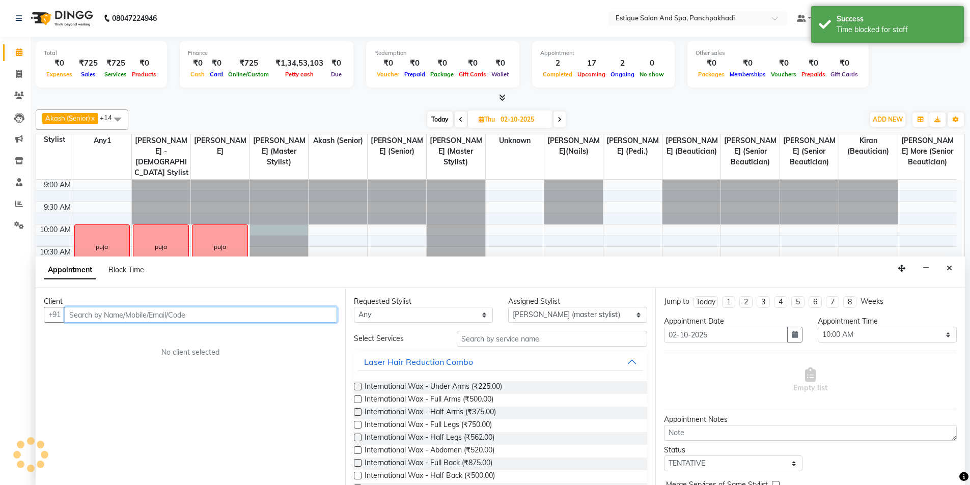
scroll to position [1, 0]
click at [134, 271] on span "Block Time" at bounding box center [126, 269] width 36 height 9
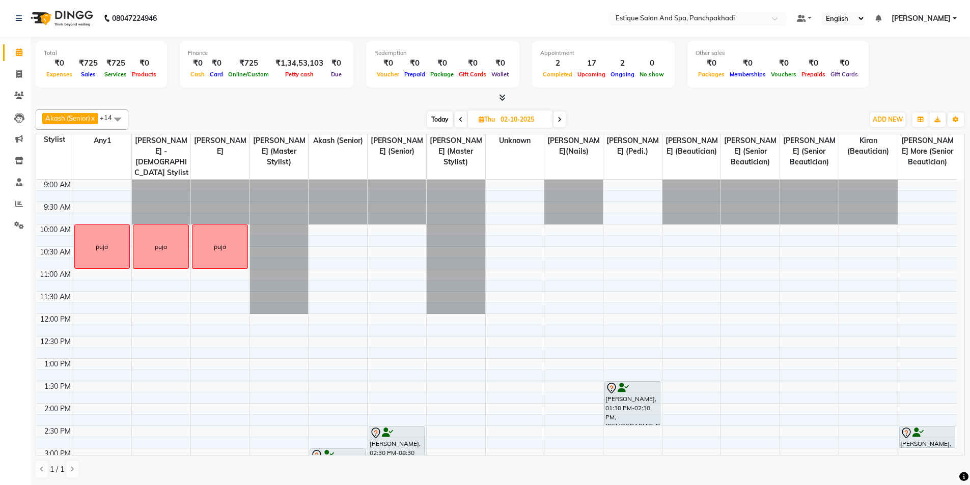
click at [282, 180] on div at bounding box center [279, 180] width 59 height 0
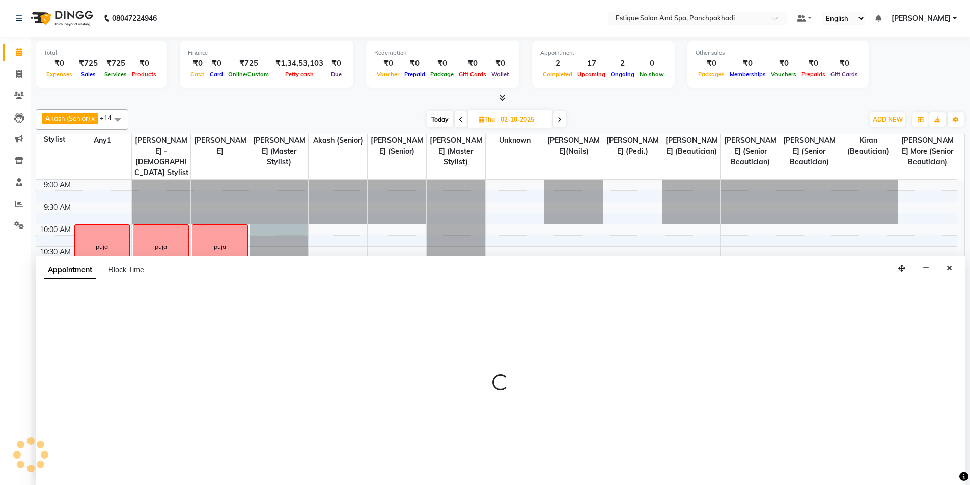
scroll to position [1, 0]
select select "57922"
select select "tentative"
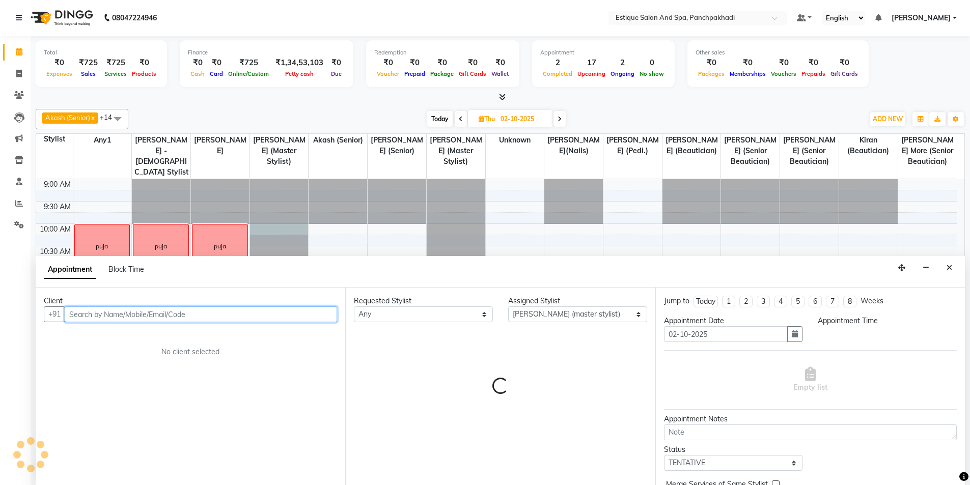
select select "600"
click at [123, 268] on span "Block Time" at bounding box center [126, 269] width 36 height 9
select select "57922"
select select "600"
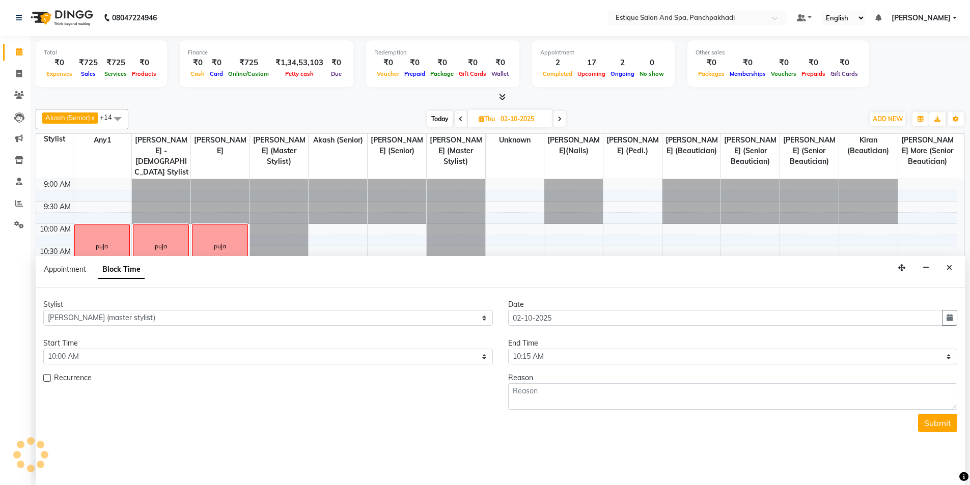
scroll to position [90, 0]
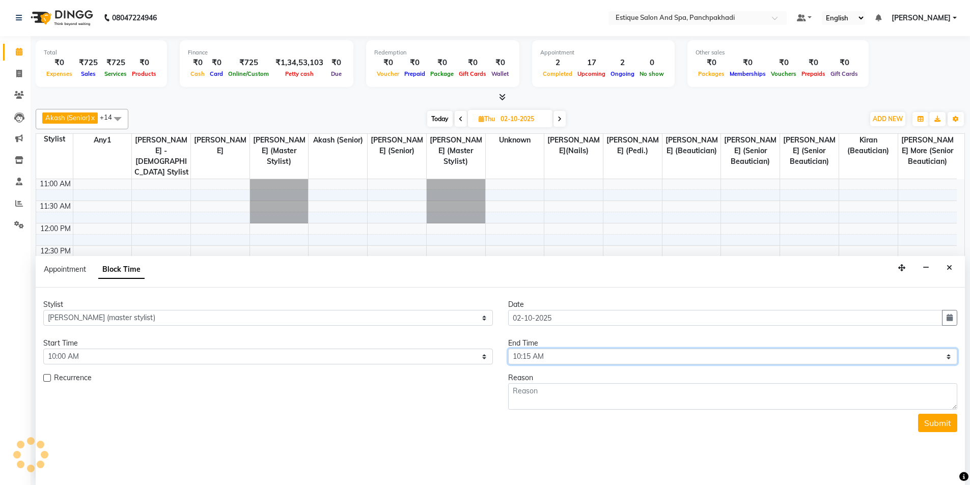
click at [595, 357] on select "Select 10:00 AM 10:15 AM 10:30 AM 10:45 AM 11:00 AM 11:15 AM 11:30 AM 11:45 AM …" at bounding box center [733, 357] width 450 height 16
select select "660"
click at [508, 349] on select "Select 10:00 AM 10:15 AM 10:30 AM 10:45 AM 11:00 AM 11:15 AM 11:30 AM 11:45 AM …" at bounding box center [733, 357] width 450 height 16
click at [574, 399] on textarea at bounding box center [733, 396] width 450 height 26
paste textarea "puja"
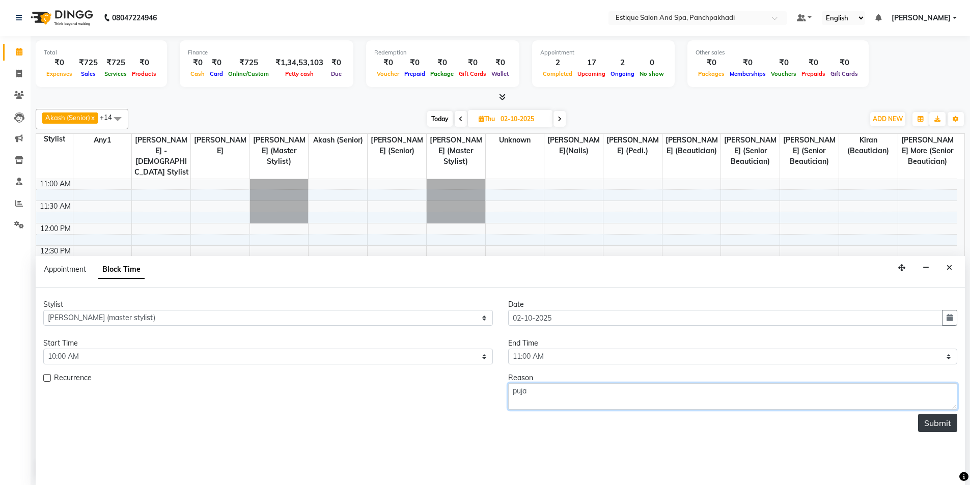
type textarea "puja"
click at [936, 422] on button "Submit" at bounding box center [937, 423] width 39 height 18
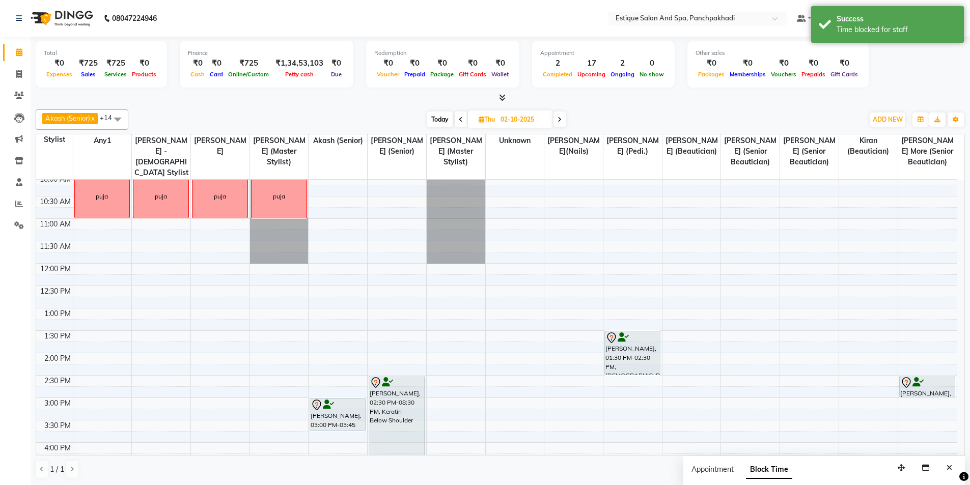
scroll to position [0, 0]
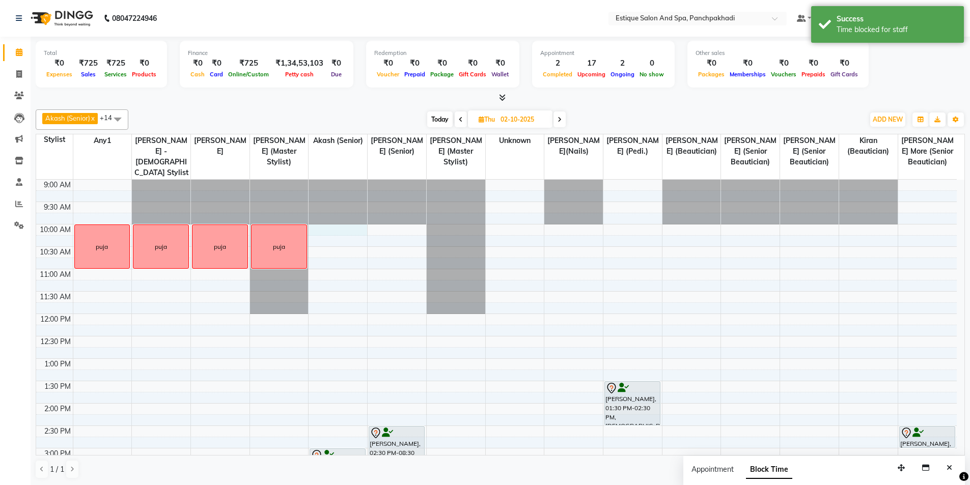
click at [353, 234] on div "9:00 AM 9:30 AM 10:00 AM 10:30 AM 11:00 AM 11:30 AM 12:00 PM 12:30 PM 1:00 PM 1…" at bounding box center [496, 471] width 921 height 582
select select "15901"
select select "600"
select select "tentative"
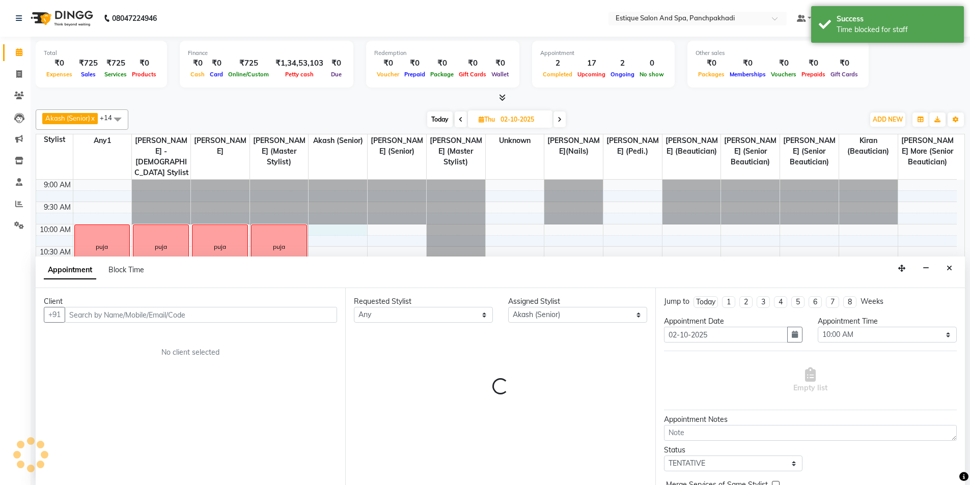
scroll to position [1, 0]
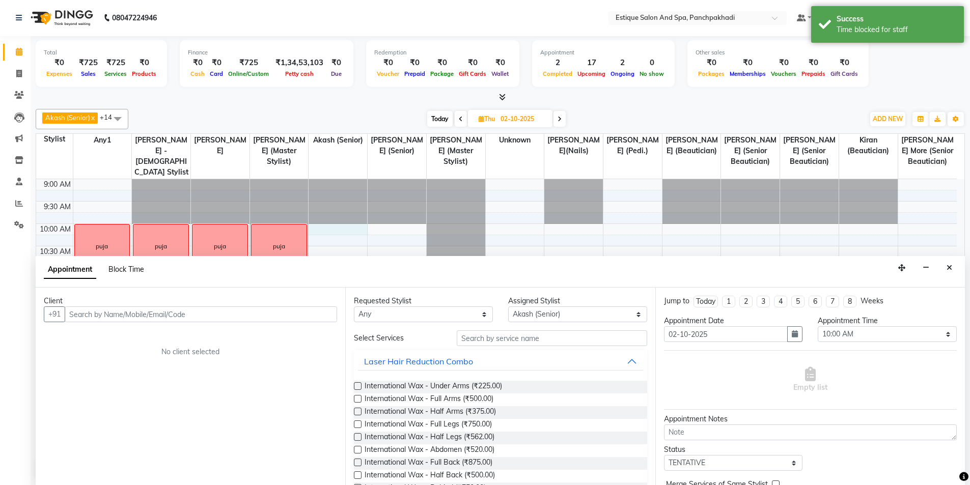
click at [126, 270] on span "Block Time" at bounding box center [126, 269] width 36 height 9
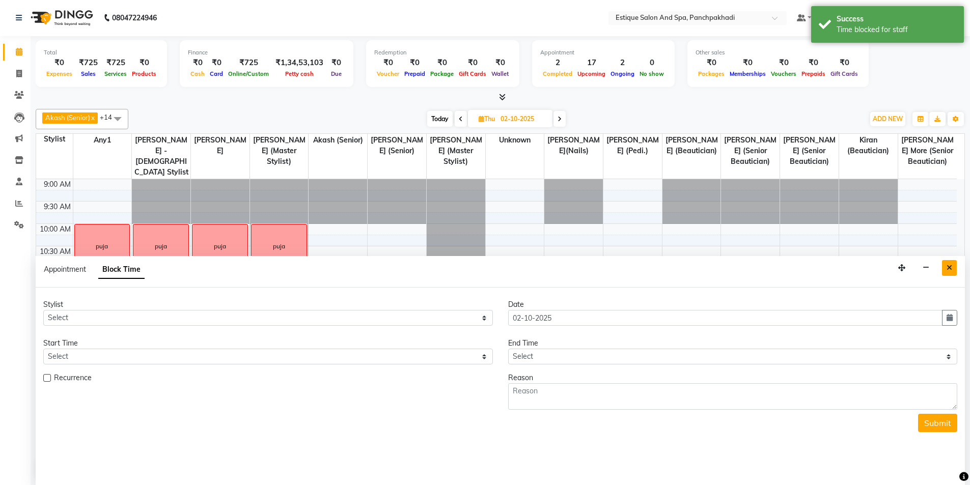
click at [949, 266] on icon "Close" at bounding box center [950, 267] width 6 height 7
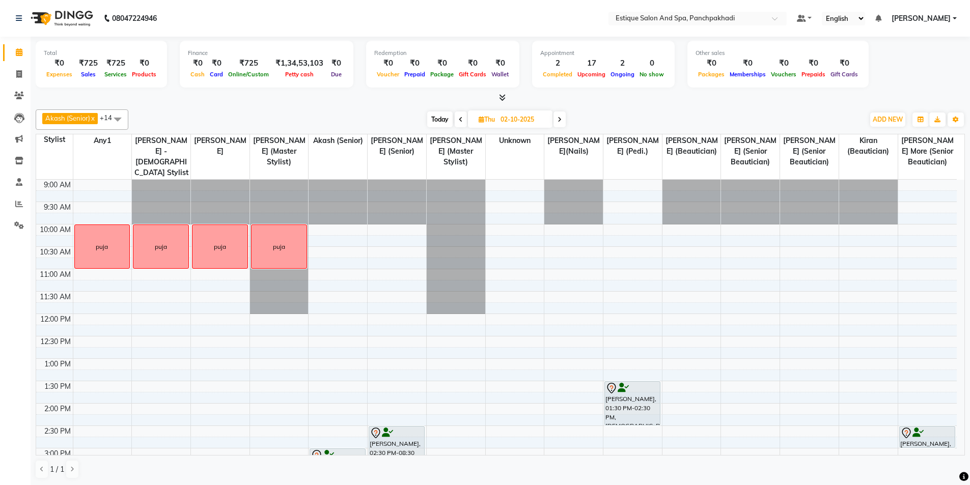
click at [342, 228] on div "9:00 AM 9:30 AM 10:00 AM 10:30 AM 11:00 AM 11:30 AM 12:00 PM 12:30 PM 1:00 PM 1…" at bounding box center [496, 471] width 921 height 582
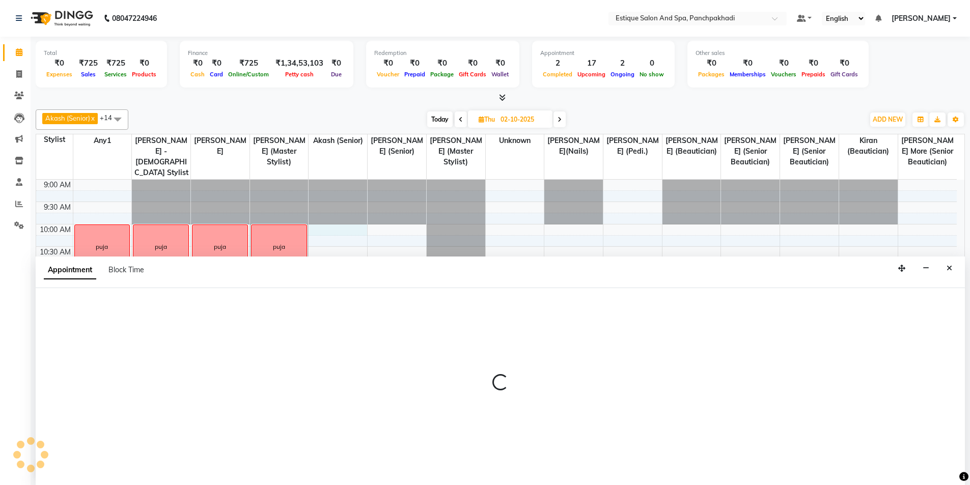
scroll to position [1, 0]
select select "15901"
select select "600"
select select "tentative"
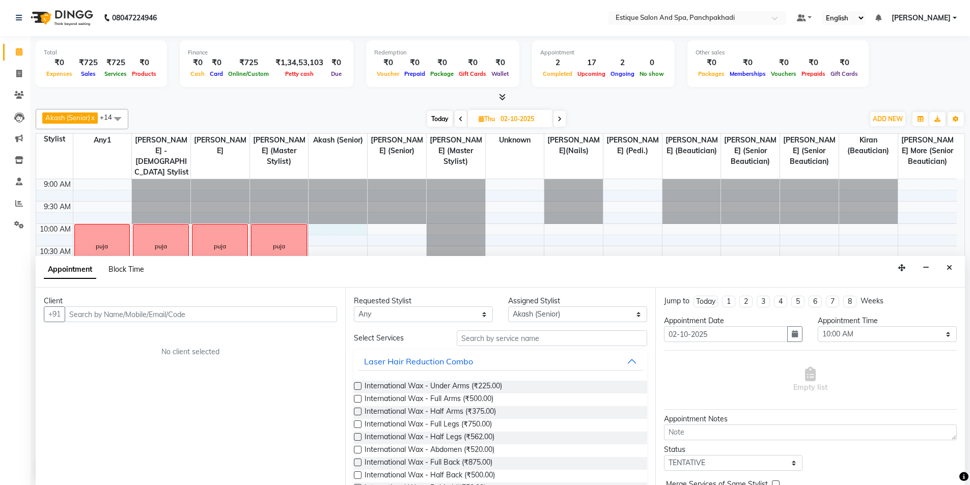
click at [126, 270] on span "Block Time" at bounding box center [126, 269] width 36 height 9
select select "15901"
select select "600"
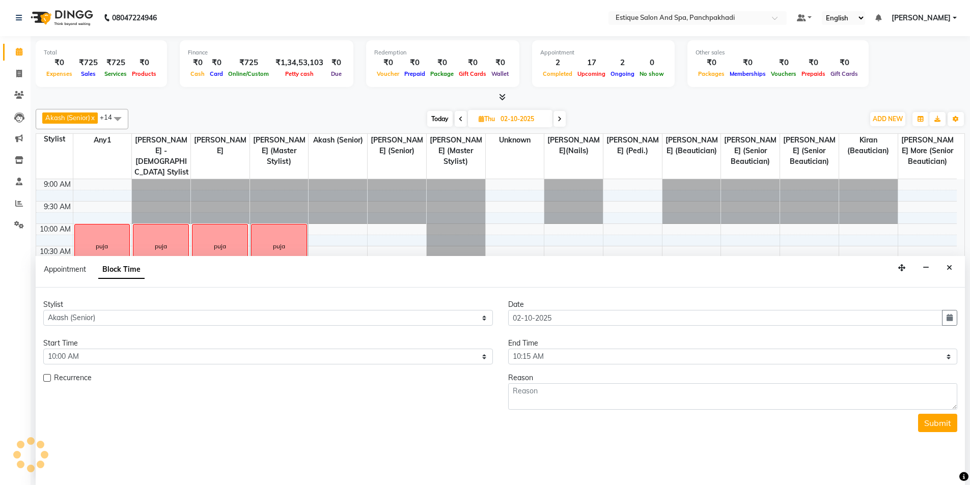
scroll to position [90, 0]
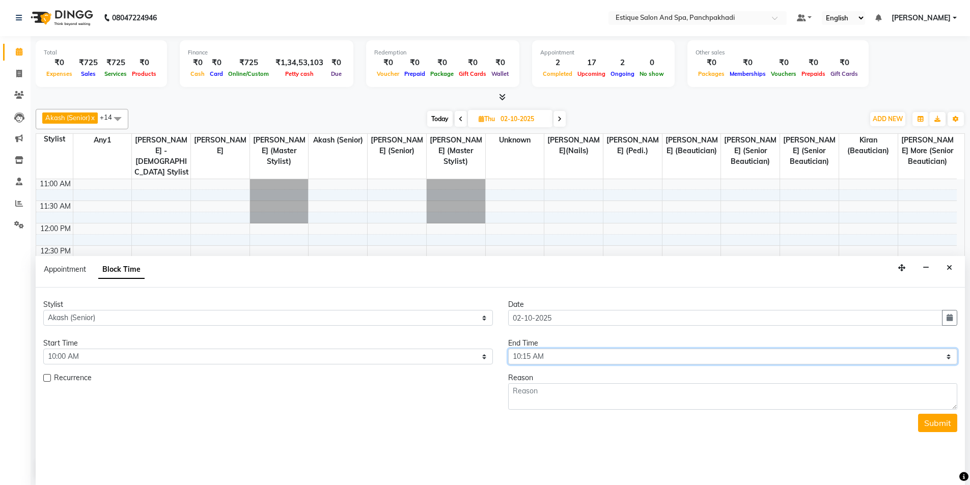
click at [707, 356] on select "Select 10:00 AM 10:15 AM 10:30 AM 10:45 AM 11:00 AM 11:15 AM 11:30 AM 11:45 AM …" at bounding box center [733, 357] width 450 height 16
select select "660"
click at [508, 349] on select "Select 10:00 AM 10:15 AM 10:30 AM 10:45 AM 11:00 AM 11:15 AM 11:30 AM 11:45 AM …" at bounding box center [733, 357] width 450 height 16
click at [527, 398] on textarea at bounding box center [733, 396] width 450 height 26
paste textarea "puja"
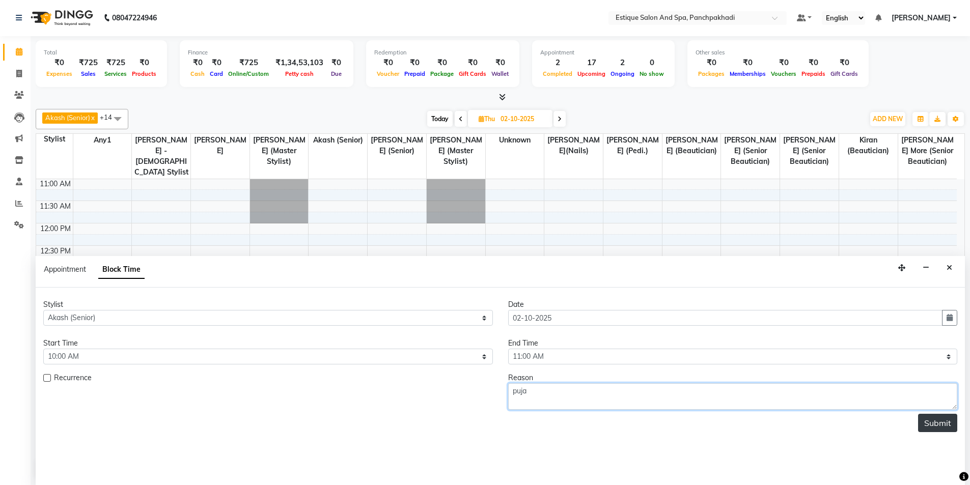
type textarea "puja"
click at [935, 420] on button "Submit" at bounding box center [937, 423] width 39 height 18
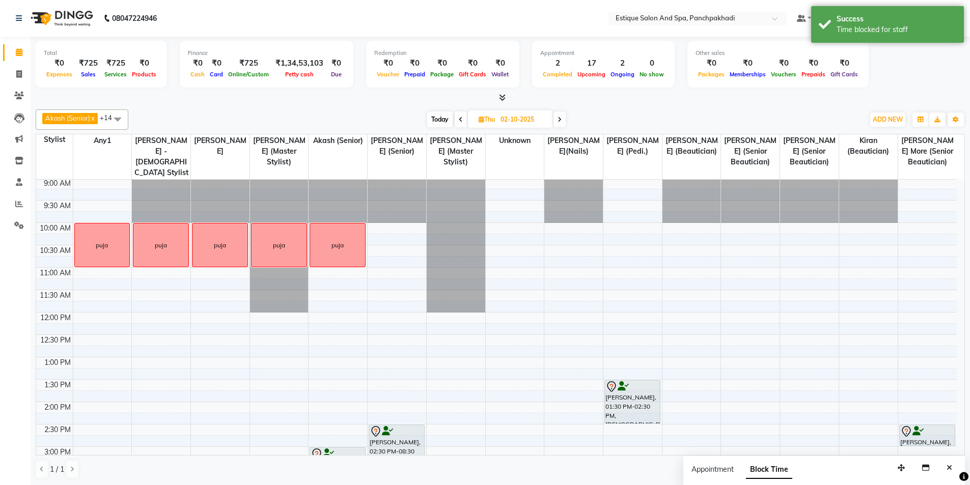
scroll to position [0, 0]
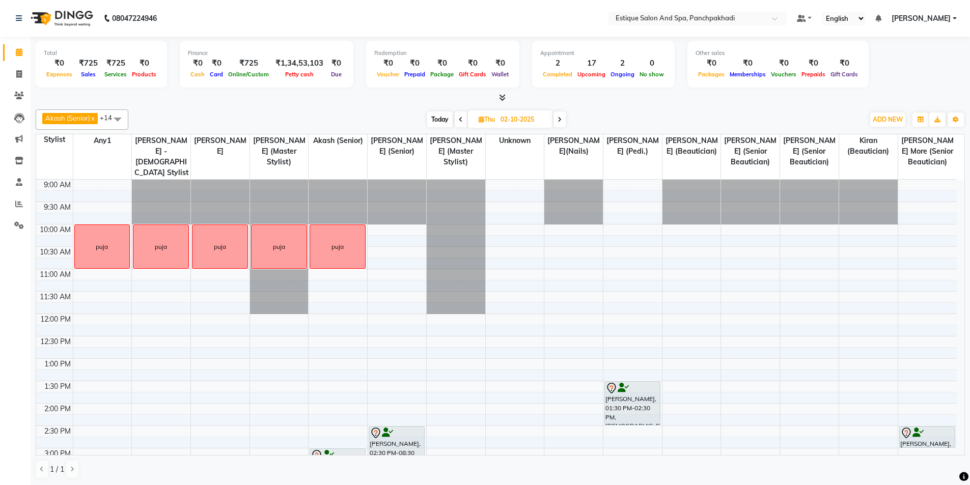
click at [408, 230] on div "9:00 AM 9:30 AM 10:00 AM 10:30 AM 11:00 AM 11:30 AM 12:00 PM 12:30 PM 1:00 PM 1…" at bounding box center [496, 471] width 921 height 582
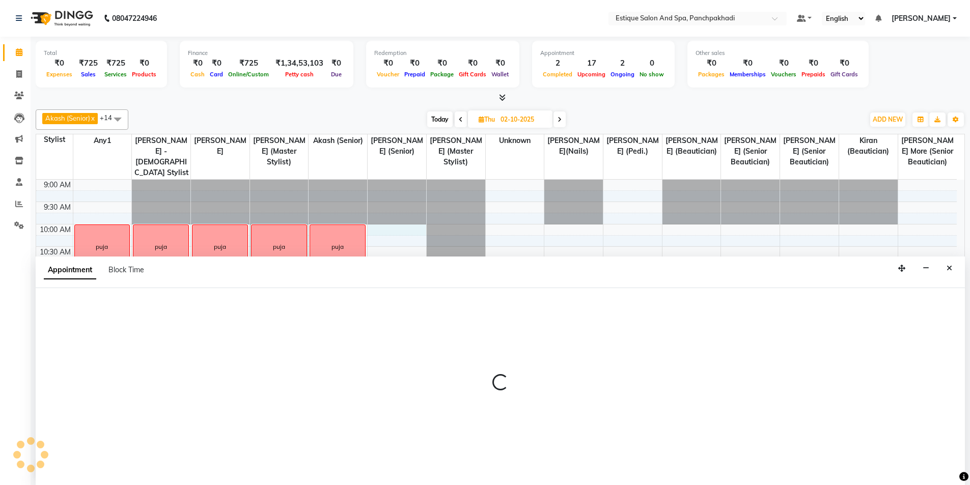
scroll to position [1, 0]
select select "15909"
select select "tentative"
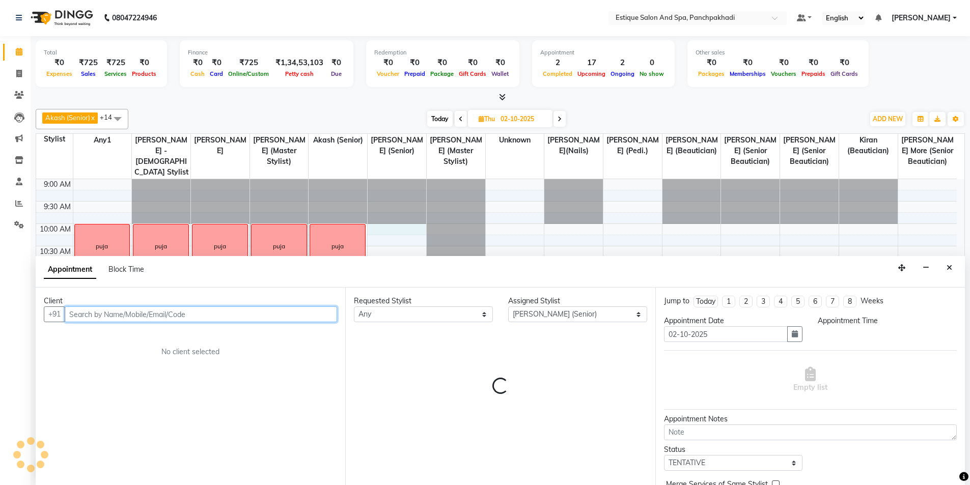
select select "600"
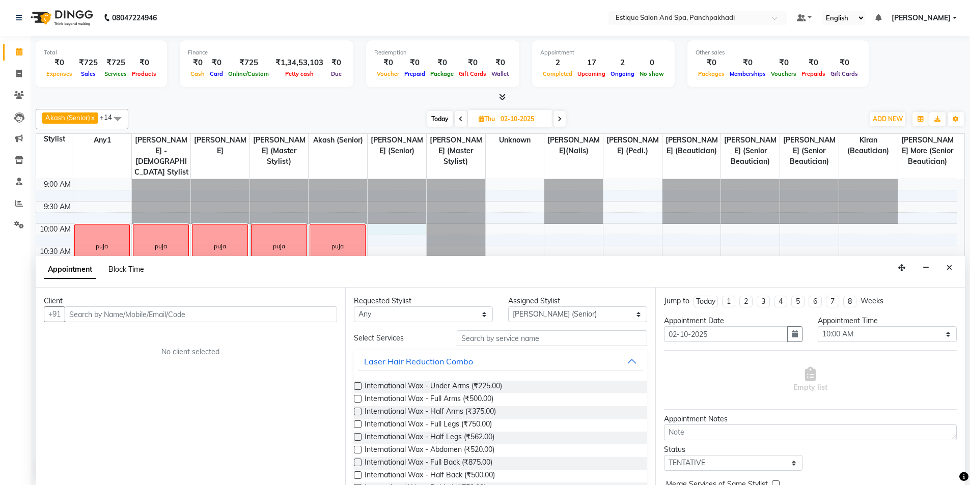
click at [126, 269] on span "Block Time" at bounding box center [126, 269] width 36 height 9
select select "15909"
select select "600"
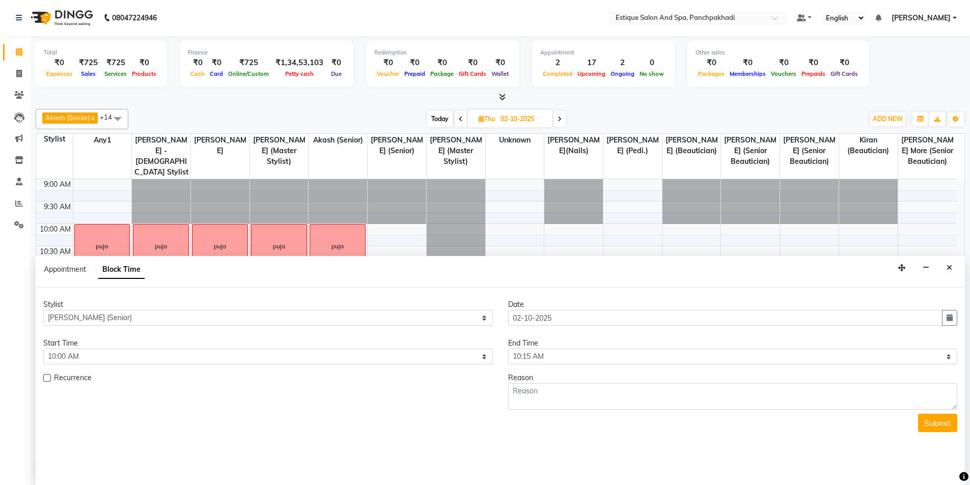
scroll to position [90, 0]
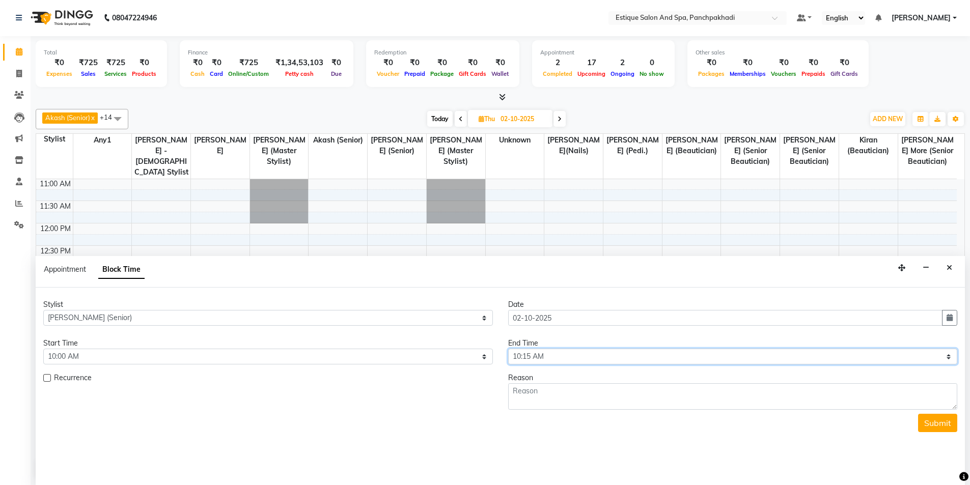
click at [609, 355] on select "Select 10:00 AM 10:15 AM 10:30 AM 10:45 AM 11:00 AM 11:15 AM 11:30 AM 11:45 AM …" at bounding box center [733, 357] width 450 height 16
select select "660"
click at [508, 349] on select "Select 10:00 AM 10:15 AM 10:30 AM 10:45 AM 11:00 AM 11:15 AM 11:30 AM 11:45 AM …" at bounding box center [733, 357] width 450 height 16
click at [589, 392] on textarea at bounding box center [733, 396] width 450 height 26
paste textarea "puja"
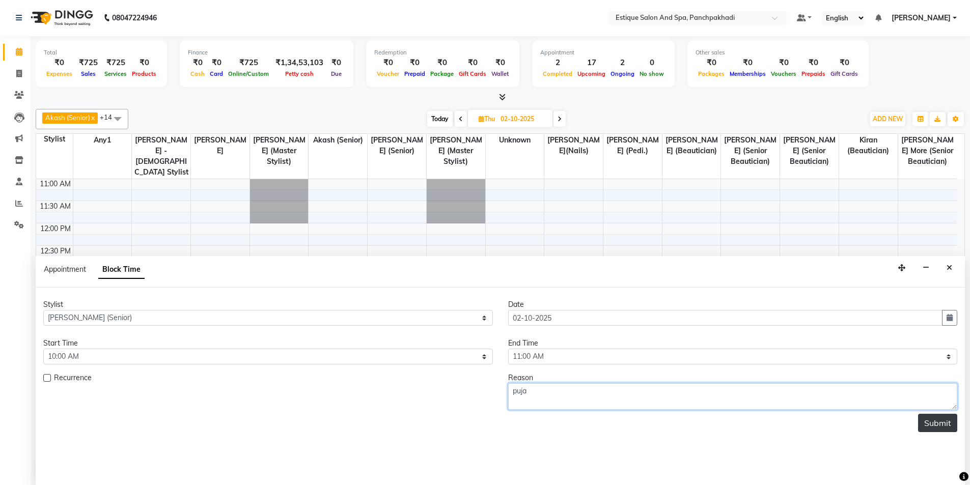
type textarea "puja"
click at [936, 427] on button "Submit" at bounding box center [937, 423] width 39 height 18
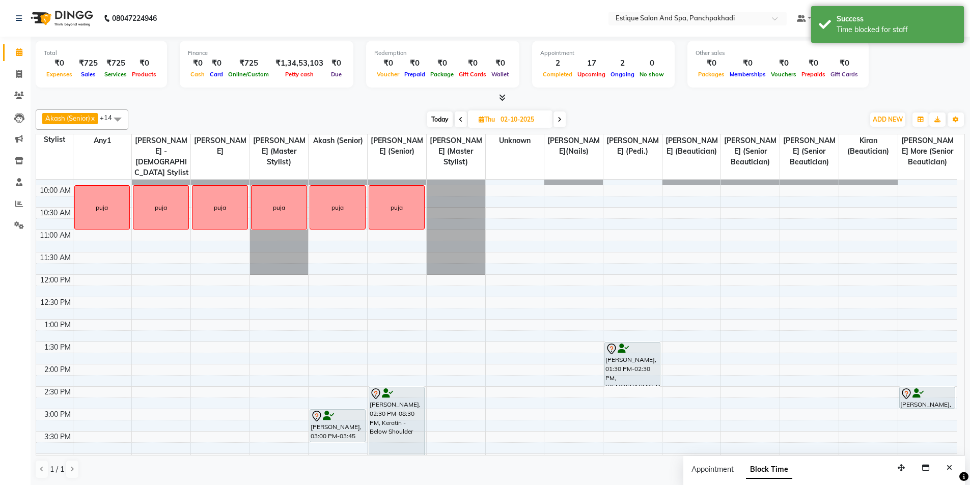
scroll to position [0, 0]
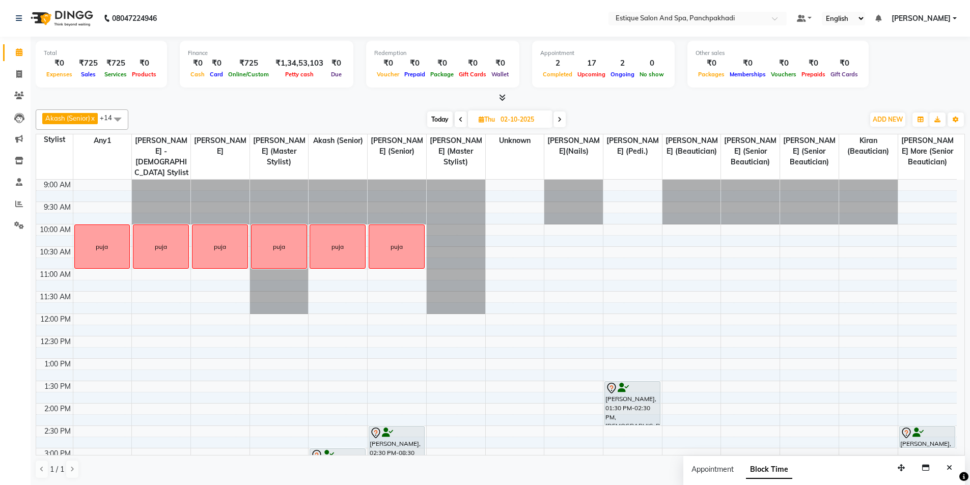
click at [447, 180] on div at bounding box center [456, 180] width 59 height 0
select select "35892"
select select "600"
select select "tentative"
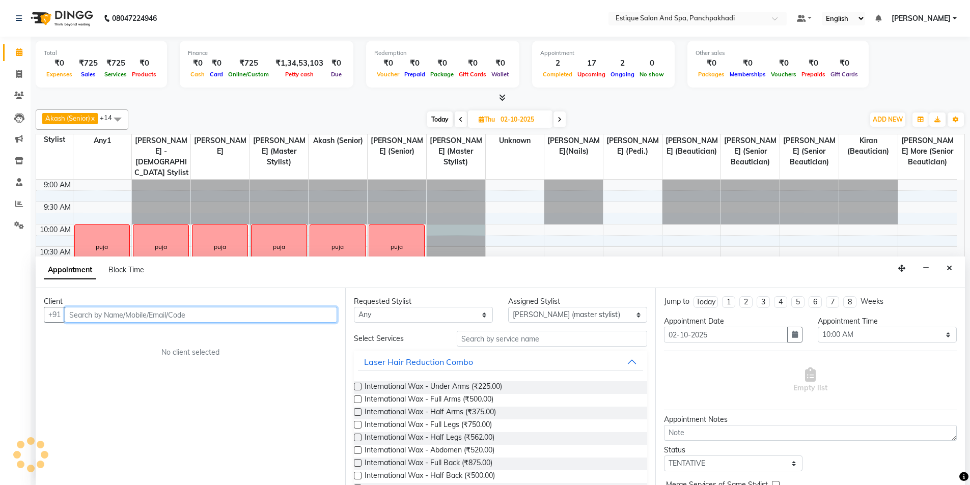
scroll to position [1, 0]
click at [126, 274] on div "Appointment Block Time" at bounding box center [100, 271] width 113 height 23
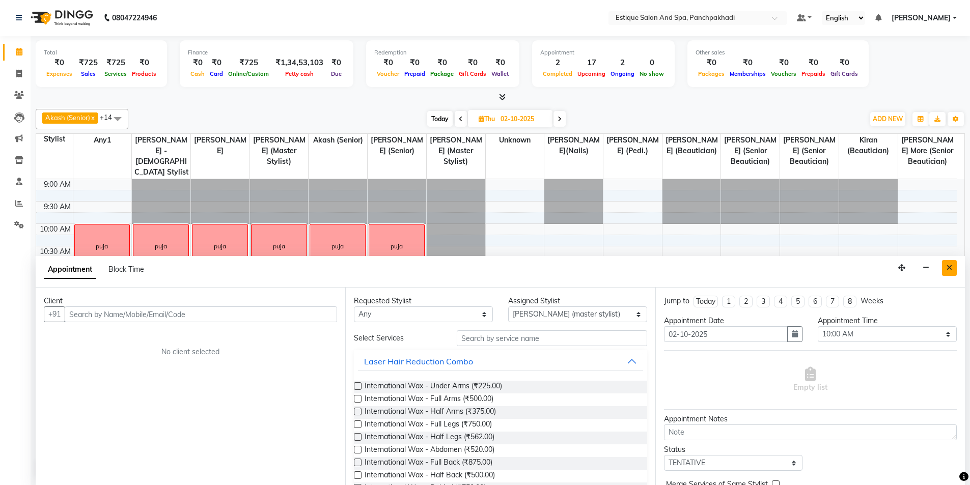
click at [954, 270] on button "Close" at bounding box center [949, 268] width 15 height 16
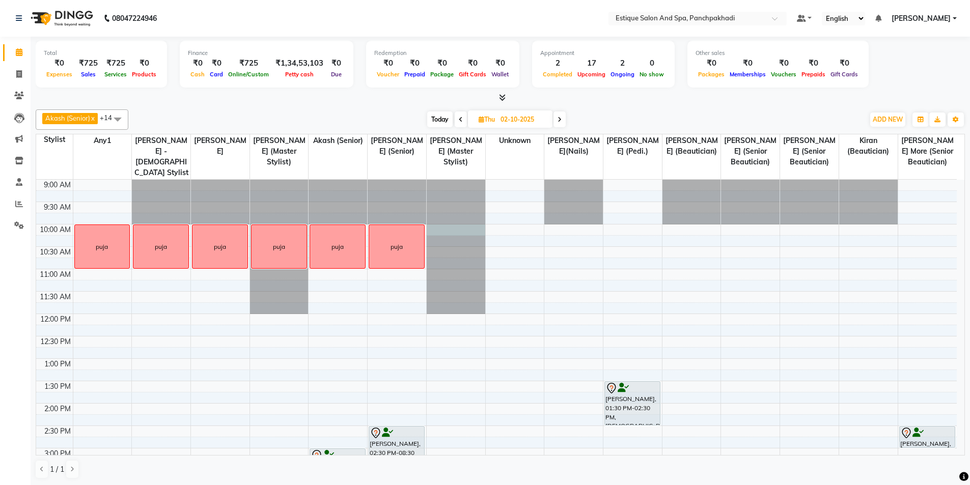
click at [446, 180] on div at bounding box center [456, 180] width 59 height 0
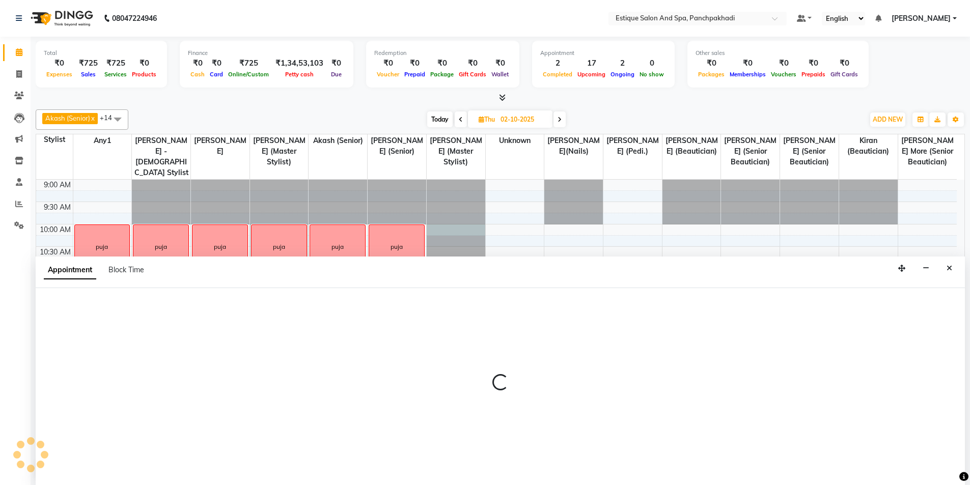
scroll to position [1, 0]
select select "35892"
select select "600"
select select "tentative"
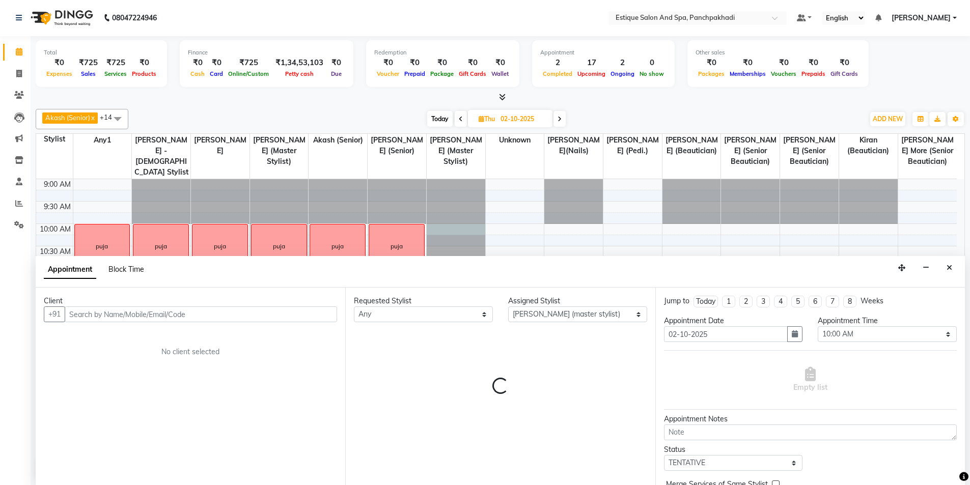
click at [133, 269] on span "Block Time" at bounding box center [126, 269] width 36 height 9
select select "35892"
select select "600"
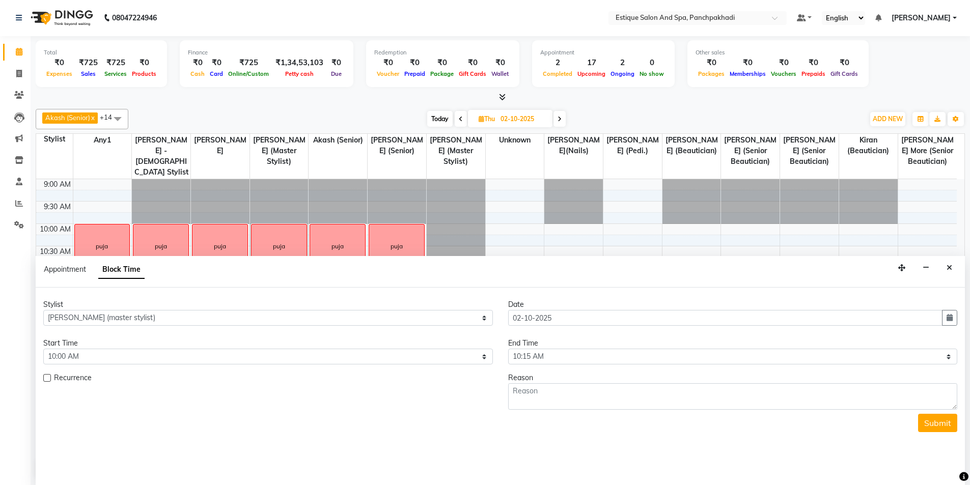
scroll to position [90, 0]
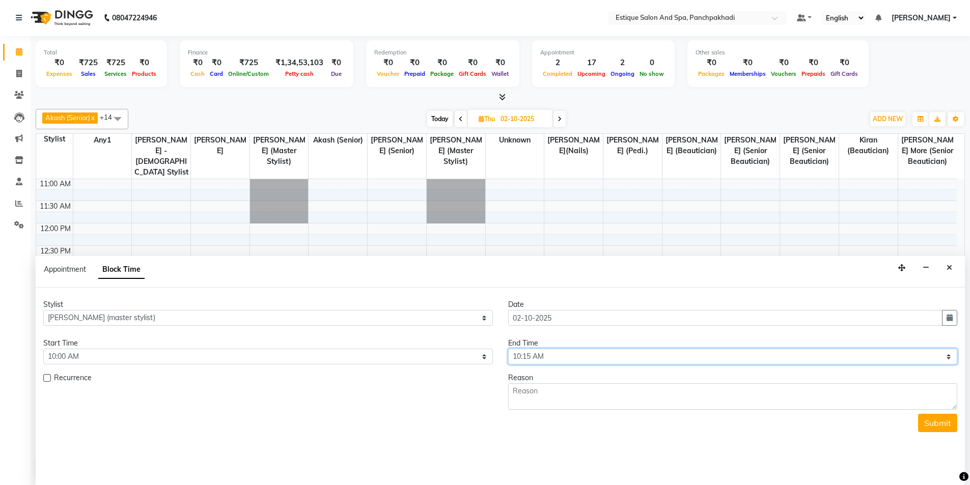
click at [680, 360] on select "Select 10:00 AM 10:15 AM 10:30 AM 10:45 AM 11:00 AM 11:15 AM 11:30 AM 11:45 AM …" at bounding box center [733, 357] width 450 height 16
select select "660"
click at [508, 349] on select "Select 10:00 AM 10:15 AM 10:30 AM 10:45 AM 11:00 AM 11:15 AM 11:30 AM 11:45 AM …" at bounding box center [733, 357] width 450 height 16
click at [520, 397] on textarea at bounding box center [733, 396] width 450 height 26
paste textarea "puja"
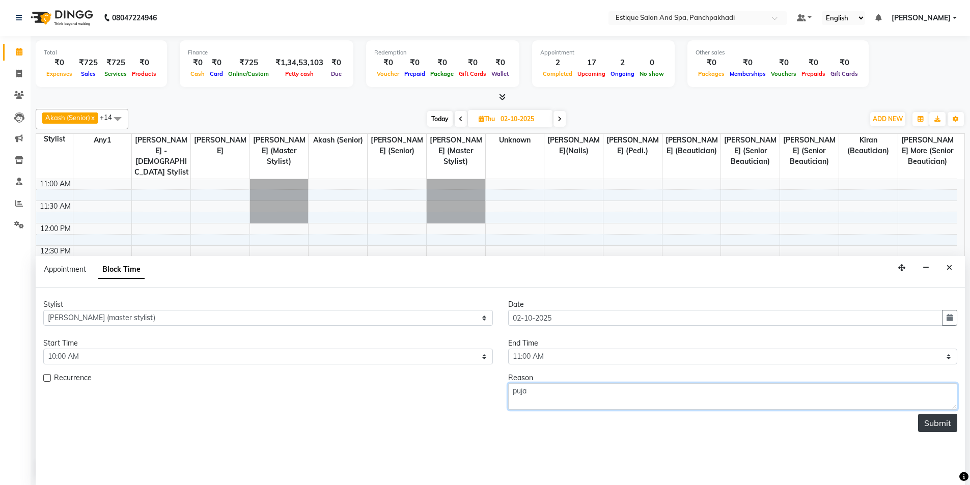
type textarea "puja"
click at [940, 421] on button "Submit" at bounding box center [937, 423] width 39 height 18
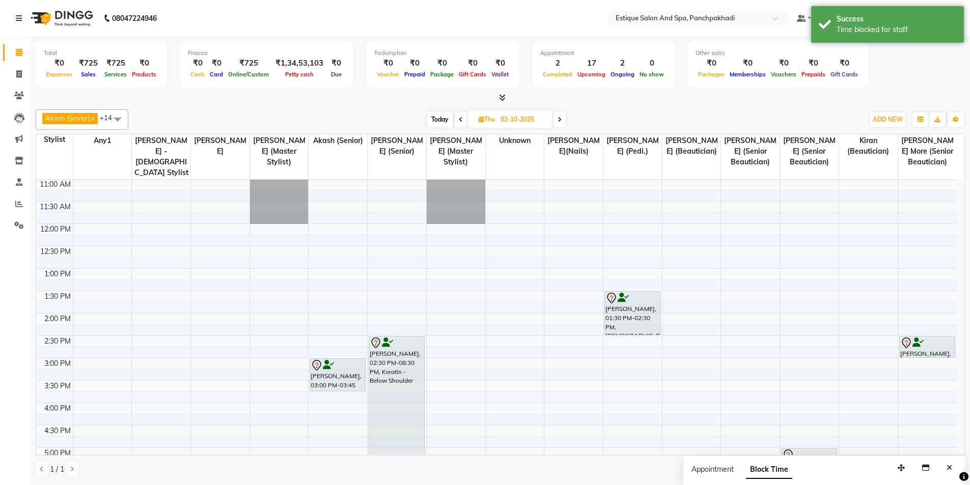
scroll to position [0, 0]
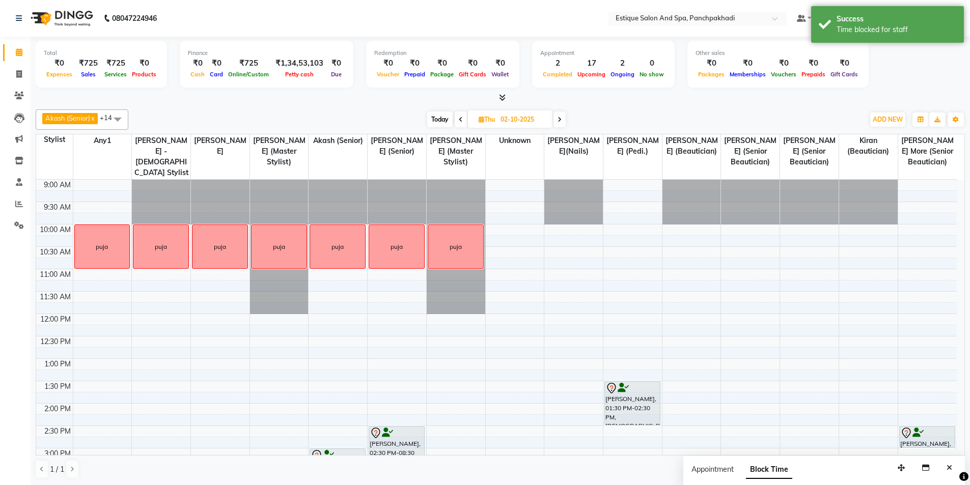
click at [506, 233] on div "9:00 AM 9:30 AM 10:00 AM 10:30 AM 11:00 AM 11:30 AM 12:00 PM 12:30 PM 1:00 PM 1…" at bounding box center [496, 471] width 921 height 582
select select "16322"
select select "600"
select select "tentative"
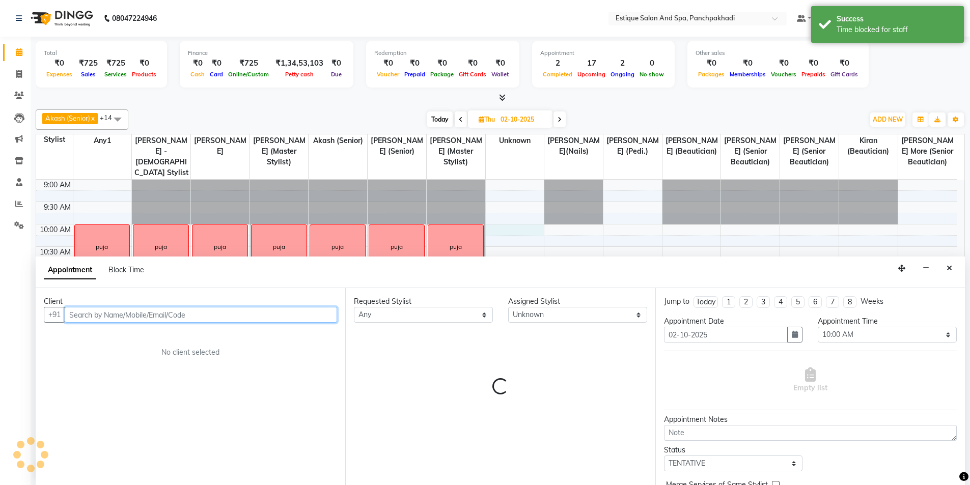
scroll to position [1, 0]
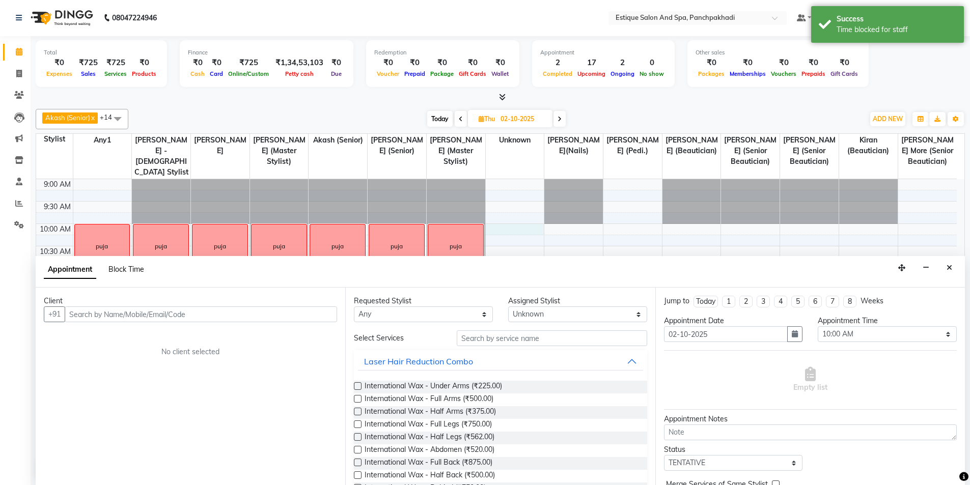
click at [130, 269] on span "Block Time" at bounding box center [126, 269] width 36 height 9
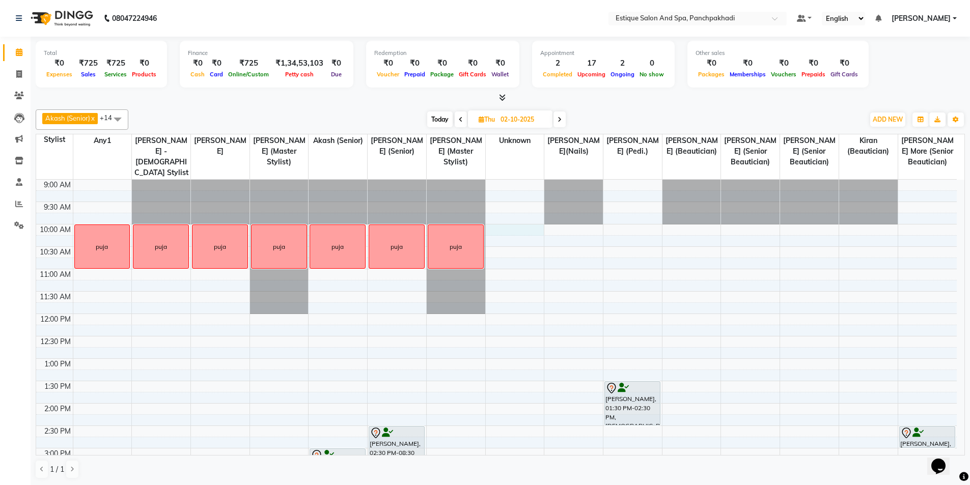
click at [499, 229] on div "9:00 AM 9:30 AM 10:00 AM 10:30 AM 11:00 AM 11:30 AM 12:00 PM 12:30 PM 1:00 PM 1…" at bounding box center [496, 471] width 921 height 582
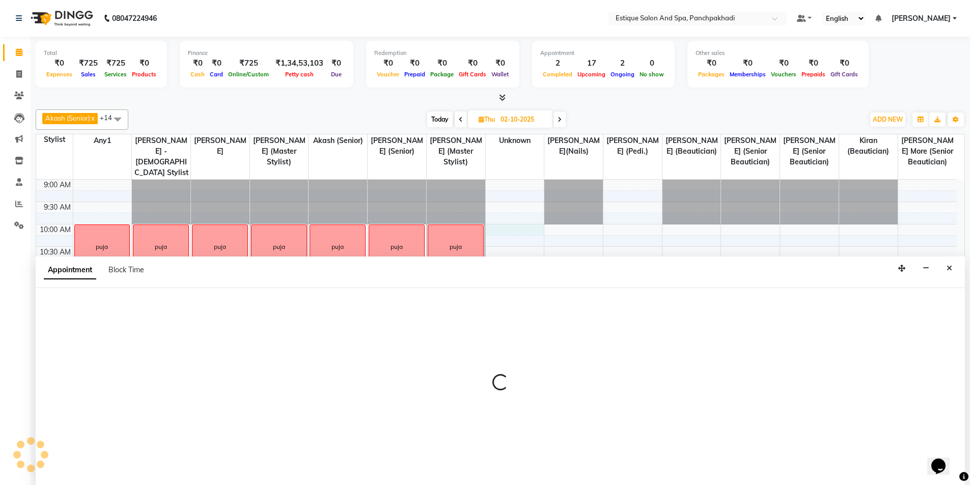
scroll to position [1, 0]
select select "16322"
select select "600"
select select "tentative"
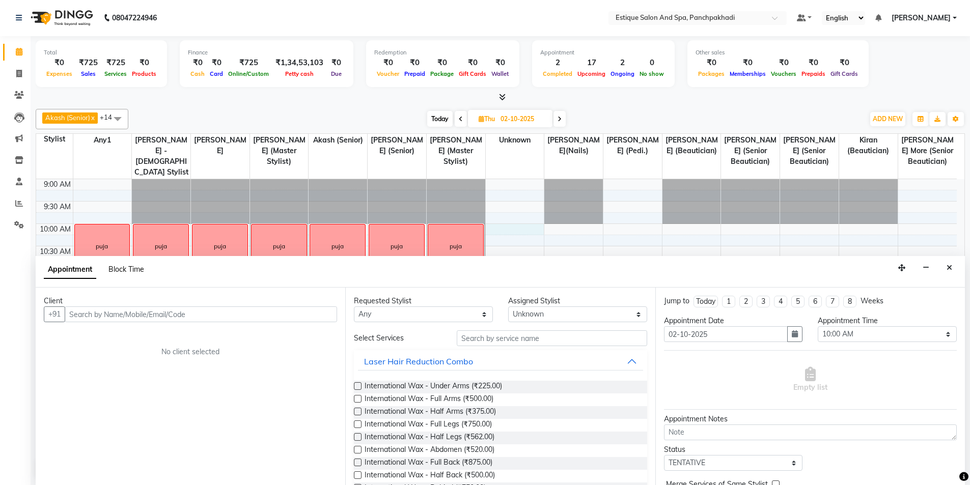
click at [124, 269] on span "Block Time" at bounding box center [126, 269] width 36 height 9
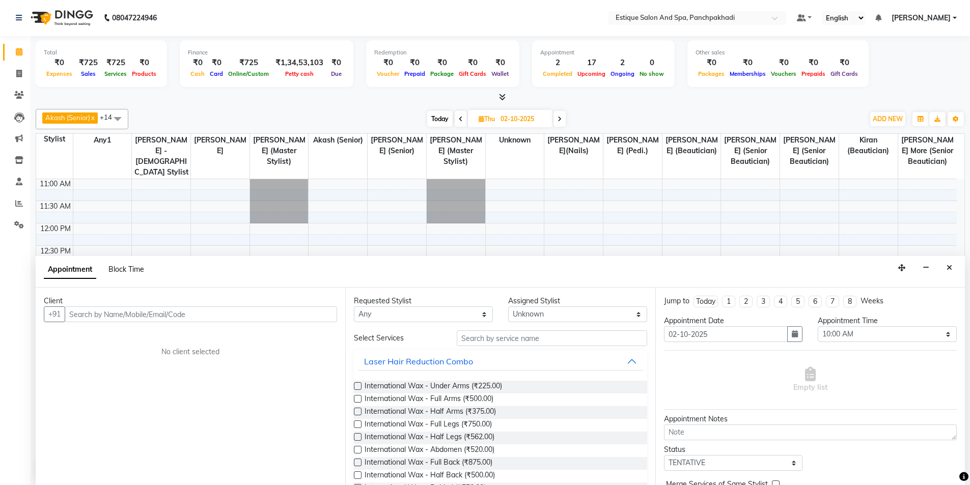
select select "16322"
select select "600"
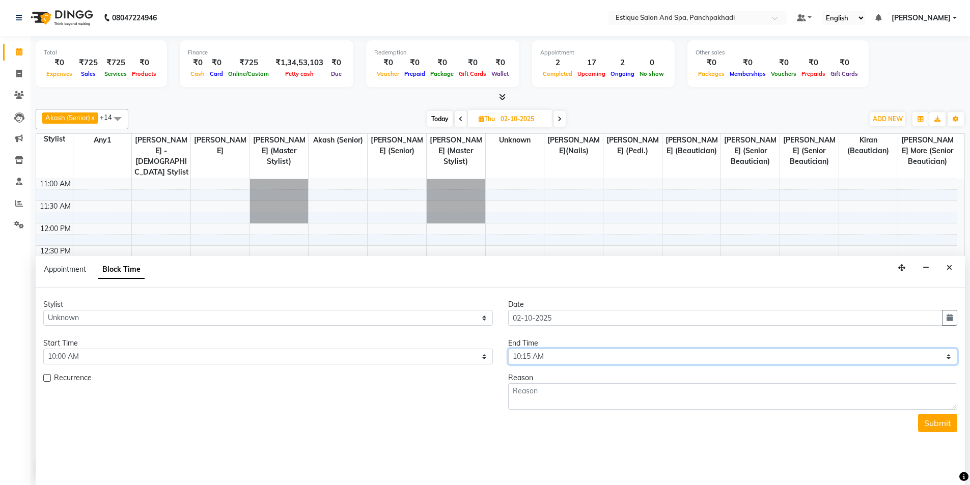
click at [571, 354] on select "Select 10:00 AM 10:15 AM 10:30 AM 10:45 AM 11:00 AM 11:15 AM 11:30 AM 11:45 AM …" at bounding box center [733, 357] width 450 height 16
select select "660"
click at [508, 349] on select "Select 10:00 AM 10:15 AM 10:30 AM 10:45 AM 11:00 AM 11:15 AM 11:30 AM 11:45 AM …" at bounding box center [733, 357] width 450 height 16
click at [593, 395] on textarea at bounding box center [733, 396] width 450 height 26
paste textarea "puja"
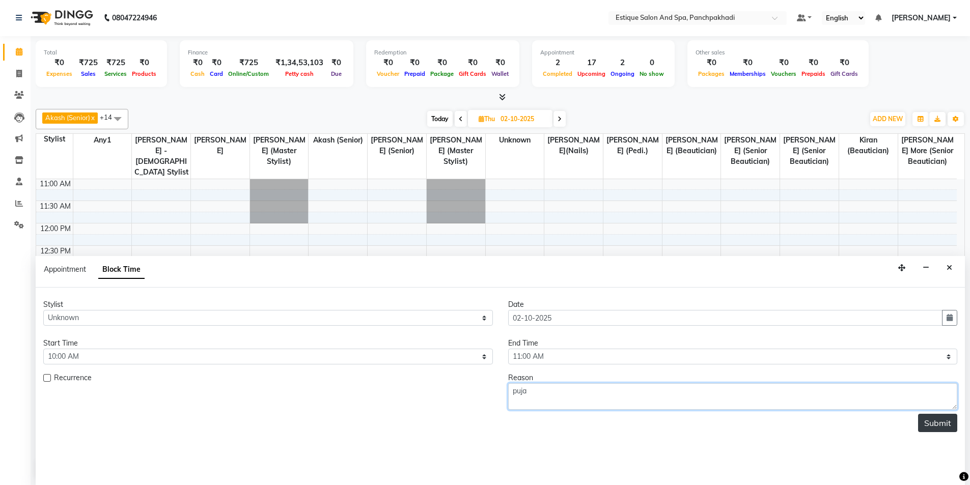
type textarea "puja"
click at [928, 424] on button "Submit" at bounding box center [937, 423] width 39 height 18
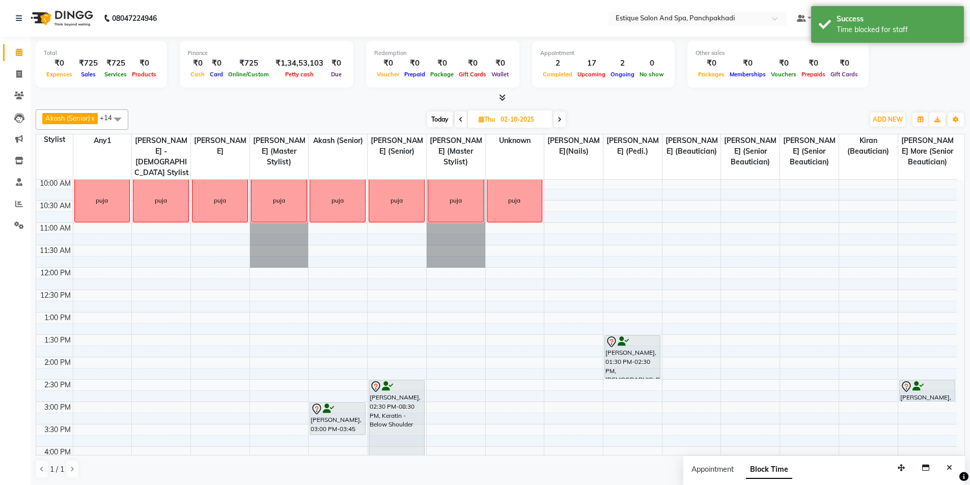
scroll to position [39, 0]
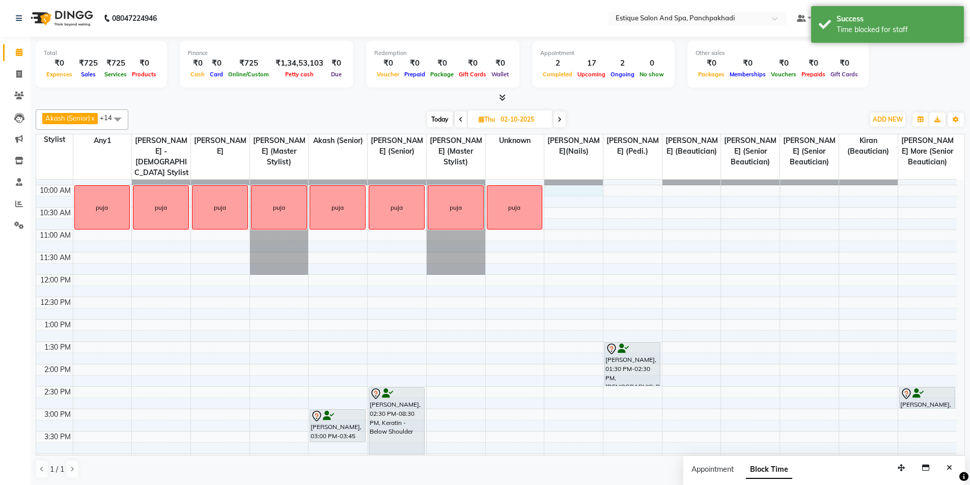
click at [579, 193] on div "9:00 AM 9:30 AM 10:00 AM 10:30 AM 11:00 AM 11:30 AM 12:00 PM 12:30 PM 1:00 PM 1…" at bounding box center [496, 432] width 921 height 582
select select "88867"
select select "600"
select select "tentative"
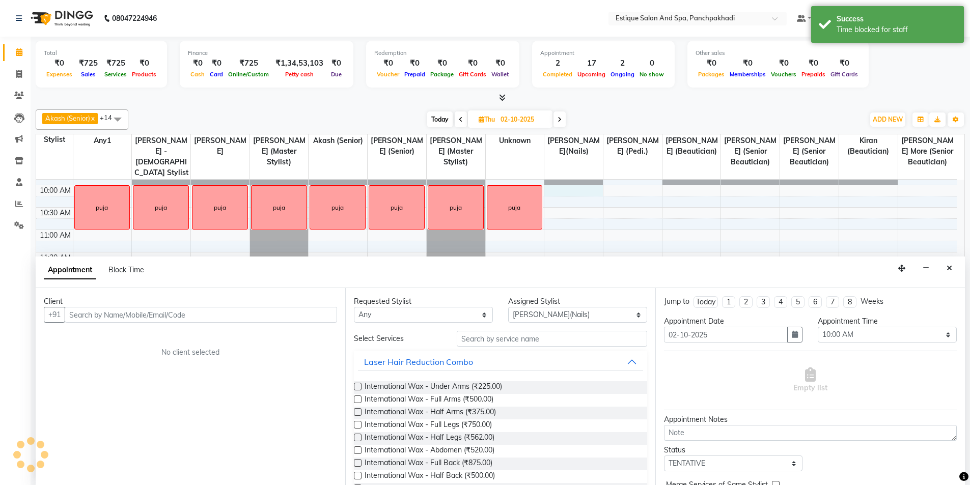
scroll to position [1, 0]
click at [129, 269] on span "Block Time" at bounding box center [126, 269] width 36 height 9
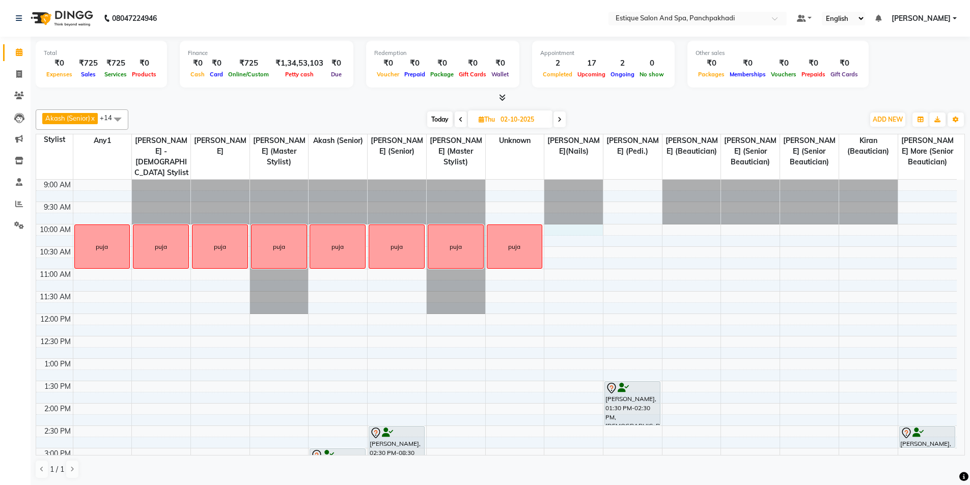
click at [561, 229] on div "9:00 AM 9:30 AM 10:00 AM 10:30 AM 11:00 AM 11:30 AM 12:00 PM 12:30 PM 1:00 PM 1…" at bounding box center [496, 471] width 921 height 582
select select "88867"
select select "tentative"
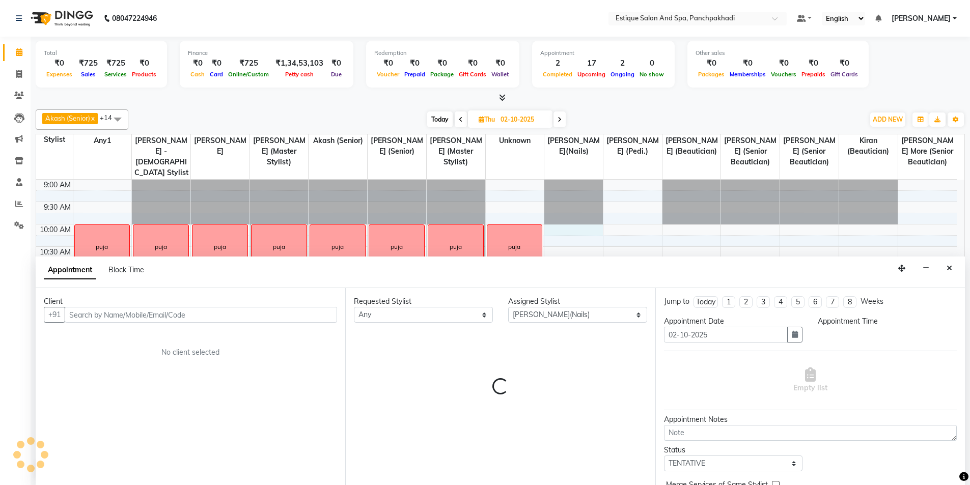
scroll to position [1, 0]
select select "600"
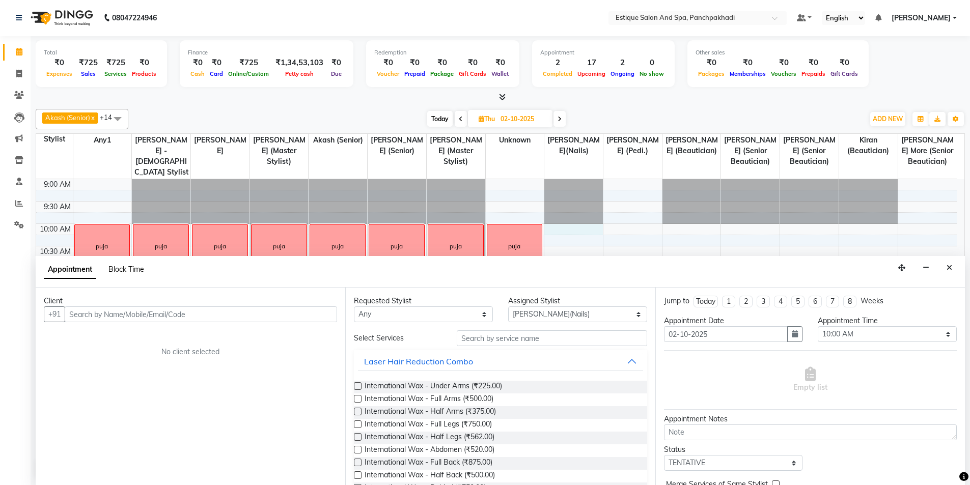
click at [124, 268] on span "Block Time" at bounding box center [126, 269] width 36 height 9
select select "88867"
select select "600"
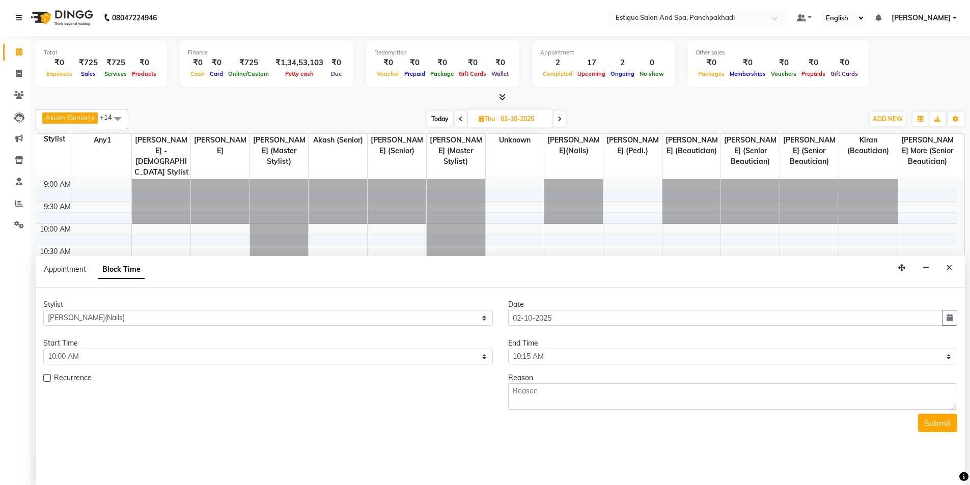
scroll to position [90, 0]
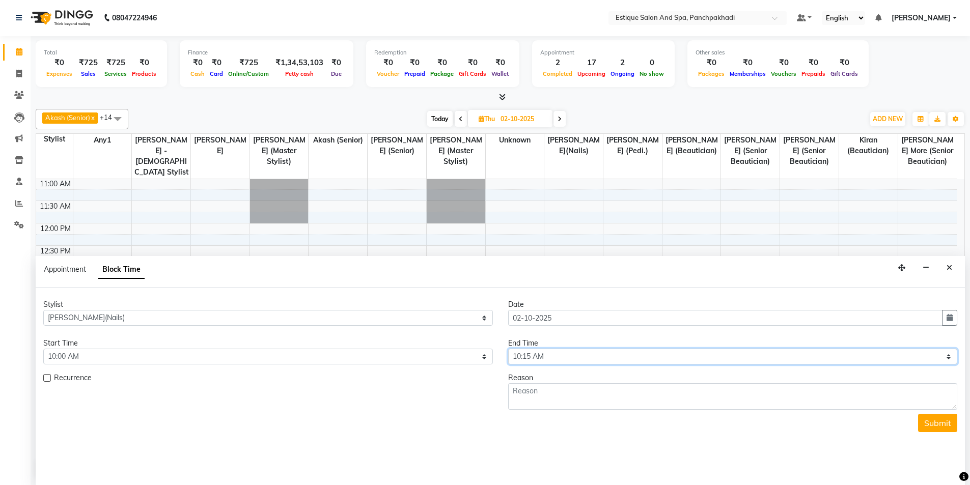
click at [681, 359] on select "Select 10:00 AM 10:15 AM 10:30 AM 10:45 AM 11:00 AM 11:15 AM 11:30 AM 11:45 AM …" at bounding box center [733, 357] width 450 height 16
select select "660"
click at [508, 349] on select "Select 10:00 AM 10:15 AM 10:30 AM 10:45 AM 11:00 AM 11:15 AM 11:30 AM 11:45 AM …" at bounding box center [733, 357] width 450 height 16
click at [553, 394] on textarea at bounding box center [733, 396] width 450 height 26
paste textarea "puja"
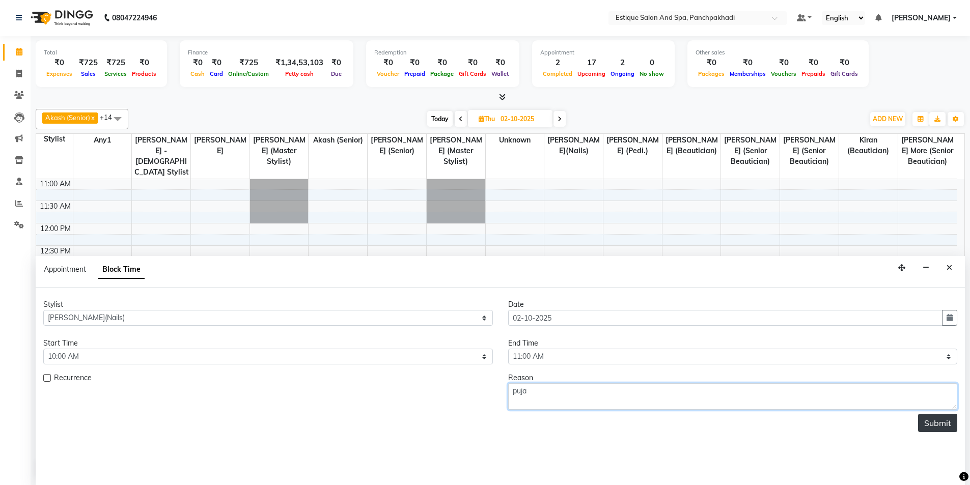
type textarea "puja"
click at [930, 427] on button "Submit" at bounding box center [937, 423] width 39 height 18
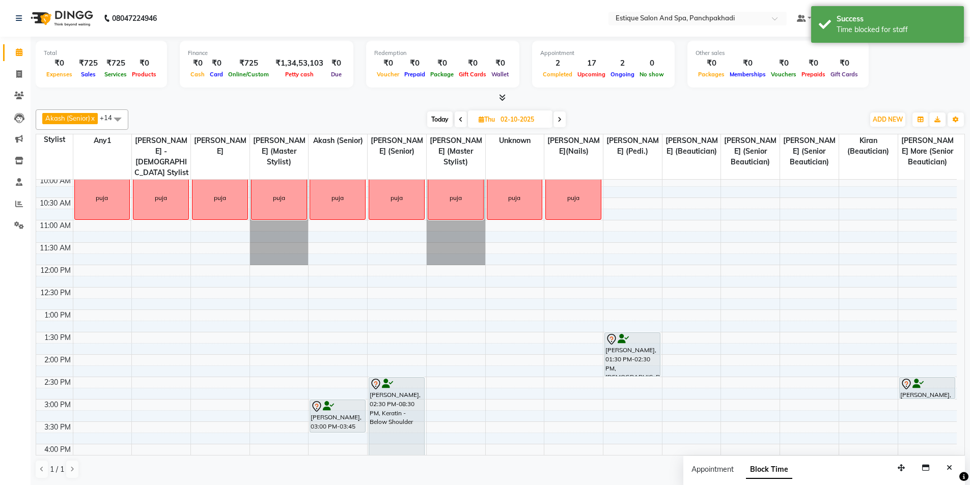
scroll to position [0, 0]
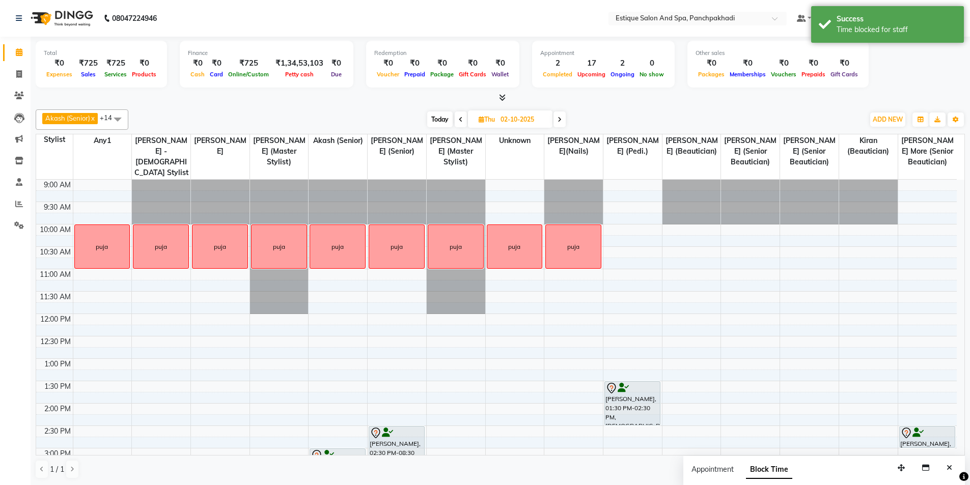
click at [617, 232] on div "9:00 AM 9:30 AM 10:00 AM 10:30 AM 11:00 AM 11:30 AM 12:00 PM 12:30 PM 1:00 PM 1…" at bounding box center [496, 471] width 921 height 582
select select "15914"
select select "tentative"
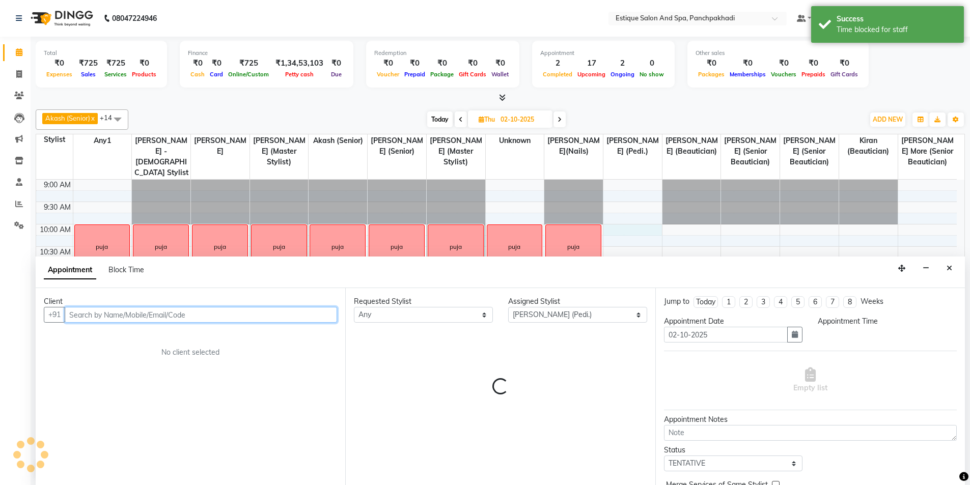
scroll to position [1, 0]
select select "600"
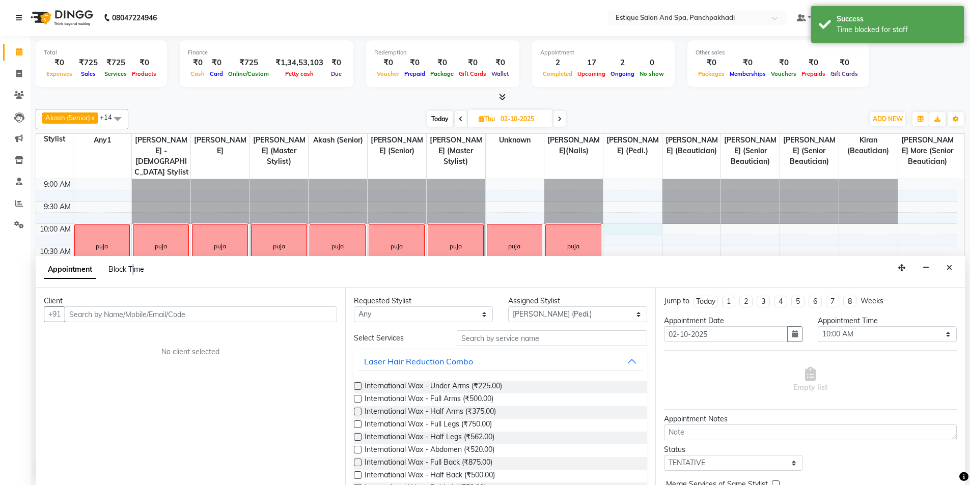
click at [133, 269] on span "Block Time" at bounding box center [126, 269] width 36 height 9
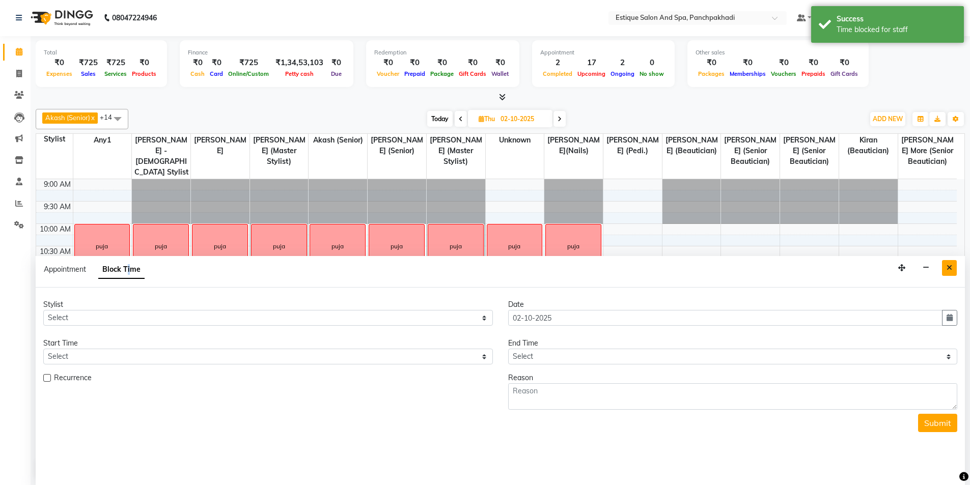
click at [950, 265] on icon "Close" at bounding box center [950, 267] width 6 height 7
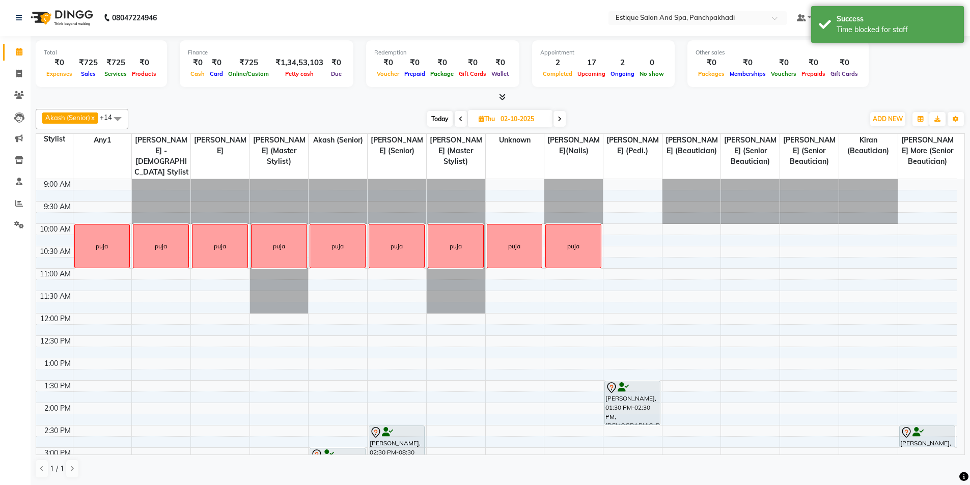
scroll to position [0, 0]
click at [636, 234] on div "9:00 AM 9:30 AM 10:00 AM 10:30 AM 11:00 AM 11:30 AM 12:00 PM 12:30 PM 1:00 PM 1…" at bounding box center [496, 471] width 921 height 582
select select "15914"
select select "600"
select select "tentative"
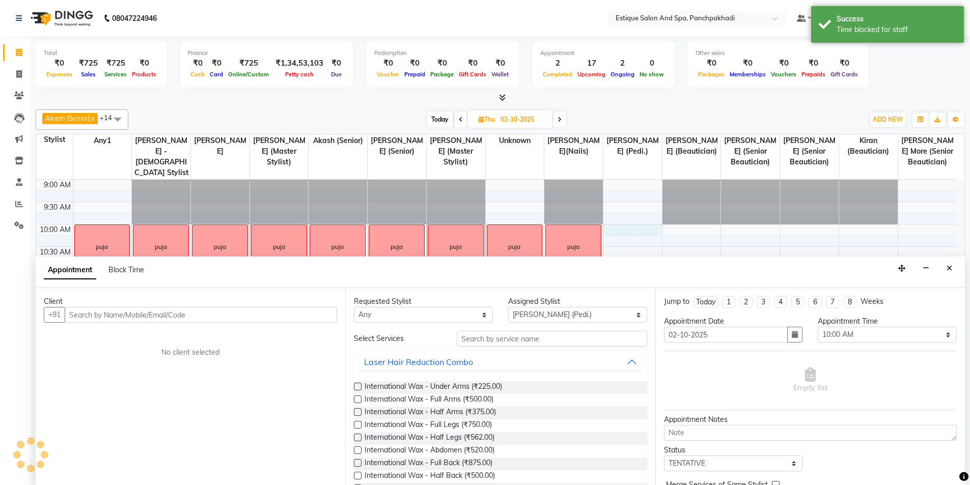
scroll to position [1, 0]
click at [121, 270] on span "Block Time" at bounding box center [126, 269] width 36 height 9
select select "15914"
select select "600"
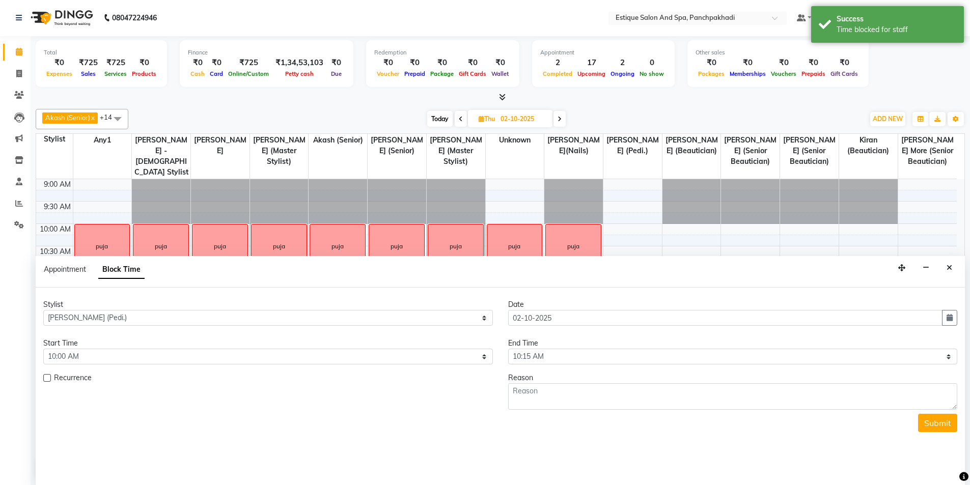
scroll to position [90, 0]
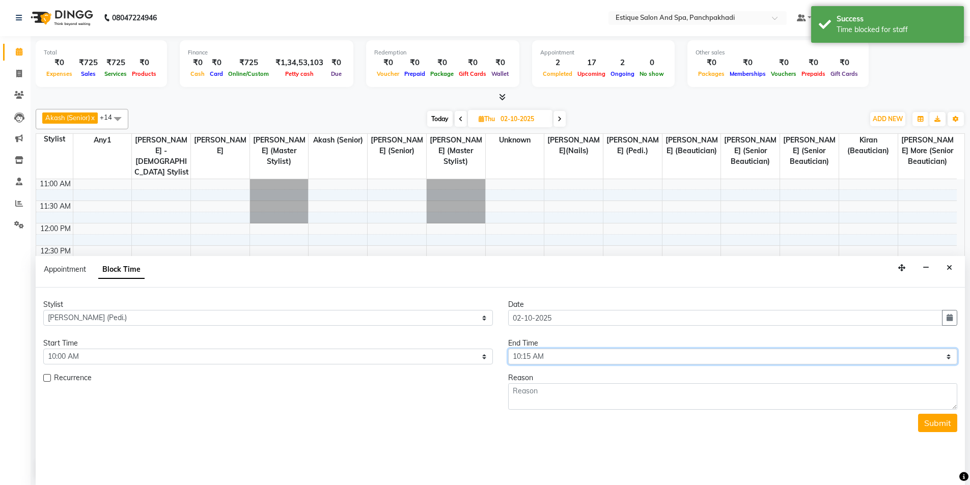
click at [666, 357] on select "Select 10:00 AM 10:15 AM 10:30 AM 10:45 AM 11:00 AM 11:15 AM 11:30 AM 11:45 AM …" at bounding box center [733, 357] width 450 height 16
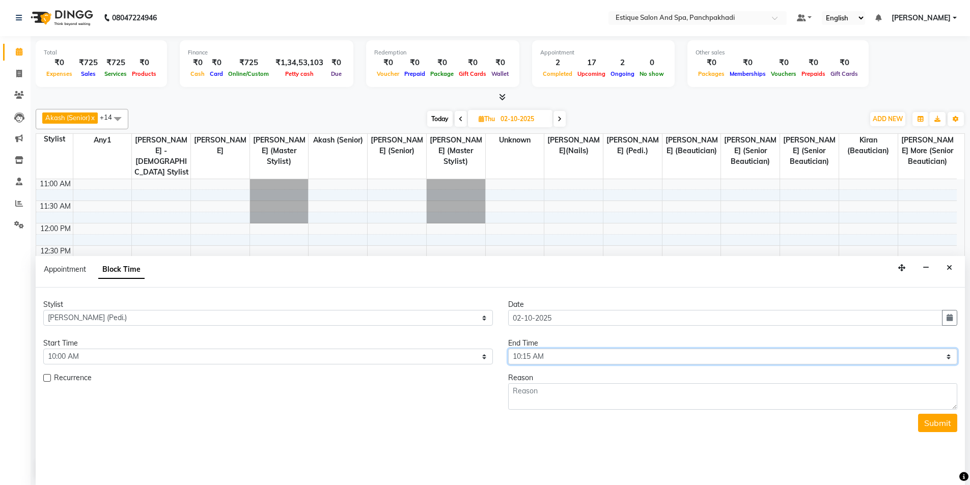
select select "660"
click at [508, 349] on select "Select 10:00 AM 10:15 AM 10:30 AM 10:45 AM 11:00 AM 11:15 AM 11:30 AM 11:45 AM …" at bounding box center [733, 357] width 450 height 16
click at [545, 388] on textarea at bounding box center [733, 396] width 450 height 26
paste textarea "puja"
type textarea "puja"
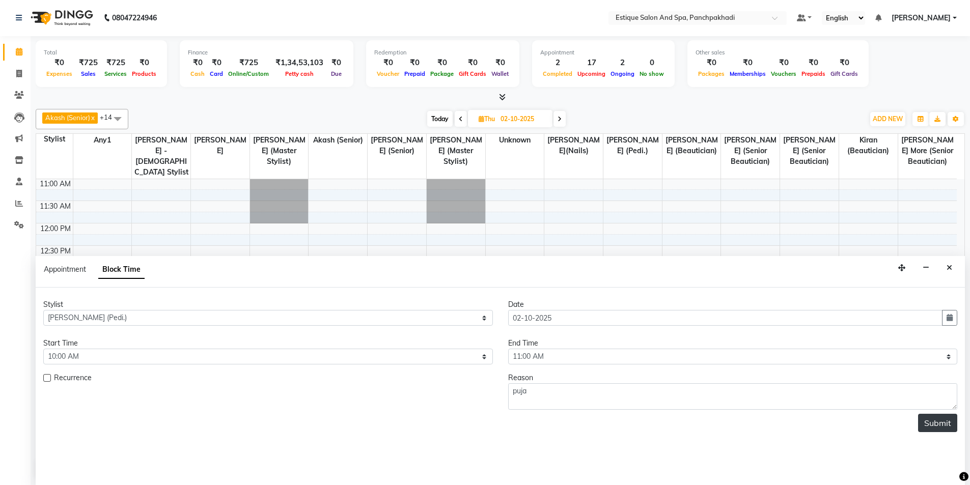
click at [945, 424] on button "Submit" at bounding box center [937, 423] width 39 height 18
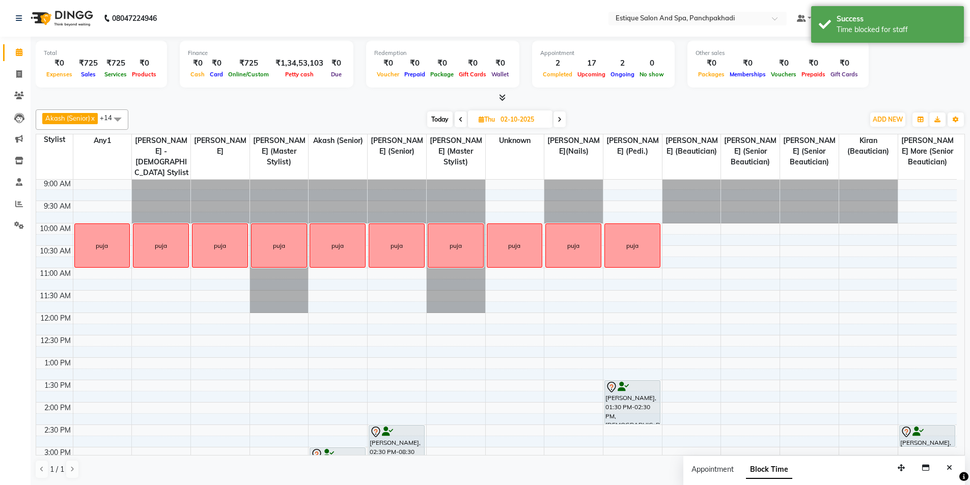
scroll to position [0, 0]
click at [688, 232] on div "9:00 AM 9:30 AM 10:00 AM 10:30 AM 11:00 AM 11:30 AM 12:00 PM 12:30 PM 1:00 PM 1…" at bounding box center [496, 471] width 921 height 582
select select "78185"
select select "600"
select select "tentative"
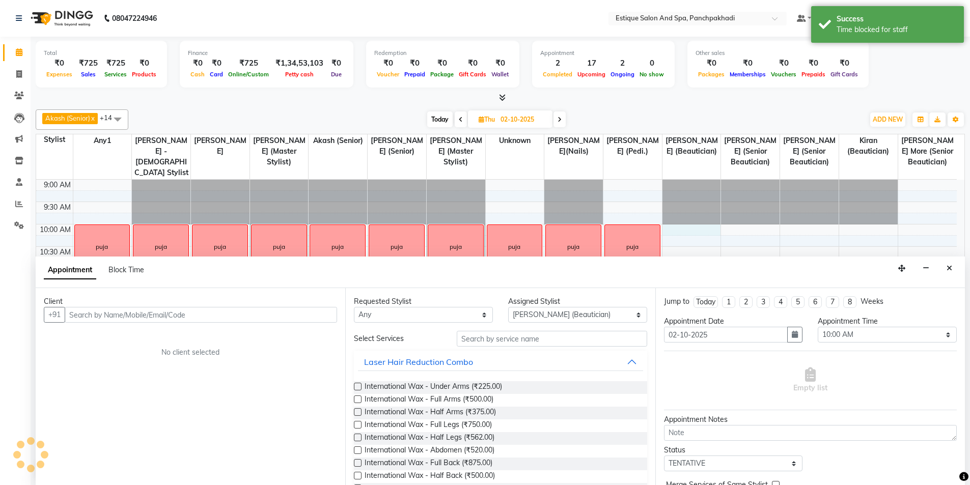
scroll to position [1, 0]
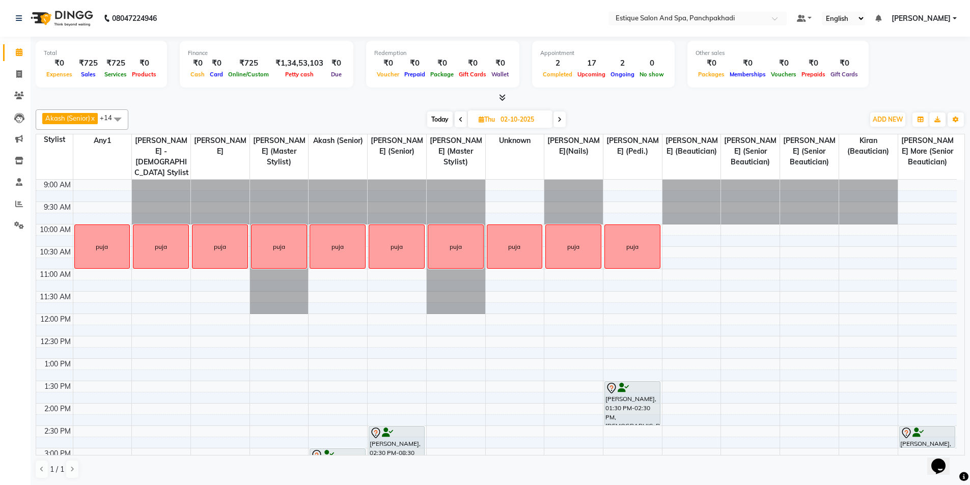
click at [693, 230] on div "9:00 AM 9:30 AM 10:00 AM 10:30 AM 11:00 AM 11:30 AM 12:00 PM 12:30 PM 1:00 PM 1…" at bounding box center [496, 471] width 921 height 582
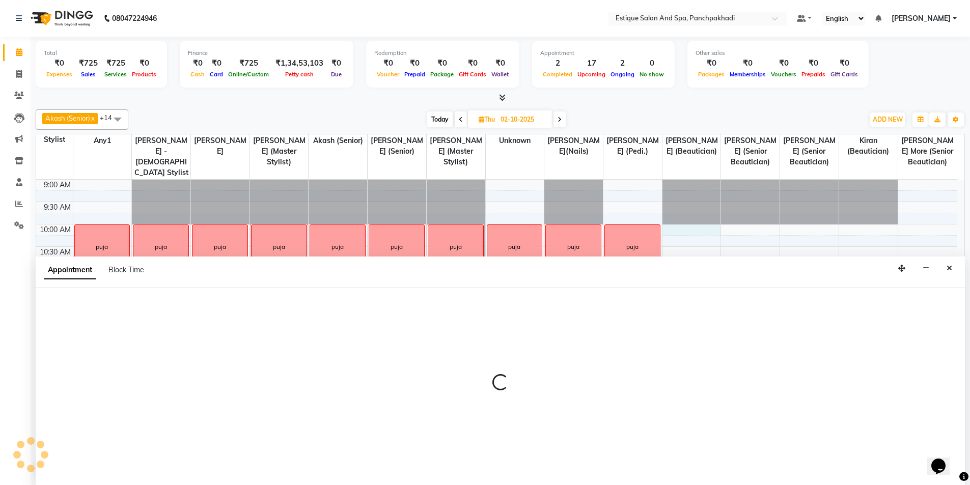
scroll to position [1, 0]
select select "78185"
select select "tentative"
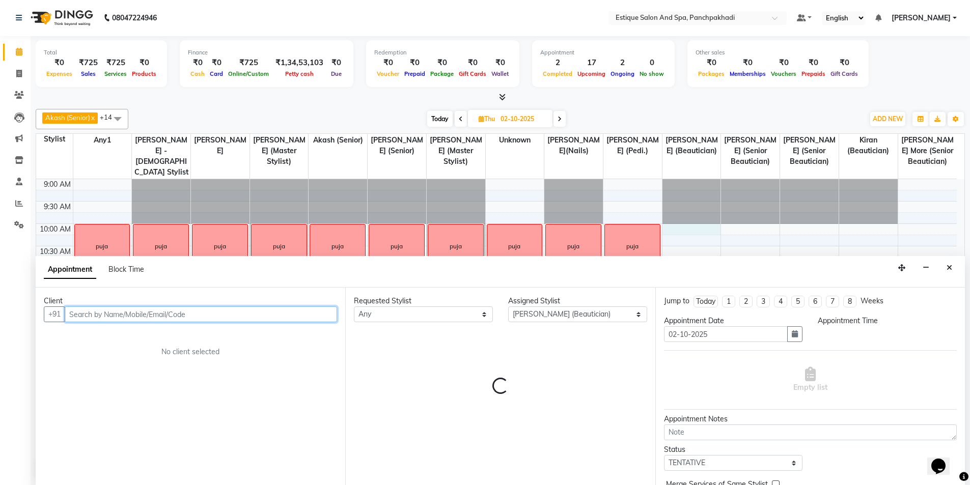
select select "600"
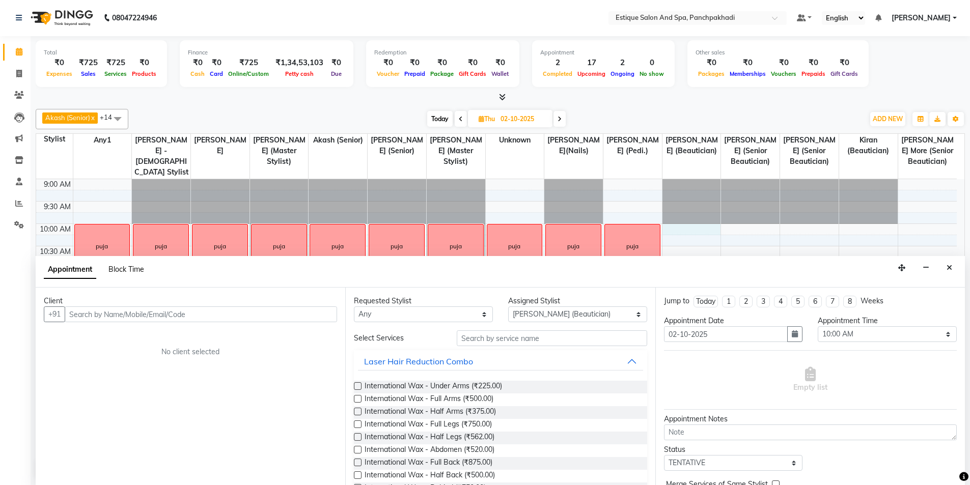
click at [129, 270] on span "Block Time" at bounding box center [126, 269] width 36 height 9
select select "78185"
select select "600"
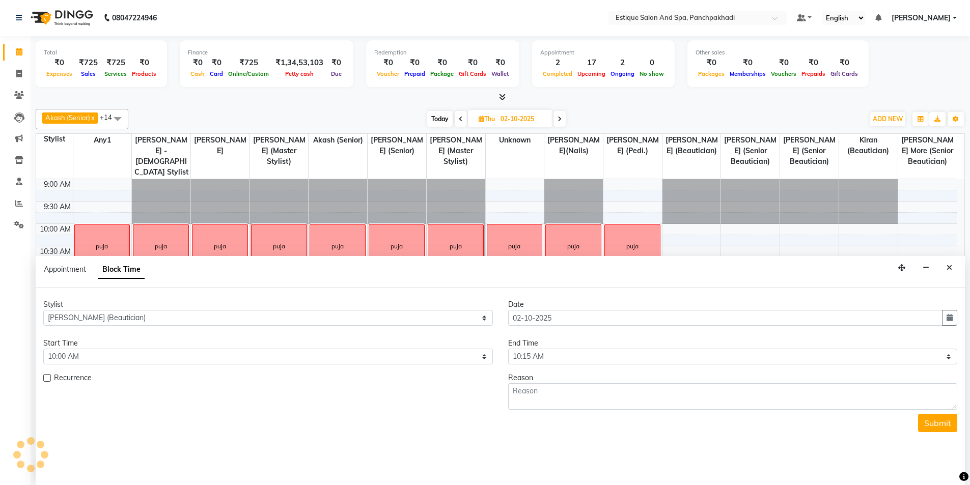
scroll to position [90, 0]
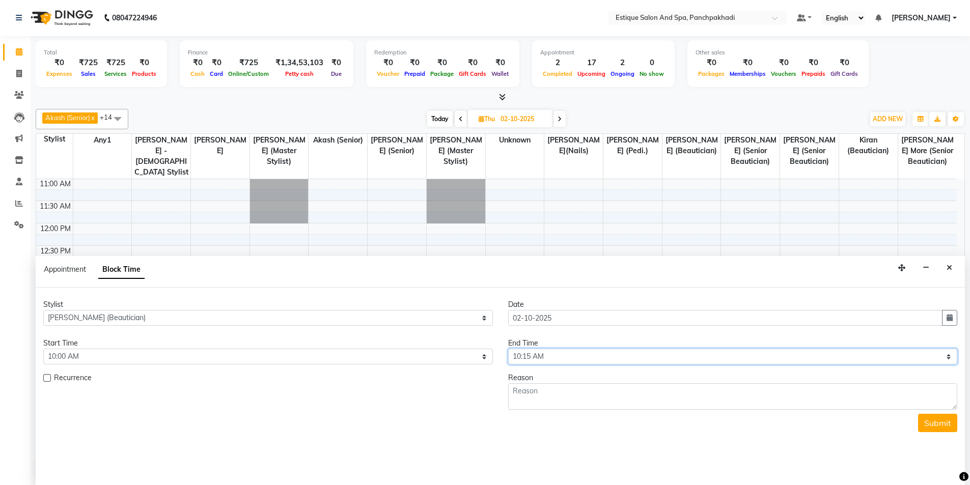
click at [655, 359] on select "Select 10:00 AM 10:15 AM 10:30 AM 10:45 AM 11:00 AM 11:15 AM 11:30 AM 11:45 AM …" at bounding box center [733, 357] width 450 height 16
select select "660"
click at [508, 349] on select "Select 10:00 AM 10:15 AM 10:30 AM 10:45 AM 11:00 AM 11:15 AM 11:30 AM 11:45 AM …" at bounding box center [733, 357] width 450 height 16
click at [558, 403] on textarea at bounding box center [733, 396] width 450 height 26
paste textarea "puja"
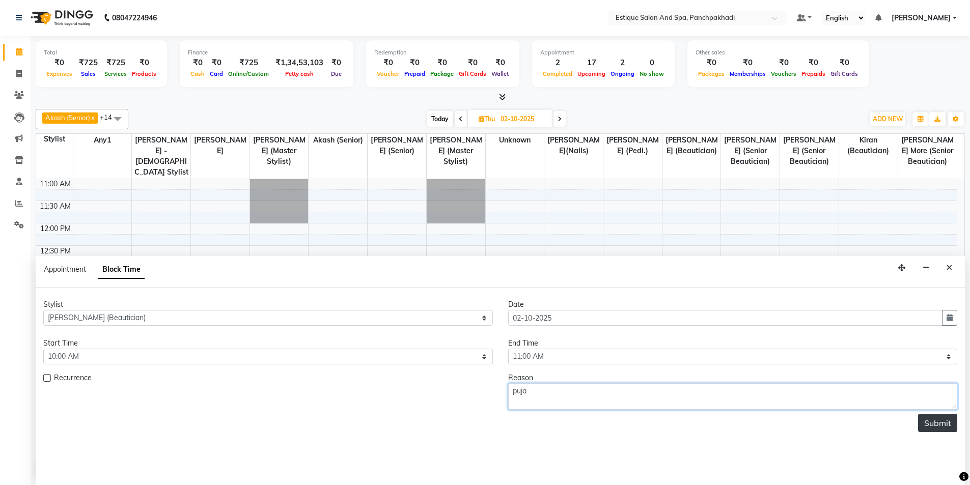
type textarea "puja"
click at [933, 419] on button "Submit" at bounding box center [937, 423] width 39 height 18
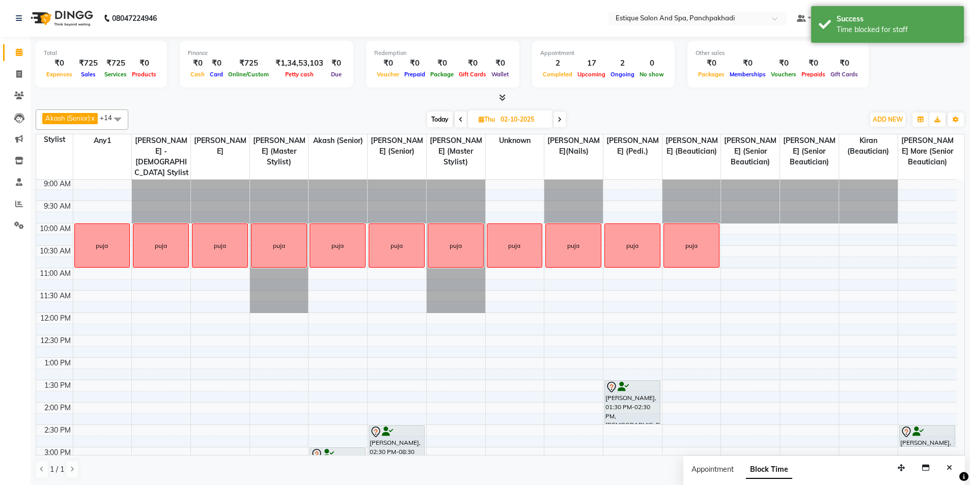
scroll to position [0, 0]
click at [730, 232] on div "9:00 AM 9:30 AM 10:00 AM 10:30 AM 11:00 AM 11:30 AM 12:00 PM 12:30 PM 1:00 PM 1…" at bounding box center [496, 471] width 921 height 582
select select "15917"
select select "tentative"
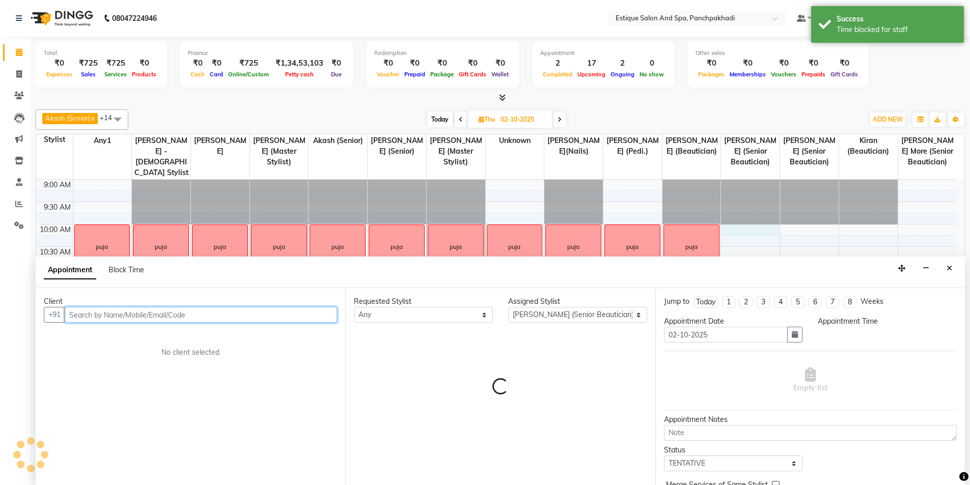
scroll to position [1, 0]
select select "600"
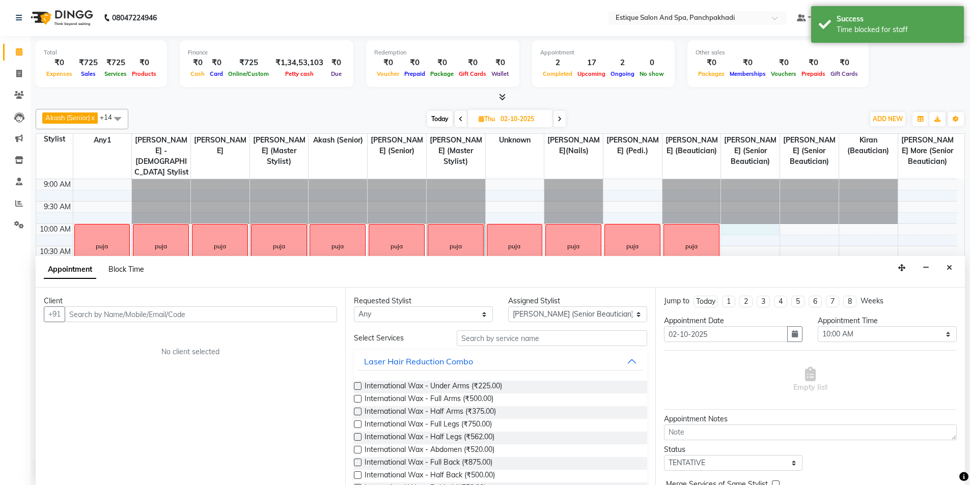
click at [126, 271] on span "Block Time" at bounding box center [126, 269] width 36 height 9
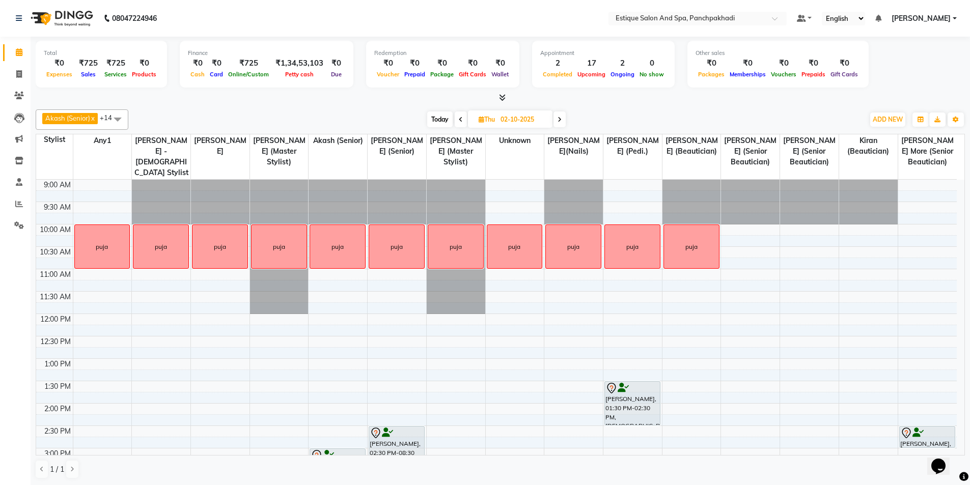
click at [739, 230] on div "9:00 AM 9:30 AM 10:00 AM 10:30 AM 11:00 AM 11:30 AM 12:00 PM 12:30 PM 1:00 PM 1…" at bounding box center [496, 471] width 921 height 582
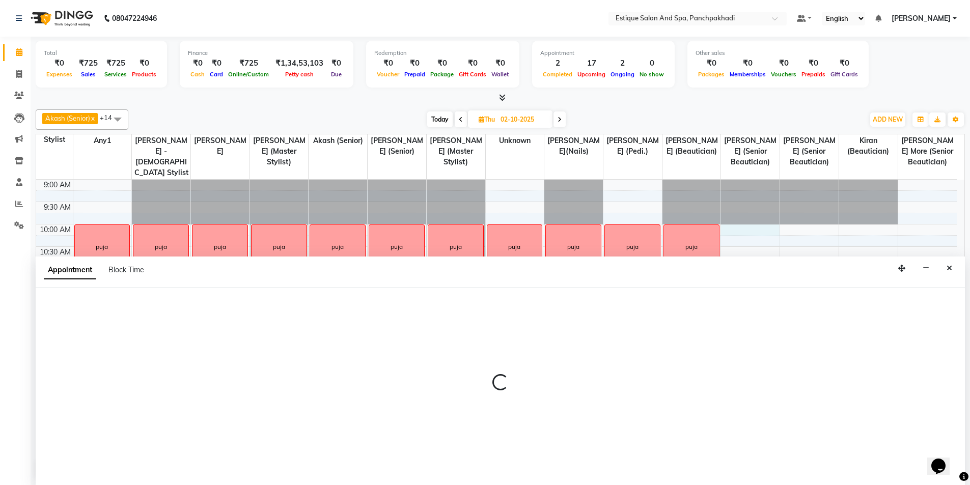
scroll to position [1, 0]
select select "15917"
select select "600"
select select "tentative"
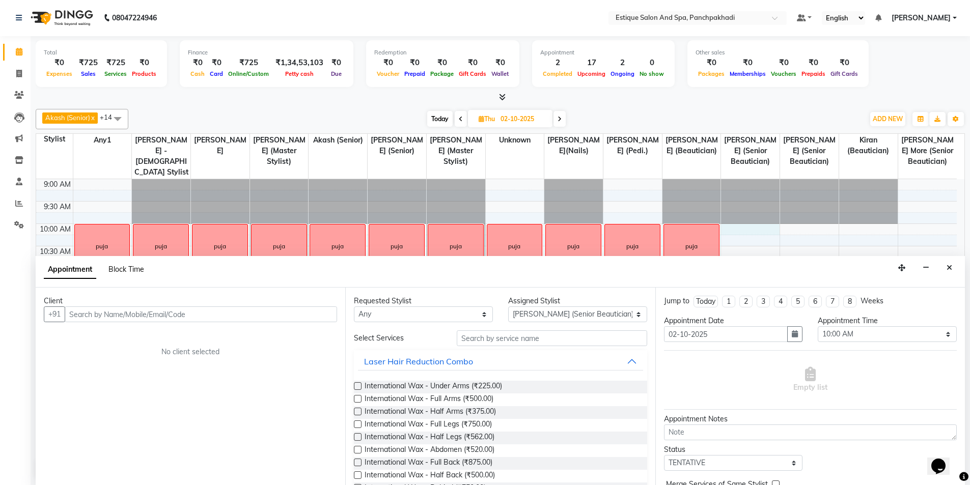
click at [141, 270] on span "Block Time" at bounding box center [126, 269] width 36 height 9
select select "15917"
select select "600"
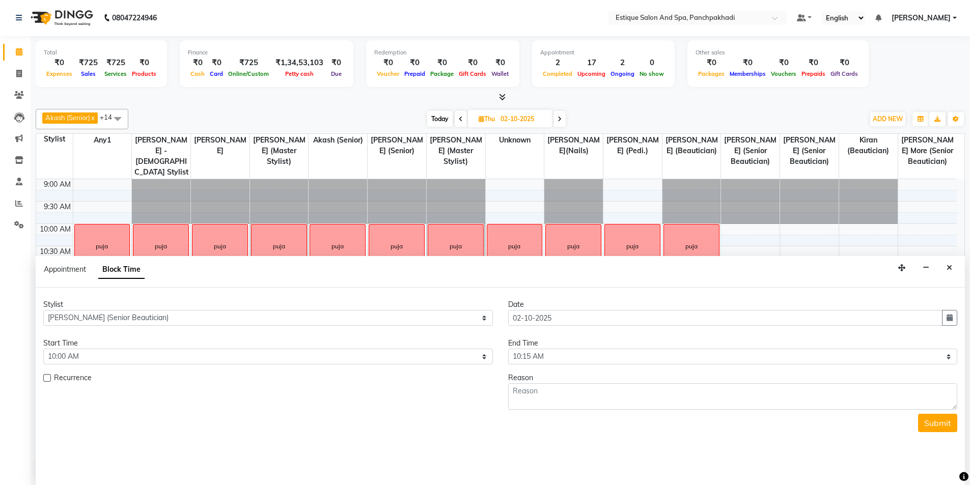
scroll to position [90, 0]
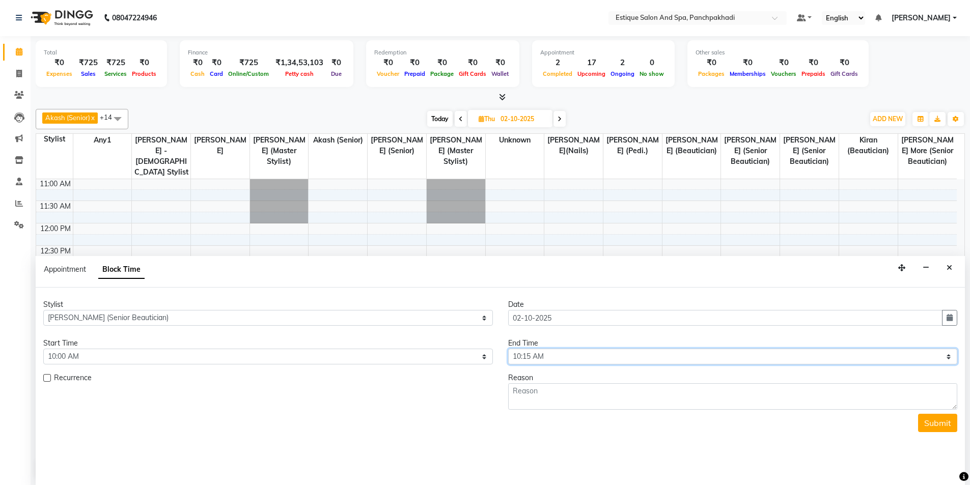
click at [621, 355] on select "Select 10:00 AM 10:15 AM 10:30 AM 10:45 AM 11:00 AM 11:15 AM 11:30 AM 11:45 AM …" at bounding box center [733, 357] width 450 height 16
select select "660"
click at [508, 349] on select "Select 10:00 AM 10:15 AM 10:30 AM 10:45 AM 11:00 AM 11:15 AM 11:30 AM 11:45 AM …" at bounding box center [733, 357] width 450 height 16
click at [572, 391] on textarea at bounding box center [733, 396] width 450 height 26
paste textarea "puja"
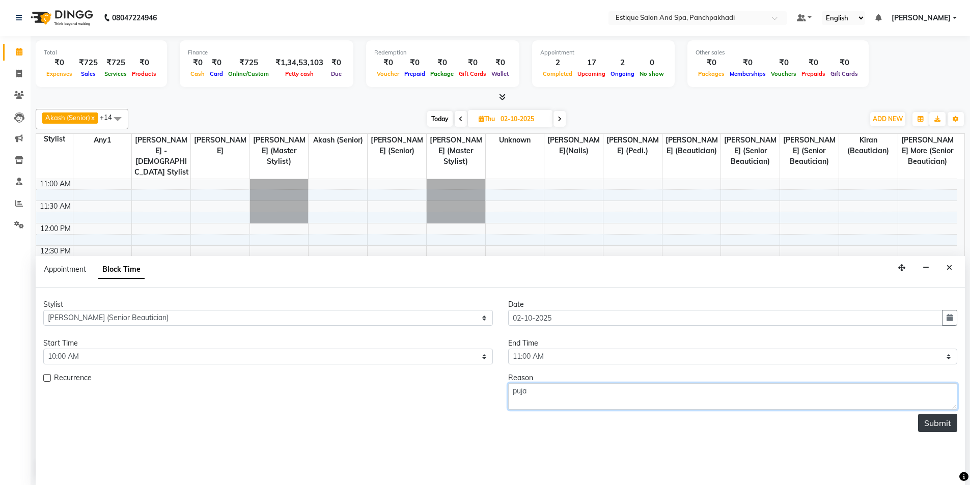
type textarea "puja"
click at [935, 423] on button "Submit" at bounding box center [937, 423] width 39 height 18
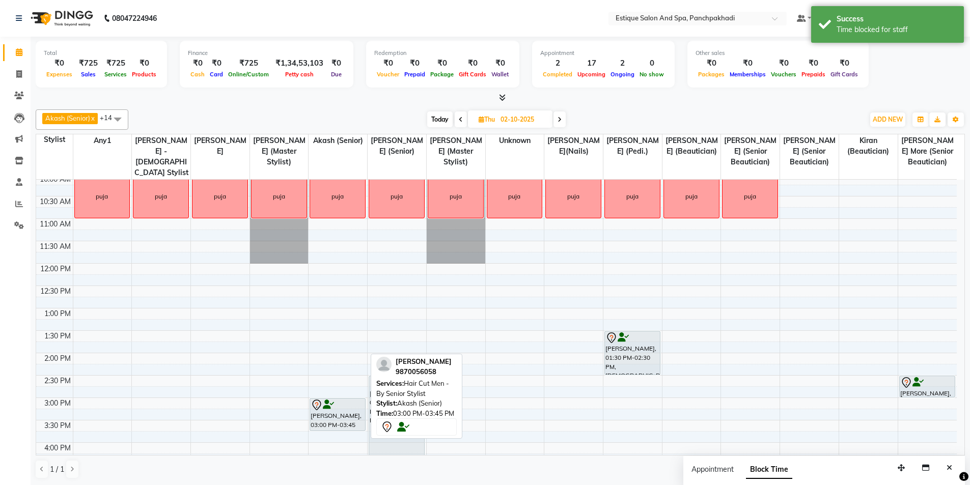
scroll to position [0, 0]
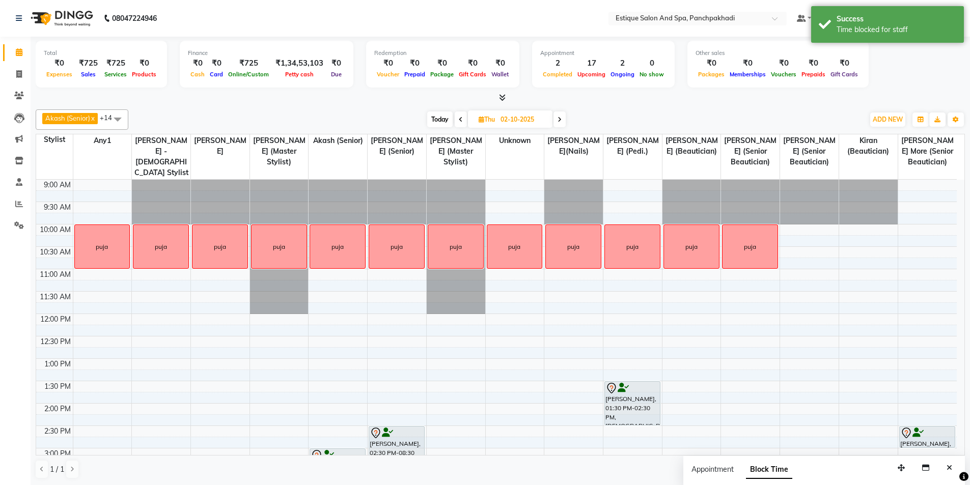
click at [797, 230] on div "9:00 AM 9:30 AM 10:00 AM 10:30 AM 11:00 AM 11:30 AM 12:00 PM 12:30 PM 1:00 PM 1…" at bounding box center [496, 471] width 921 height 582
select select "15912"
select select "600"
select select "tentative"
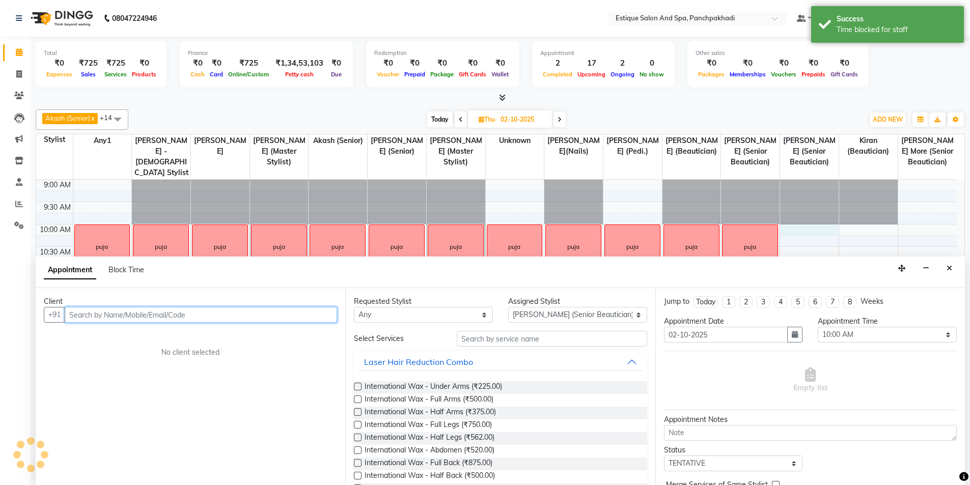
scroll to position [1, 0]
click at [123, 265] on span "Block Time" at bounding box center [126, 269] width 36 height 9
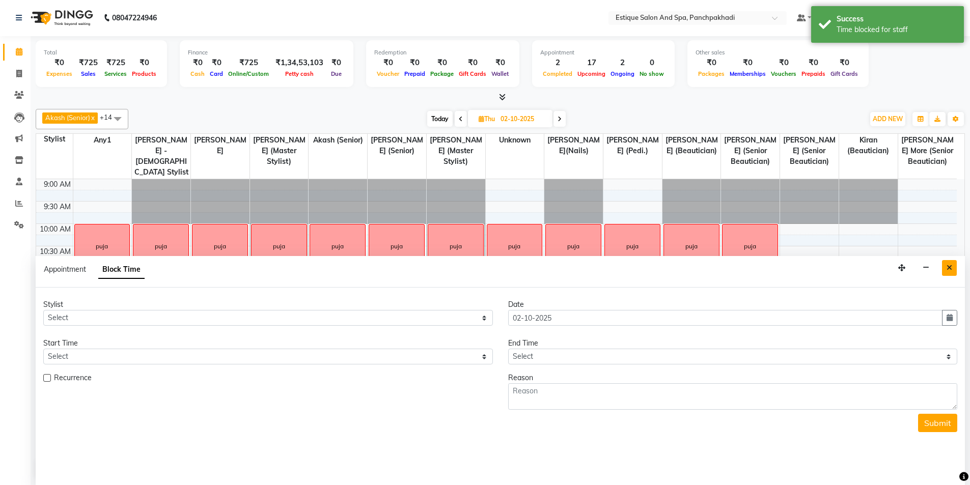
click at [954, 268] on button "Close" at bounding box center [949, 268] width 15 height 16
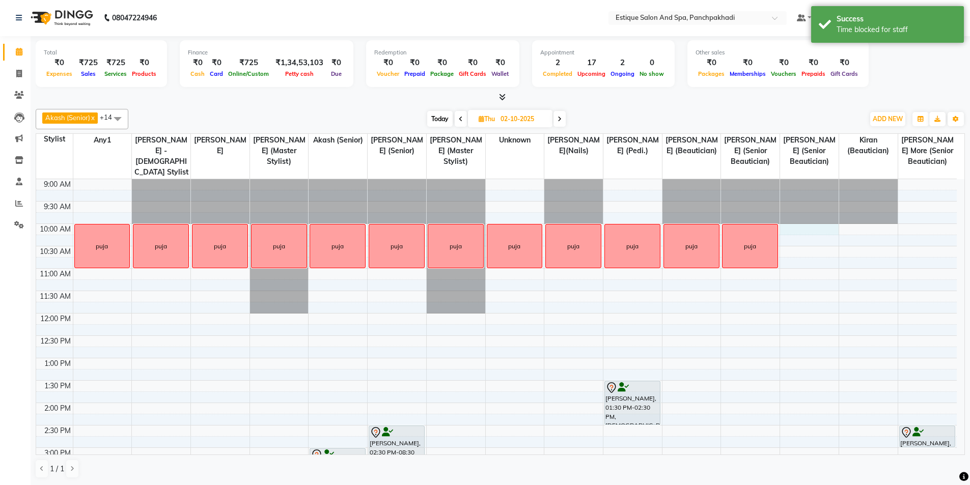
click at [806, 225] on div "9:00 AM 9:30 AM 10:00 AM 10:30 AM 11:00 AM 11:30 AM 12:00 PM 12:30 PM 1:00 PM 1…" at bounding box center [496, 470] width 921 height 582
select select "15912"
select select "600"
select select "tentative"
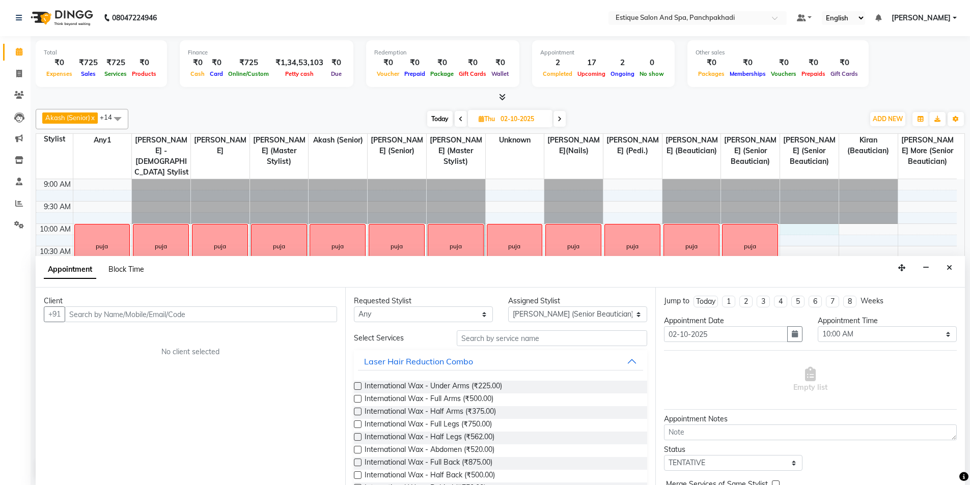
click at [139, 268] on span "Block Time" at bounding box center [126, 269] width 36 height 9
select select "15912"
select select "600"
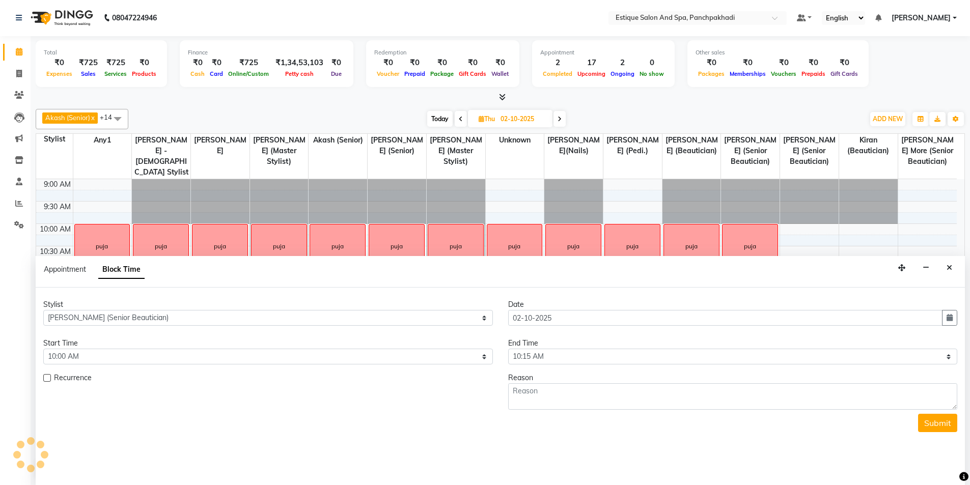
scroll to position [90, 0]
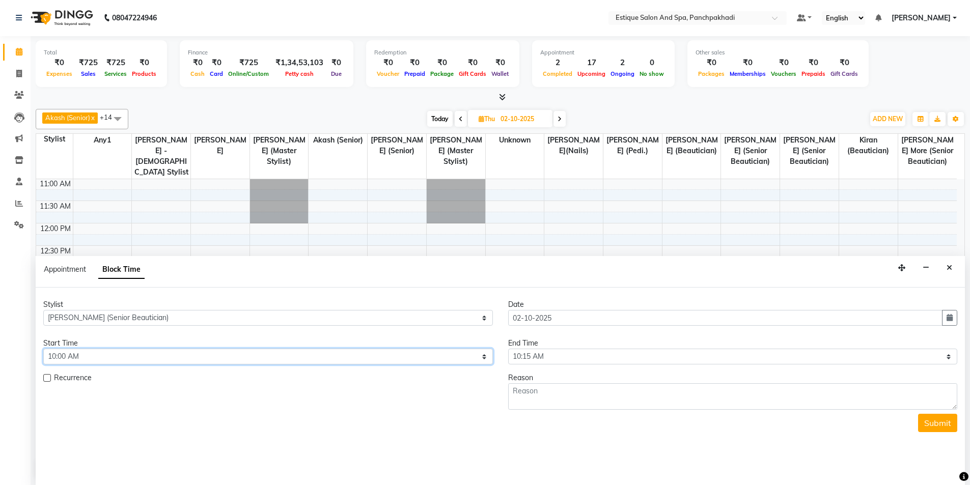
click at [171, 350] on select "Select 10:00 AM 10:15 AM 10:30 AM 10:45 AM 11:00 AM 11:15 AM 11:30 AM 11:45 AM …" at bounding box center [268, 357] width 450 height 16
click at [43, 349] on select "Select 10:00 AM 10:15 AM 10:30 AM 10:45 AM 11:00 AM 11:15 AM 11:30 AM 11:45 AM …" at bounding box center [268, 357] width 450 height 16
click at [557, 356] on select "Select 10:00 AM 10:15 AM 10:30 AM 10:45 AM 11:00 AM 11:15 AM 11:30 AM 11:45 AM …" at bounding box center [733, 357] width 450 height 16
select select "660"
click at [508, 349] on select "Select 10:00 AM 10:15 AM 10:30 AM 10:45 AM 11:00 AM 11:15 AM 11:30 AM 11:45 AM …" at bounding box center [733, 357] width 450 height 16
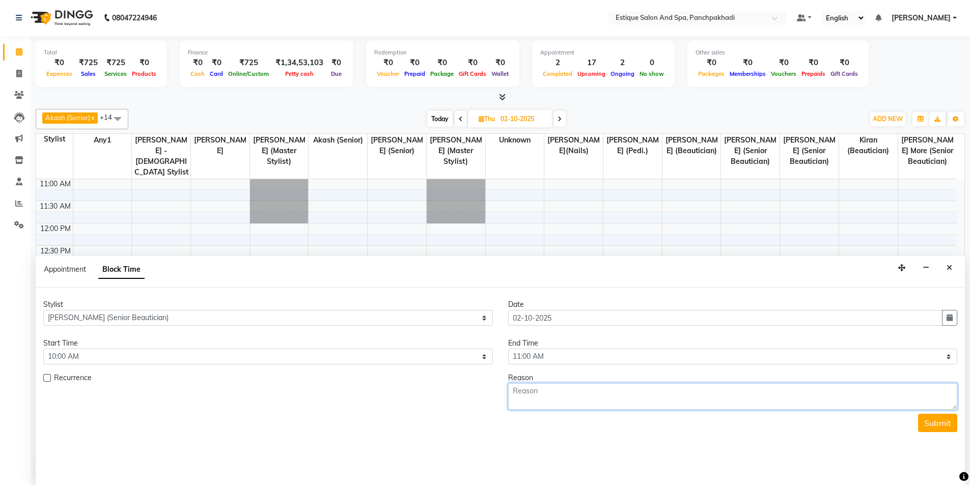
click at [555, 398] on textarea at bounding box center [733, 396] width 450 height 26
paste textarea "puja"
type textarea "puja"
click at [949, 421] on button "Submit" at bounding box center [937, 423] width 39 height 18
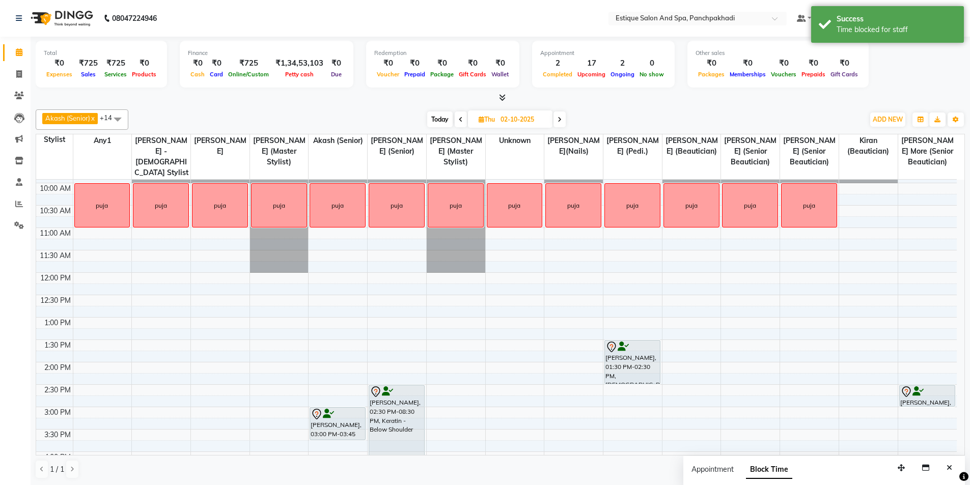
scroll to position [0, 0]
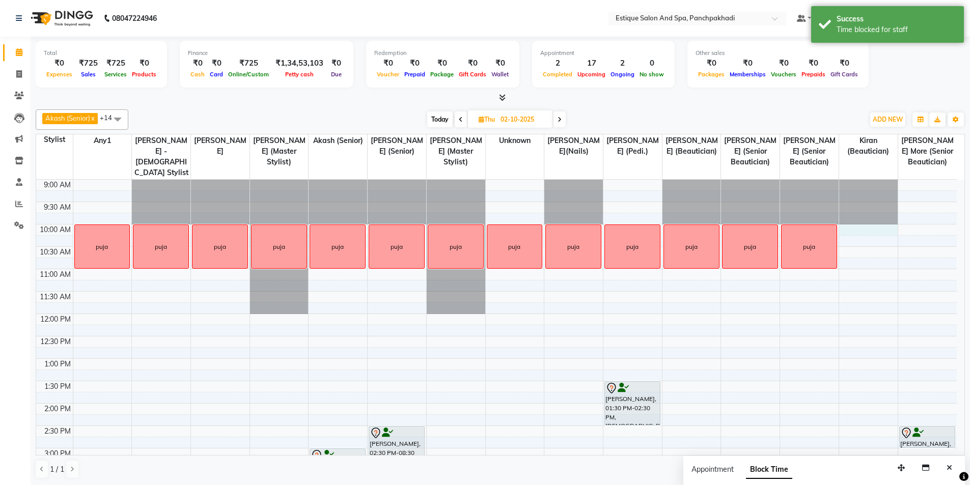
click at [846, 232] on div "9:00 AM 9:30 AM 10:00 AM 10:30 AM 11:00 AM 11:30 AM 12:00 PM 12:30 PM 1:00 PM 1…" at bounding box center [496, 471] width 921 height 582
select select "87916"
select select "600"
select select "tentative"
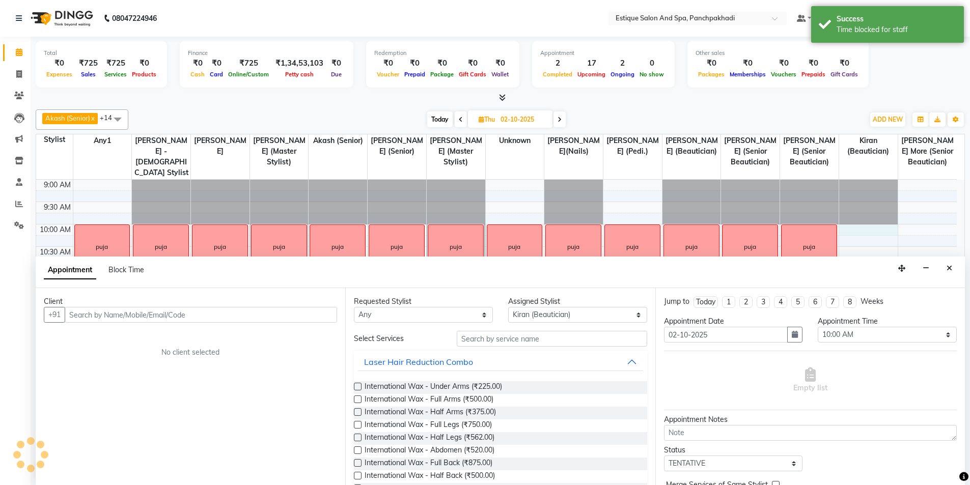
scroll to position [1, 0]
click at [136, 262] on div "Appointment Block Time" at bounding box center [100, 271] width 113 height 23
click at [135, 266] on span "Block Time" at bounding box center [126, 269] width 36 height 9
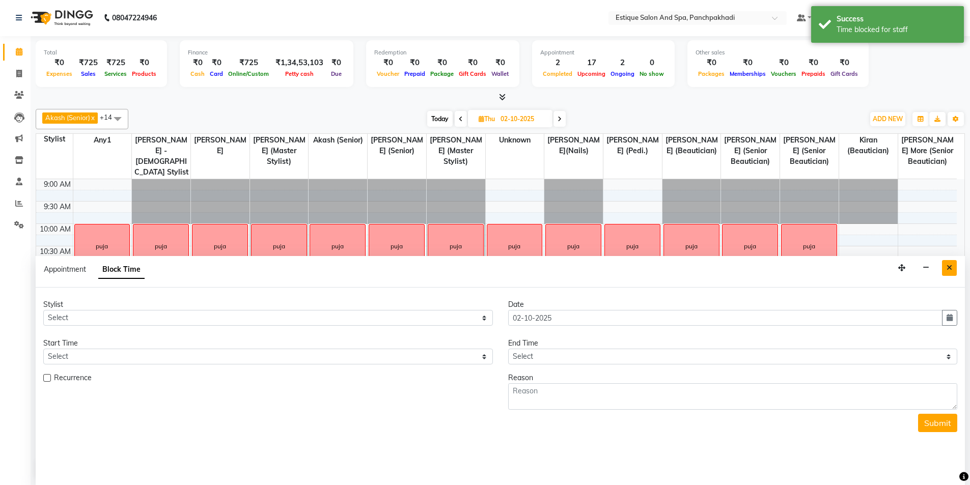
click at [948, 270] on icon "Close" at bounding box center [950, 267] width 6 height 7
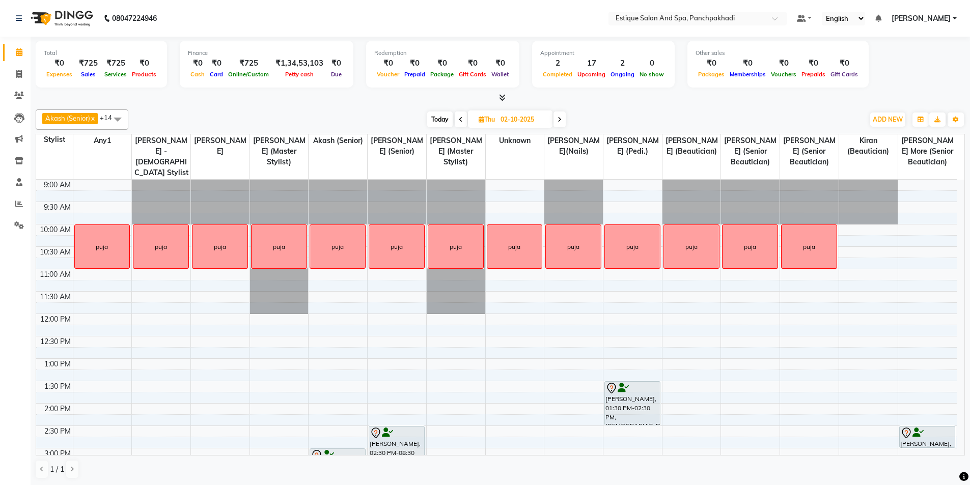
click at [859, 228] on div "9:00 AM 9:30 AM 10:00 AM 10:30 AM 11:00 AM 11:30 AM 12:00 PM 12:30 PM 1:00 PM 1…" at bounding box center [496, 471] width 921 height 582
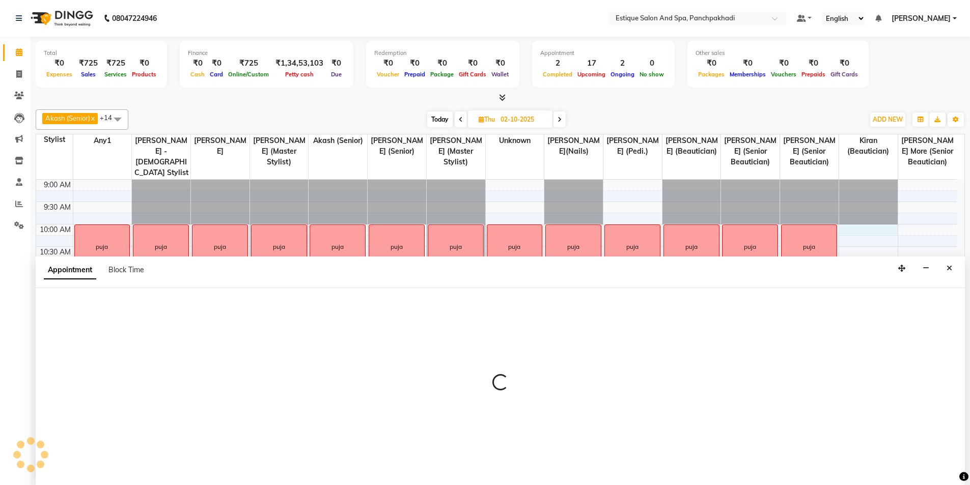
scroll to position [1, 0]
select select "87916"
select select "tentative"
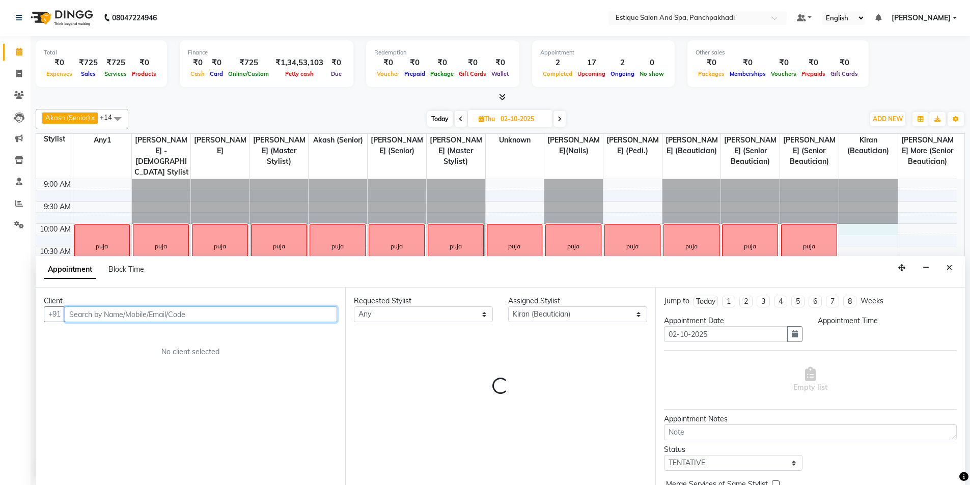
select select "600"
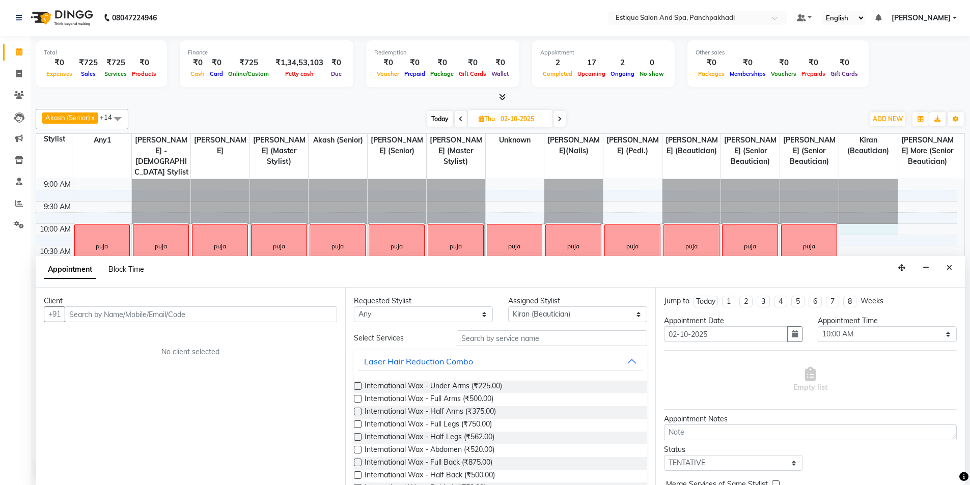
click at [128, 272] on span "Block Time" at bounding box center [126, 269] width 36 height 9
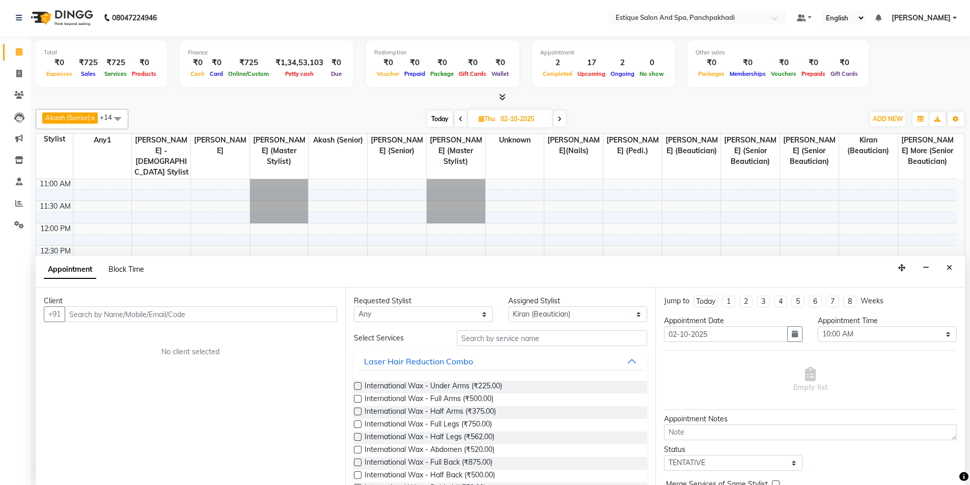
select select "87916"
select select "600"
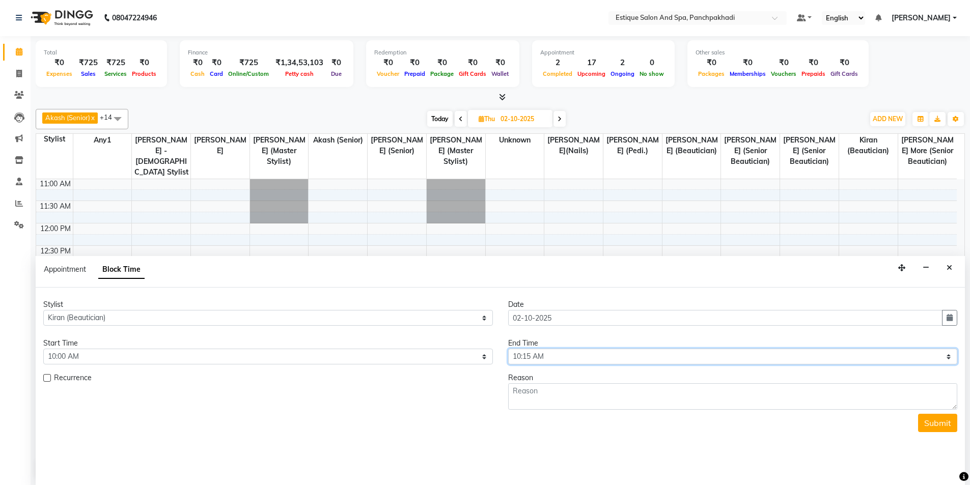
click at [702, 358] on select "Select 10:00 AM 10:15 AM 10:30 AM 10:45 AM 11:00 AM 11:15 AM 11:30 AM 11:45 AM …" at bounding box center [733, 357] width 450 height 16
select select "660"
click at [508, 349] on select "Select 10:00 AM 10:15 AM 10:30 AM 10:45 AM 11:00 AM 11:15 AM 11:30 AM 11:45 AM …" at bounding box center [733, 357] width 450 height 16
click at [542, 397] on textarea at bounding box center [733, 396] width 450 height 26
paste textarea "puja"
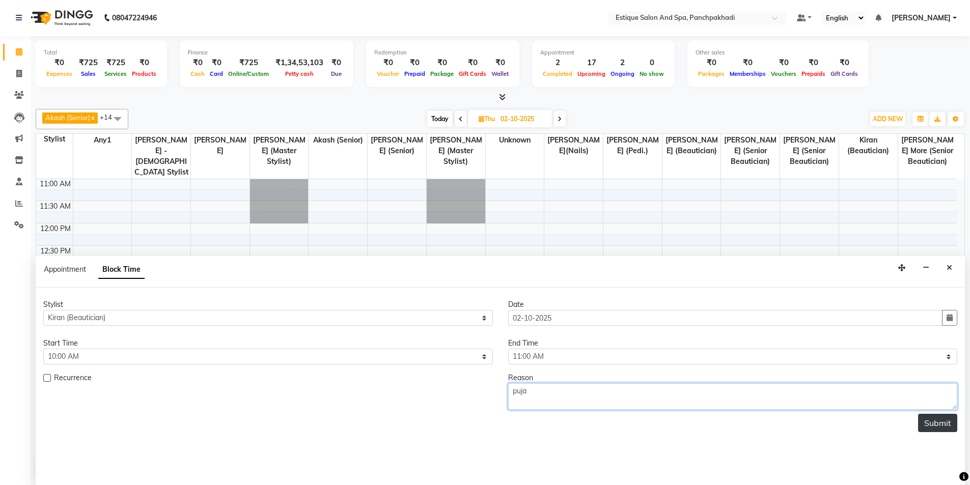
type textarea "puja"
click at [927, 422] on button "Submit" at bounding box center [937, 423] width 39 height 18
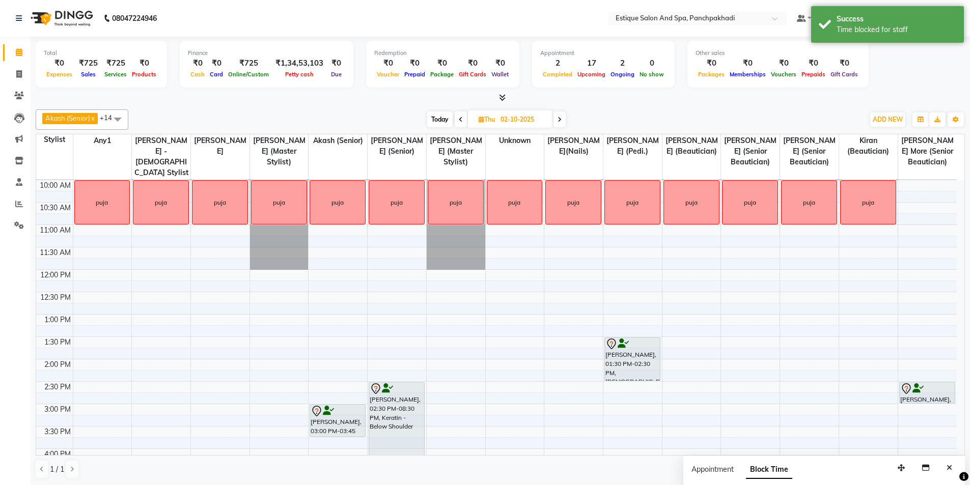
scroll to position [0, 0]
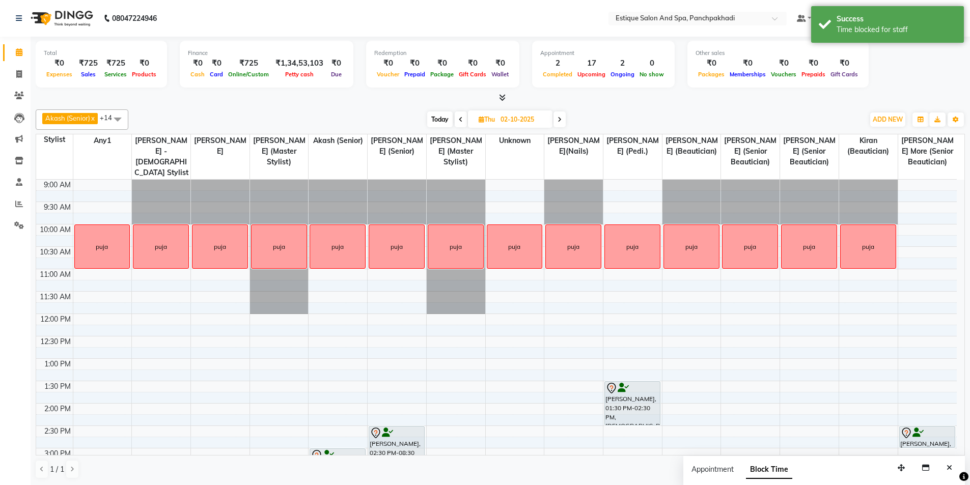
click at [910, 233] on div "9:00 AM 9:30 AM 10:00 AM 10:30 AM 11:00 AM 11:30 AM 12:00 PM 12:30 PM 1:00 PM 1…" at bounding box center [496, 471] width 921 height 582
select select "15907"
select select "600"
select select "tentative"
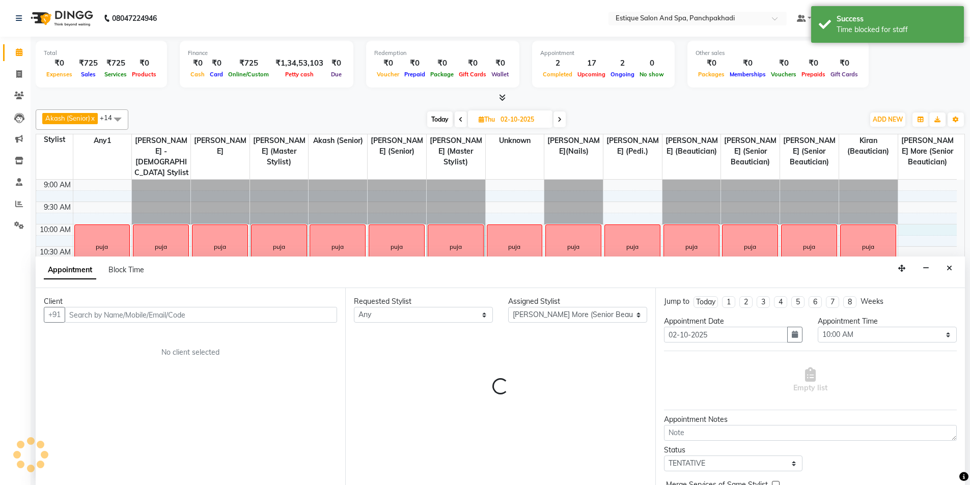
scroll to position [1, 0]
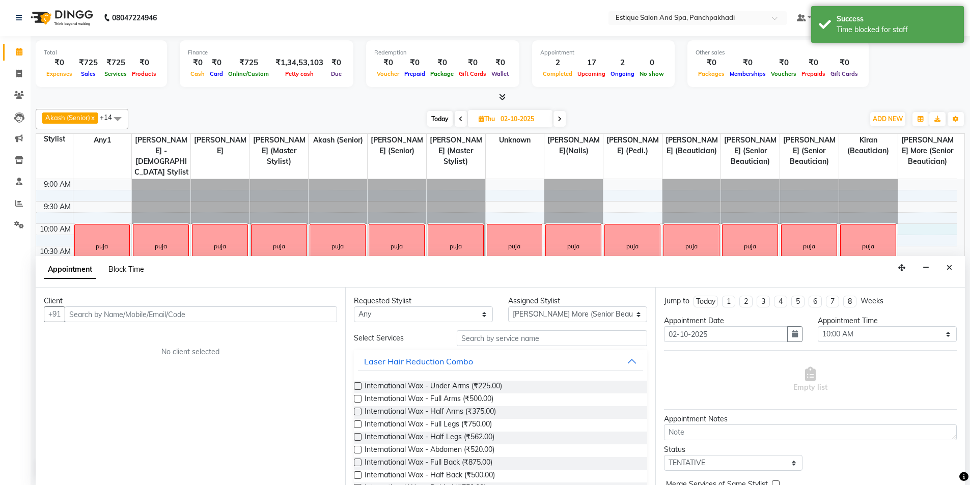
click at [129, 271] on span "Block Time" at bounding box center [126, 269] width 36 height 9
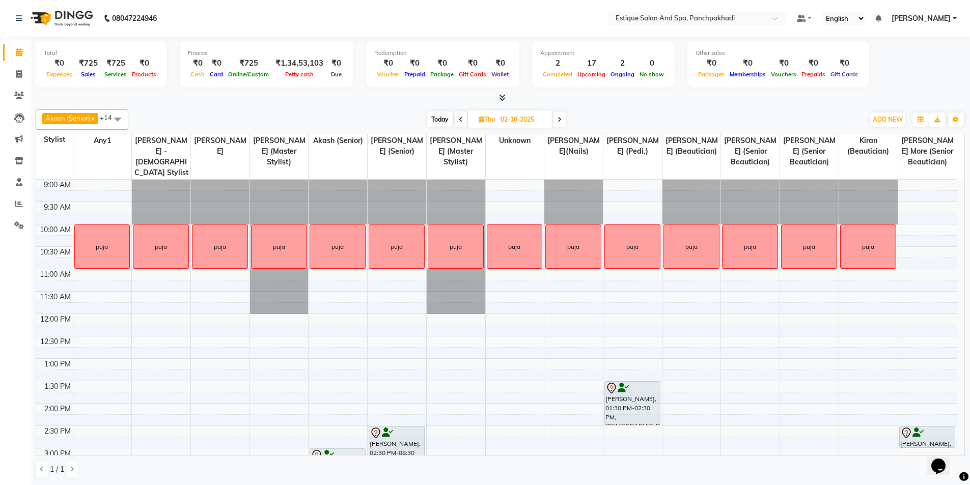
click at [910, 233] on div "9:00 AM 9:30 AM 10:00 AM 10:30 AM 11:00 AM 11:30 AM 12:00 PM 12:30 PM 1:00 PM 1…" at bounding box center [496, 471] width 921 height 582
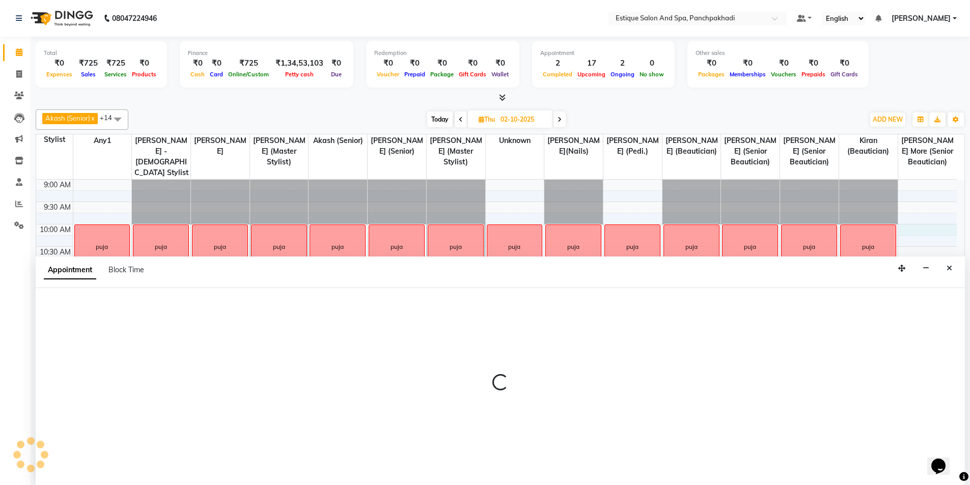
scroll to position [1, 0]
select select "15907"
select select "tentative"
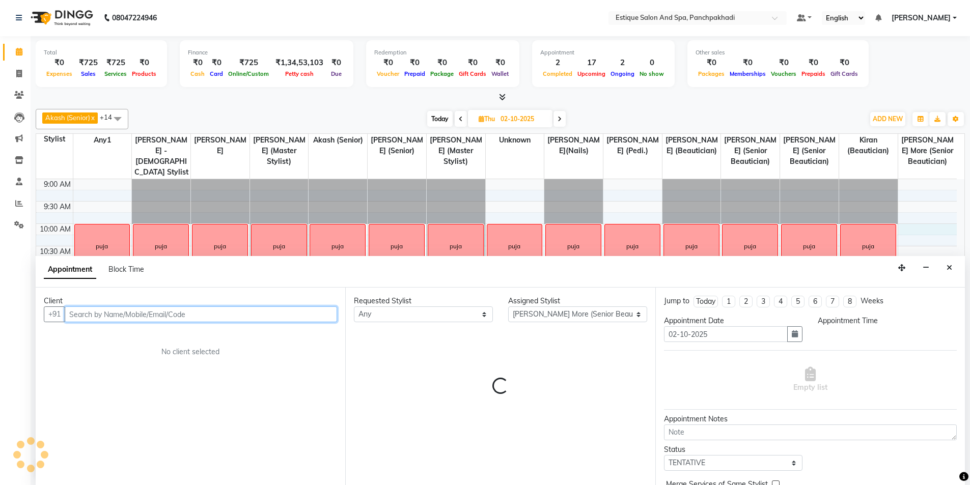
select select "600"
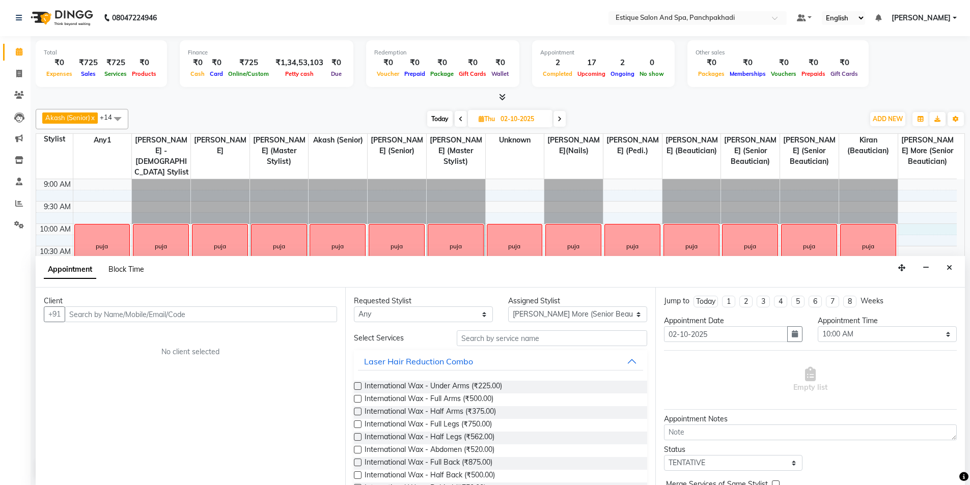
click at [122, 265] on span "Block Time" at bounding box center [126, 269] width 36 height 9
select select "15907"
select select "600"
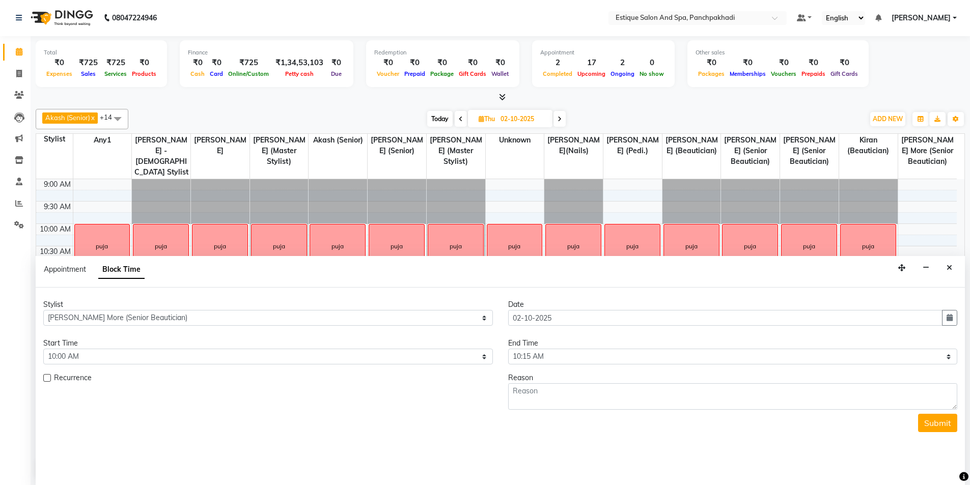
scroll to position [90, 0]
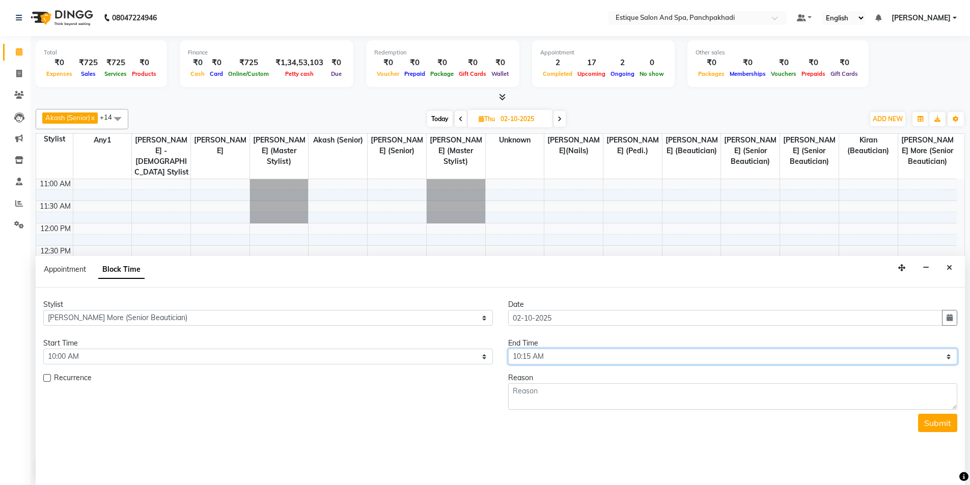
click at [735, 356] on select "Select 10:00 AM 10:15 AM 10:30 AM 10:45 AM 11:00 AM 11:15 AM 11:30 AM 11:45 AM …" at bounding box center [733, 357] width 450 height 16
select select "660"
click at [508, 349] on select "Select 10:00 AM 10:15 AM 10:30 AM 10:45 AM 11:00 AM 11:15 AM 11:30 AM 11:45 AM …" at bounding box center [733, 357] width 450 height 16
click at [571, 403] on textarea at bounding box center [733, 396] width 450 height 26
paste textarea "puja"
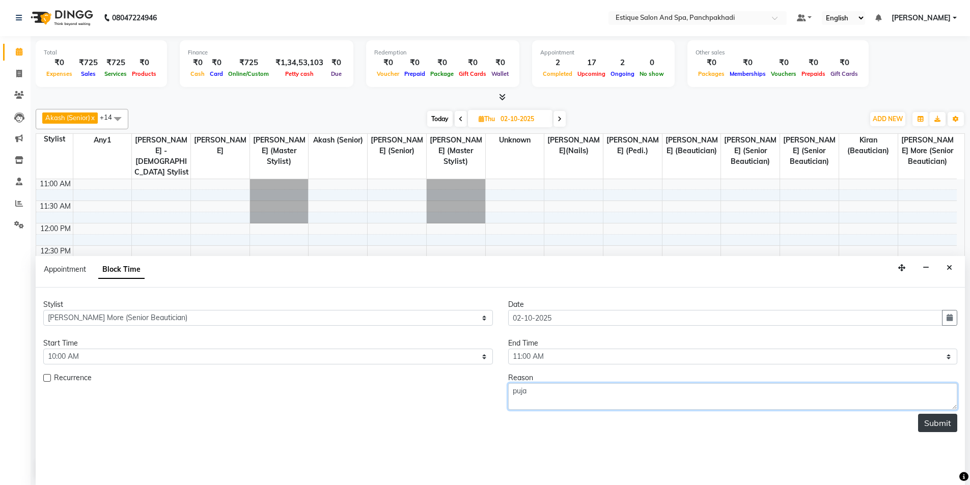
type textarea "puja"
click at [945, 423] on button "Submit" at bounding box center [937, 423] width 39 height 18
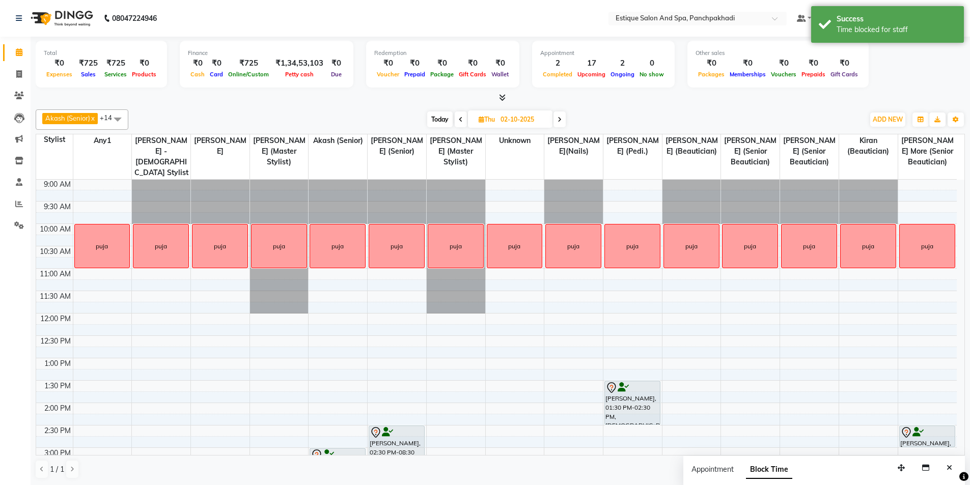
scroll to position [0, 0]
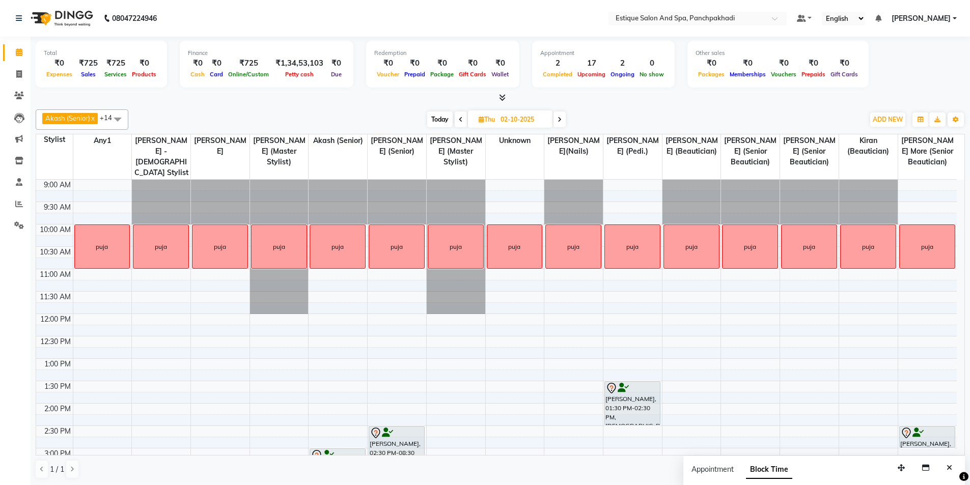
click at [432, 122] on span "Today" at bounding box center [439, 120] width 25 height 16
type input "01-10-2025"
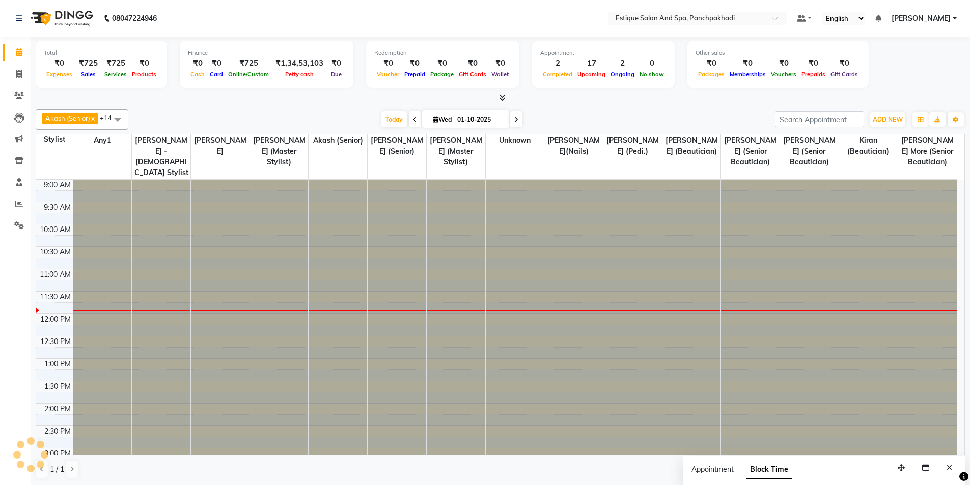
scroll to position [90, 0]
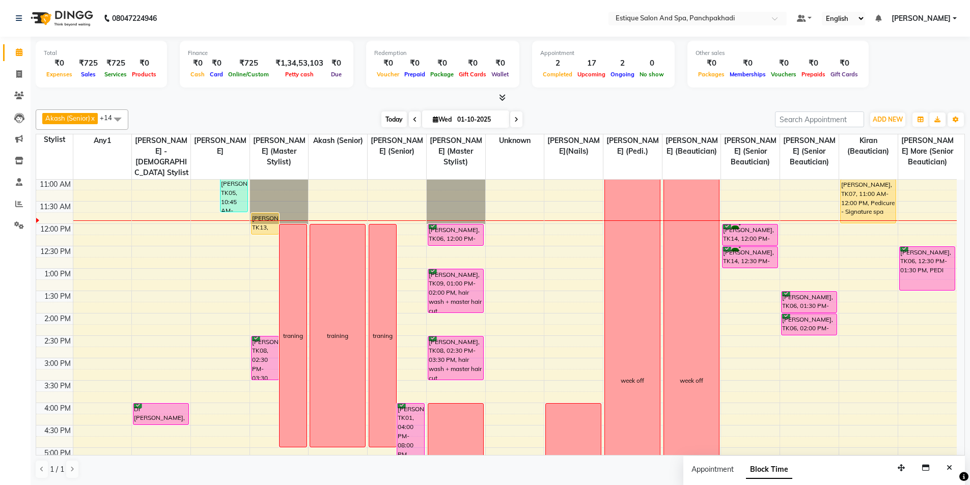
click at [385, 122] on span "Today" at bounding box center [393, 120] width 25 height 16
click at [383, 122] on span "Today" at bounding box center [393, 120] width 25 height 16
click at [156, 243] on div "9:00 AM 9:30 AM 10:00 AM 10:30 AM 11:00 AM 11:30 AM 12:00 PM 12:30 PM 1:00 PM 1…" at bounding box center [496, 381] width 921 height 582
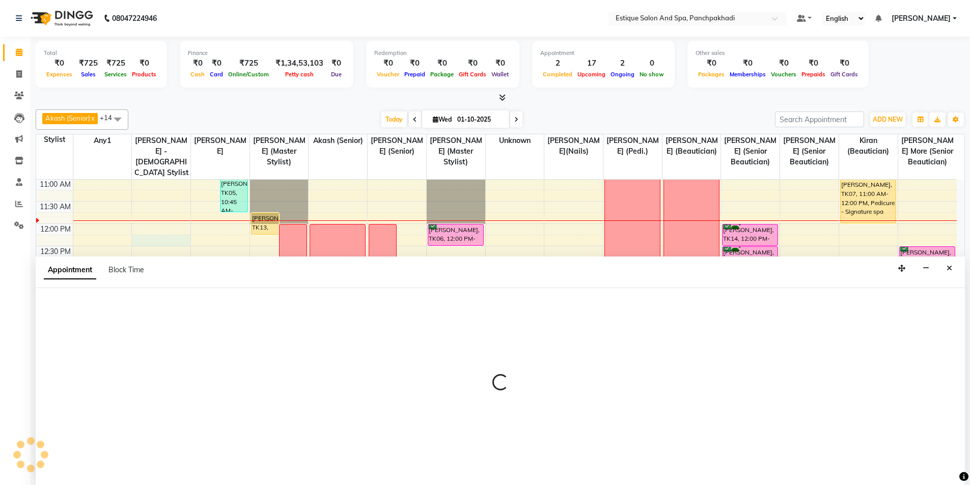
scroll to position [1, 0]
select select "60509"
select select "735"
select select "tentative"
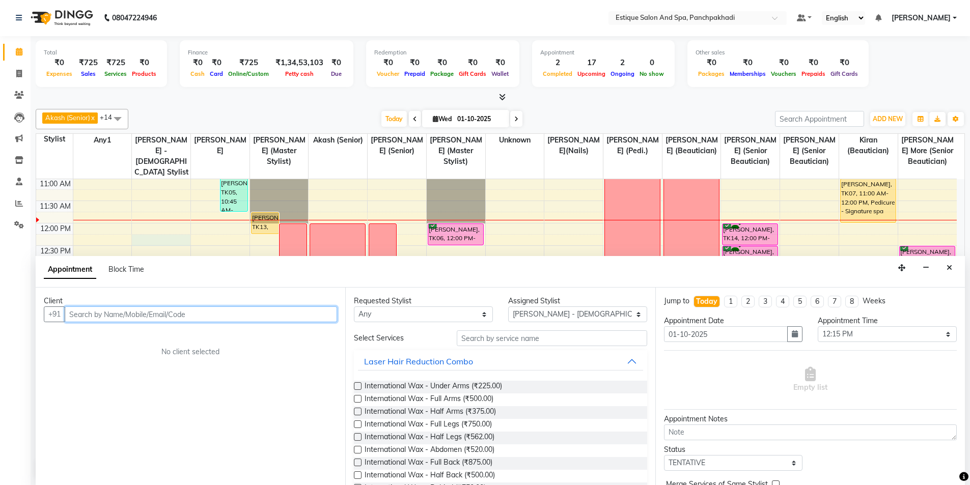
click at [202, 316] on input "text" at bounding box center [201, 315] width 272 height 16
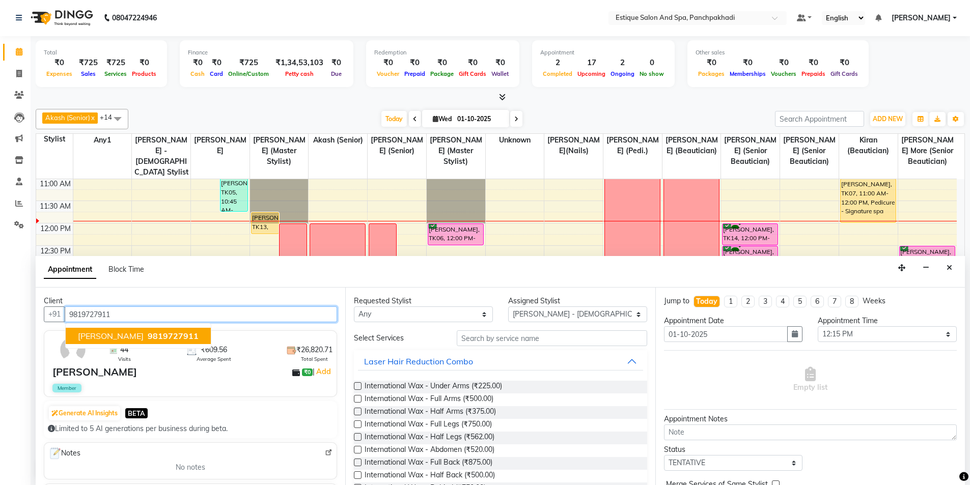
click at [148, 336] on span "9819727911" at bounding box center [173, 336] width 51 height 10
type input "9819727911"
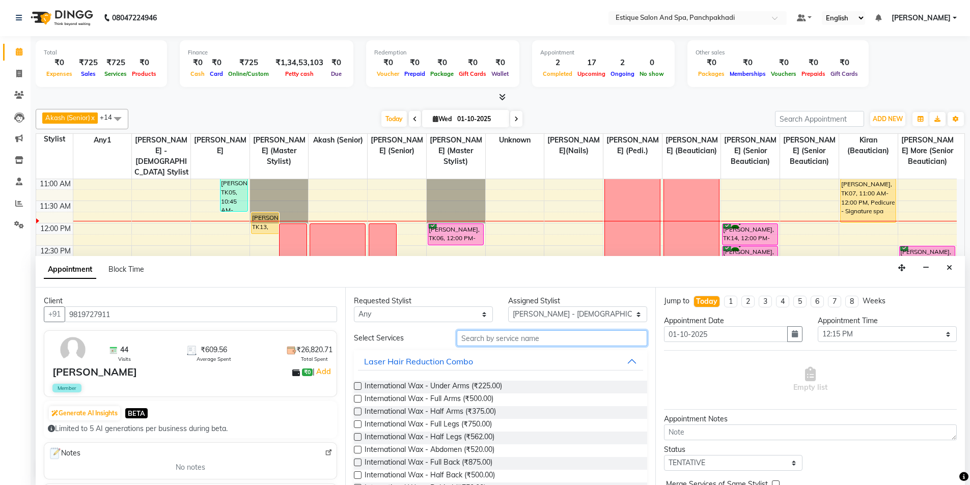
click at [489, 338] on input "text" at bounding box center [552, 339] width 190 height 16
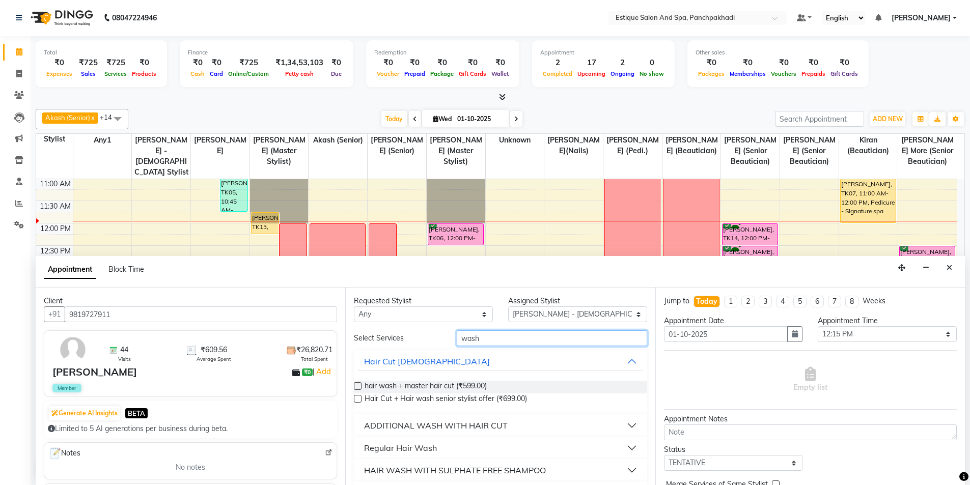
type input "wash"
click at [416, 449] on div "Regular Hair Wash" at bounding box center [400, 448] width 73 height 12
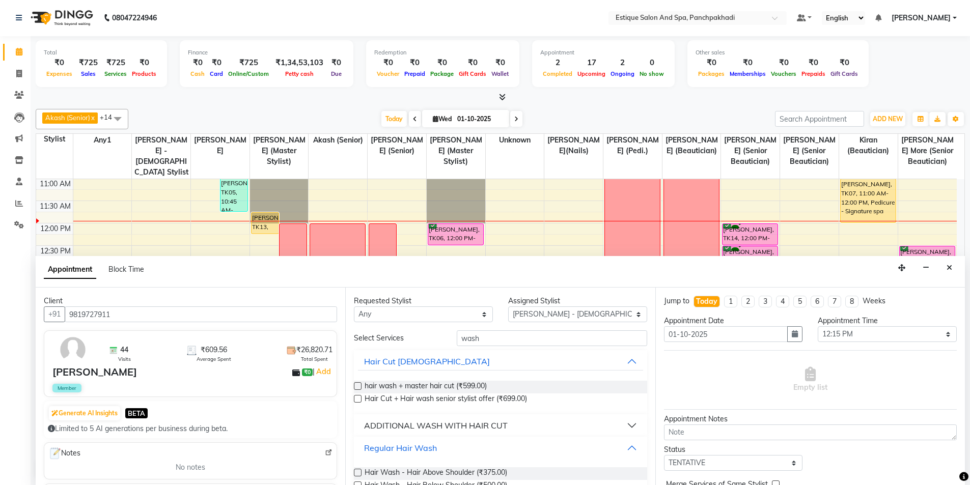
scroll to position [51, 0]
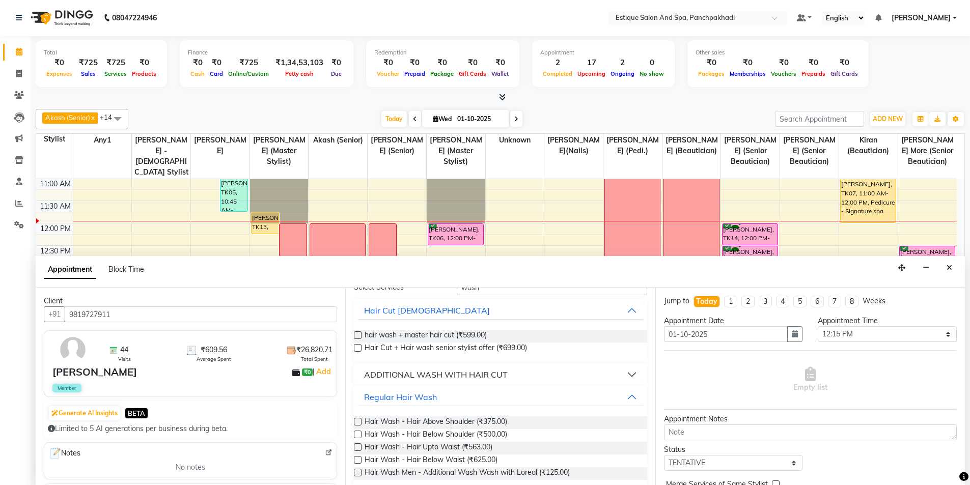
click at [356, 436] on label at bounding box center [358, 435] width 8 height 8
click at [356, 436] on input "checkbox" at bounding box center [357, 435] width 7 height 7
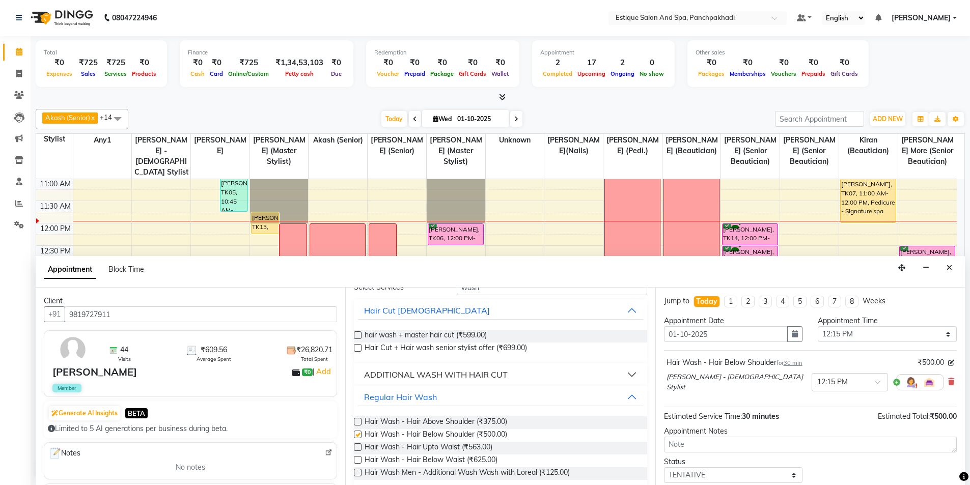
checkbox input "false"
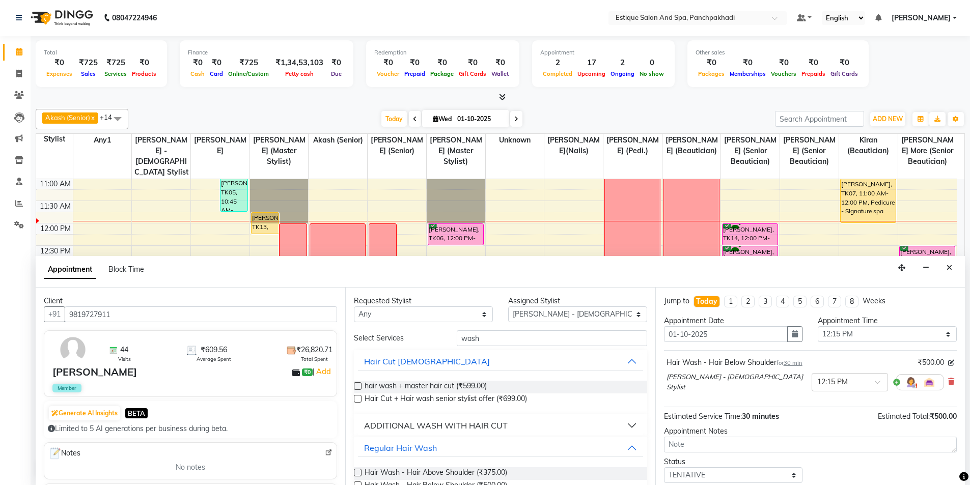
scroll to position [0, 0]
click at [536, 315] on select "Select [PERSON_NAME] (master stylist) [PERSON_NAME] (Senior) [PERSON_NAME]( Sen…" at bounding box center [577, 315] width 139 height 16
select select "57922"
click at [508, 307] on select "Select [PERSON_NAME] (master stylist) [PERSON_NAME] (Senior) [PERSON_NAME]( Sen…" at bounding box center [577, 315] width 139 height 16
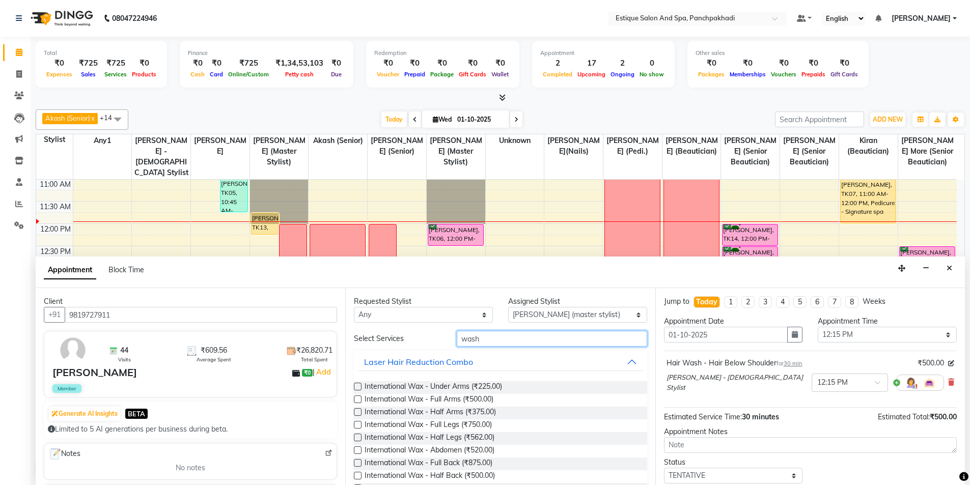
click at [510, 341] on input "wash" at bounding box center [552, 339] width 190 height 16
type input "w"
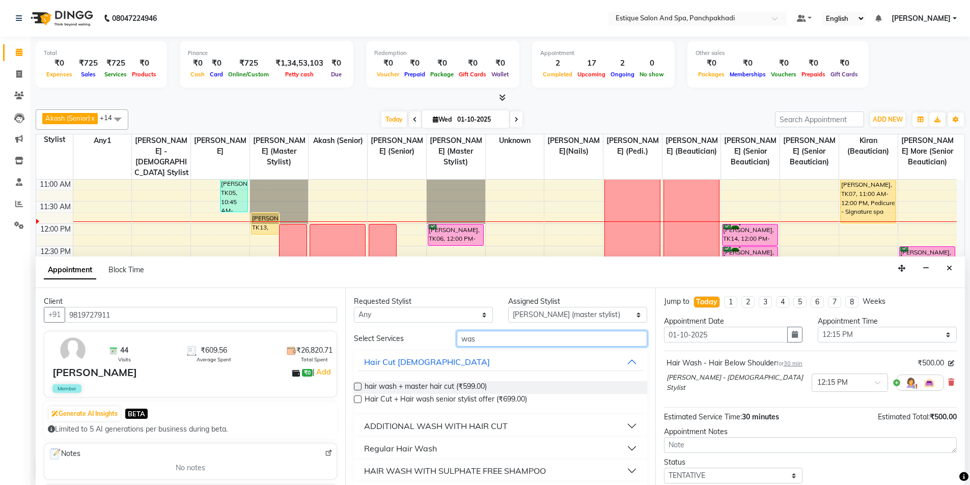
type input "wash"
click at [425, 444] on div "Regular Hair Wash" at bounding box center [400, 449] width 73 height 12
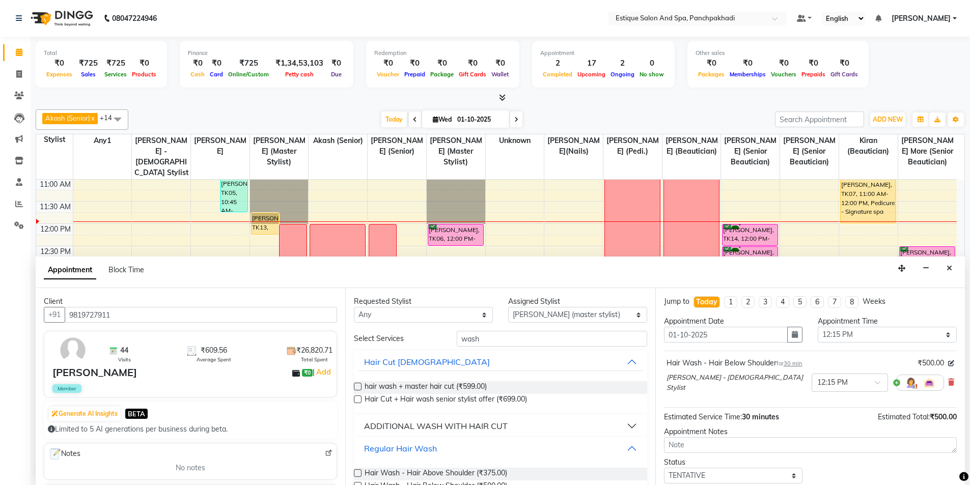
scroll to position [51, 0]
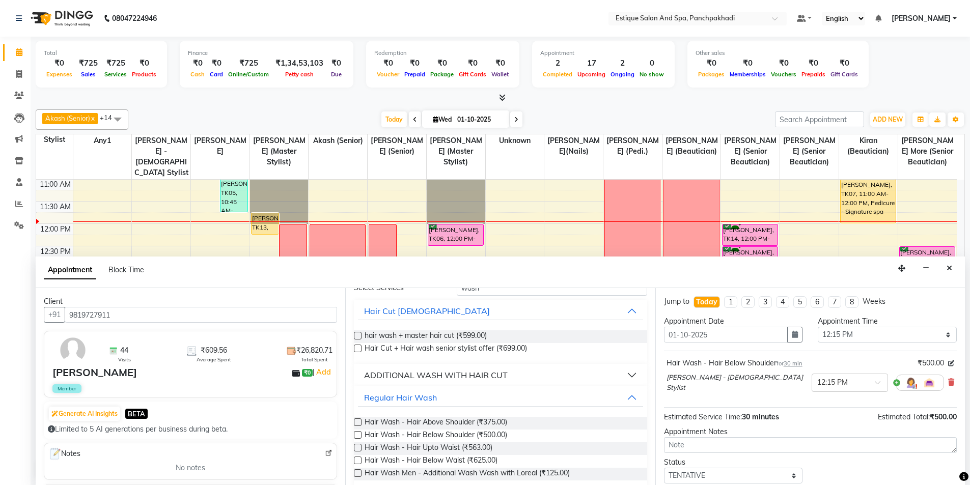
drag, startPoint x: 357, startPoint y: 436, endPoint x: 658, endPoint y: 430, distance: 301.0
click at [361, 434] on label at bounding box center [358, 435] width 8 height 8
click at [361, 434] on input "checkbox" at bounding box center [357, 436] width 7 height 7
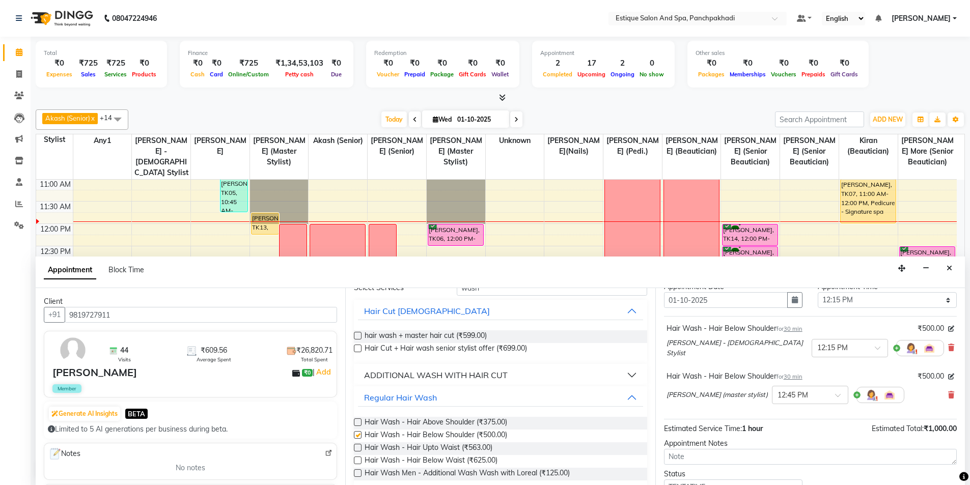
scroll to position [107, 0]
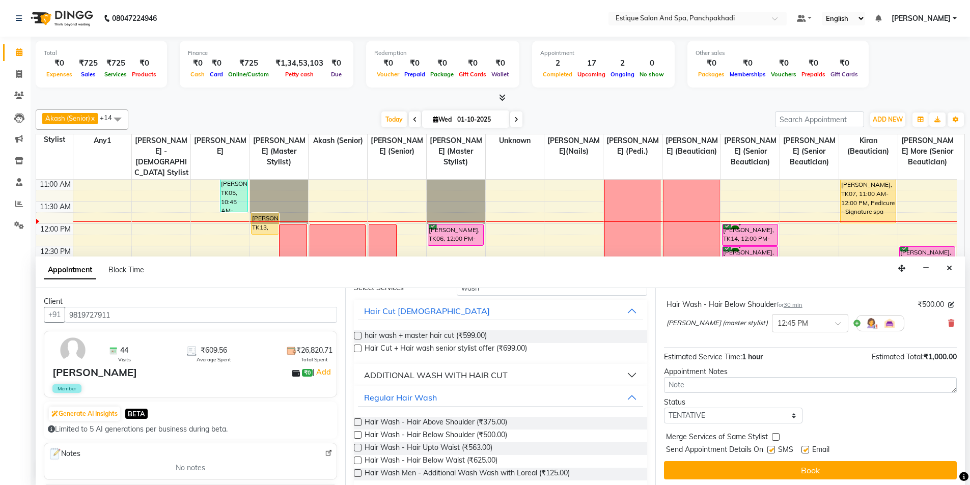
checkbox input "false"
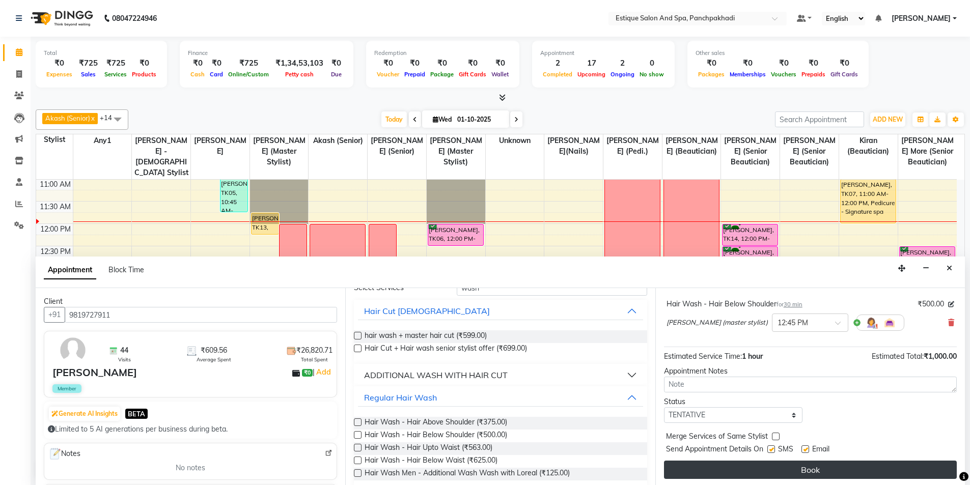
click at [767, 462] on button "Book" at bounding box center [810, 470] width 293 height 18
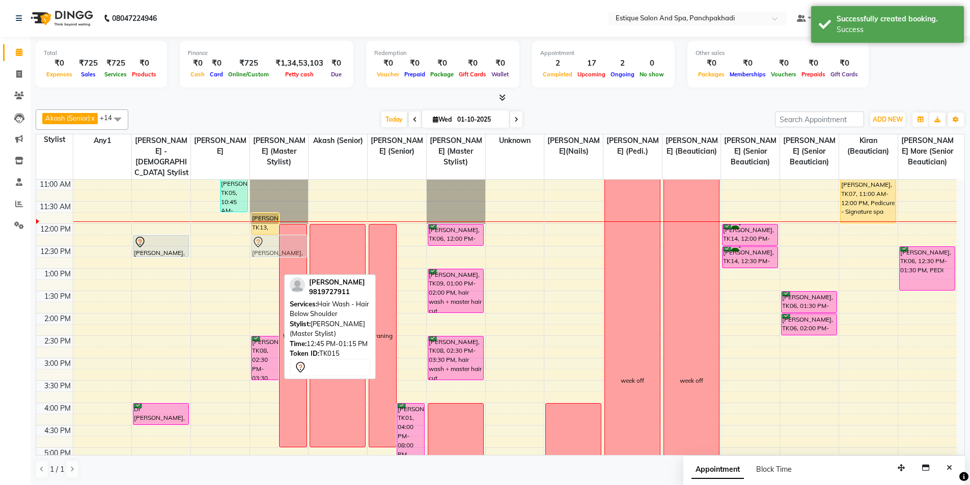
drag, startPoint x: 265, startPoint y: 273, endPoint x: 270, endPoint y: 253, distance: 21.5
click at [270, 253] on div "[PERSON_NAME], TK13, 11:45 AM-12:15 PM, Styling Women - Blow Dry - Hair Below S…" at bounding box center [279, 381] width 59 height 582
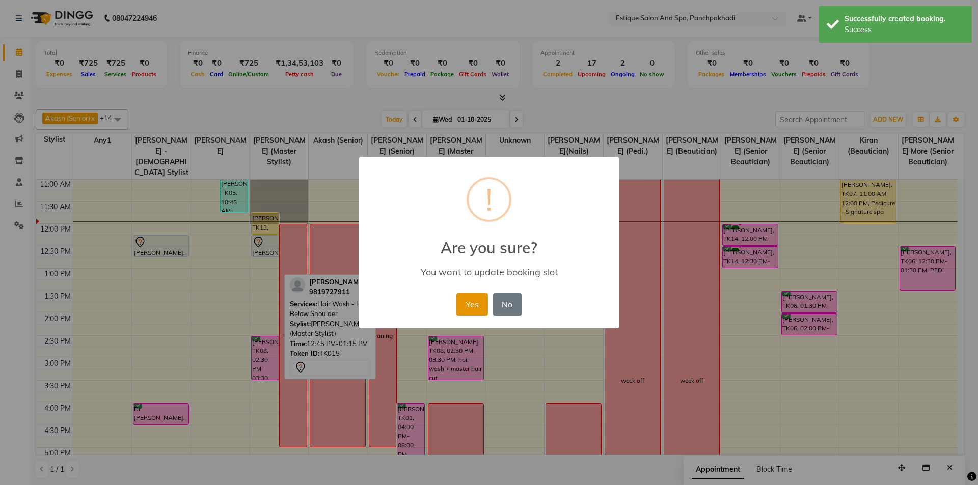
click at [469, 308] on button "Yes" at bounding box center [471, 304] width 31 height 22
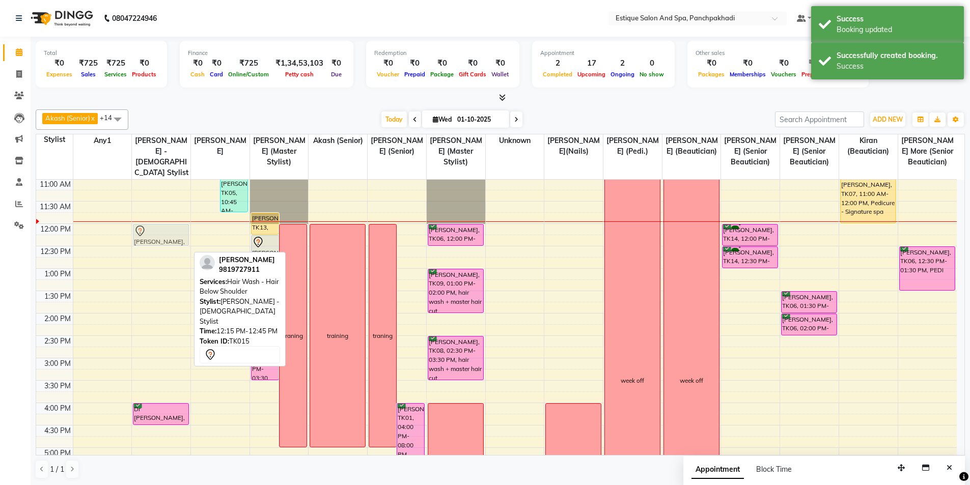
drag, startPoint x: 149, startPoint y: 249, endPoint x: 149, endPoint y: 240, distance: 8.2
click at [149, 240] on div "[PERSON_NAME], TK15, 12:15 PM-12:45 PM, Hair Wash - Hair Below Shoulder Dr [PER…" at bounding box center [161, 381] width 59 height 582
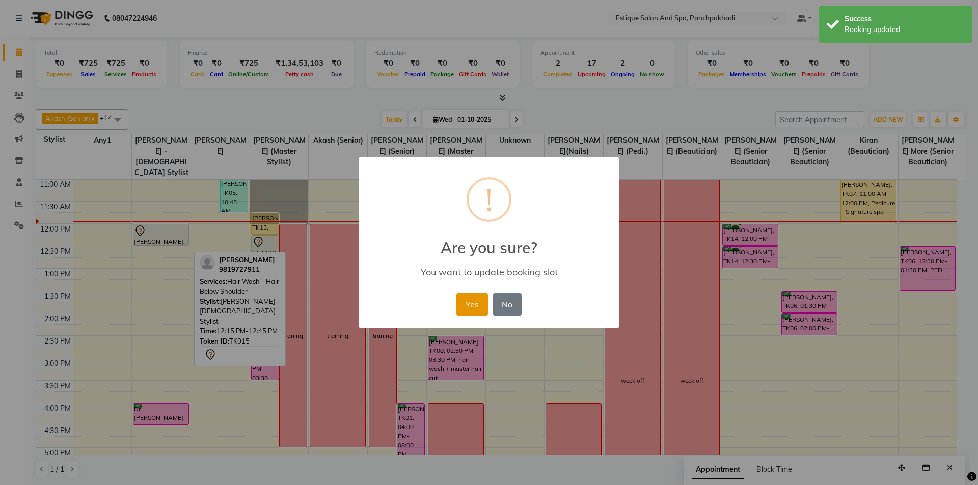
click at [473, 303] on button "Yes" at bounding box center [471, 304] width 31 height 22
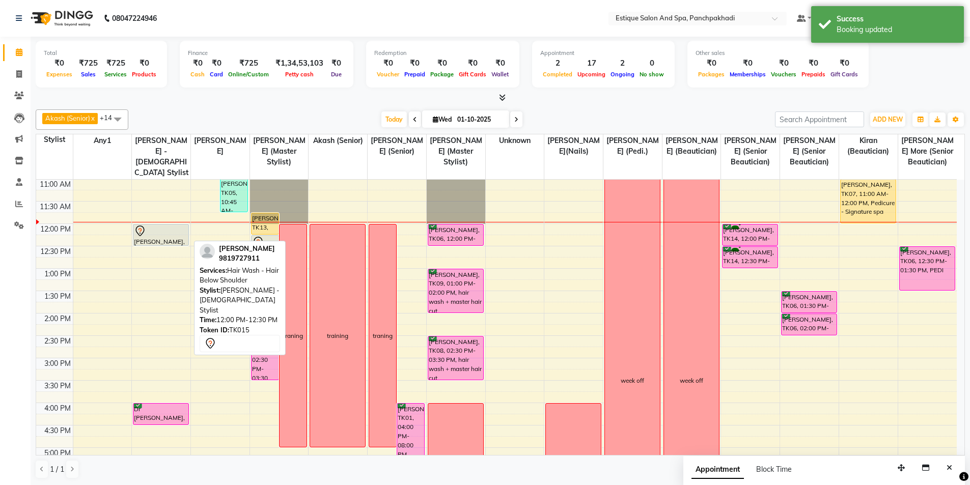
click at [184, 232] on div at bounding box center [161, 231] width 54 height 12
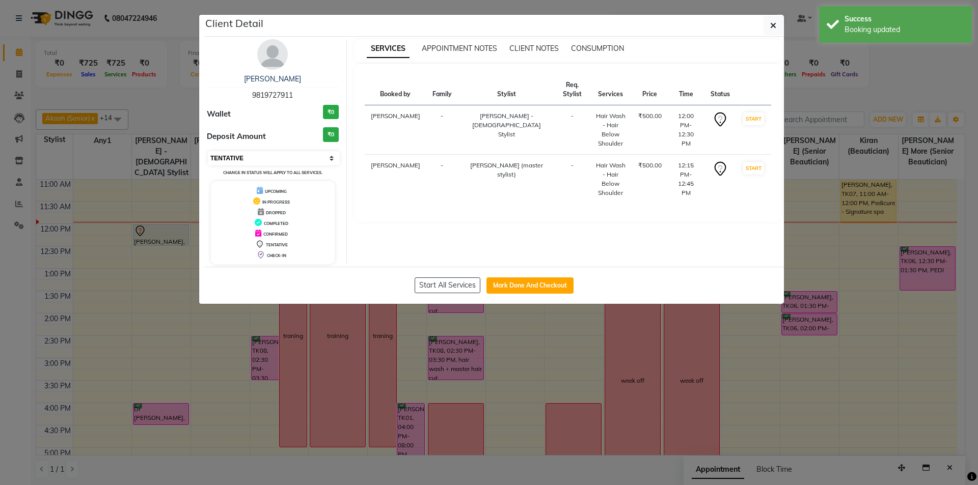
click at [262, 157] on select "Select IN SERVICE CONFIRMED TENTATIVE CHECK IN MARK DONE DROPPED UPCOMING" at bounding box center [274, 158] width 132 height 14
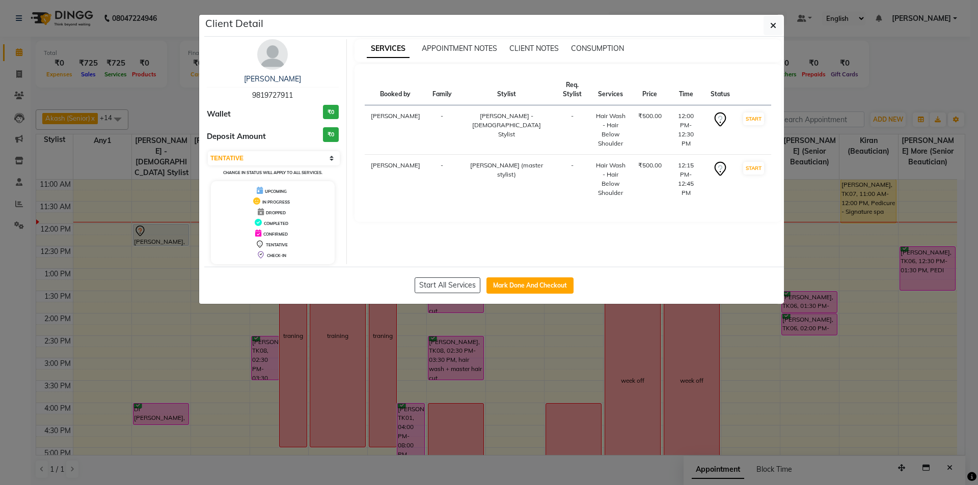
select select "6"
click at [208, 151] on select "Select IN SERVICE CONFIRMED TENTATIVE CHECK IN MARK DONE DROPPED UPCOMING" at bounding box center [274, 158] width 132 height 14
click at [768, 21] on button "button" at bounding box center [772, 25] width 19 height 19
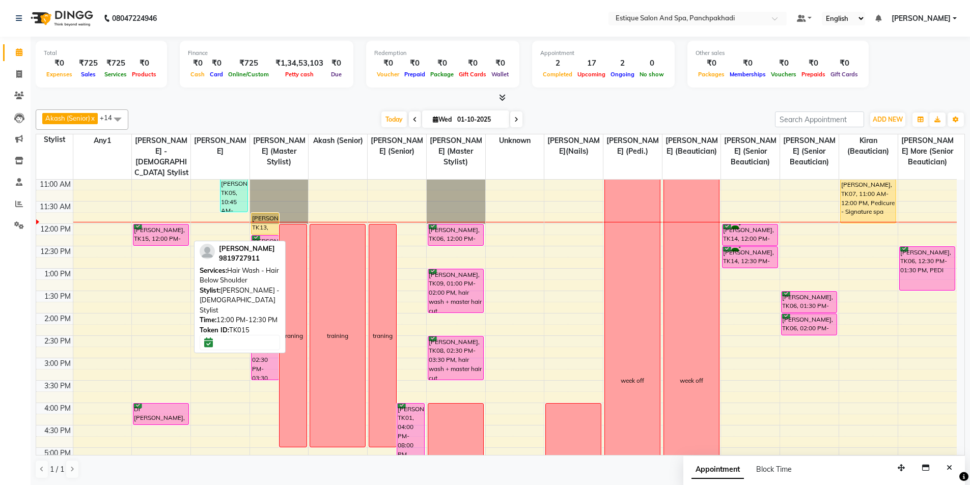
click at [158, 235] on div "[PERSON_NAME], TK15, 12:00 PM-12:30 PM, Hair Wash - Hair Below Shoulder" at bounding box center [160, 235] width 55 height 21
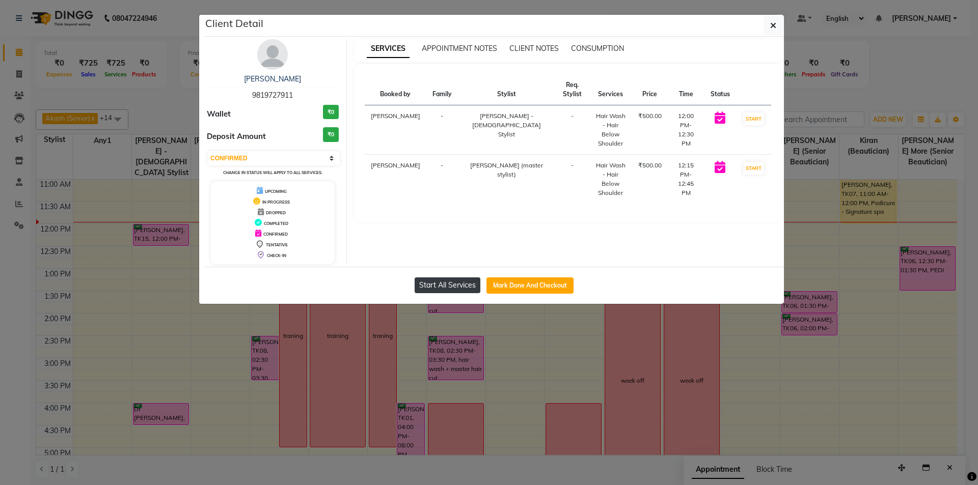
drag, startPoint x: 458, startPoint y: 283, endPoint x: 14, endPoint y: 233, distance: 446.9
click at [455, 283] on button "Start All Services" at bounding box center [448, 286] width 66 height 16
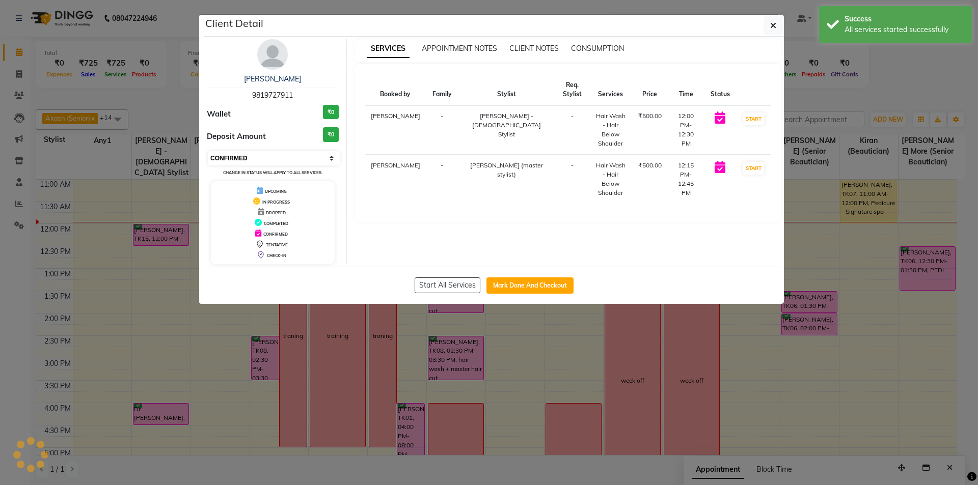
select select "1"
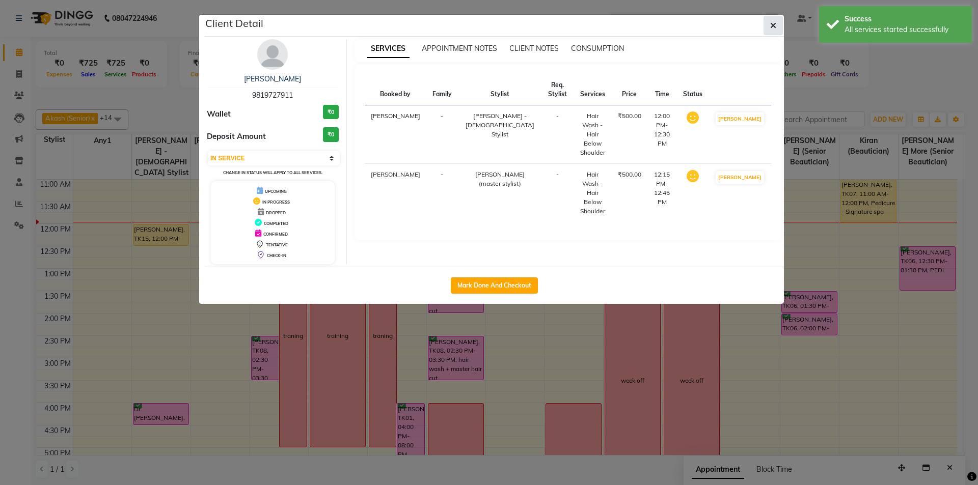
click at [769, 26] on button "button" at bounding box center [772, 25] width 19 height 19
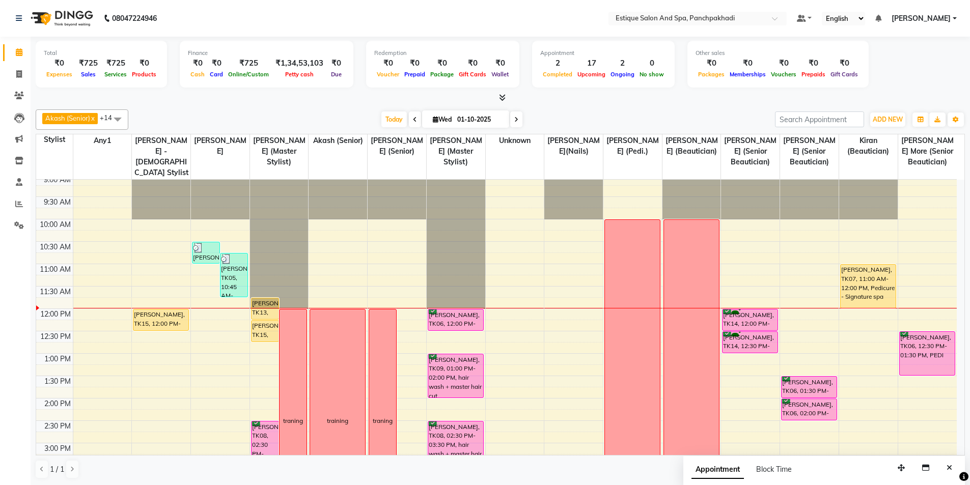
scroll to position [0, 0]
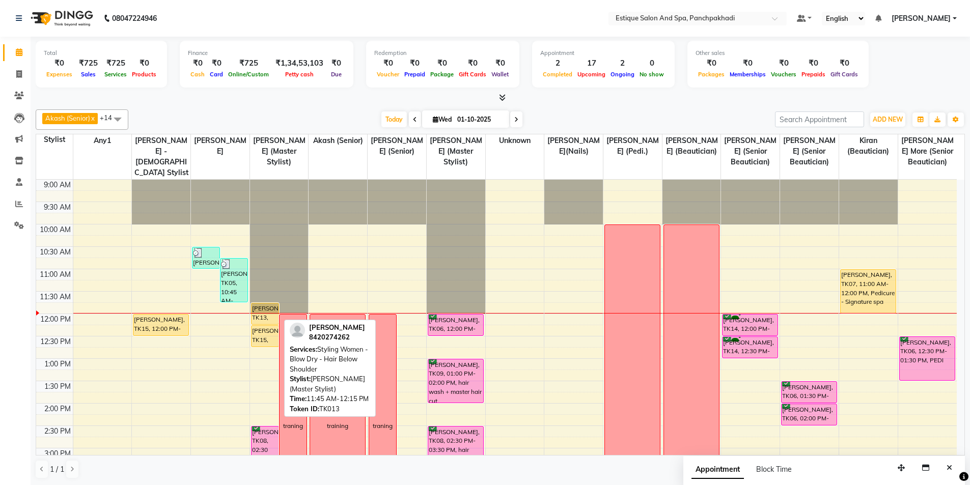
click at [264, 318] on div "[PERSON_NAME], TK13, 11:45 AM-12:15 PM, Styling Women - Blow Dry - Hair Below S…" at bounding box center [265, 314] width 27 height 21
select select "1"
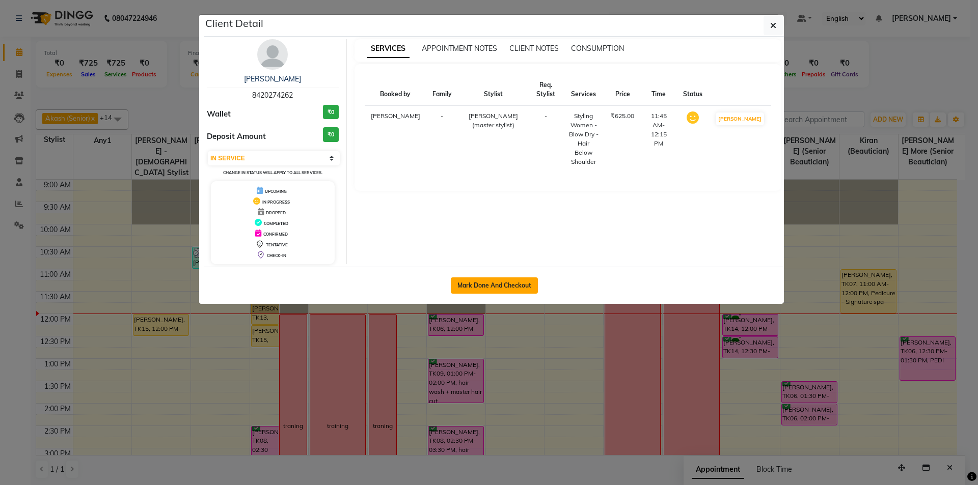
click at [516, 286] on button "Mark Done And Checkout" at bounding box center [494, 286] width 87 height 16
select select "925"
select select "service"
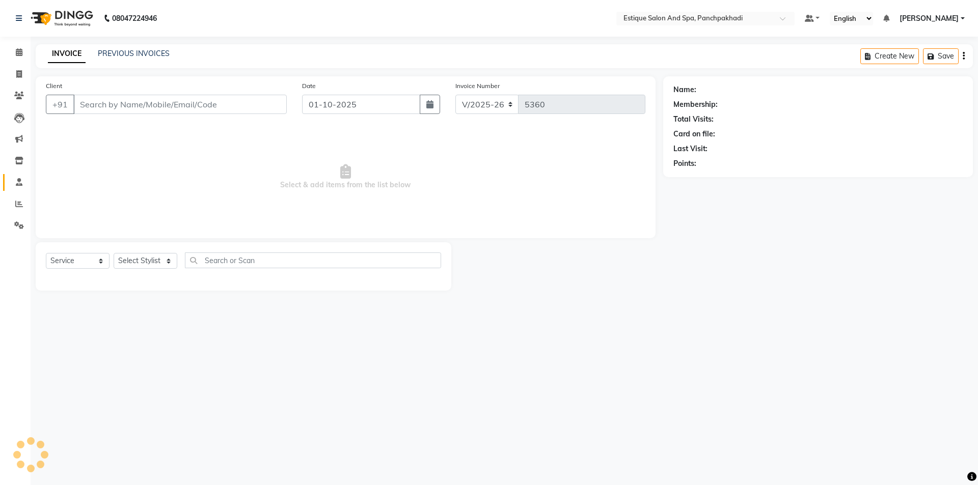
type input "8420274262"
select select "57922"
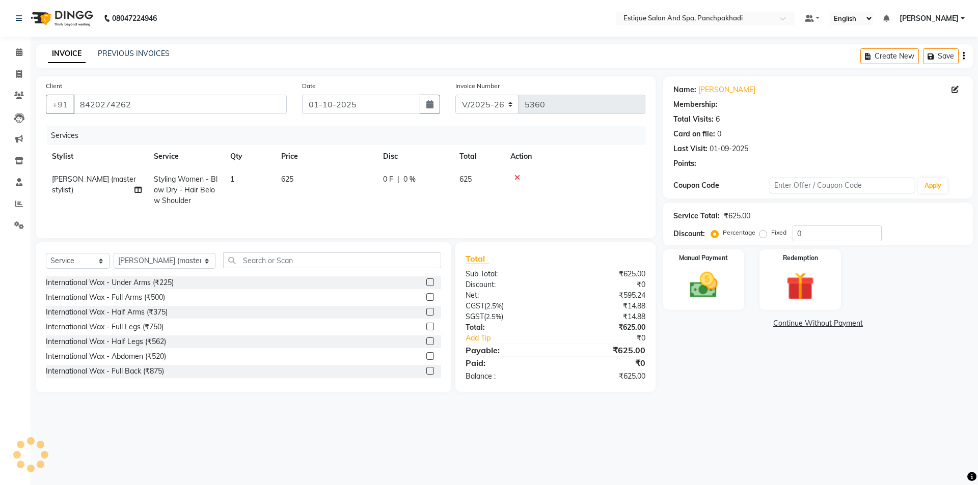
select select "1: Object"
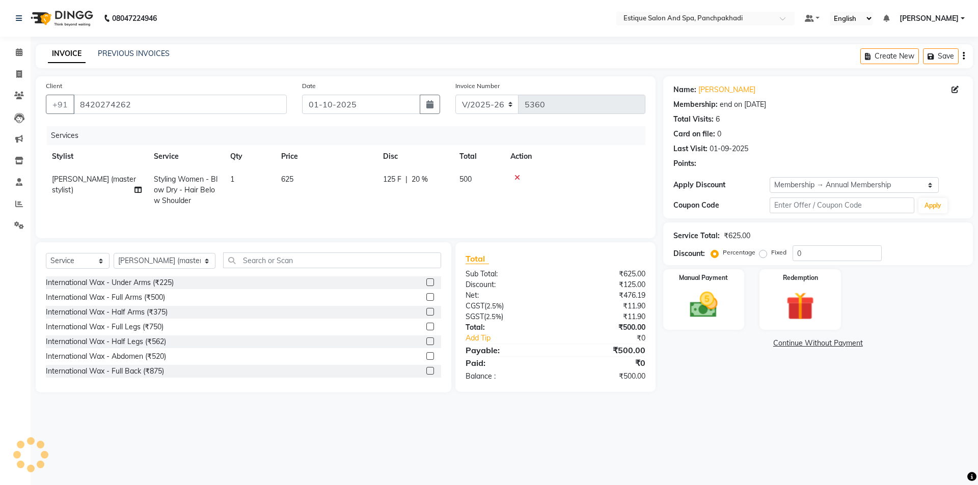
type input "20"
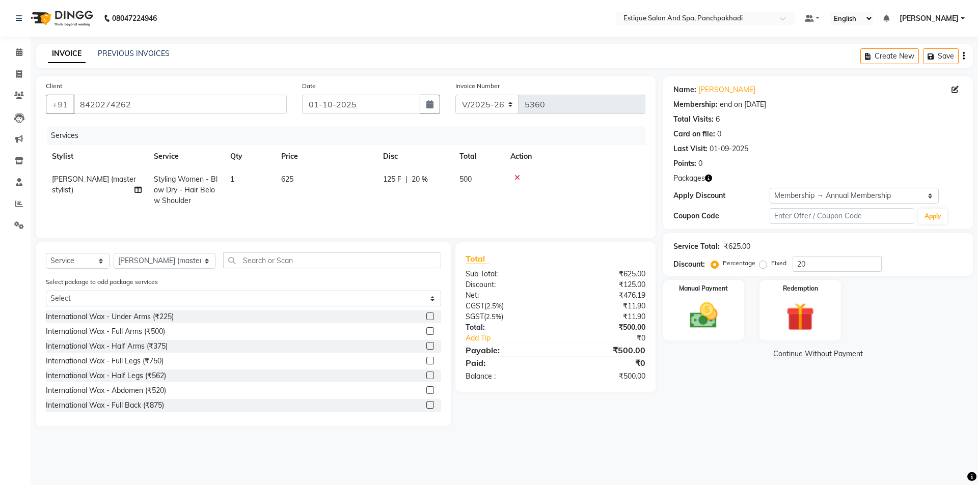
click at [710, 179] on icon "button" at bounding box center [708, 178] width 7 height 7
click at [782, 170] on div "Name: [PERSON_NAME] Membership: end on [DATE] Total Visits: 6 Card on file: 0 L…" at bounding box center [818, 152] width 310 height 153
click at [181, 197] on span "Styling Women - Blow Dry - Hair Below Shoulder" at bounding box center [186, 190] width 64 height 31
select select "57922"
click at [188, 210] on span "Styling Women - Blow Dry - Hair Below Shoulder x" at bounding box center [205, 194] width 90 height 33
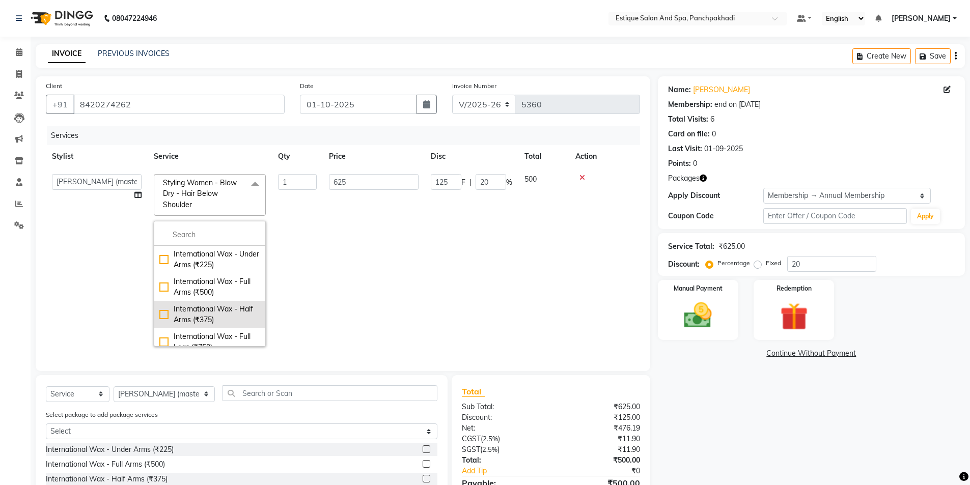
scroll to position [51, 0]
click at [489, 251] on td "125 F | 20 %" at bounding box center [472, 260] width 94 height 185
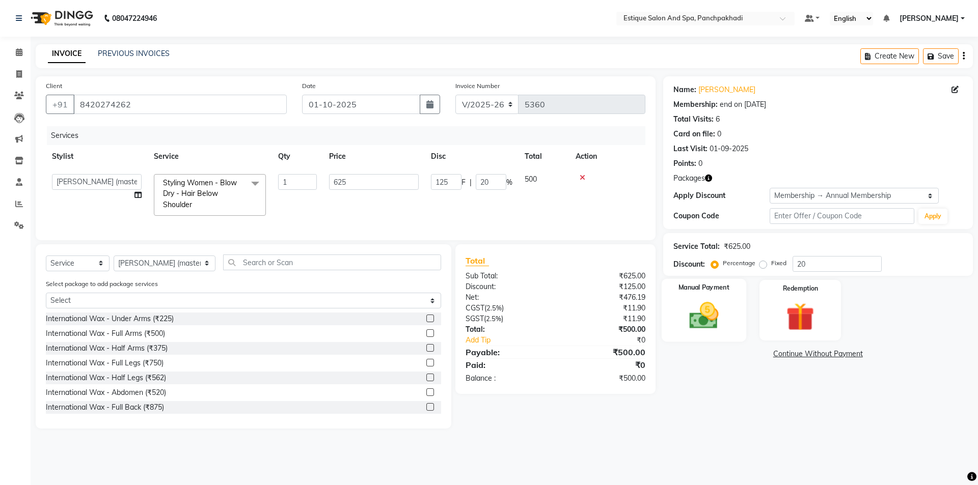
click at [699, 329] on img at bounding box center [703, 316] width 47 height 34
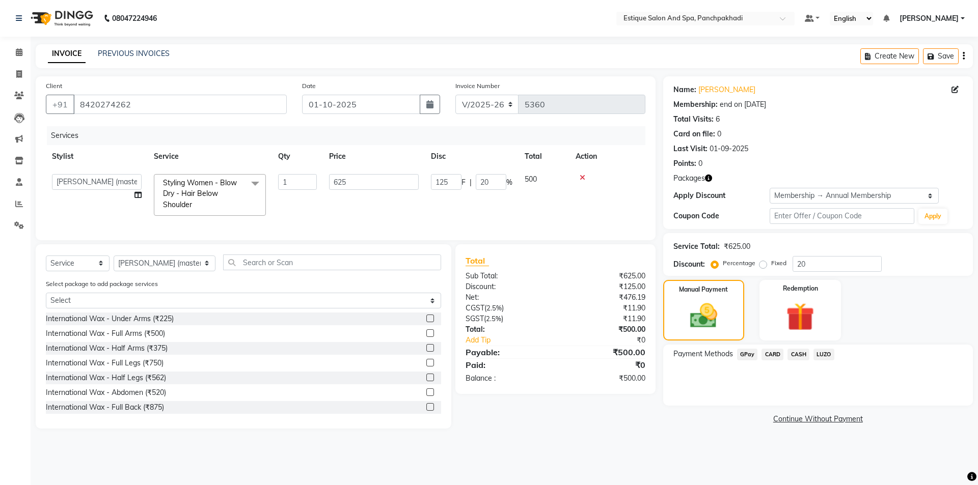
click at [797, 353] on span "CASH" at bounding box center [798, 355] width 22 height 12
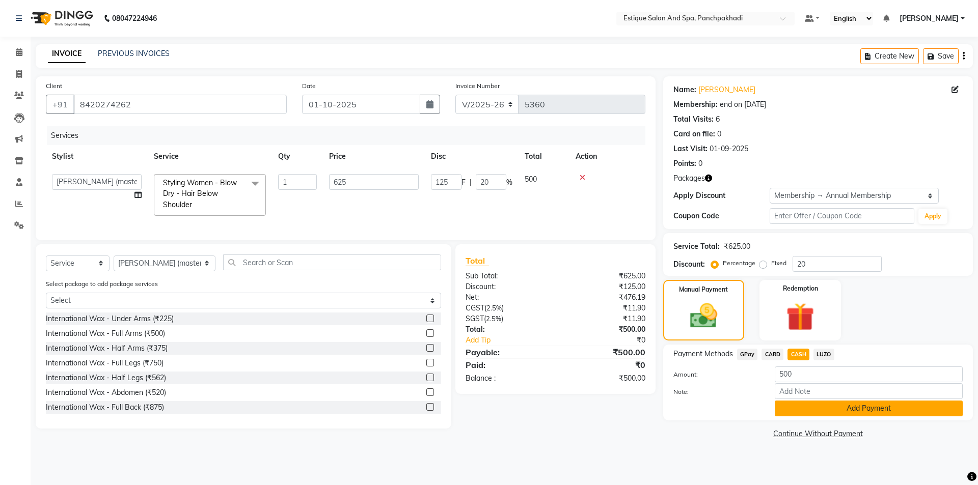
click at [814, 412] on button "Add Payment" at bounding box center [869, 409] width 188 height 16
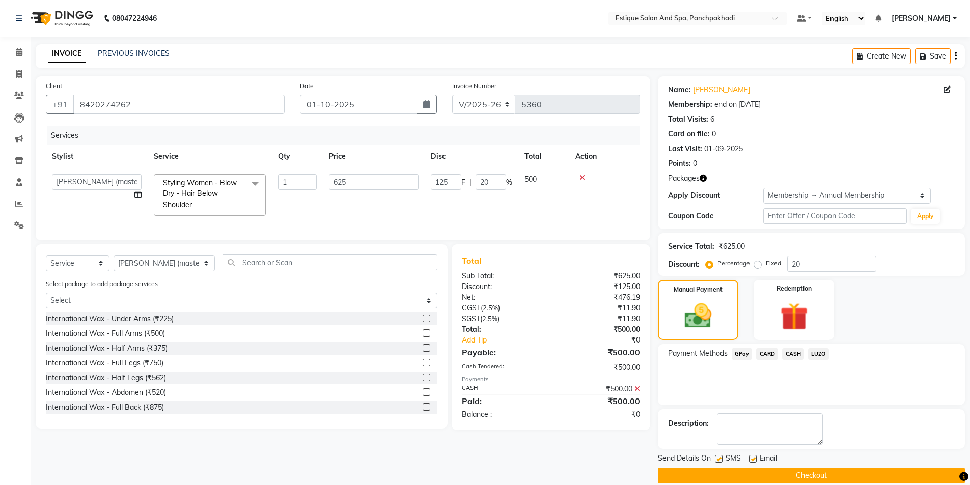
click at [838, 473] on button "Checkout" at bounding box center [811, 476] width 307 height 16
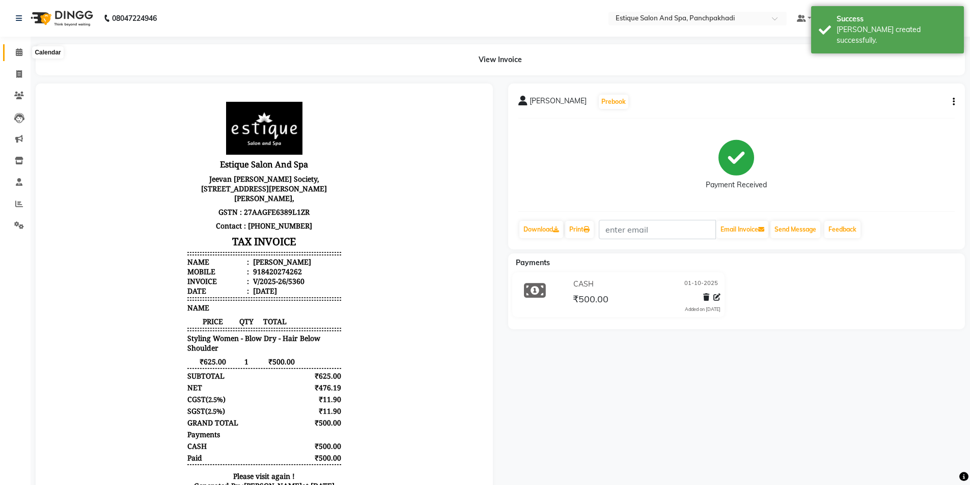
click at [22, 51] on icon at bounding box center [19, 52] width 7 height 8
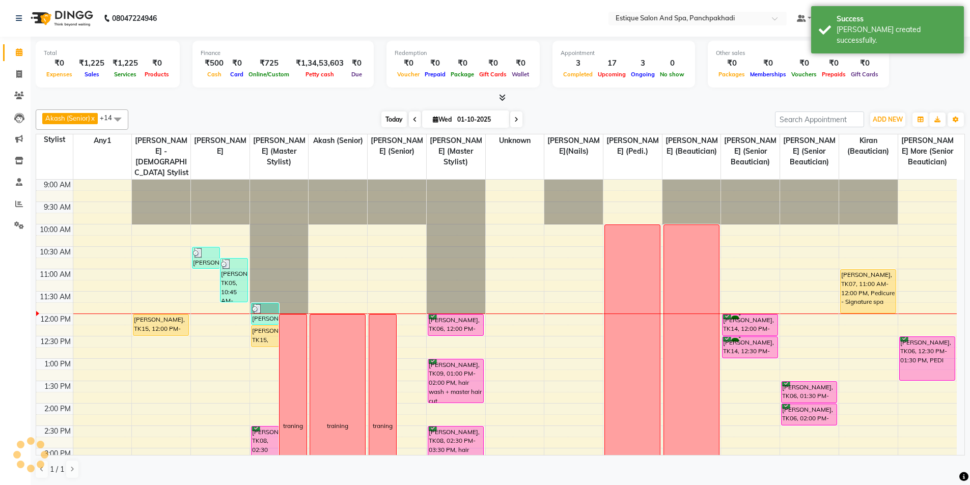
click at [381, 124] on span "Today" at bounding box center [393, 120] width 25 height 16
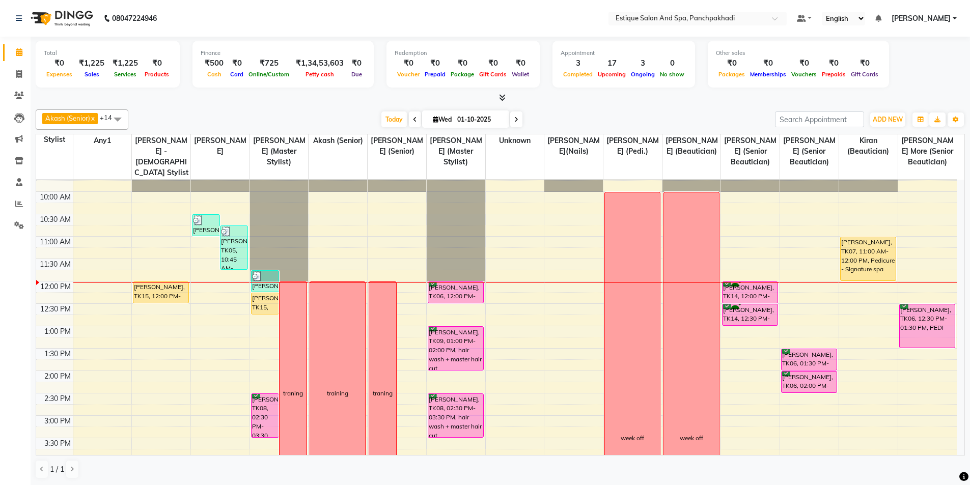
scroll to position [51, 0]
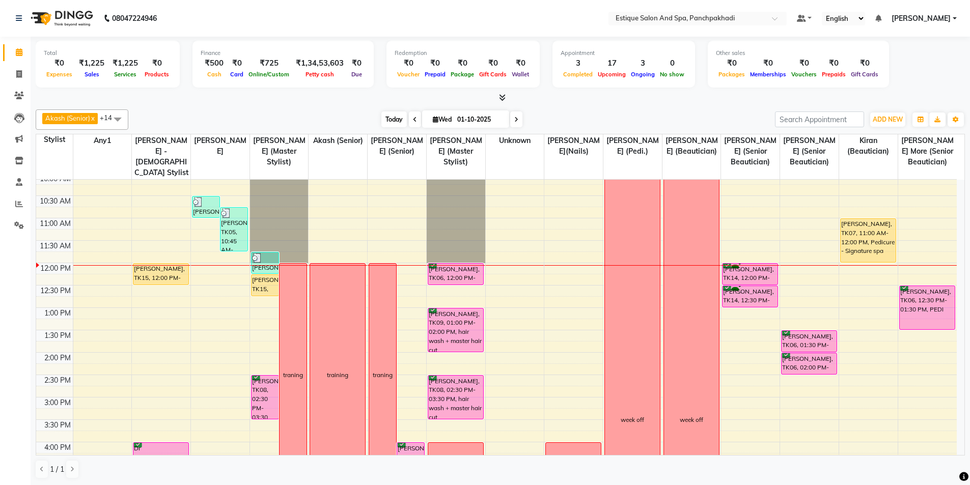
click at [387, 119] on span "Today" at bounding box center [393, 120] width 25 height 16
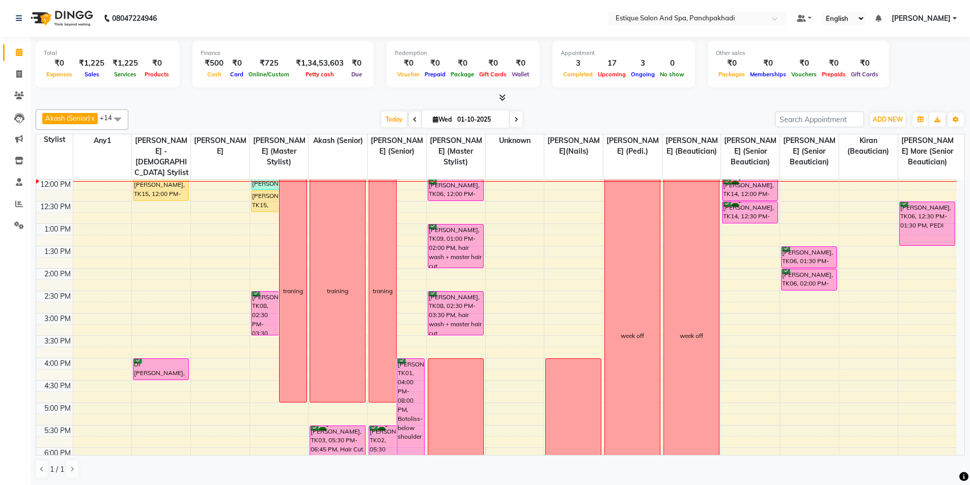
scroll to position [33, 0]
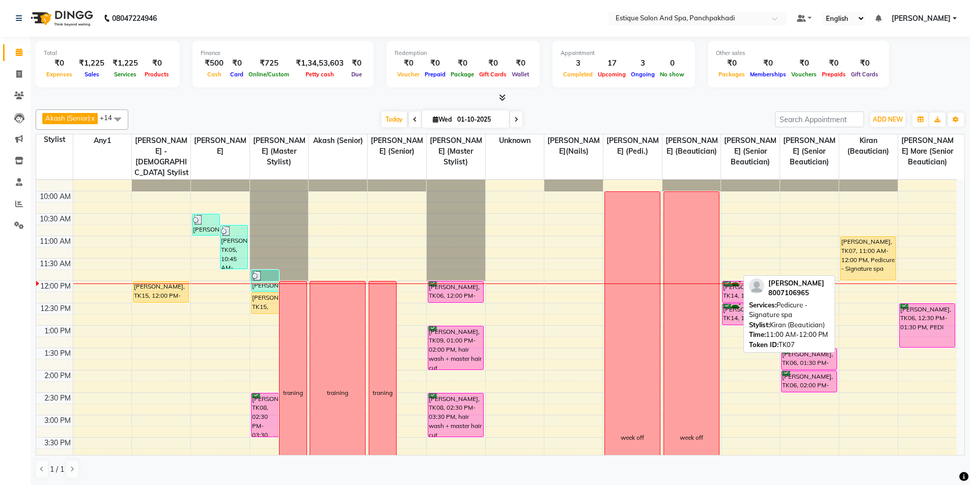
click at [850, 255] on div "[PERSON_NAME], TK07, 11:00 AM-12:00 PM, Pedicure - Signature spa" at bounding box center [868, 258] width 55 height 43
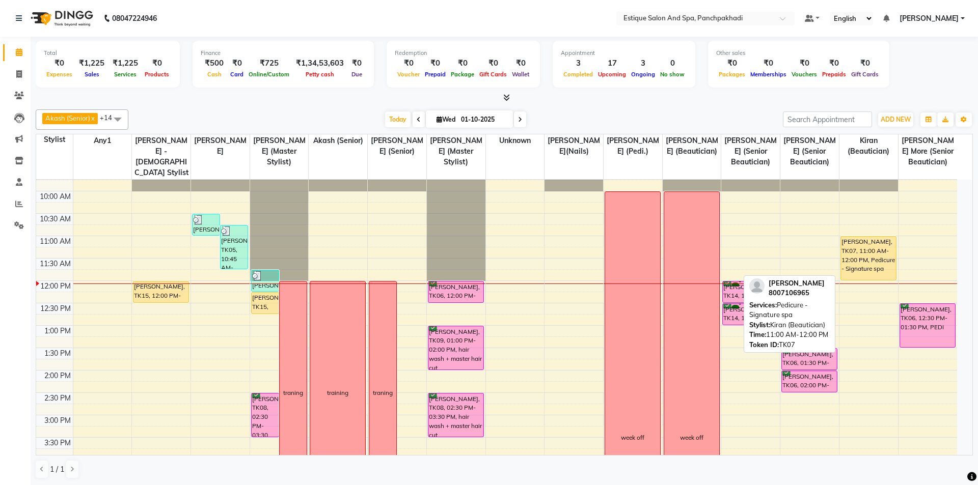
select select "1"
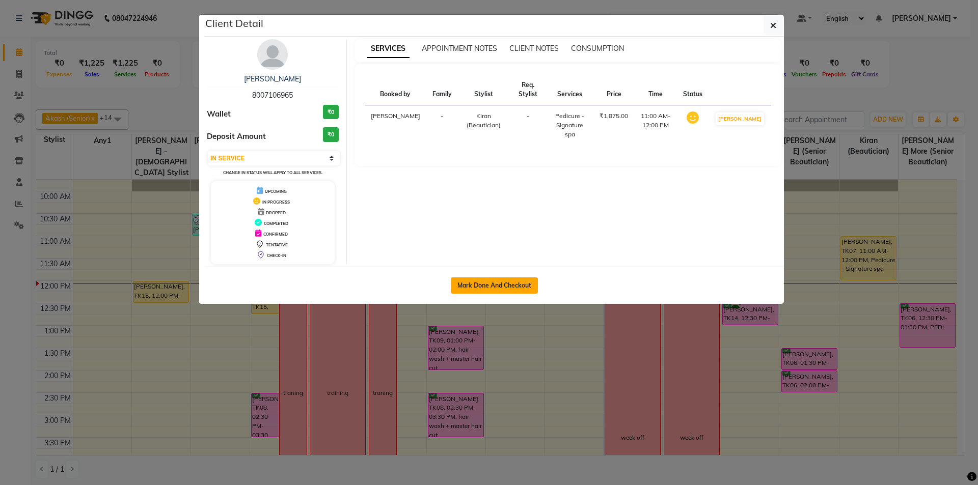
click at [494, 282] on button "Mark Done And Checkout" at bounding box center [494, 286] width 87 height 16
select select "925"
select select "service"
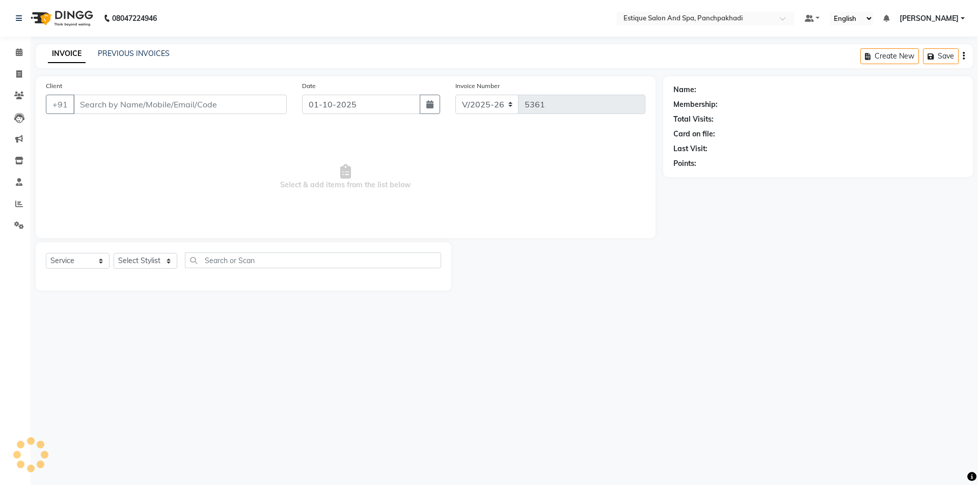
type input "8007106965"
select select "87916"
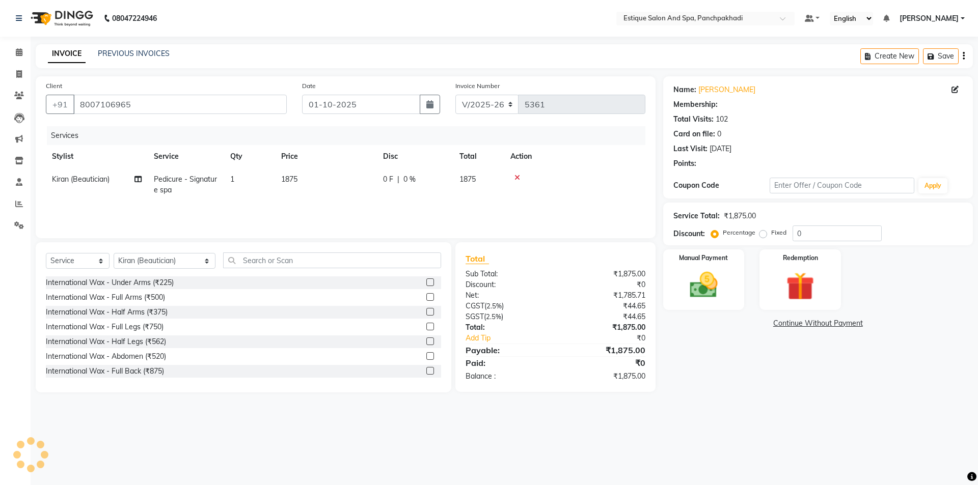
type input "20"
select select "1: Object"
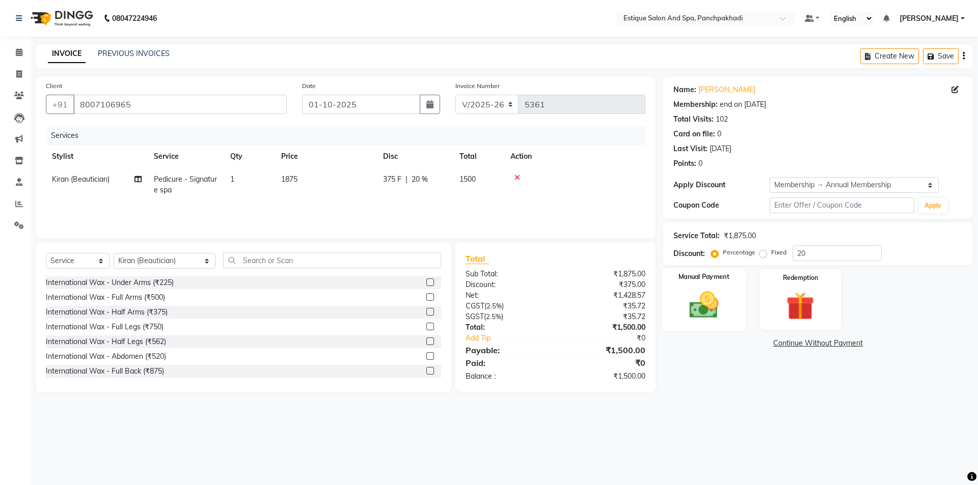
click at [712, 302] on img at bounding box center [703, 305] width 47 height 34
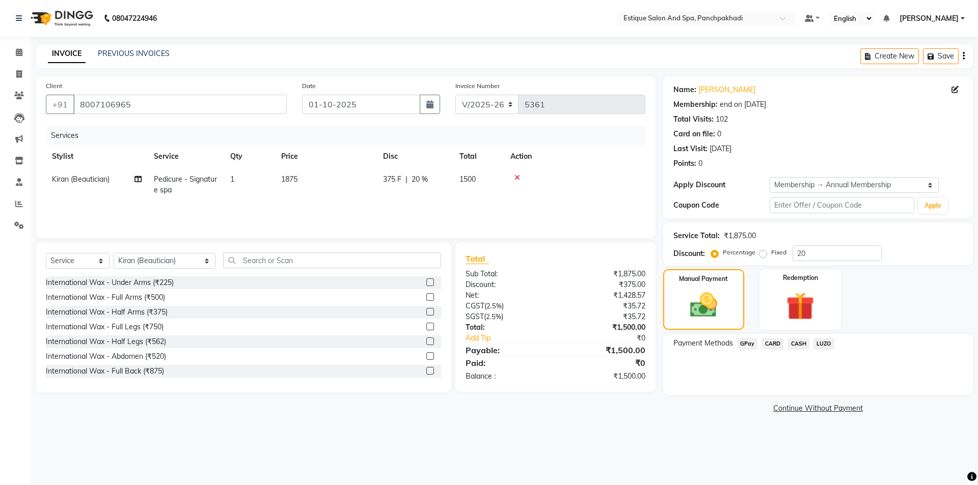
click at [797, 346] on span "CASH" at bounding box center [798, 344] width 22 height 12
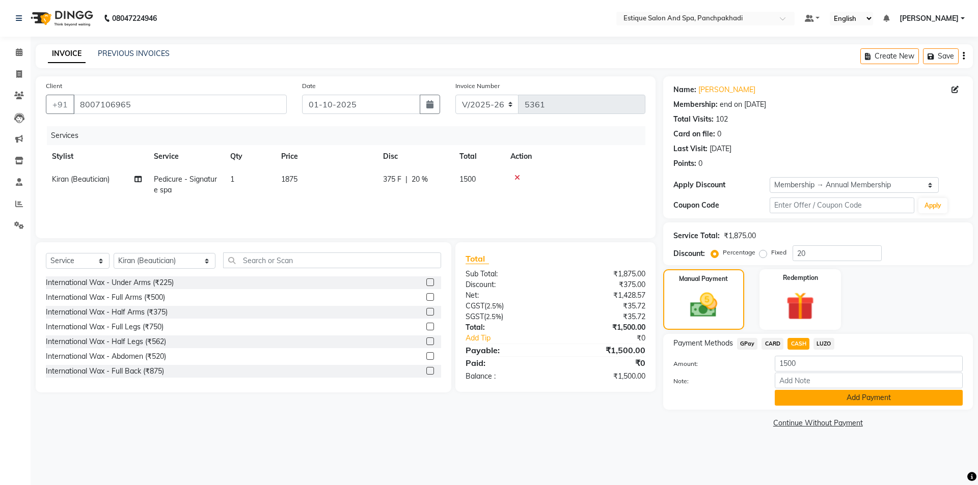
click at [832, 395] on button "Add Payment" at bounding box center [869, 398] width 188 height 16
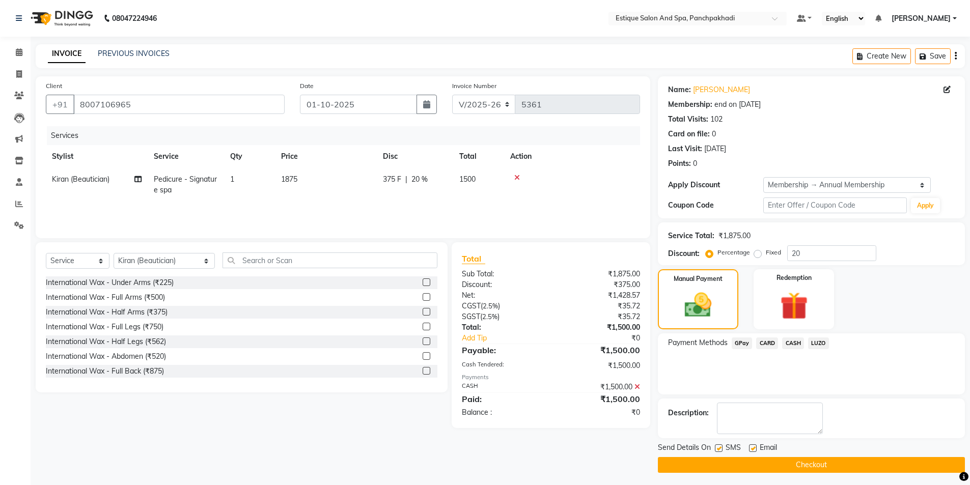
click at [819, 466] on button "Checkout" at bounding box center [811, 465] width 307 height 16
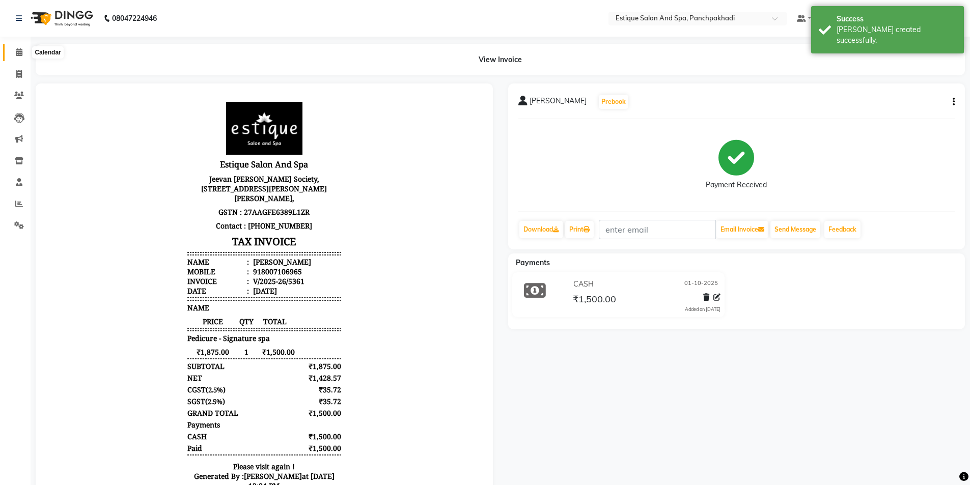
click at [22, 48] on icon at bounding box center [19, 52] width 7 height 8
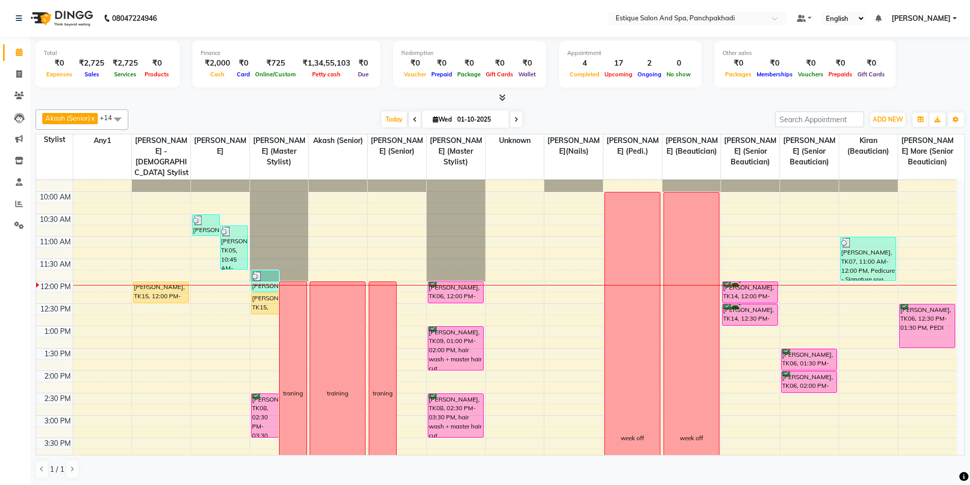
scroll to position [51, 0]
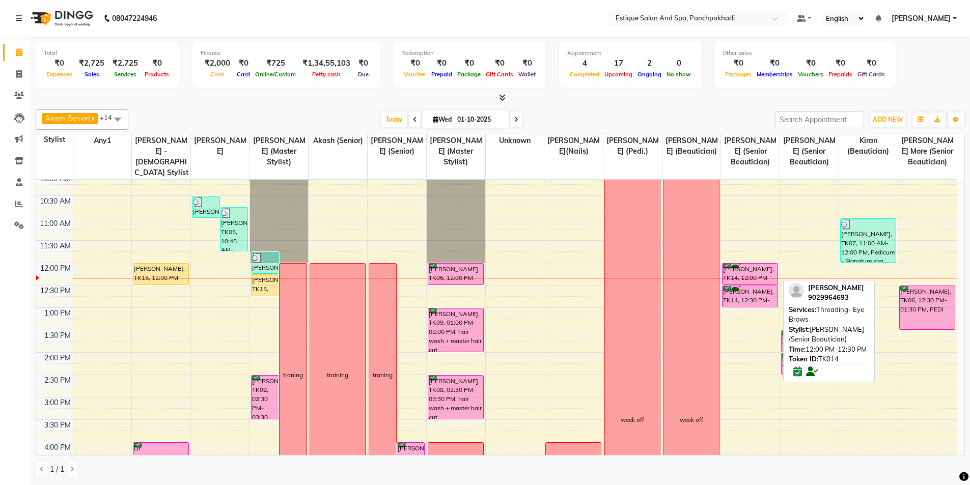
click at [760, 273] on div "[PERSON_NAME], TK14, 12:00 PM-12:30 PM, Threading- Eye Brows" at bounding box center [750, 274] width 55 height 21
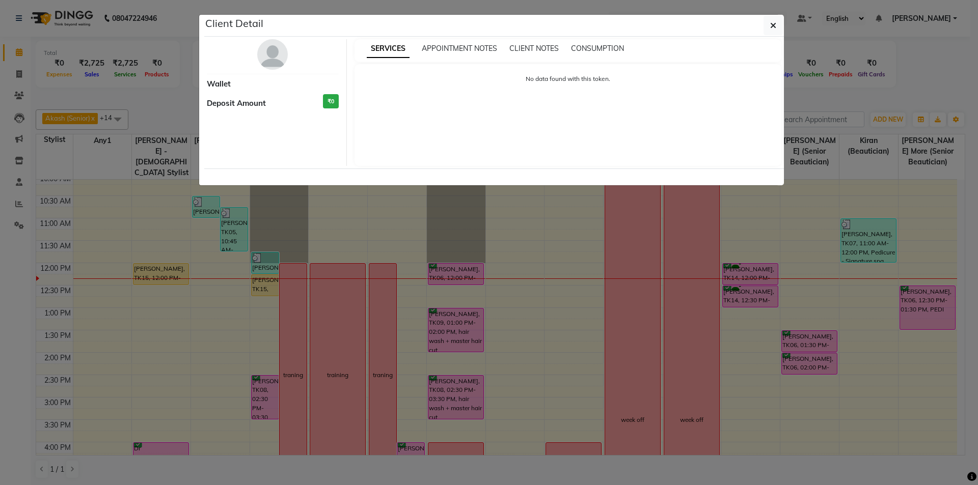
select select "6"
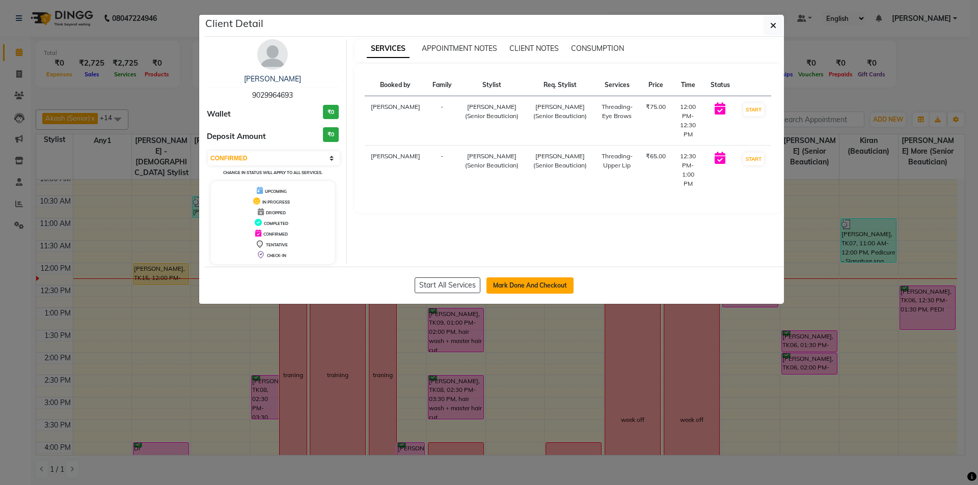
click at [528, 283] on button "Mark Done And Checkout" at bounding box center [529, 286] width 87 height 16
select select "service"
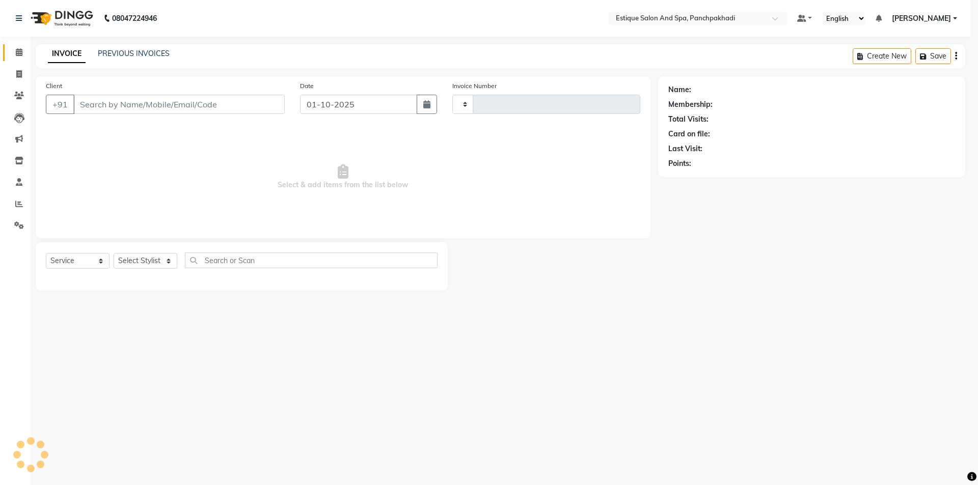
type input "5362"
select select "925"
type input "9029964693"
select select "15917"
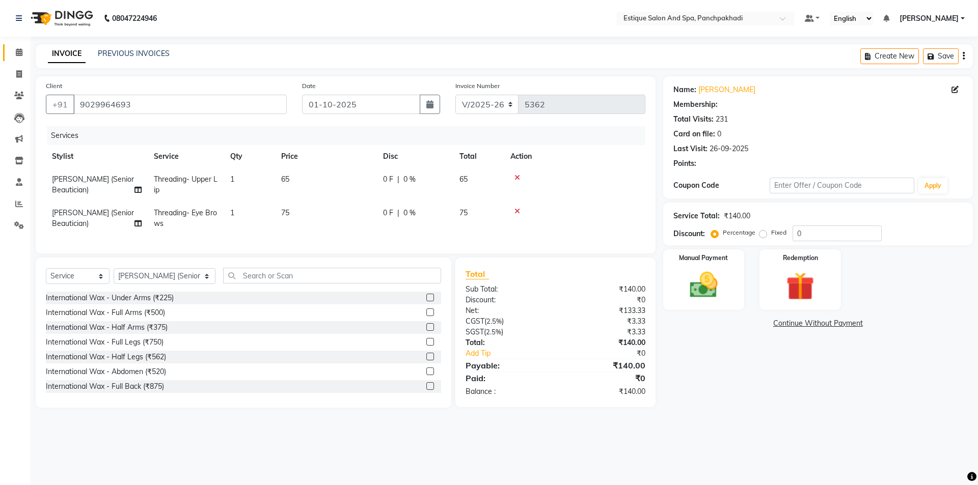
type input "20"
select select "1: Object"
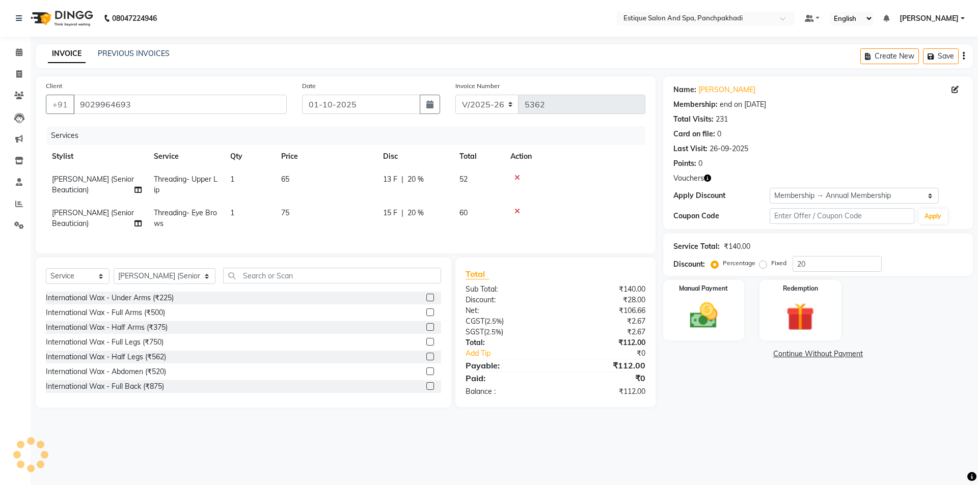
click at [301, 182] on td "65" at bounding box center [326, 185] width 102 height 34
select select "15917"
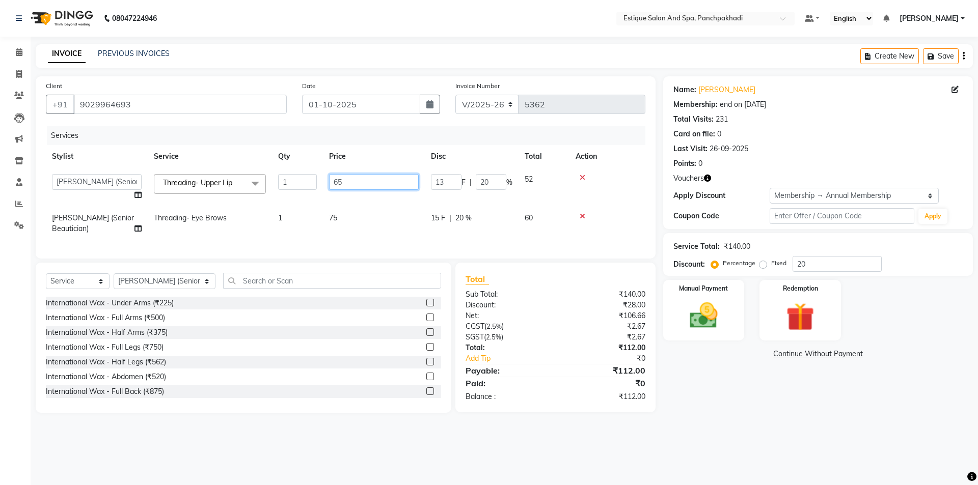
click at [363, 188] on input "65" at bounding box center [374, 182] width 90 height 16
type input "63"
click at [371, 204] on tbody "[PERSON_NAME] (master stylist) [PERSON_NAME] (Senior) [PERSON_NAME]( Senior Bea…" at bounding box center [345, 204] width 599 height 72
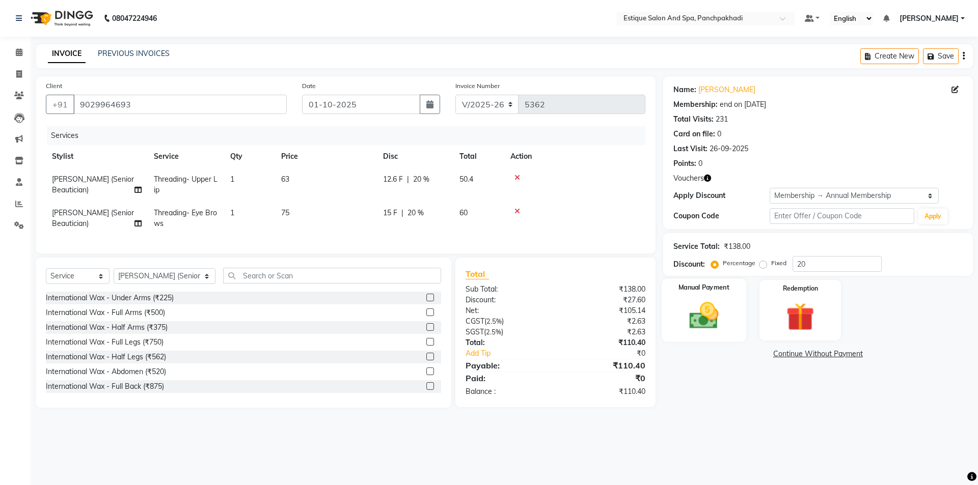
click at [709, 323] on img at bounding box center [703, 316] width 47 height 34
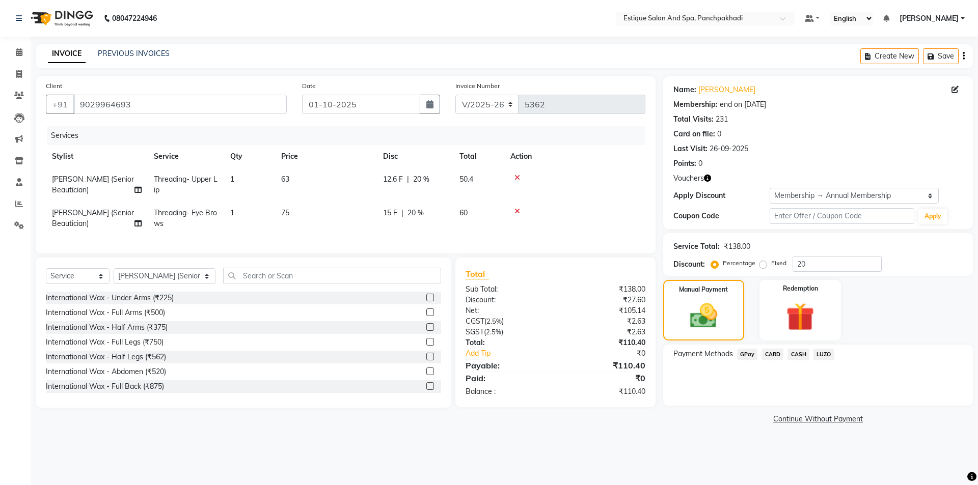
click at [751, 352] on span "GPay" at bounding box center [747, 355] width 21 height 12
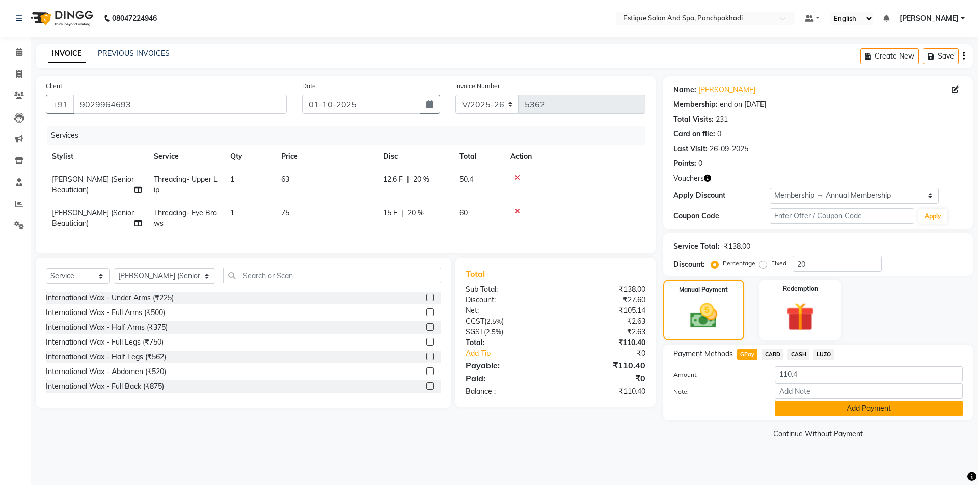
click at [804, 408] on button "Add Payment" at bounding box center [869, 409] width 188 height 16
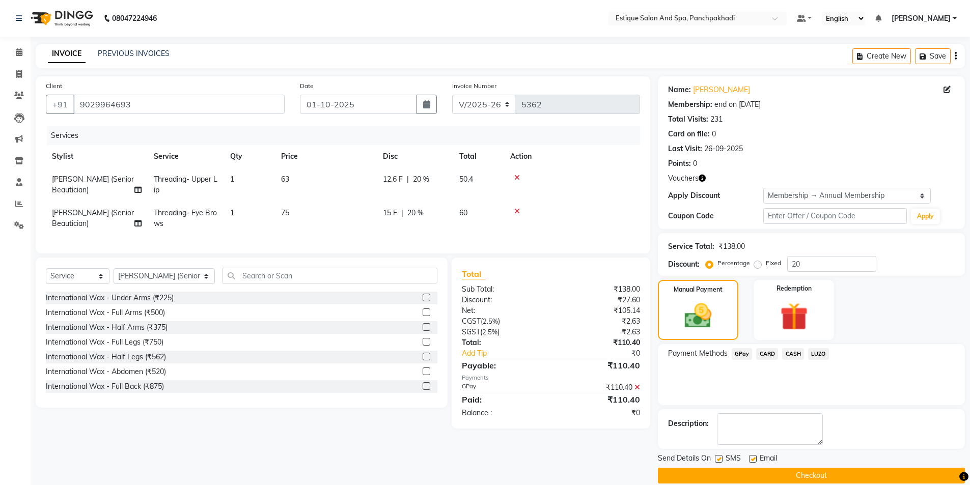
click at [770, 473] on button "Checkout" at bounding box center [811, 476] width 307 height 16
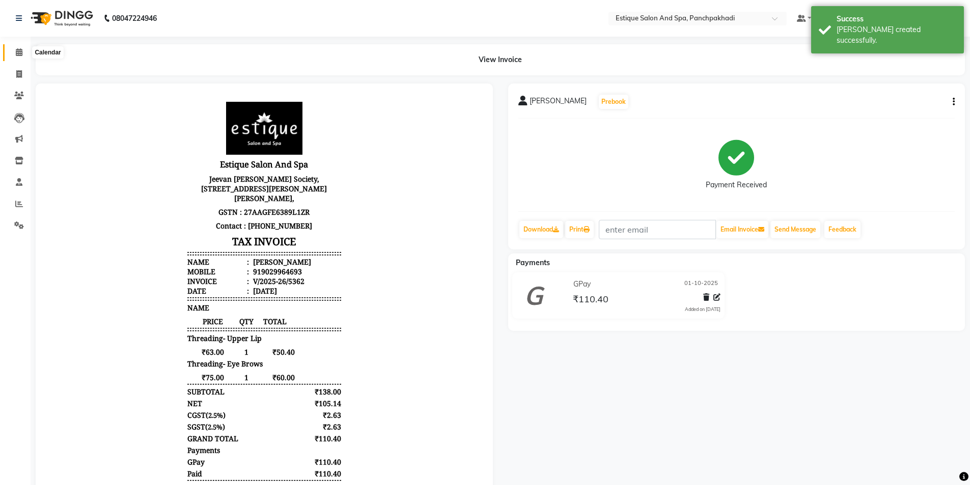
click at [17, 51] on icon at bounding box center [19, 52] width 7 height 8
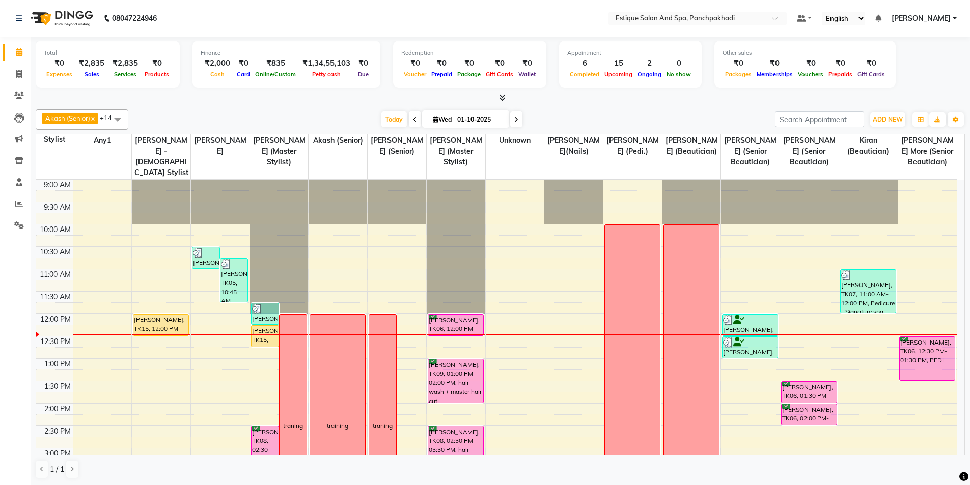
click at [232, 359] on div "9:00 AM 9:30 AM 10:00 AM 10:30 AM 11:00 AM 11:30 AM 12:00 PM 12:30 PM 1:00 PM 1…" at bounding box center [496, 471] width 921 height 582
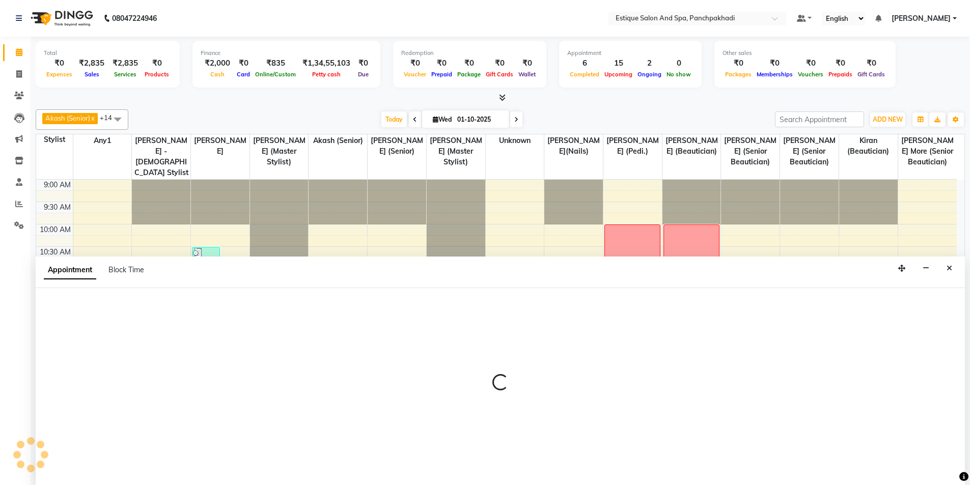
scroll to position [1, 0]
select select "40982"
select select "tentative"
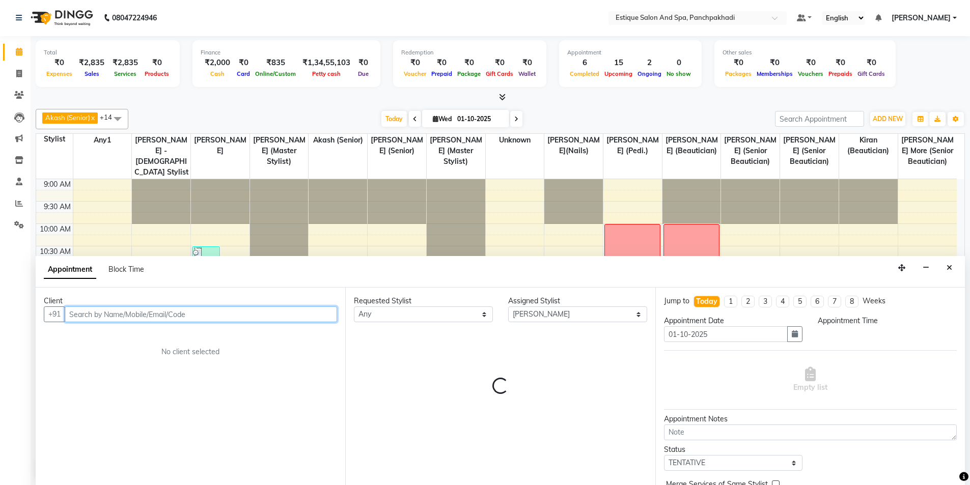
select select "780"
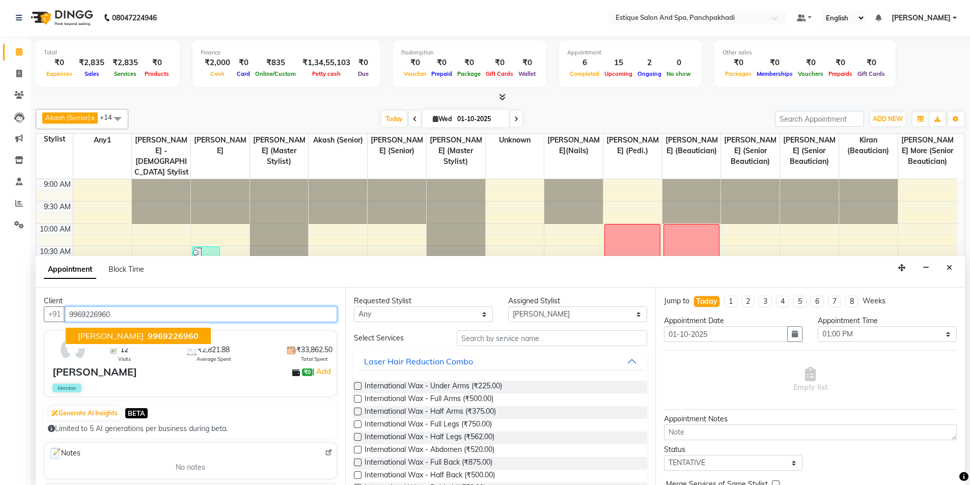
click at [108, 338] on span "[PERSON_NAME]" at bounding box center [111, 336] width 66 height 10
type input "9969226960"
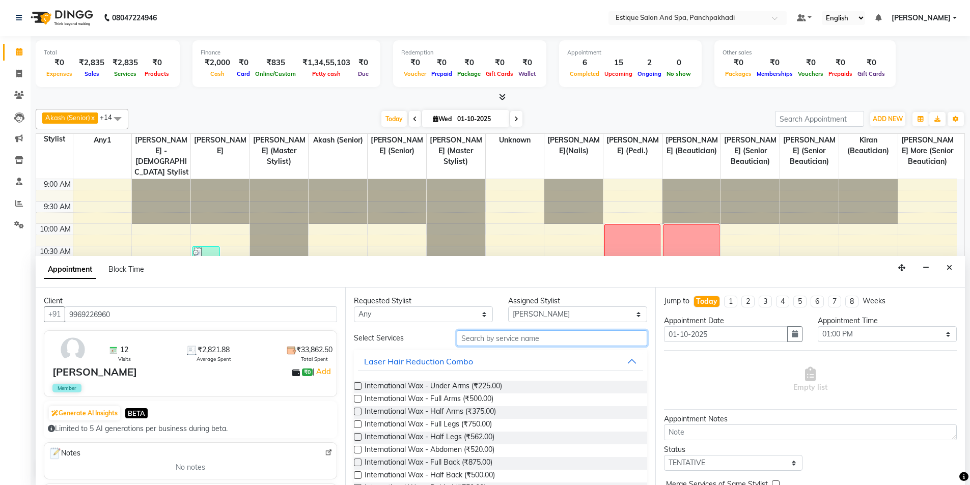
click at [504, 337] on input "text" at bounding box center [552, 339] width 190 height 16
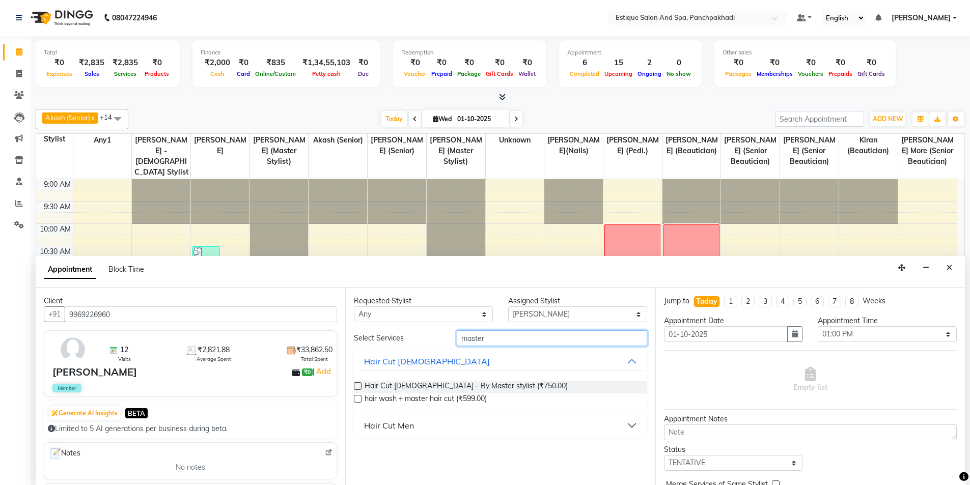
type input "master"
click at [392, 427] on div "Hair Cut Men" at bounding box center [389, 426] width 50 height 12
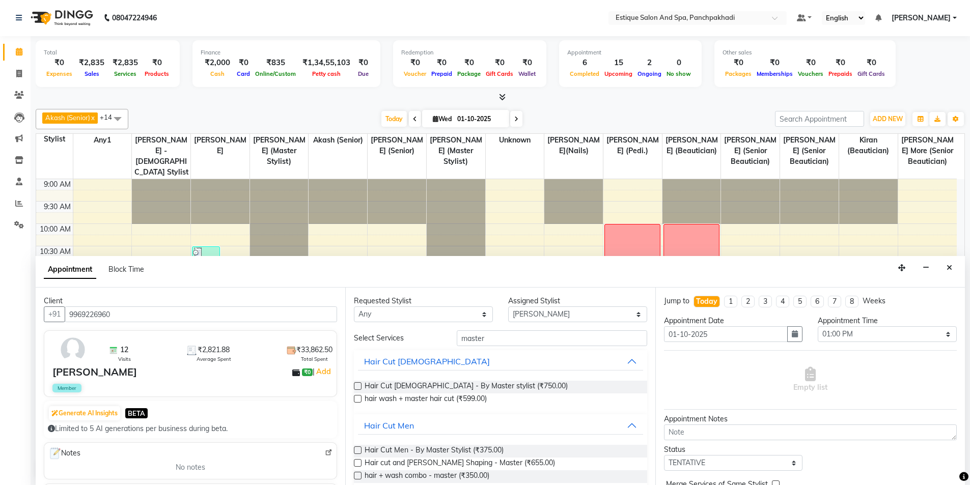
click at [360, 450] on label at bounding box center [358, 451] width 8 height 8
click at [360, 450] on input "checkbox" at bounding box center [357, 451] width 7 height 7
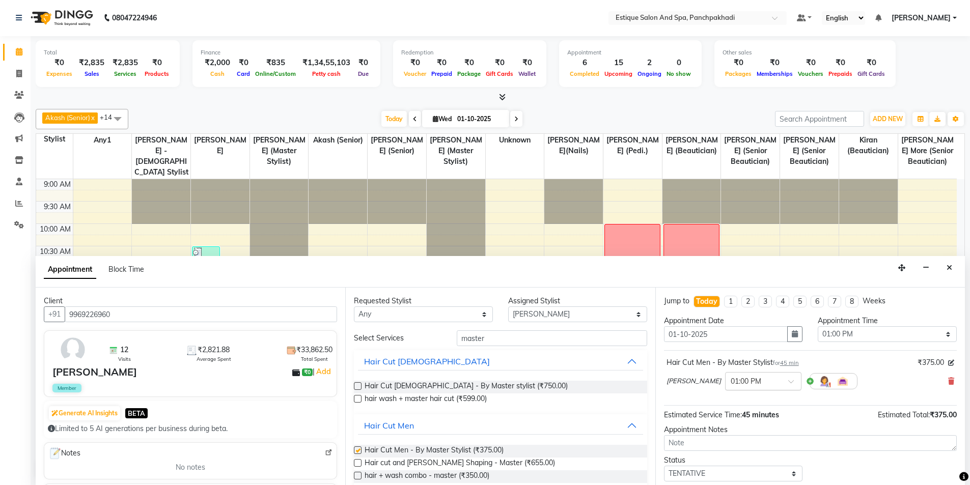
checkbox input "false"
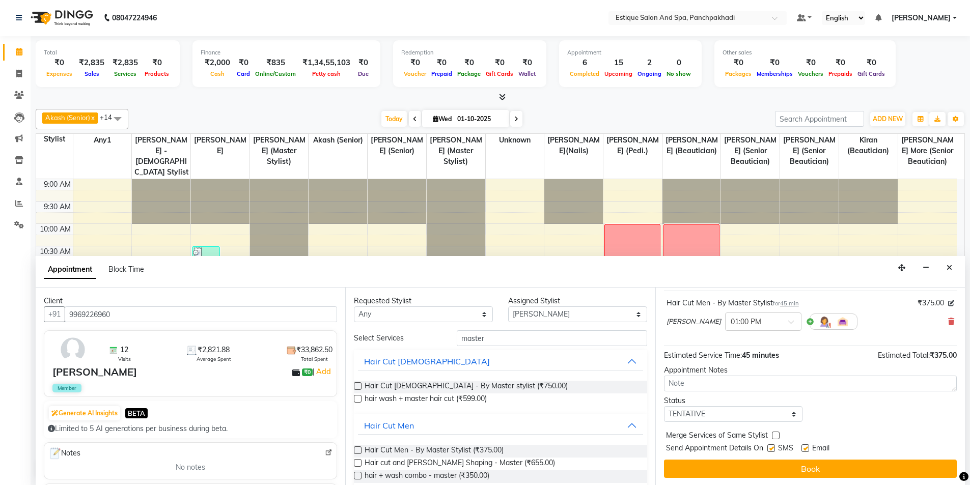
scroll to position [61, 0]
click at [736, 411] on select "Select TENTATIVE CONFIRM CHECK-IN UPCOMING" at bounding box center [733, 413] width 139 height 16
select select "confirm booking"
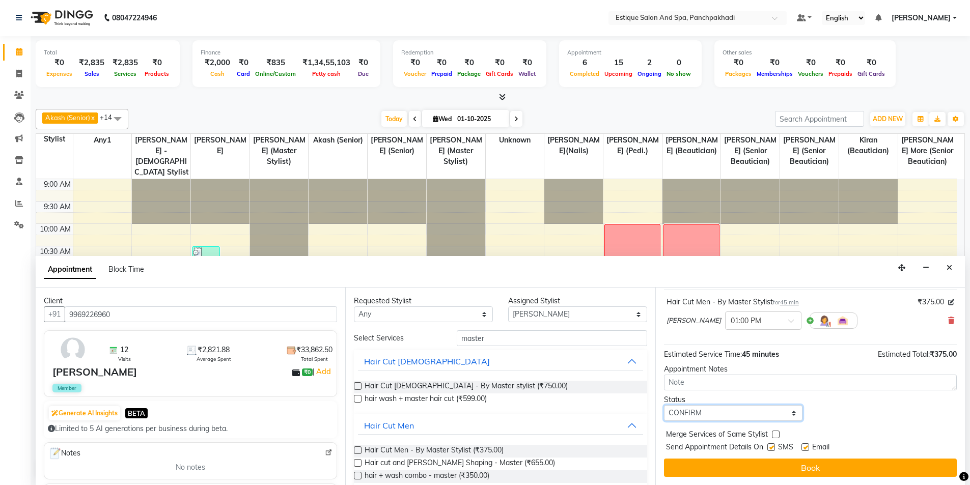
click at [664, 405] on select "Select TENTATIVE CONFIRM CHECK-IN UPCOMING" at bounding box center [733, 413] width 139 height 16
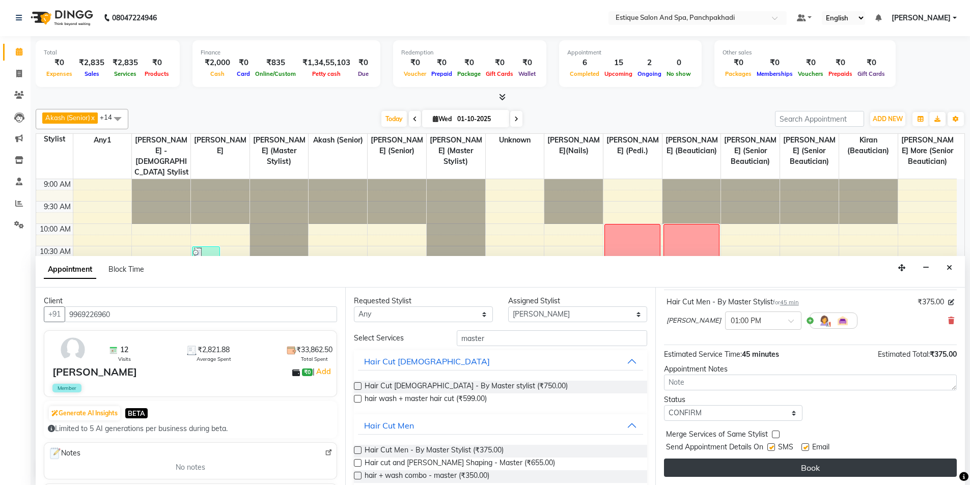
click at [788, 461] on button "Book" at bounding box center [810, 468] width 293 height 18
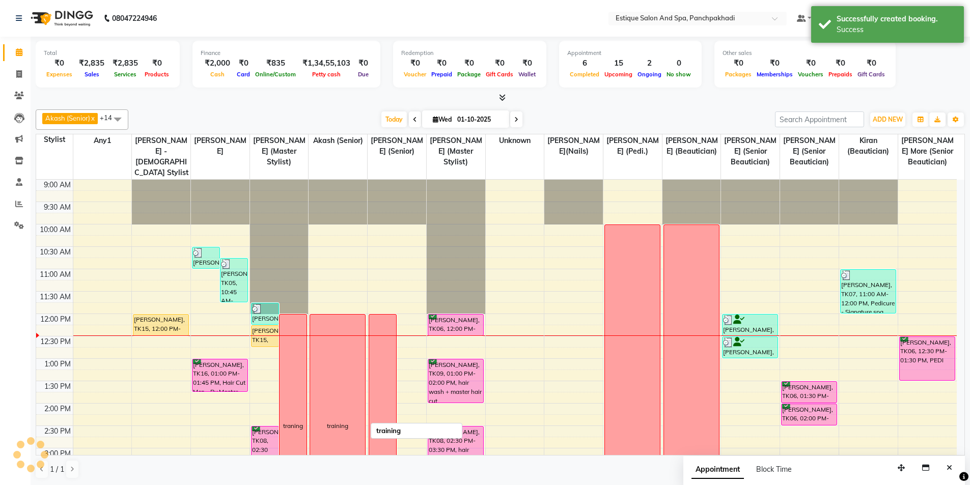
scroll to position [102, 0]
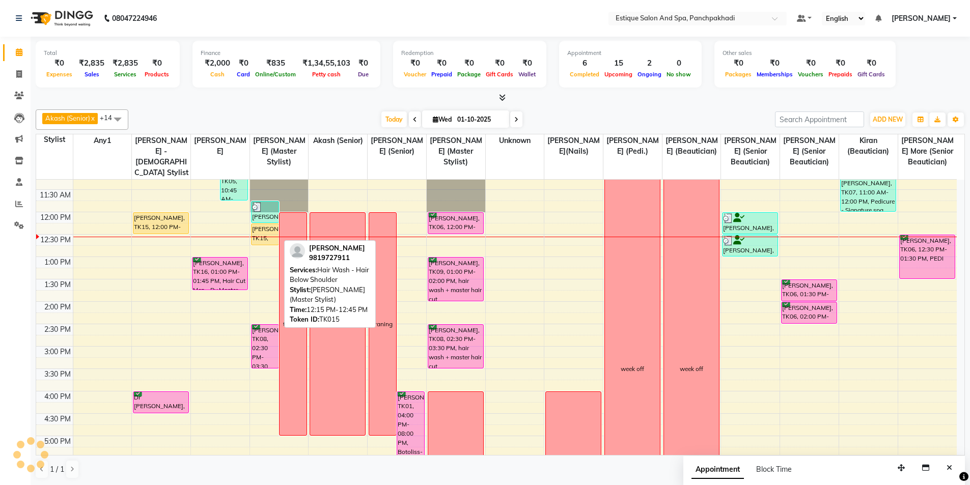
click at [265, 242] on div "[PERSON_NAME], TK15, 12:15 PM-12:45 PM, Hair Wash - Hair Below Shoulder" at bounding box center [265, 234] width 27 height 21
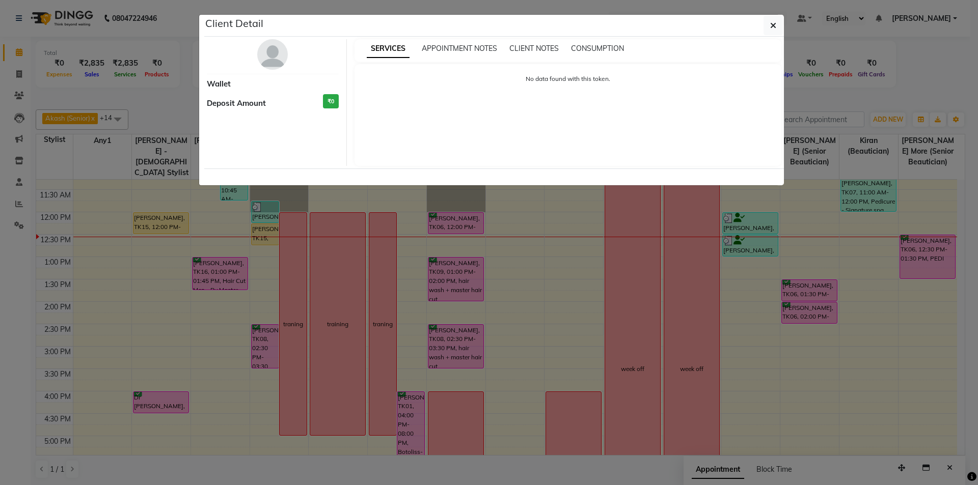
select select "1"
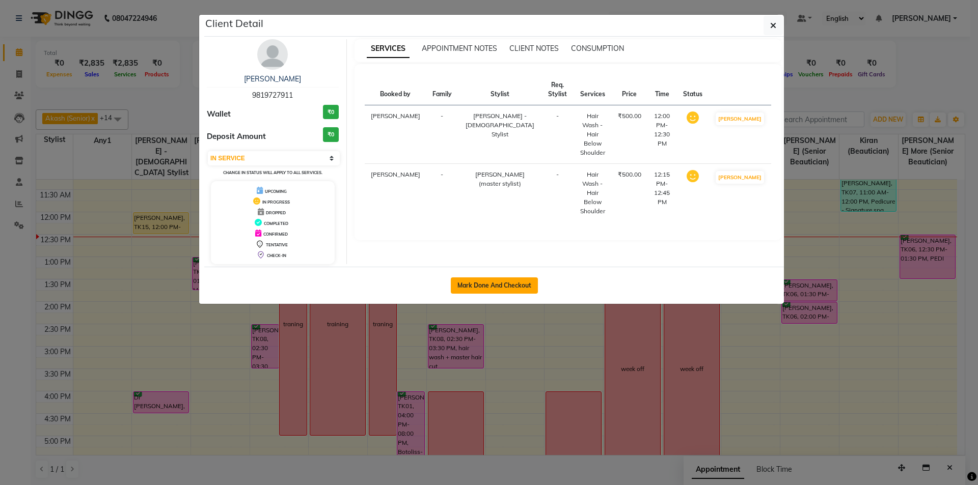
click at [526, 281] on button "Mark Done And Checkout" at bounding box center [494, 286] width 87 height 16
select select "service"
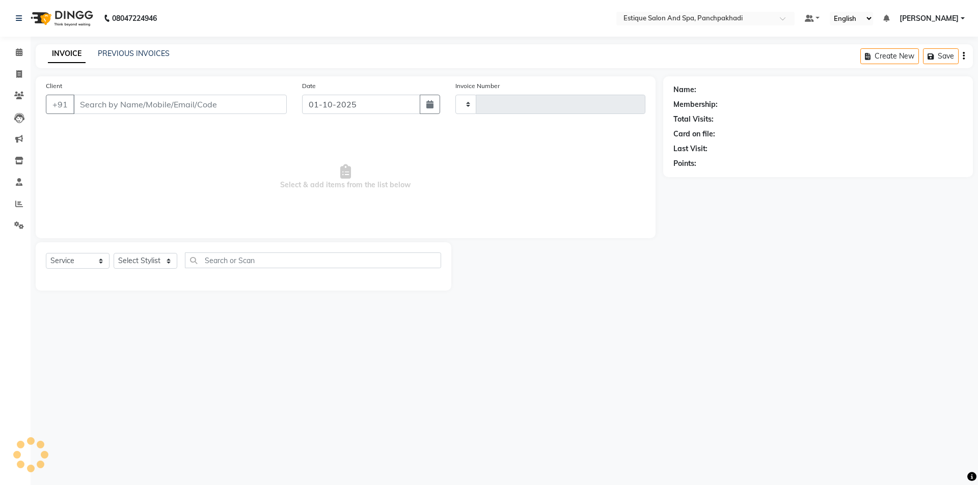
type input "5363"
select select "925"
type input "9819727911"
select select "60509"
select select "1: Object"
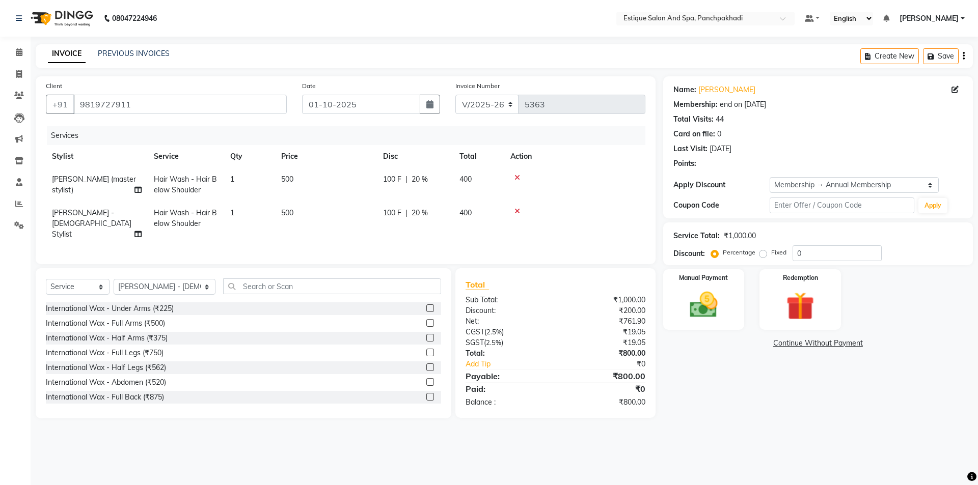
type input "20"
click at [163, 183] on span "Hair Wash - Hair Below Shoulder" at bounding box center [185, 185] width 63 height 20
select select "57922"
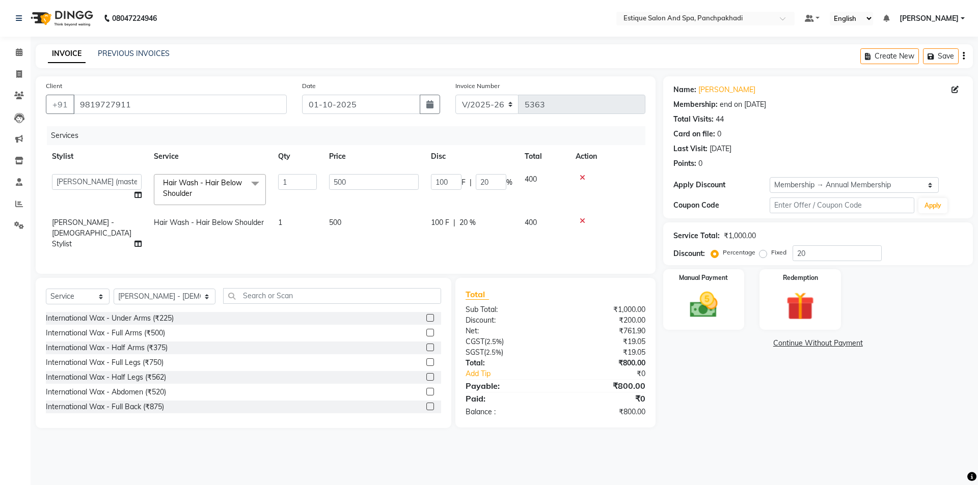
click at [256, 183] on span at bounding box center [255, 183] width 20 height 19
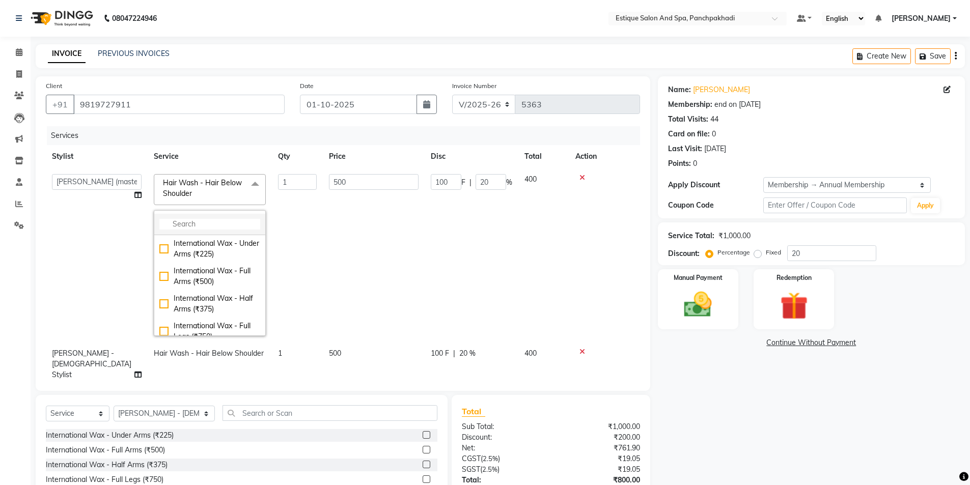
click at [240, 227] on input "multiselect-search" at bounding box center [209, 224] width 101 height 11
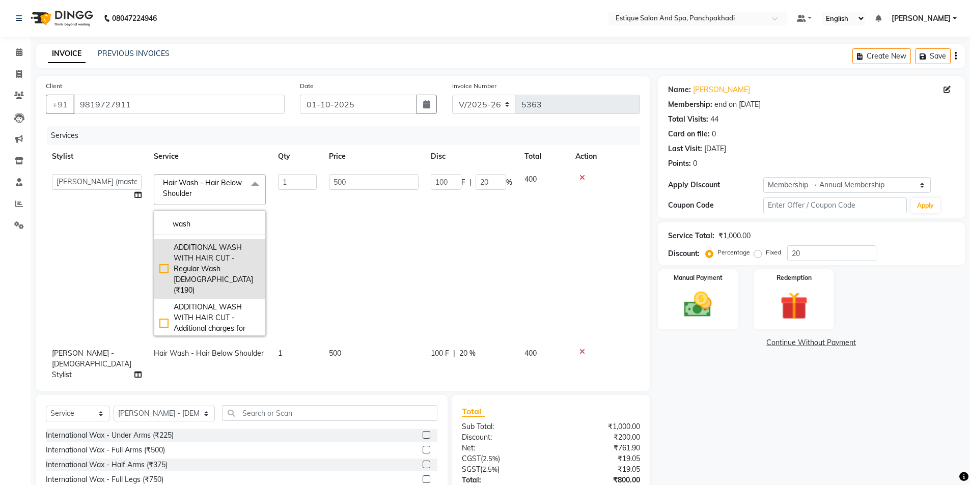
type input "wash"
drag, startPoint x: 163, startPoint y: 274, endPoint x: 275, endPoint y: 226, distance: 121.4
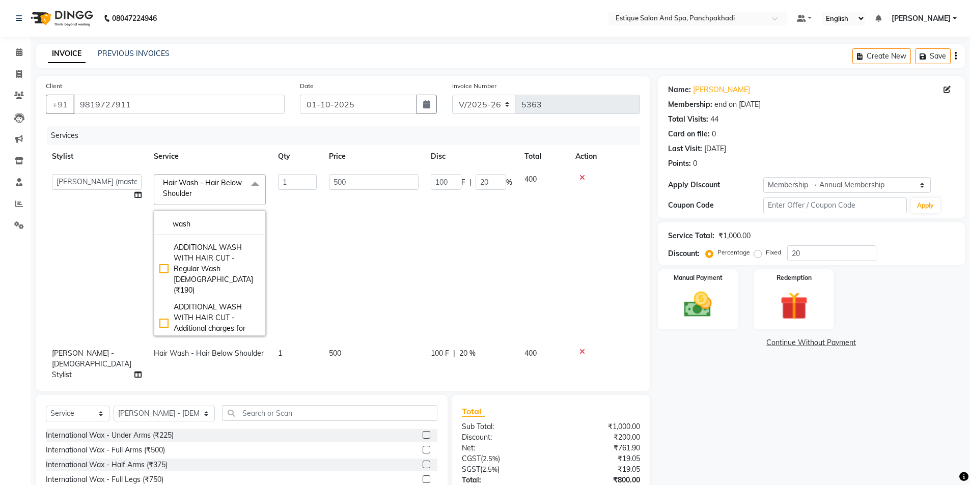
click at [163, 273] on div "ADDITIONAL WASH WITH HAIR CUT - Regular Wash [DEMOGRAPHIC_DATA] (₹190)" at bounding box center [209, 268] width 101 height 53
checkbox input "true"
checkbox input "false"
type input "190"
type input "38"
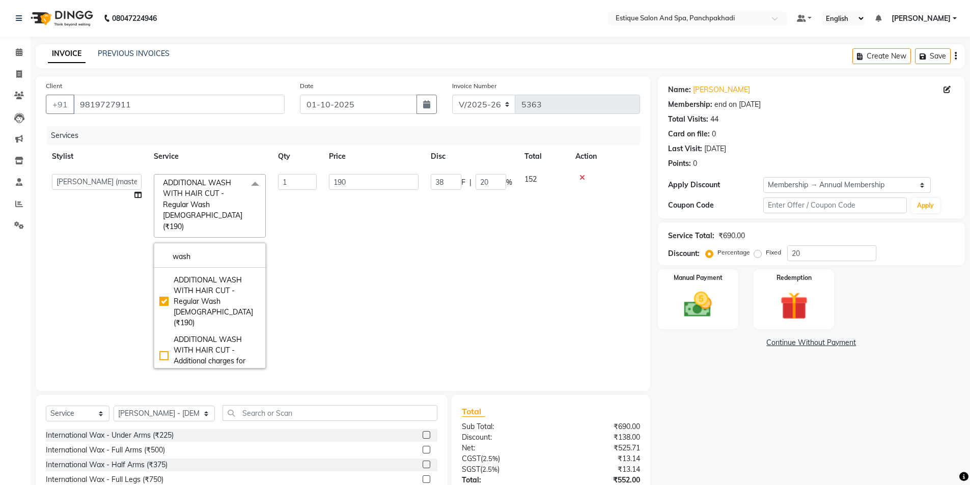
click at [553, 222] on td "152" at bounding box center [543, 271] width 51 height 207
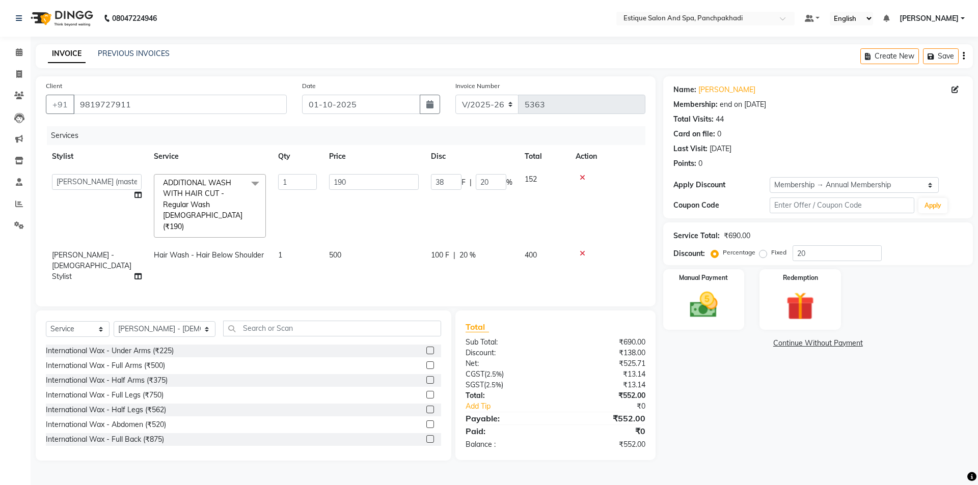
click at [127, 251] on span "[PERSON_NAME] - [DEMOGRAPHIC_DATA] Stylist" at bounding box center [91, 266] width 79 height 31
select select "60509"
click at [625, 253] on td at bounding box center [607, 265] width 76 height 43
click at [179, 326] on select "Select Stylist [PERSON_NAME] (master stylist) [PERSON_NAME] (Senior) [PERSON_NA…" at bounding box center [165, 328] width 102 height 16
select select "57922"
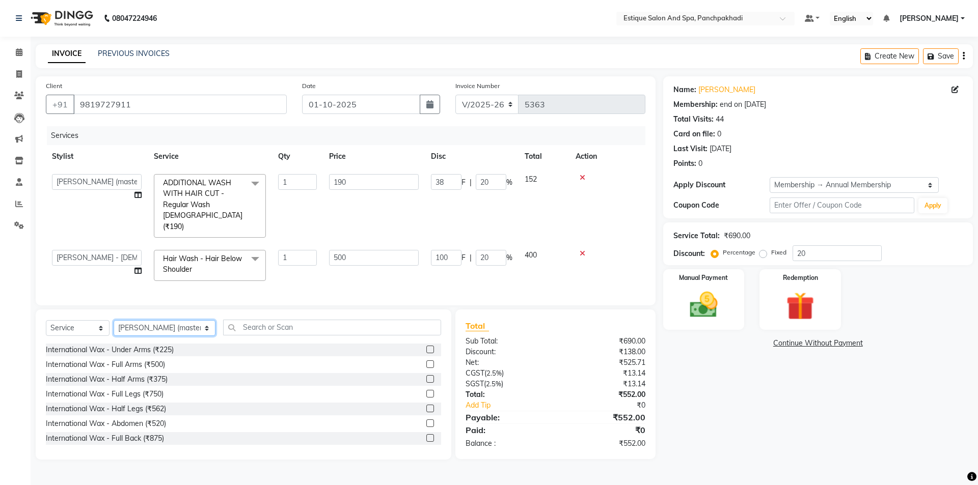
click at [114, 320] on select "Select Stylist [PERSON_NAME] (master stylist) [PERSON_NAME] (Senior) [PERSON_NA…" at bounding box center [165, 328] width 102 height 16
click at [250, 327] on input "text" at bounding box center [332, 328] width 218 height 16
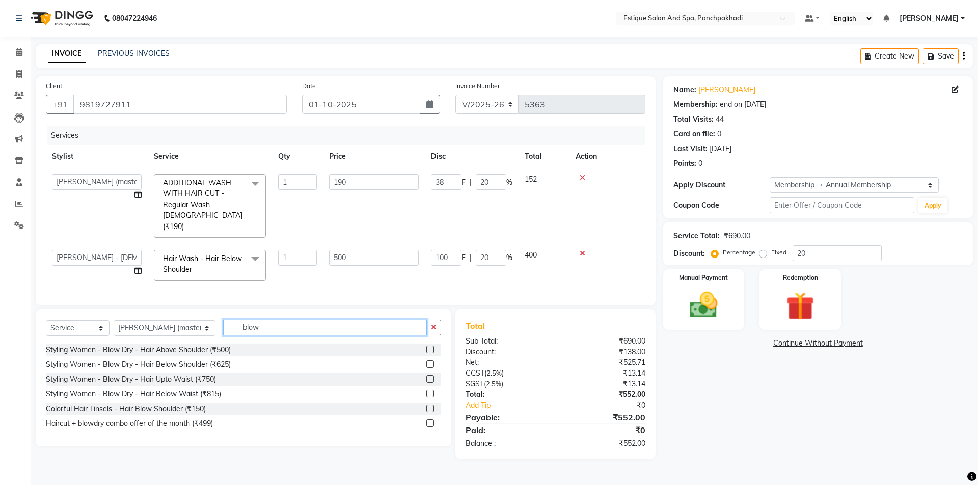
type input "blow"
click at [433, 376] on label at bounding box center [430, 379] width 8 height 8
click at [433, 376] on input "checkbox" at bounding box center [429, 379] width 7 height 7
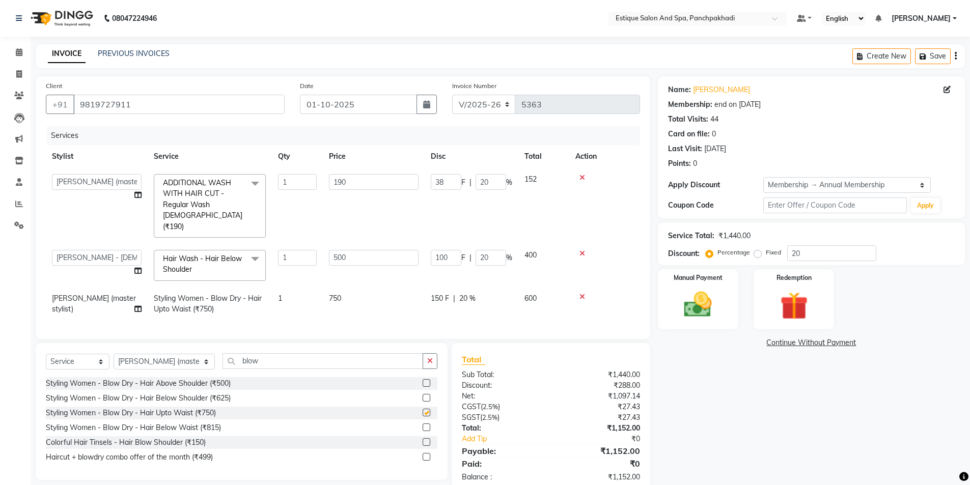
checkbox input "false"
click at [197, 254] on span "Hair Wash - Hair Below Shoulder" at bounding box center [202, 264] width 79 height 20
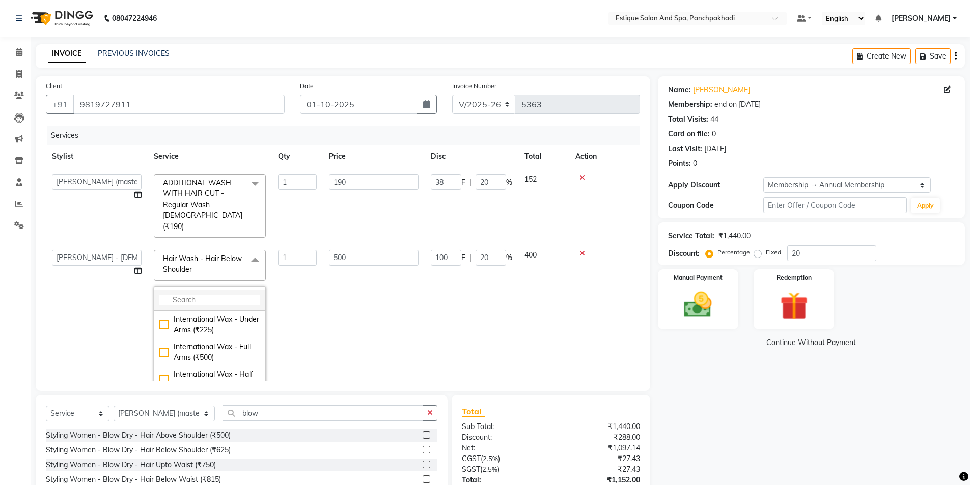
click at [237, 295] on li at bounding box center [209, 300] width 111 height 21
click at [235, 295] on input "multiselect-search" at bounding box center [209, 300] width 101 height 11
type input "wash"
click at [165, 338] on div "ADDITIONAL WASH WITH HAIR CUT - Regular Wash [DEMOGRAPHIC_DATA] (₹190)" at bounding box center [209, 344] width 101 height 53
checkbox input "true"
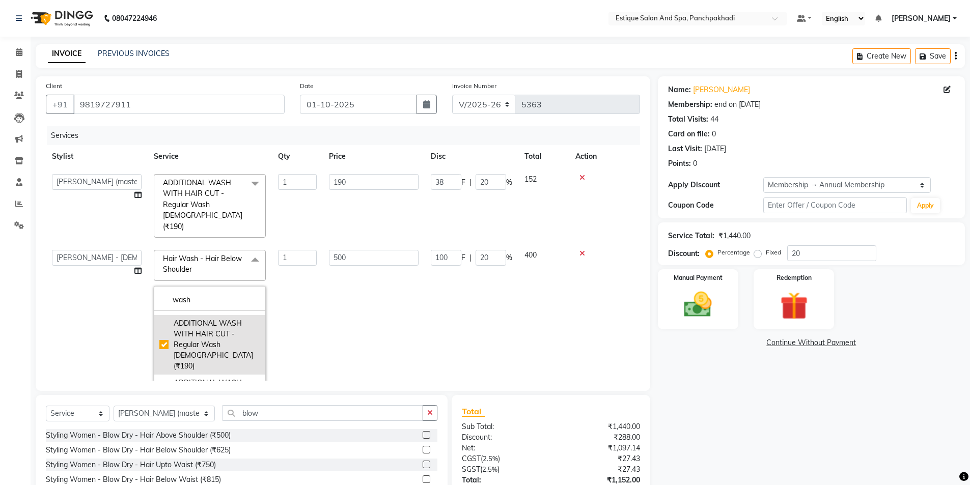
checkbox input "false"
type input "190"
type input "38"
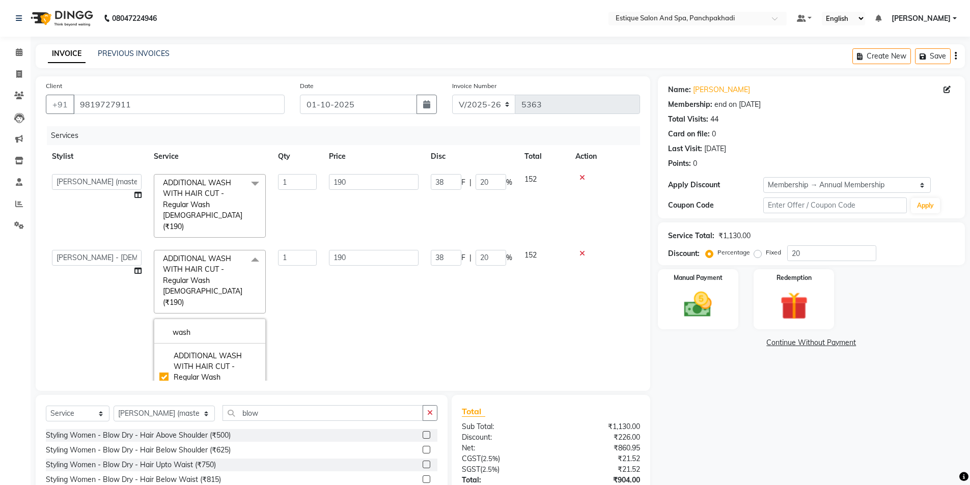
click at [620, 221] on td at bounding box center [604, 206] width 71 height 76
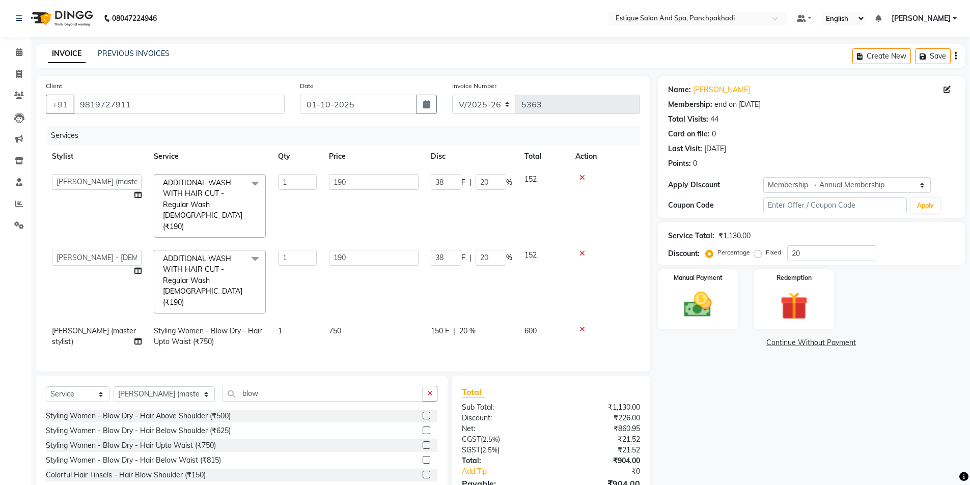
click at [427, 442] on label at bounding box center [427, 446] width 8 height 8
click at [427, 443] on input "checkbox" at bounding box center [426, 446] width 7 height 7
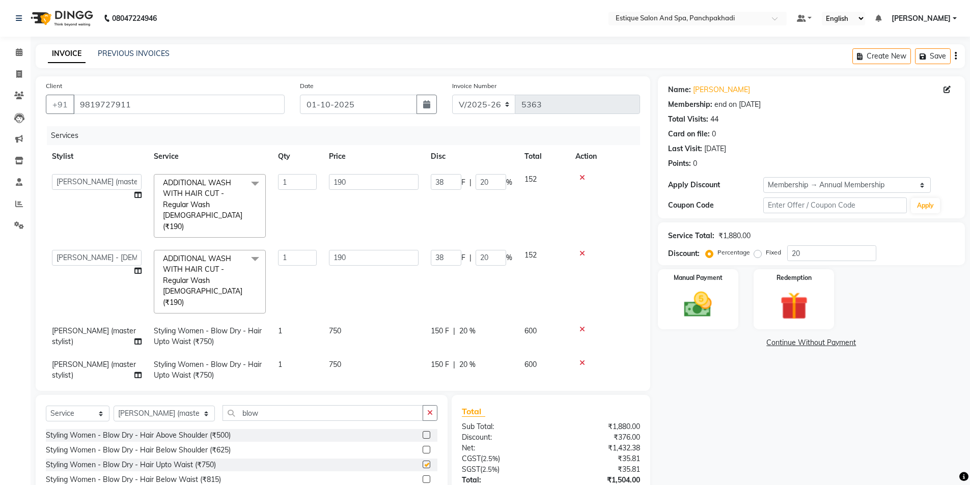
checkbox input "false"
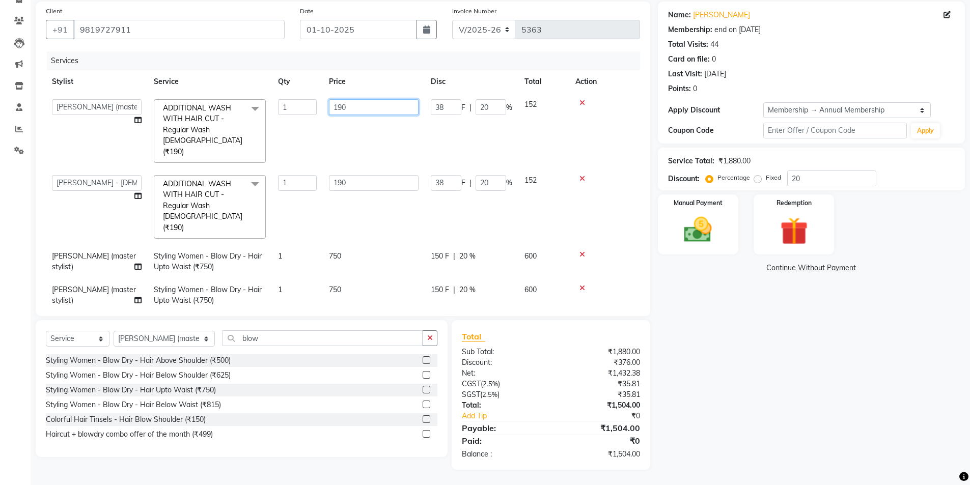
click at [368, 107] on input "190" at bounding box center [374, 107] width 90 height 16
type input "189"
click at [371, 179] on input "190" at bounding box center [374, 183] width 90 height 16
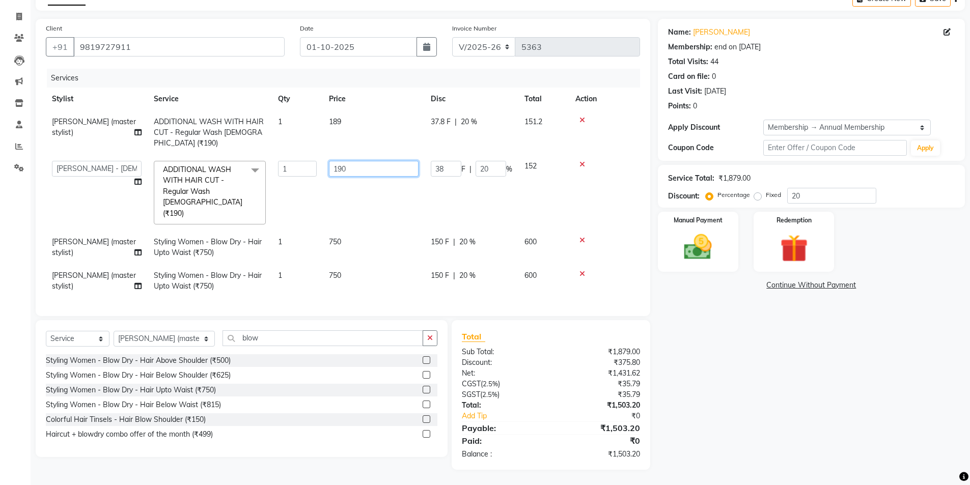
scroll to position [54, 0]
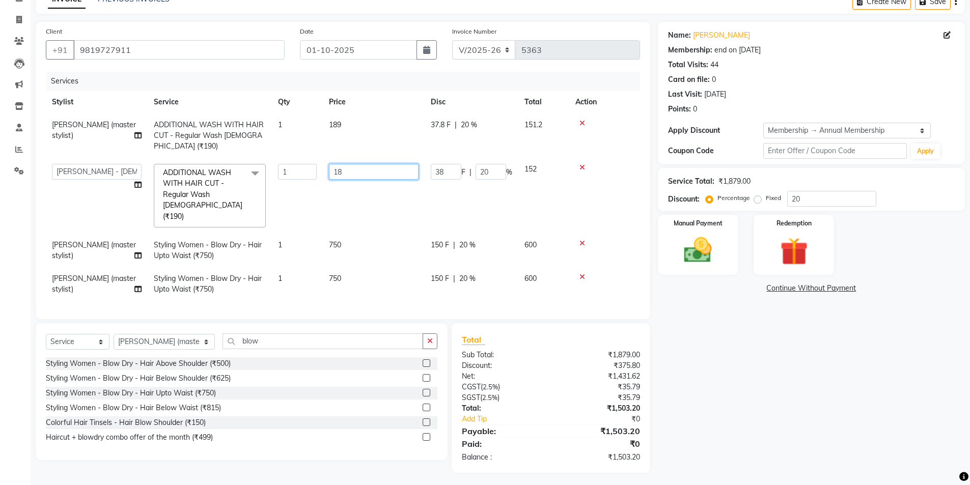
type input "189"
click at [394, 208] on tr "[PERSON_NAME] (master stylist) [PERSON_NAME] (Senior) [PERSON_NAME]( Senior Bea…" at bounding box center [343, 196] width 594 height 76
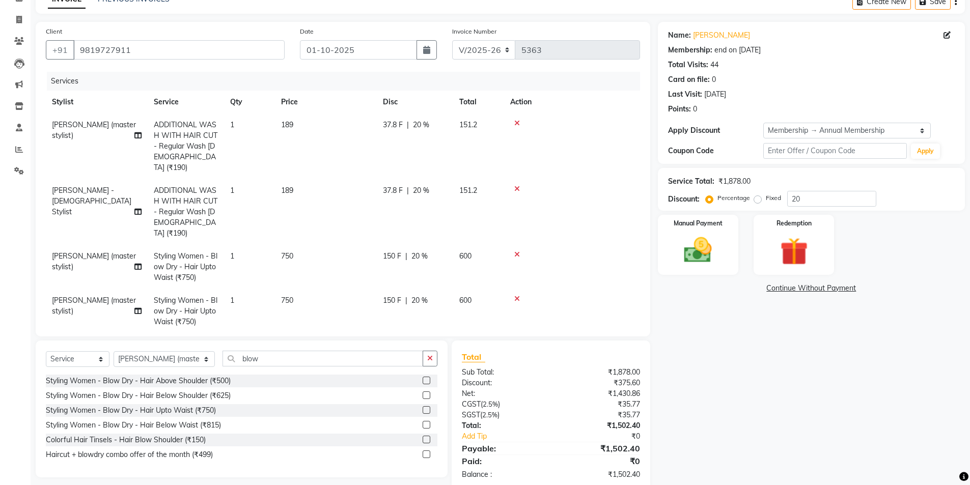
click at [287, 125] on span "189" at bounding box center [287, 124] width 12 height 9
select select "57922"
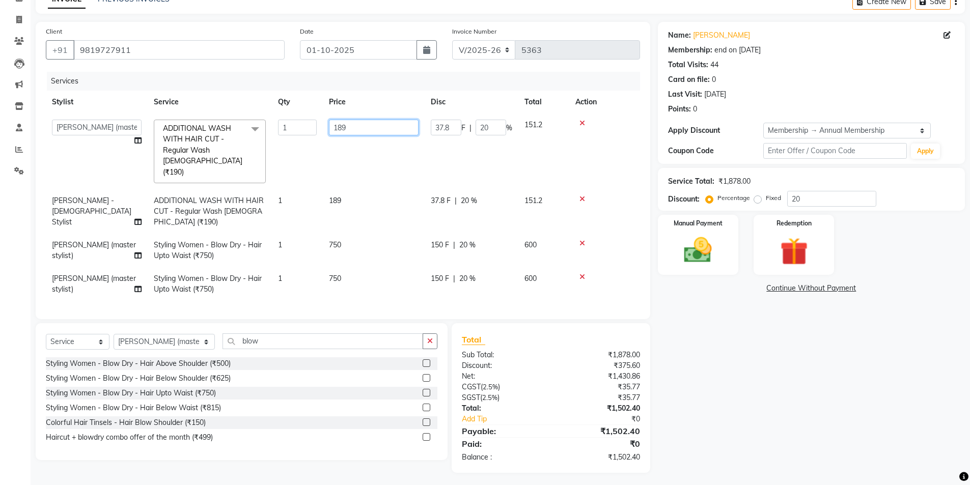
click at [367, 133] on input "189" at bounding box center [374, 128] width 90 height 16
type input "188"
click at [339, 195] on td "189" at bounding box center [374, 211] width 102 height 44
select select "60509"
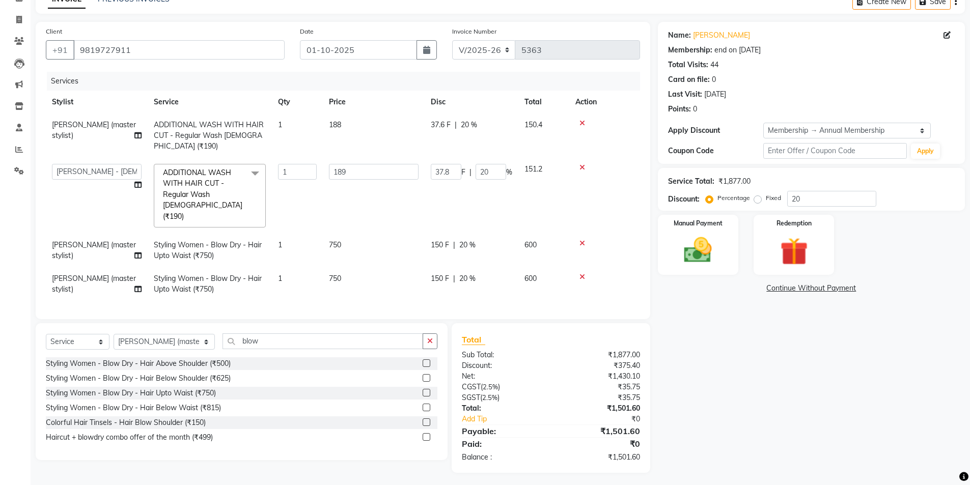
click at [351, 181] on td "189" at bounding box center [374, 196] width 102 height 76
click at [372, 172] on input "189" at bounding box center [374, 172] width 90 height 16
type input "188"
click at [620, 206] on td at bounding box center [604, 196] width 71 height 76
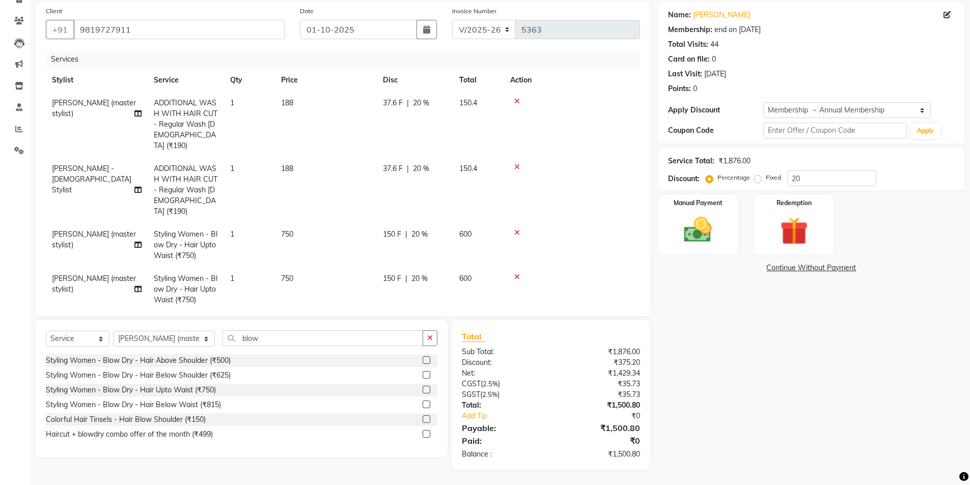
scroll to position [0, 0]
click at [715, 225] on img at bounding box center [698, 229] width 47 height 33
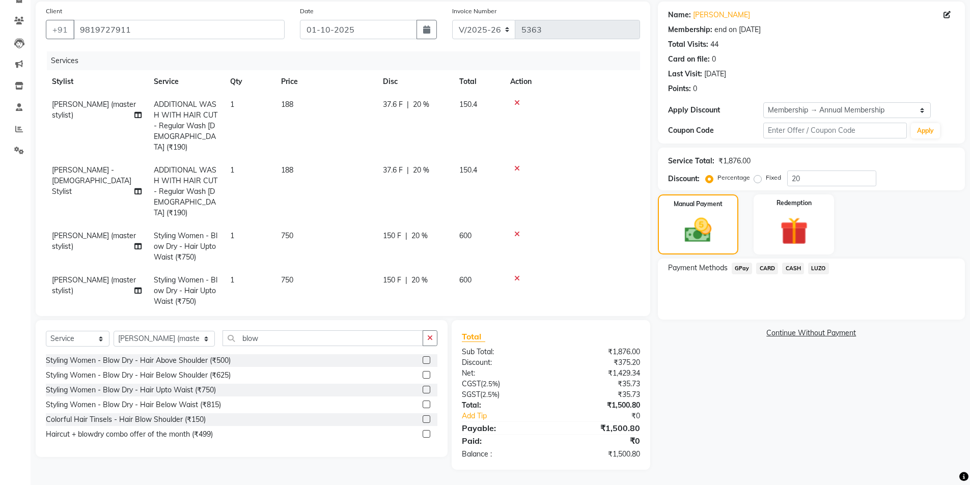
drag, startPoint x: 742, startPoint y: 270, endPoint x: 741, endPoint y: 279, distance: 8.2
click at [742, 270] on span "GPay" at bounding box center [742, 269] width 21 height 12
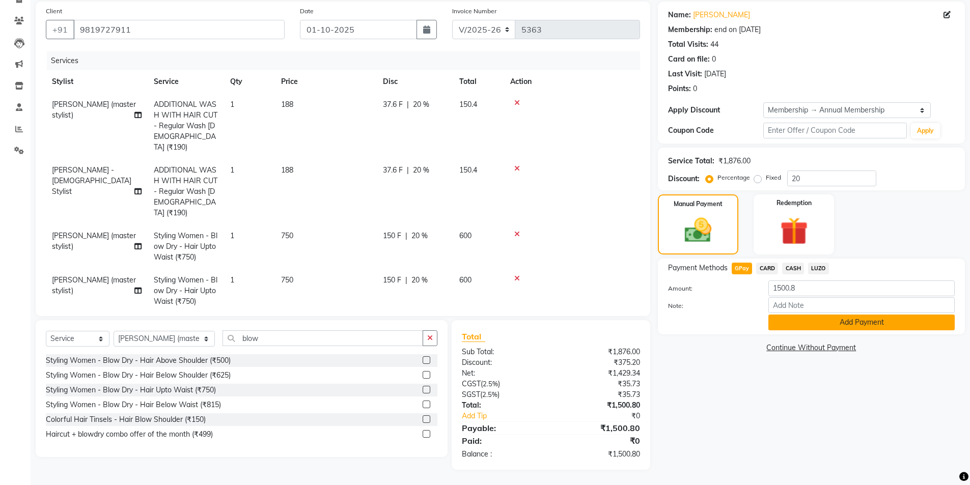
click at [799, 328] on button "Add Payment" at bounding box center [861, 323] width 186 height 16
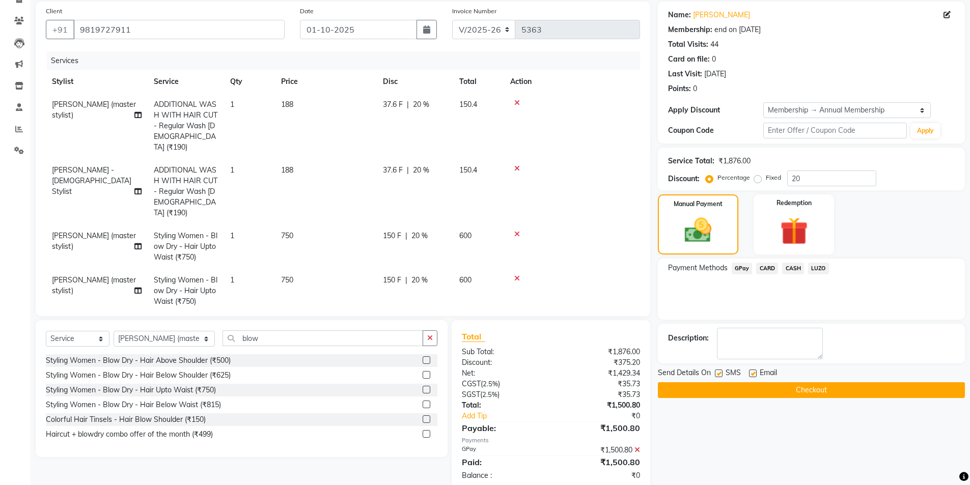
click at [801, 395] on button "Checkout" at bounding box center [811, 390] width 307 height 16
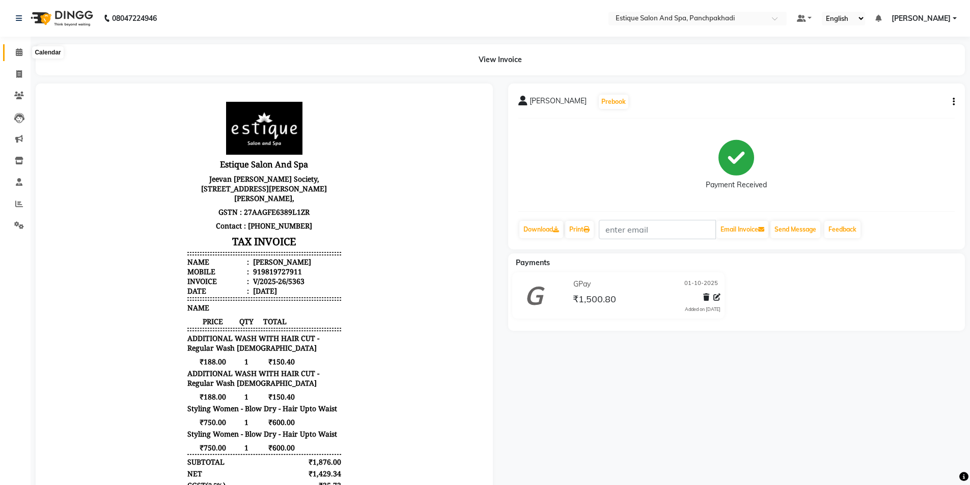
click at [18, 51] on icon at bounding box center [19, 52] width 7 height 8
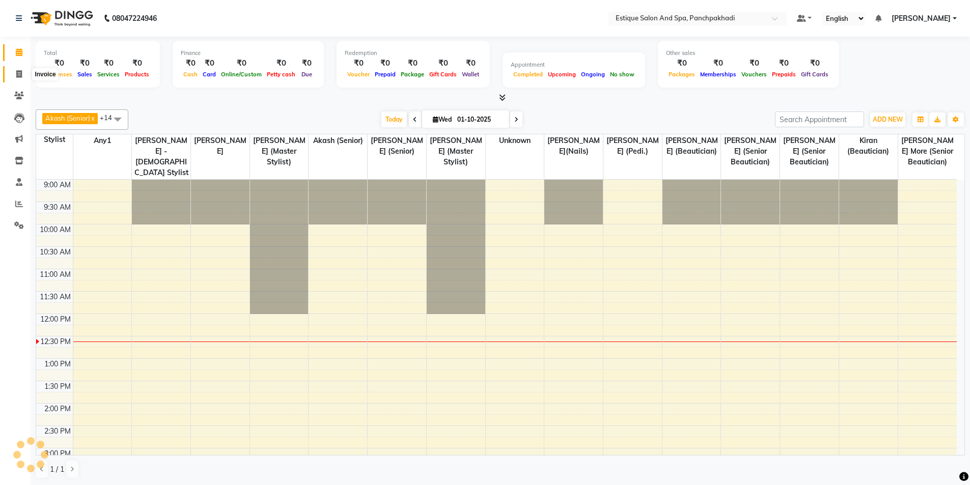
click at [18, 72] on icon at bounding box center [19, 74] width 6 height 8
select select "925"
select select "service"
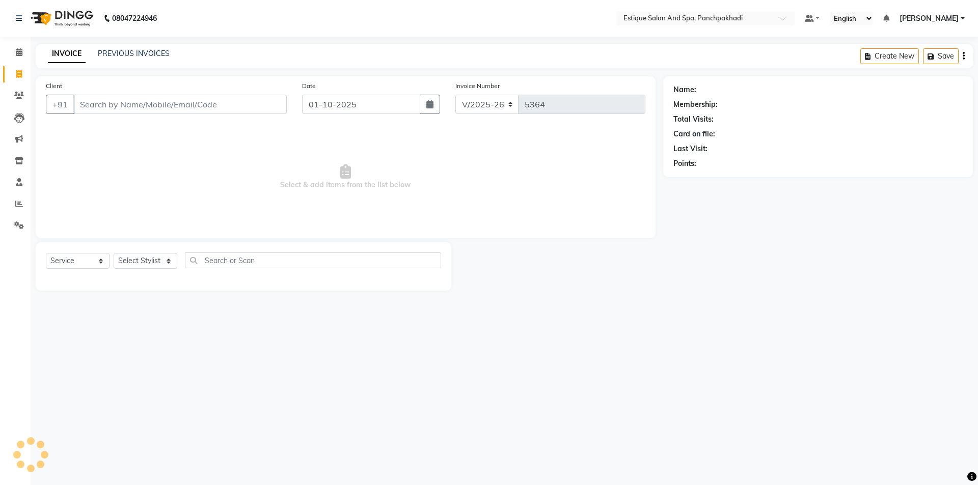
click at [103, 102] on input "Client" at bounding box center [179, 104] width 213 height 19
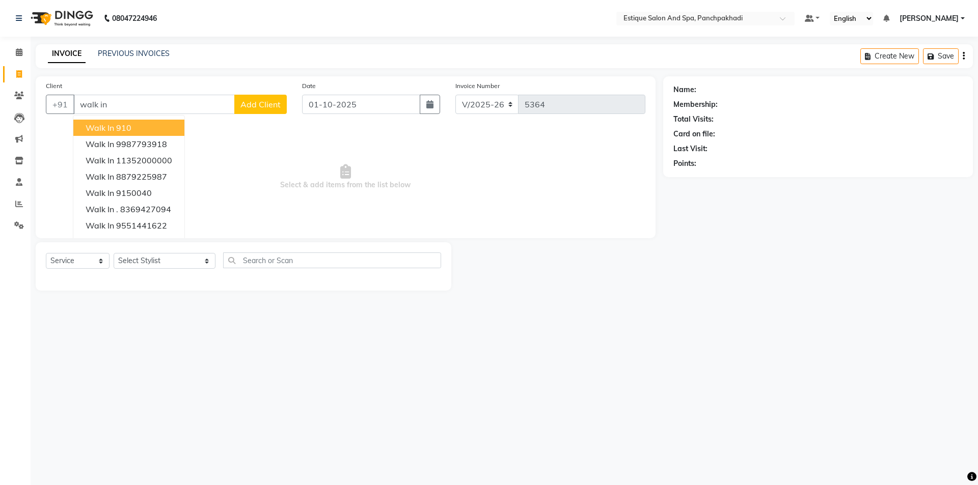
click at [98, 123] on span "walk in" at bounding box center [100, 128] width 29 height 10
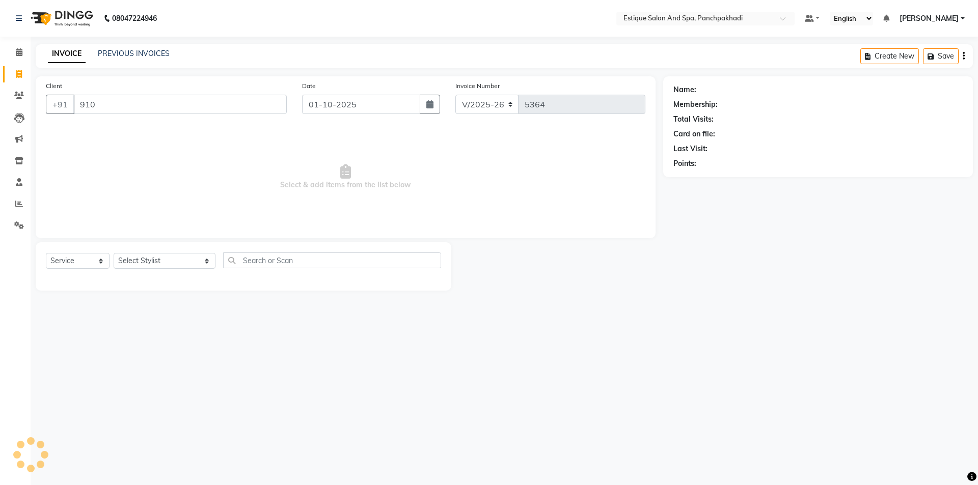
type input "910"
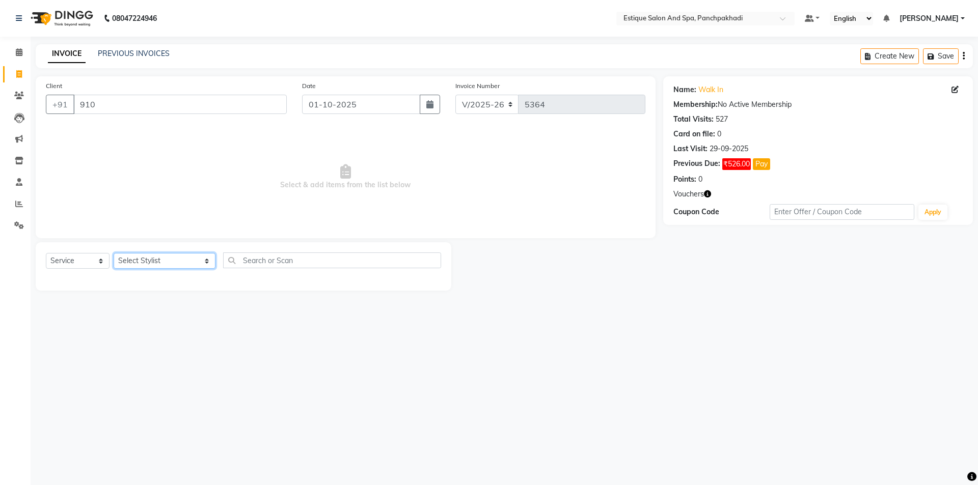
click at [137, 259] on select "Select Stylist [PERSON_NAME] (master stylist) [PERSON_NAME] (Senior) [PERSON_NA…" at bounding box center [165, 261] width 102 height 16
select select "40982"
click at [114, 253] on select "Select Stylist [PERSON_NAME] (master stylist) [PERSON_NAME] (Senior) [PERSON_NA…" at bounding box center [165, 261] width 102 height 16
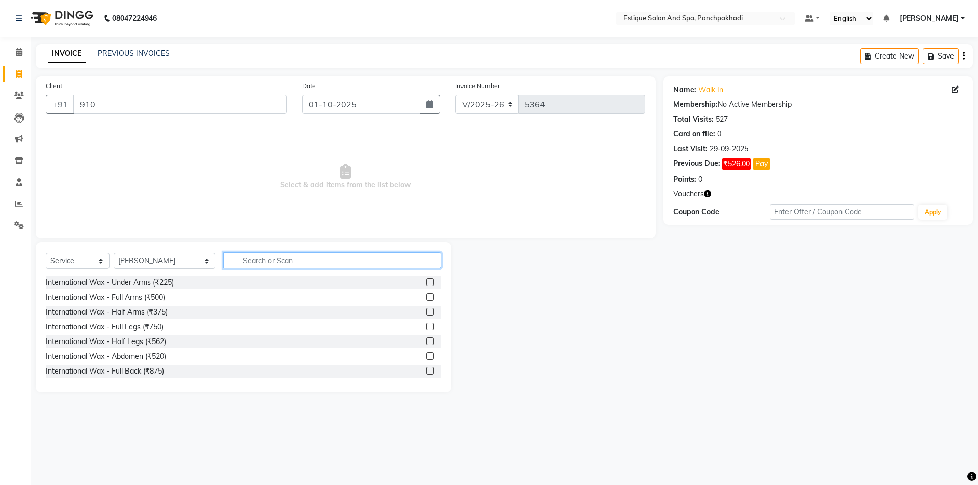
click at [247, 264] on input "text" at bounding box center [332, 261] width 218 height 16
type input "master"
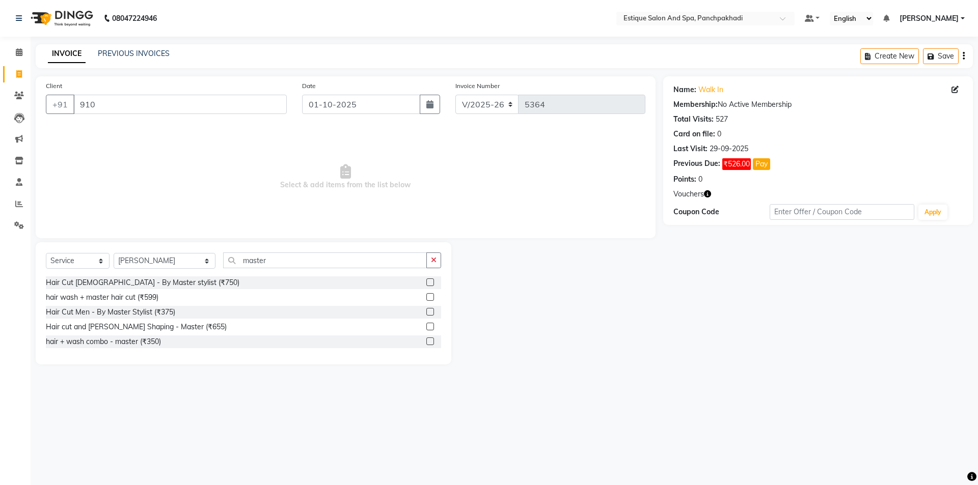
click at [428, 311] on label at bounding box center [430, 312] width 8 height 8
click at [428, 311] on input "checkbox" at bounding box center [429, 312] width 7 height 7
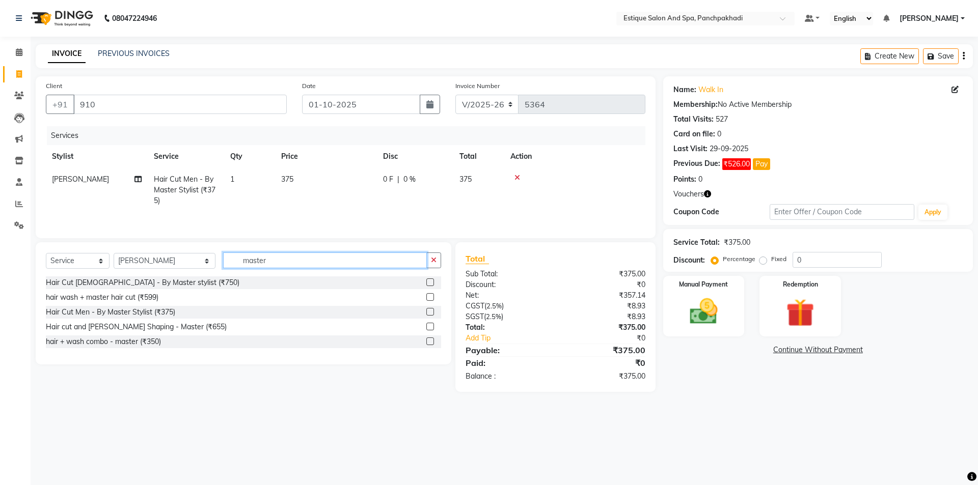
checkbox input "false"
click at [303, 265] on input "master" at bounding box center [325, 261] width 204 height 16
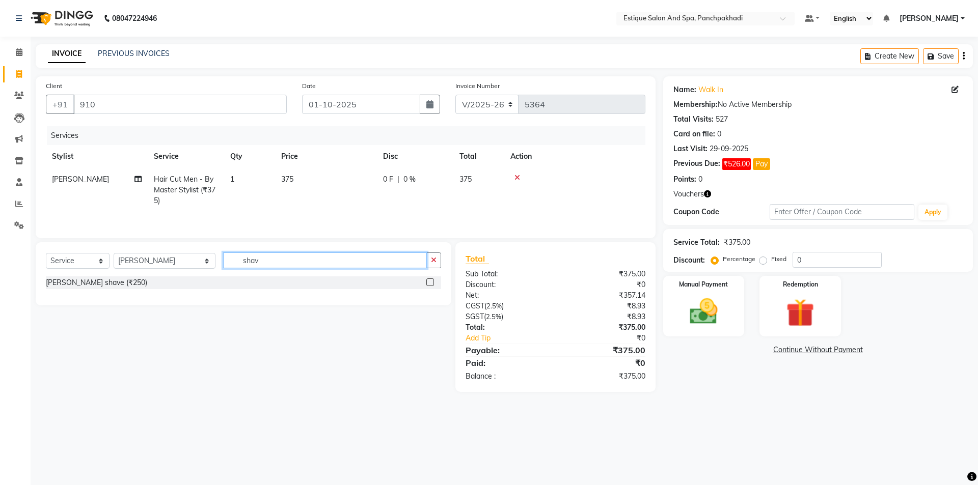
type input "shav"
click at [431, 283] on label at bounding box center [430, 283] width 8 height 8
click at [431, 283] on input "checkbox" at bounding box center [429, 283] width 7 height 7
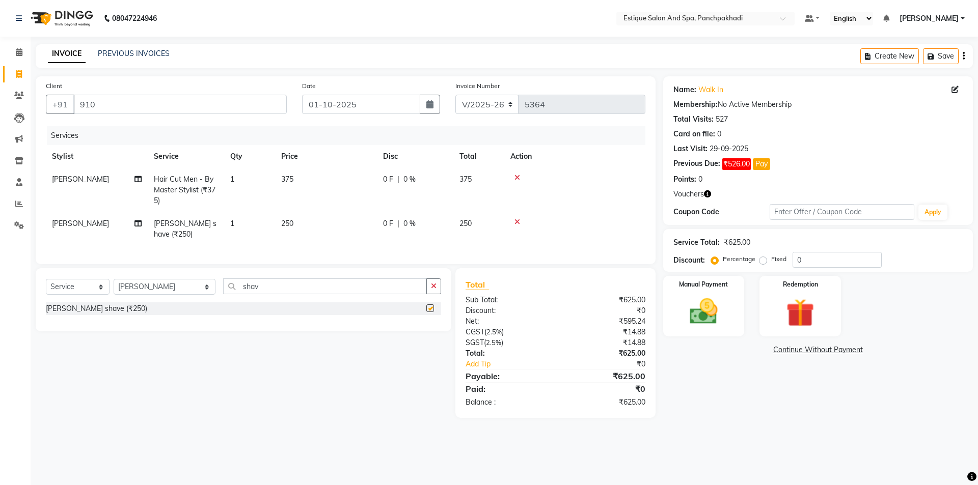
checkbox input "false"
click at [710, 307] on img at bounding box center [703, 312] width 47 height 34
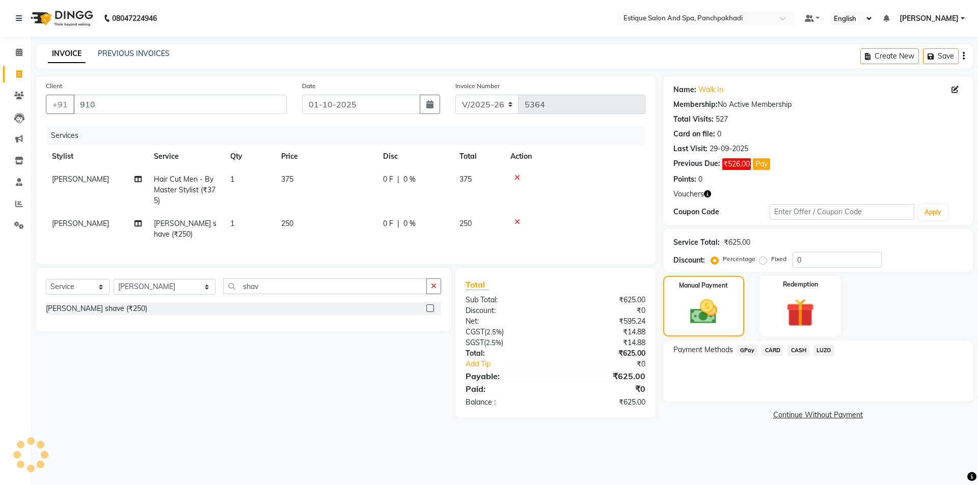
click at [795, 348] on span "CASH" at bounding box center [798, 351] width 22 height 12
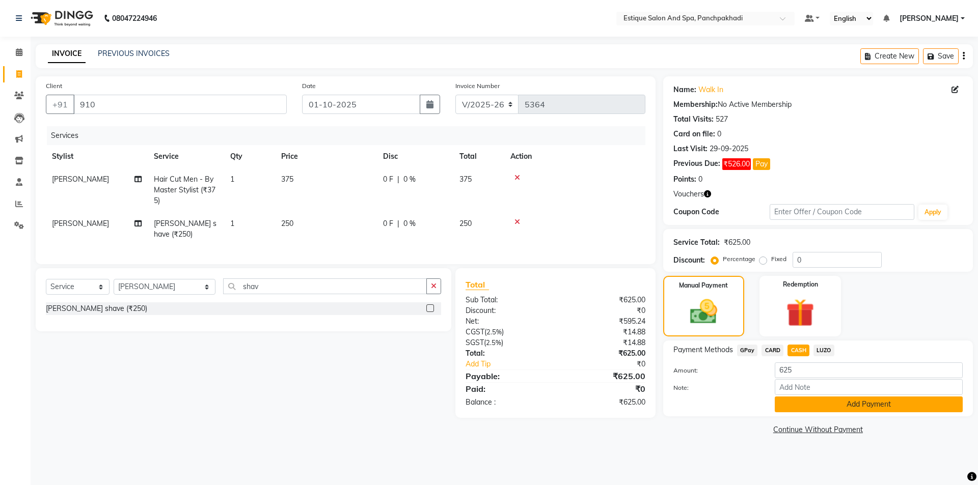
click at [793, 400] on button "Add Payment" at bounding box center [869, 405] width 188 height 16
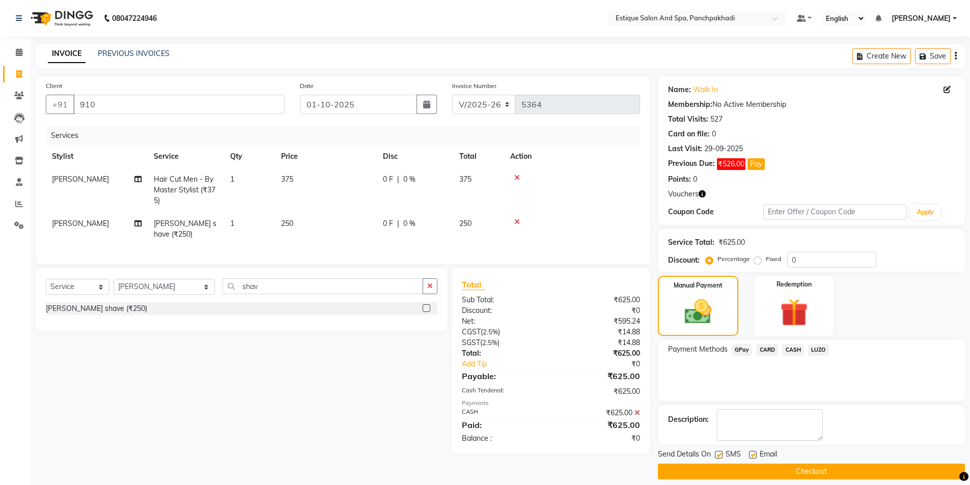
click at [815, 470] on button "Checkout" at bounding box center [811, 472] width 307 height 16
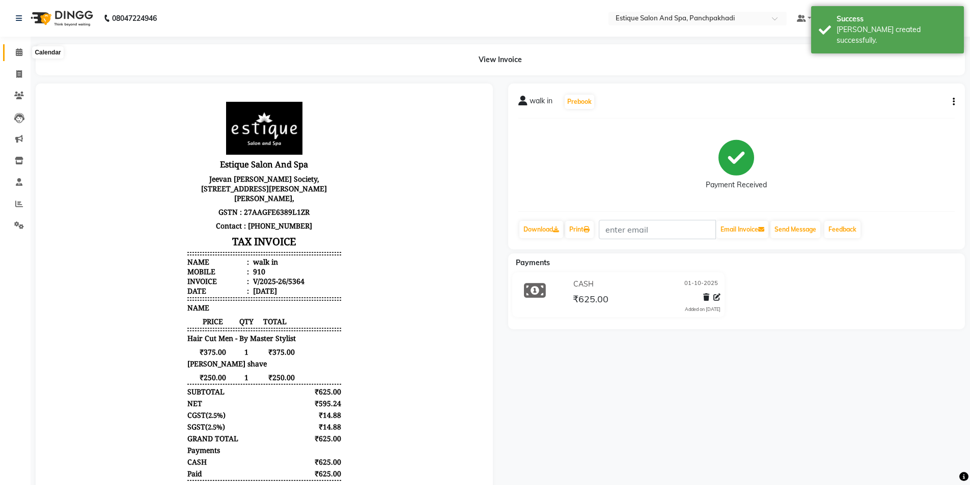
click at [20, 53] on icon at bounding box center [19, 52] width 7 height 8
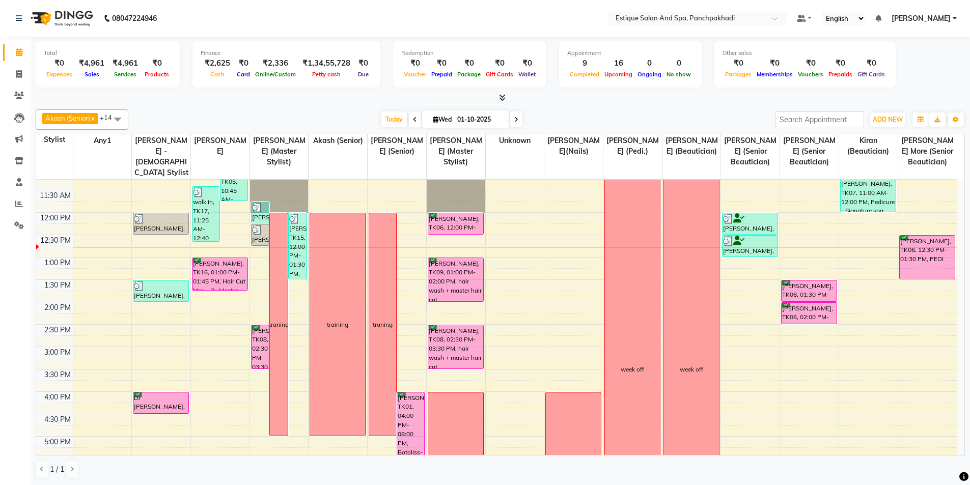
scroll to position [102, 0]
